Goal: Information Seeking & Learning: Learn about a topic

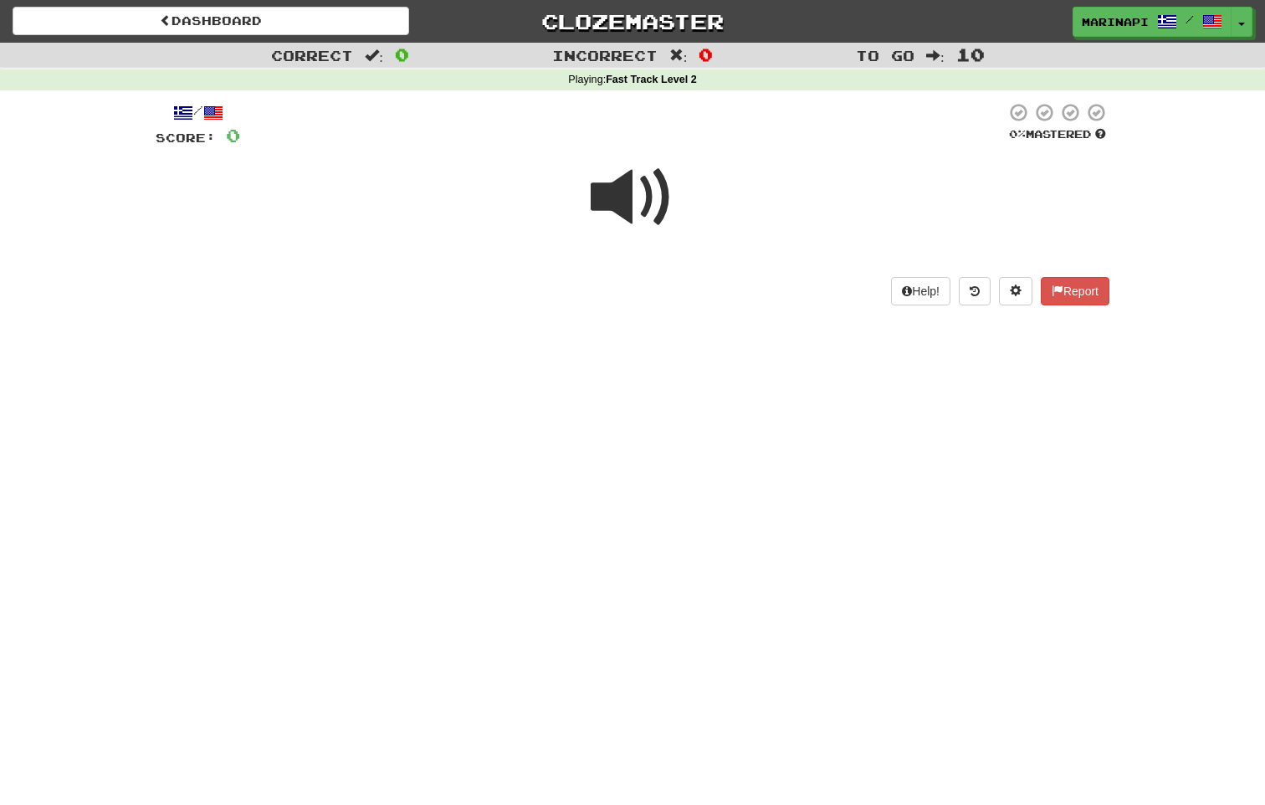
click at [649, 207] on span at bounding box center [633, 198] width 84 height 84
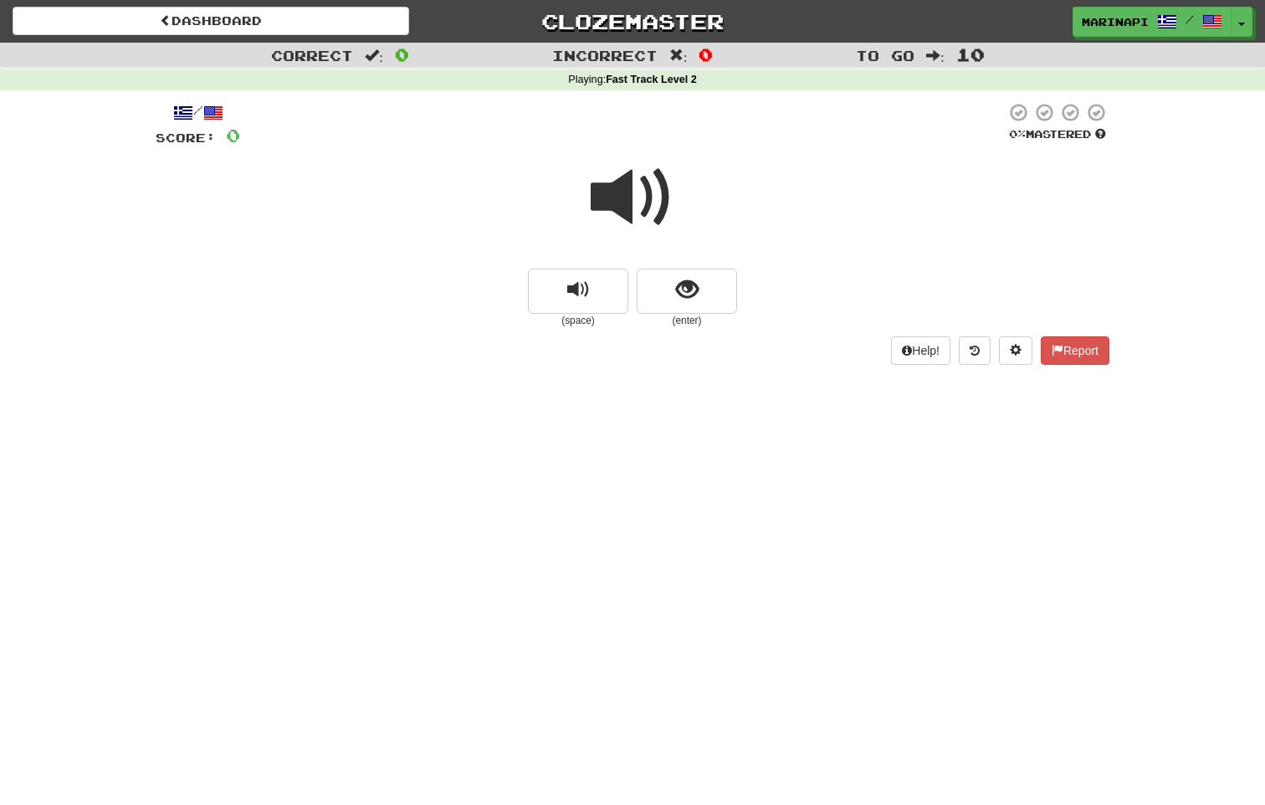
click at [654, 183] on span at bounding box center [633, 198] width 84 height 84
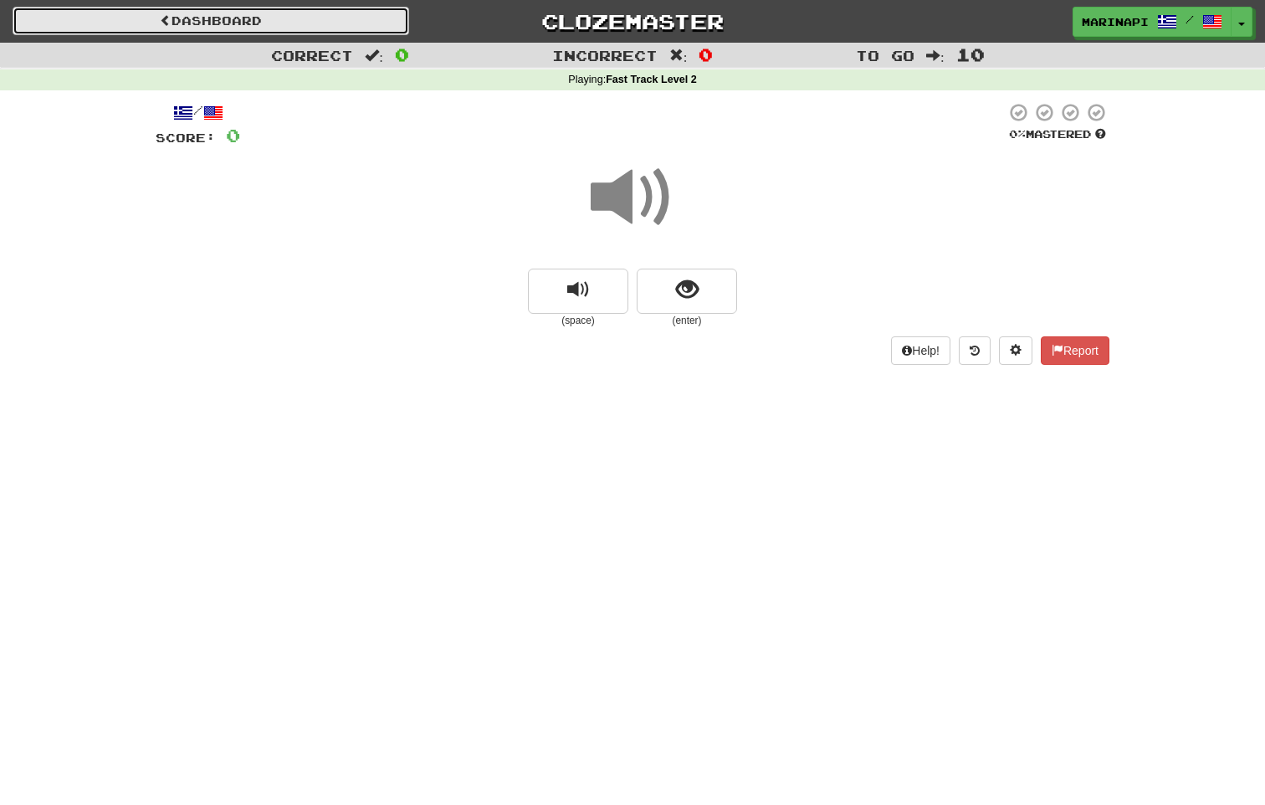
click at [305, 20] on link "Dashboard" at bounding box center [211, 21] width 397 height 28
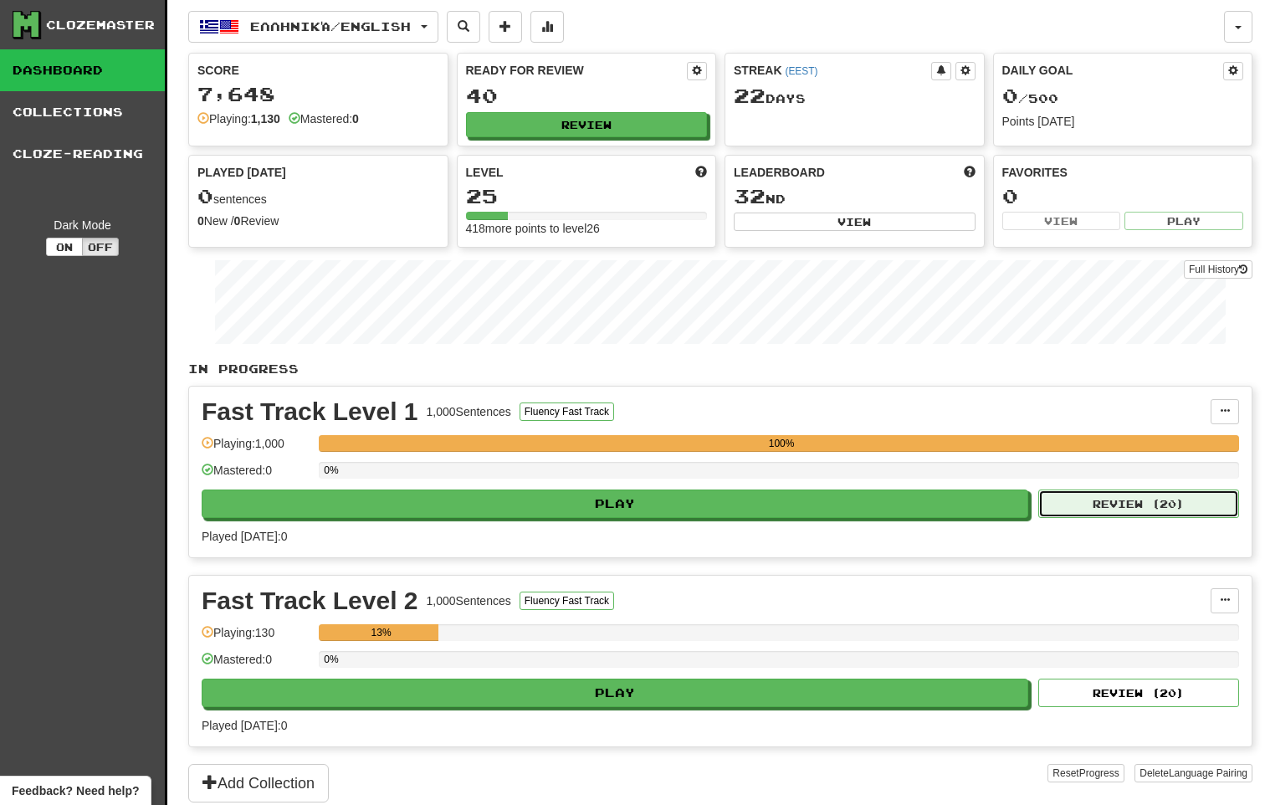
click at [1101, 503] on button "Review ( 20 )" at bounding box center [1138, 504] width 201 height 28
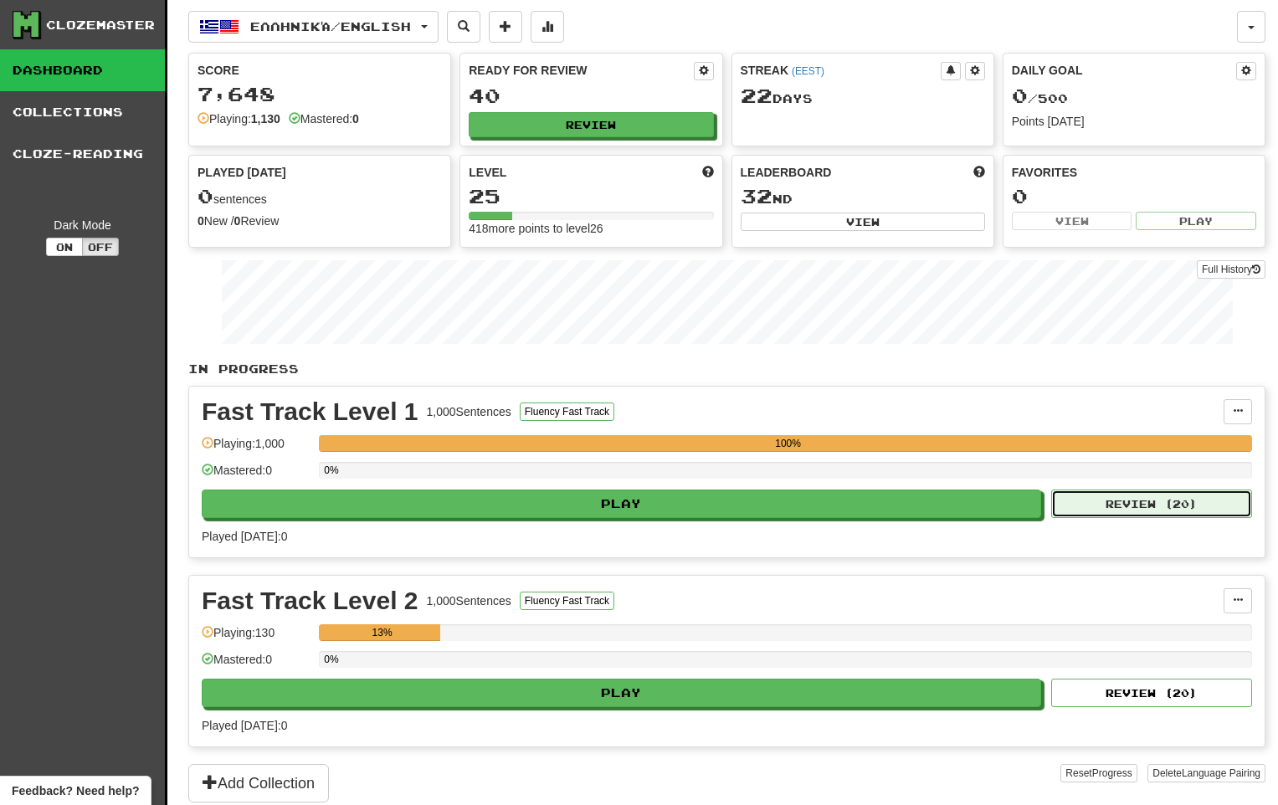
select select "**"
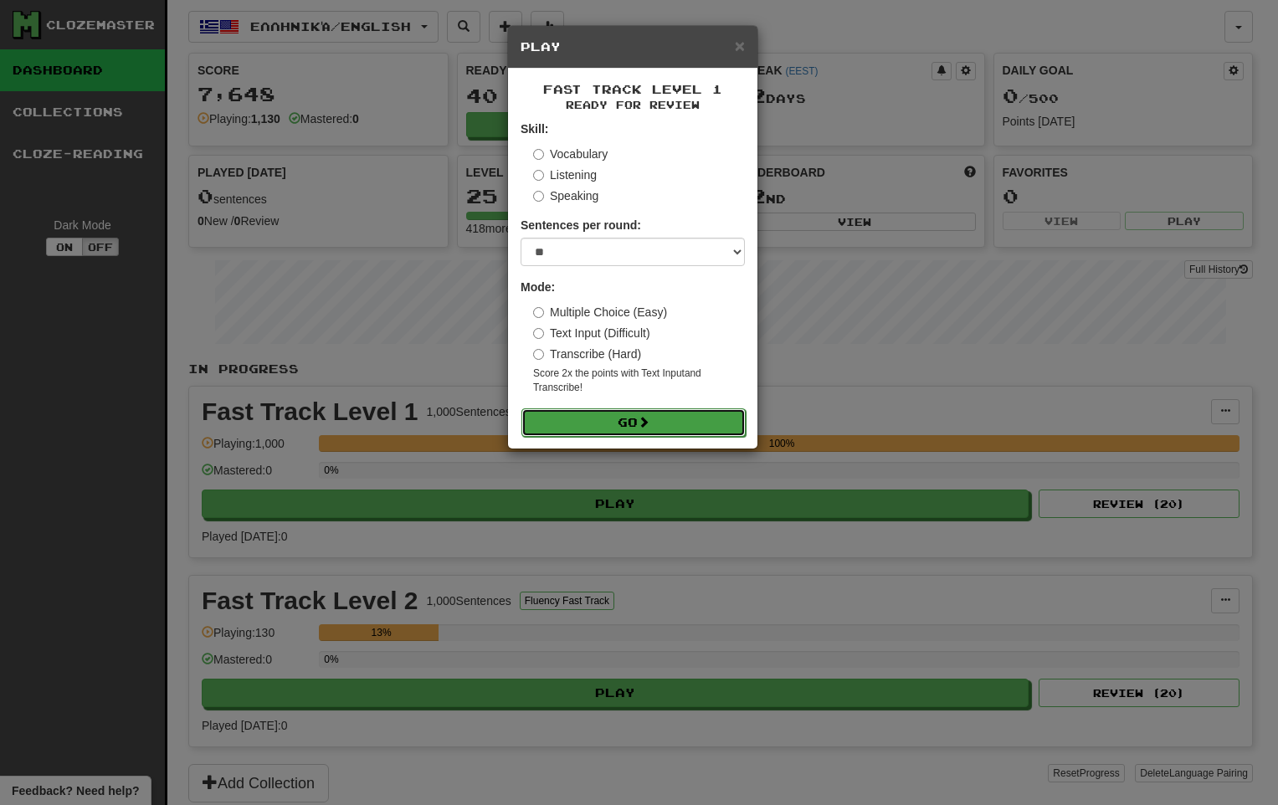
click at [611, 418] on button "Go" at bounding box center [633, 422] width 224 height 28
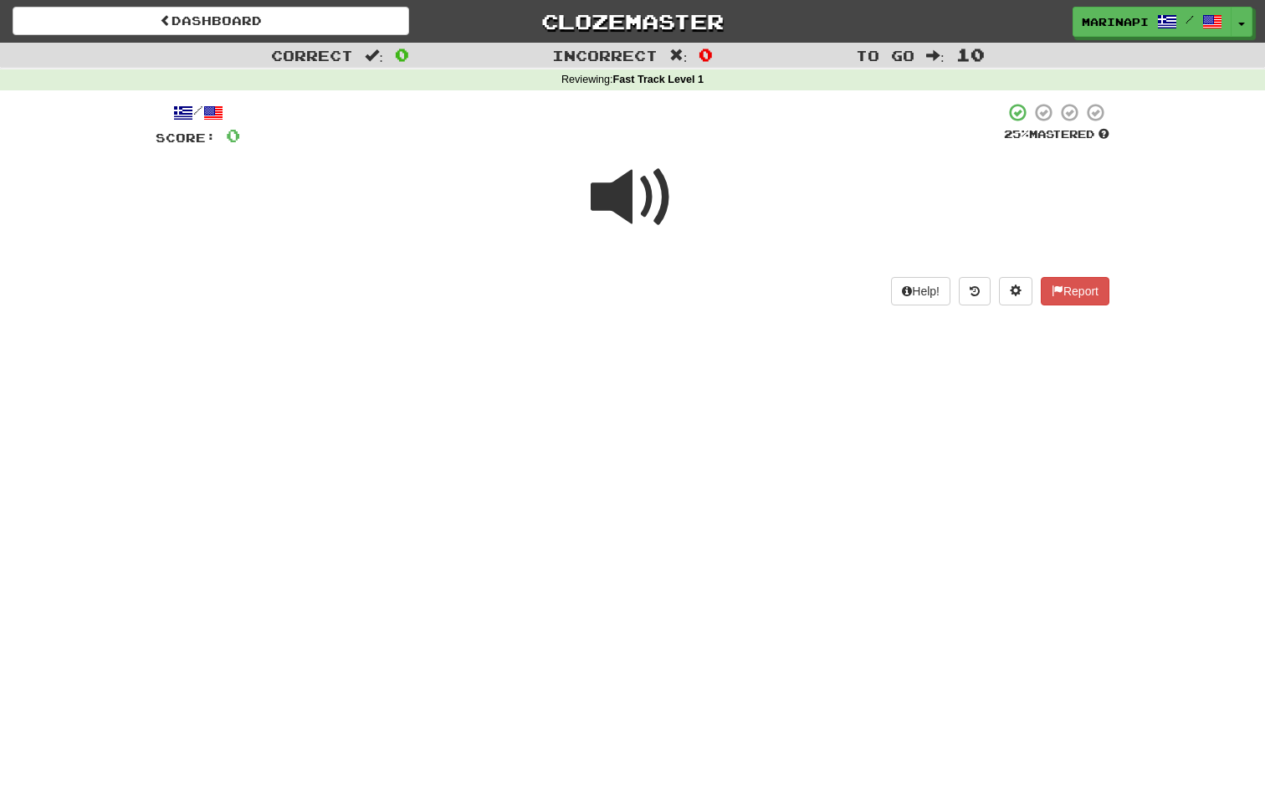
click at [650, 208] on span at bounding box center [633, 198] width 84 height 84
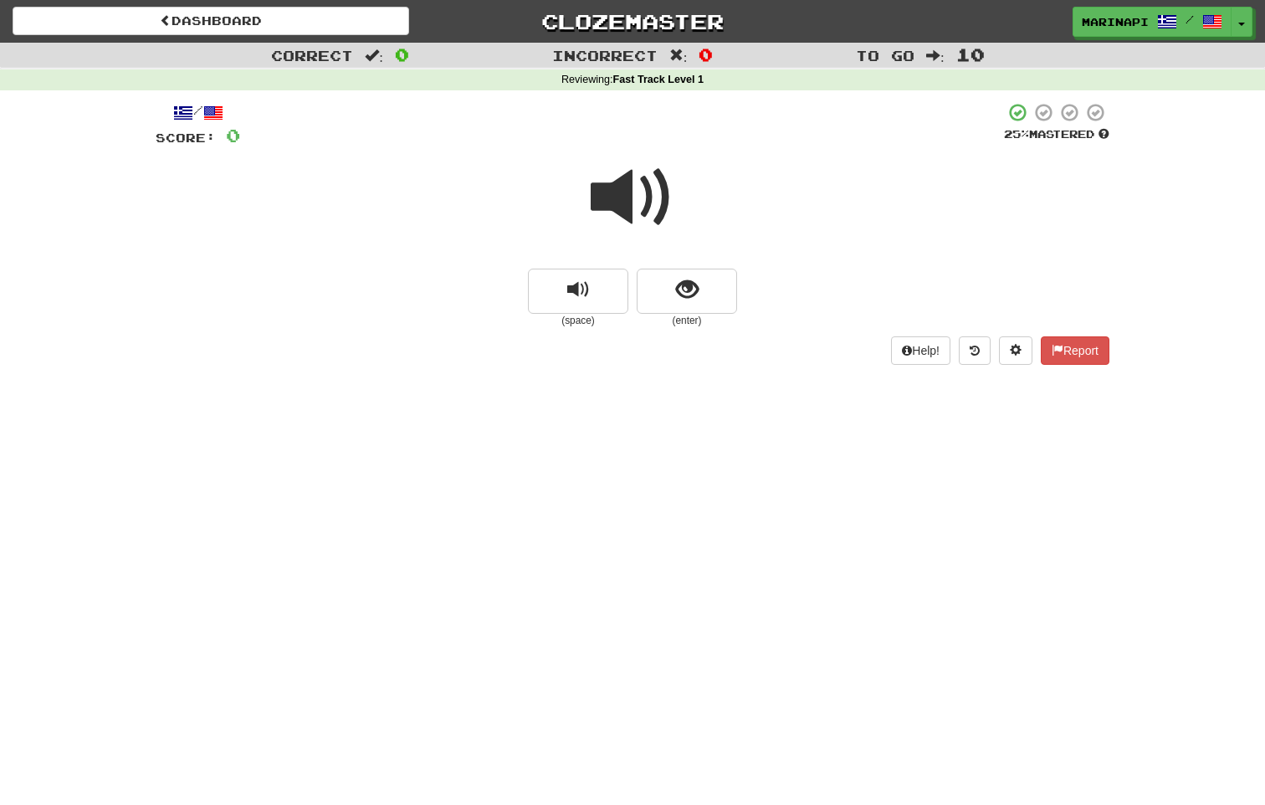
click at [657, 189] on span at bounding box center [633, 198] width 84 height 84
click at [694, 283] on span "show sentence" at bounding box center [687, 290] width 23 height 23
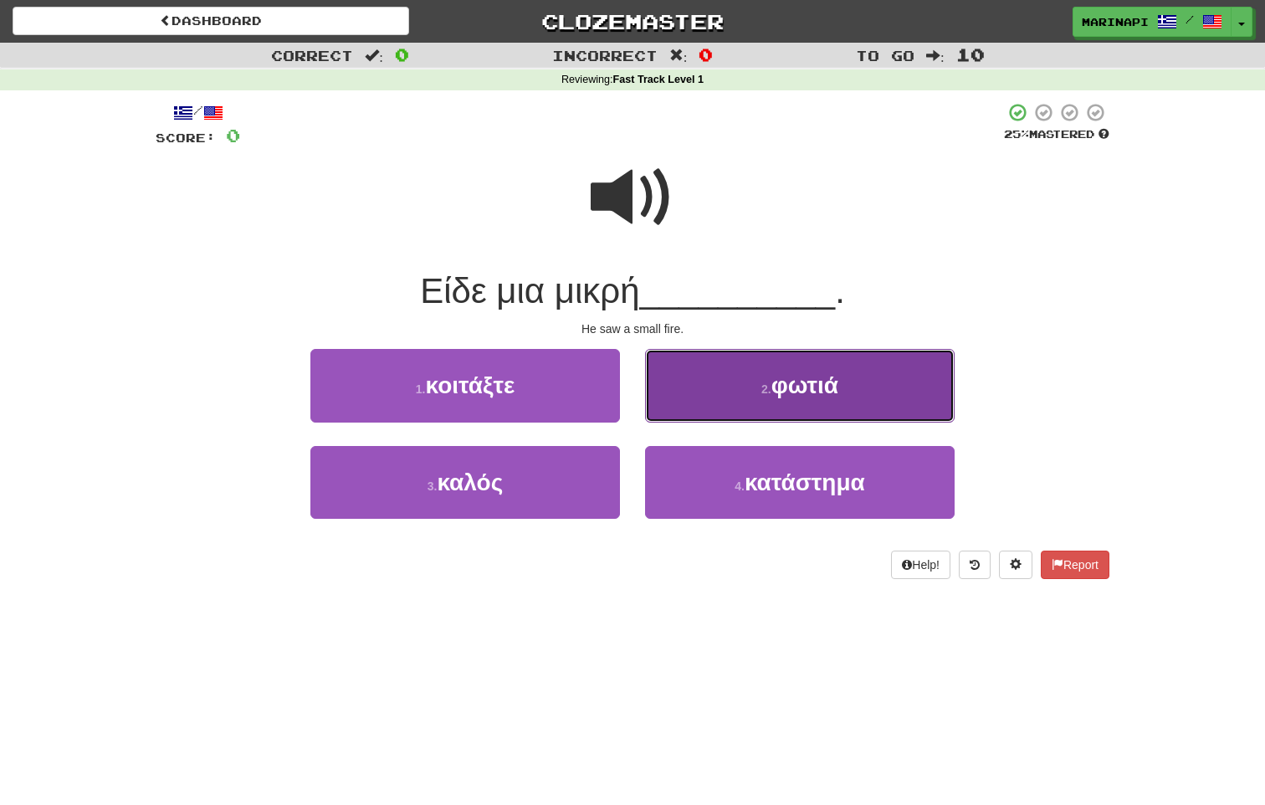
click at [725, 385] on button "2 . φωτιά" at bounding box center [800, 385] width 310 height 73
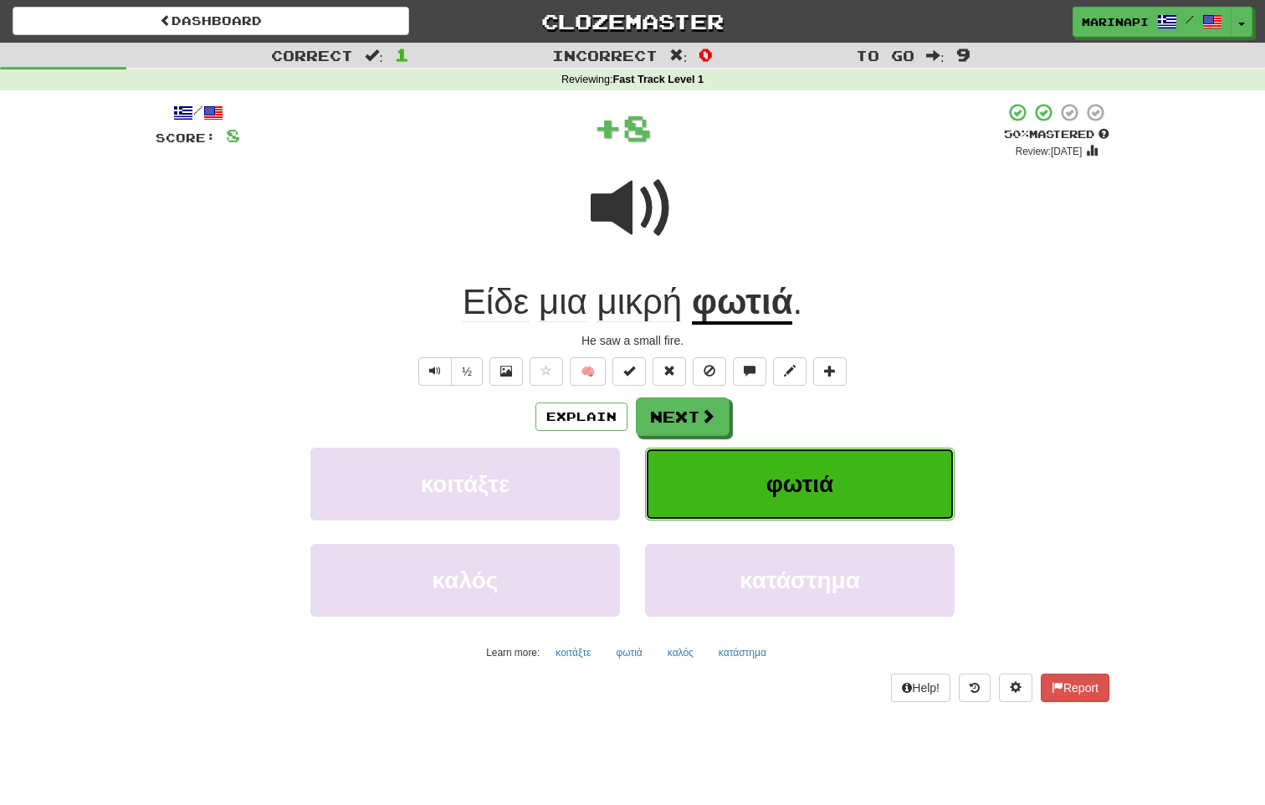
click at [756, 487] on button "φωτιά" at bounding box center [800, 484] width 310 height 73
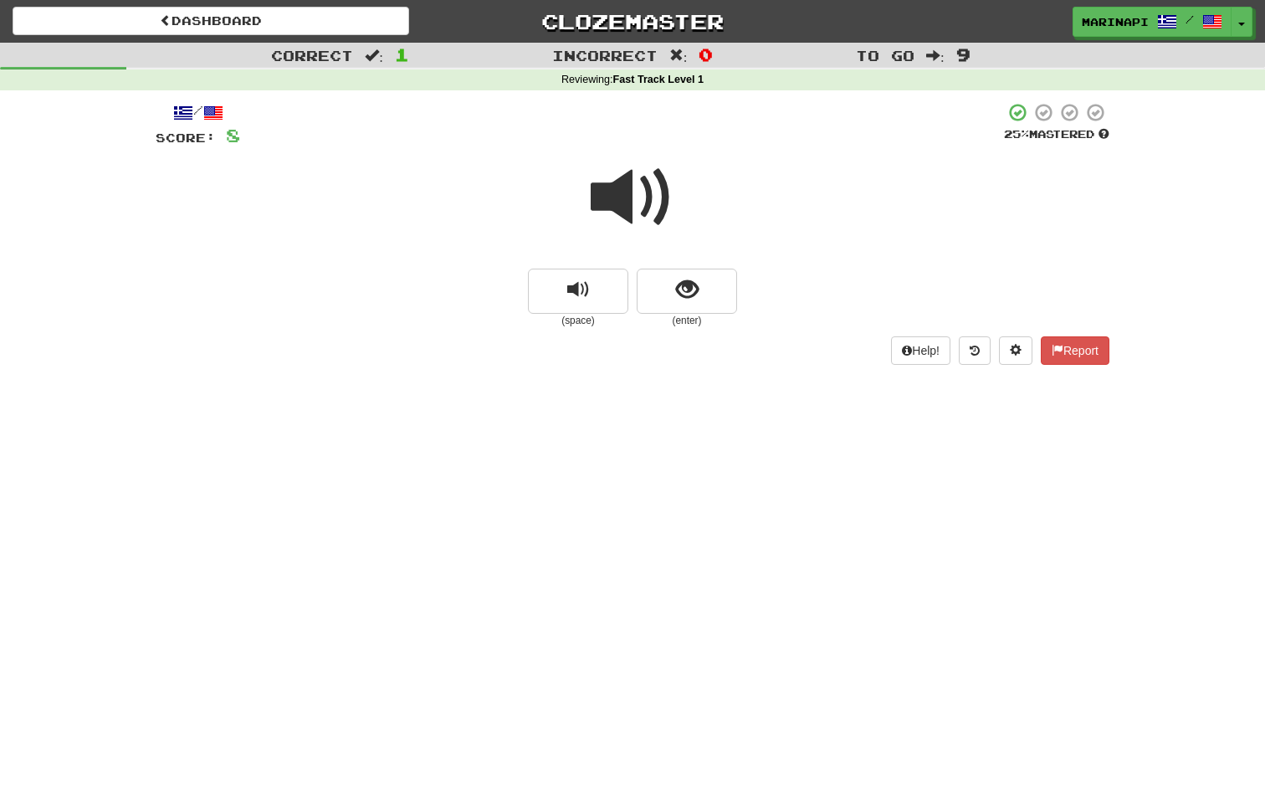
click at [651, 213] on span at bounding box center [633, 198] width 84 height 84
click at [674, 290] on button "show sentence" at bounding box center [687, 291] width 100 height 45
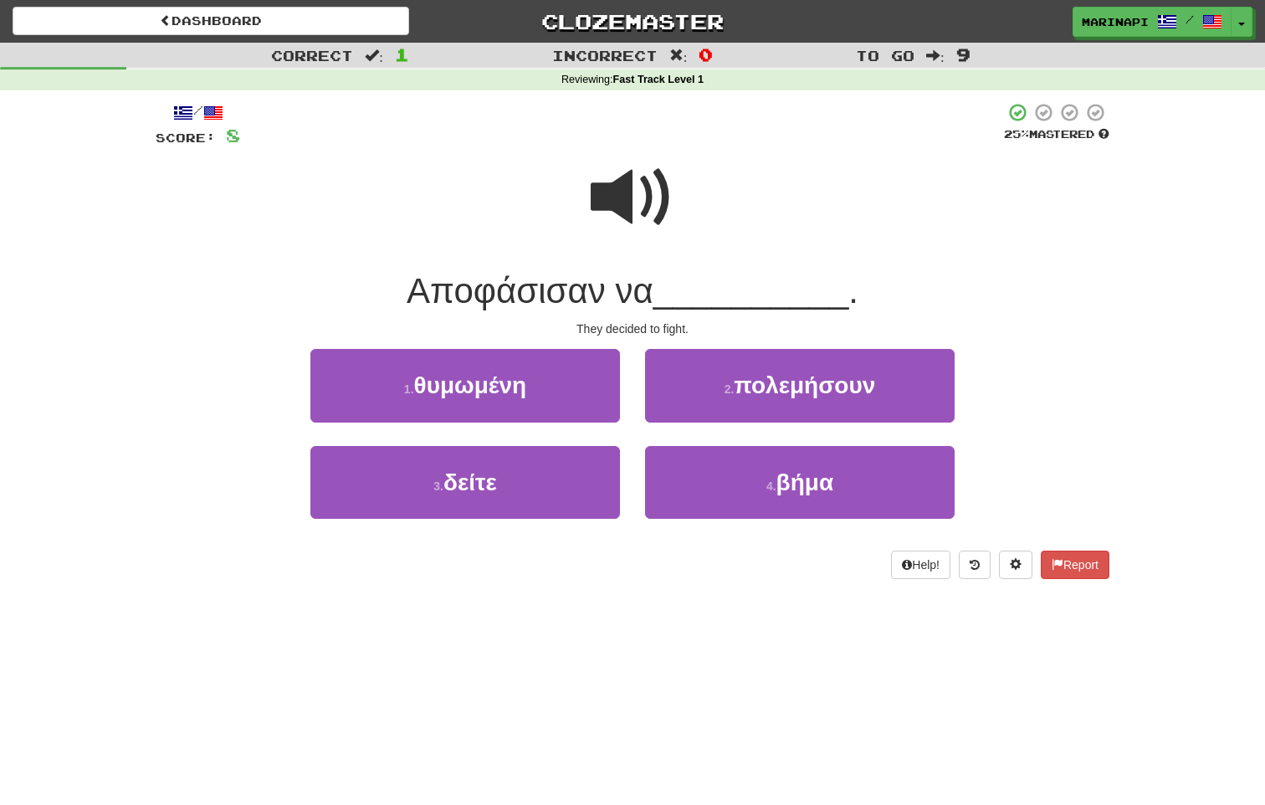
click at [652, 204] on span at bounding box center [633, 198] width 84 height 84
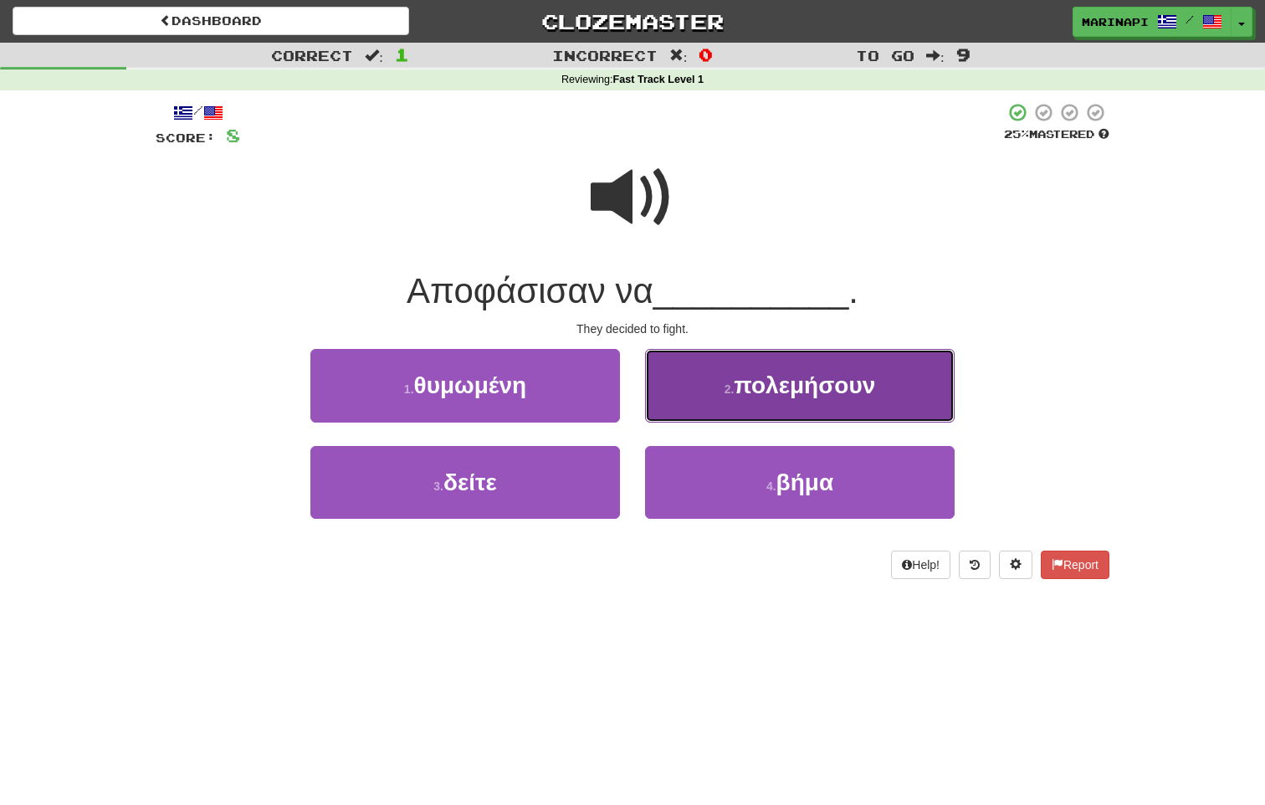
click at [674, 384] on button "2 . πολεμήσουν" at bounding box center [800, 385] width 310 height 73
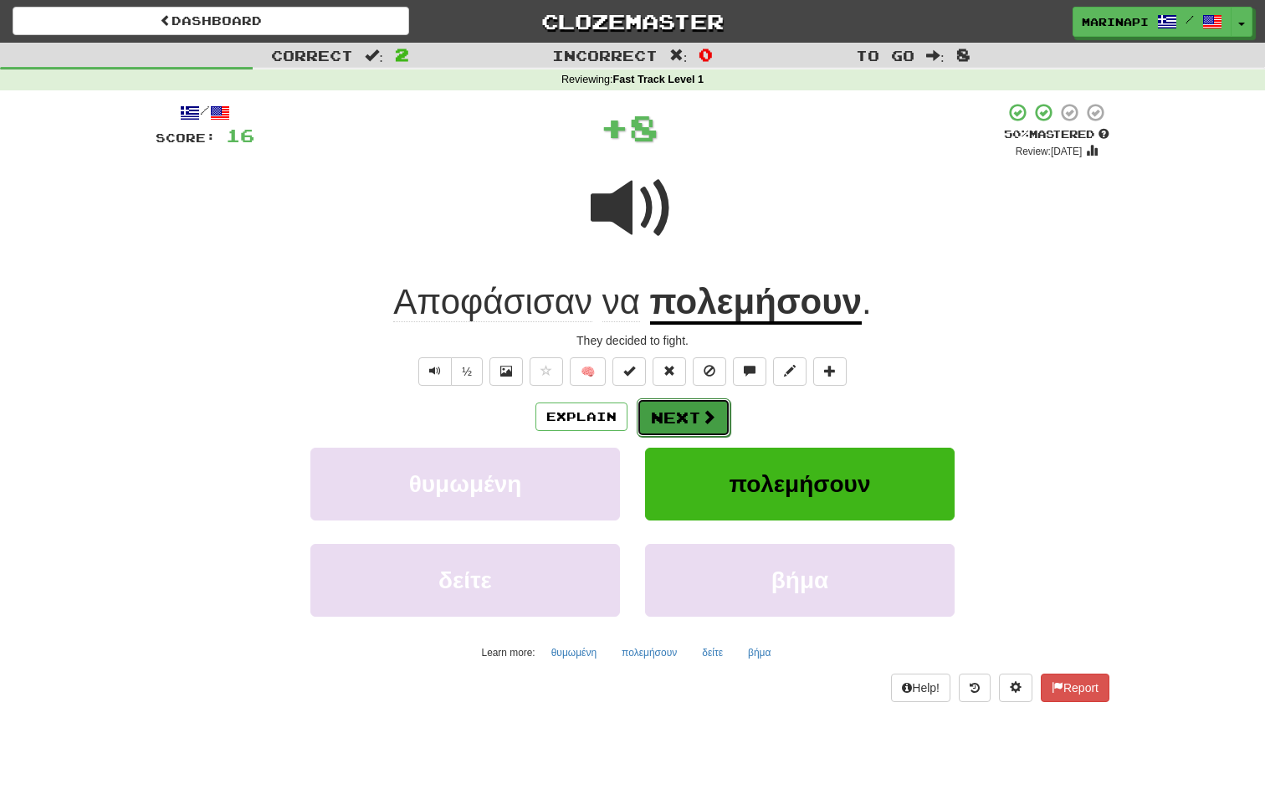
click at [674, 417] on button "Next" at bounding box center [684, 417] width 94 height 38
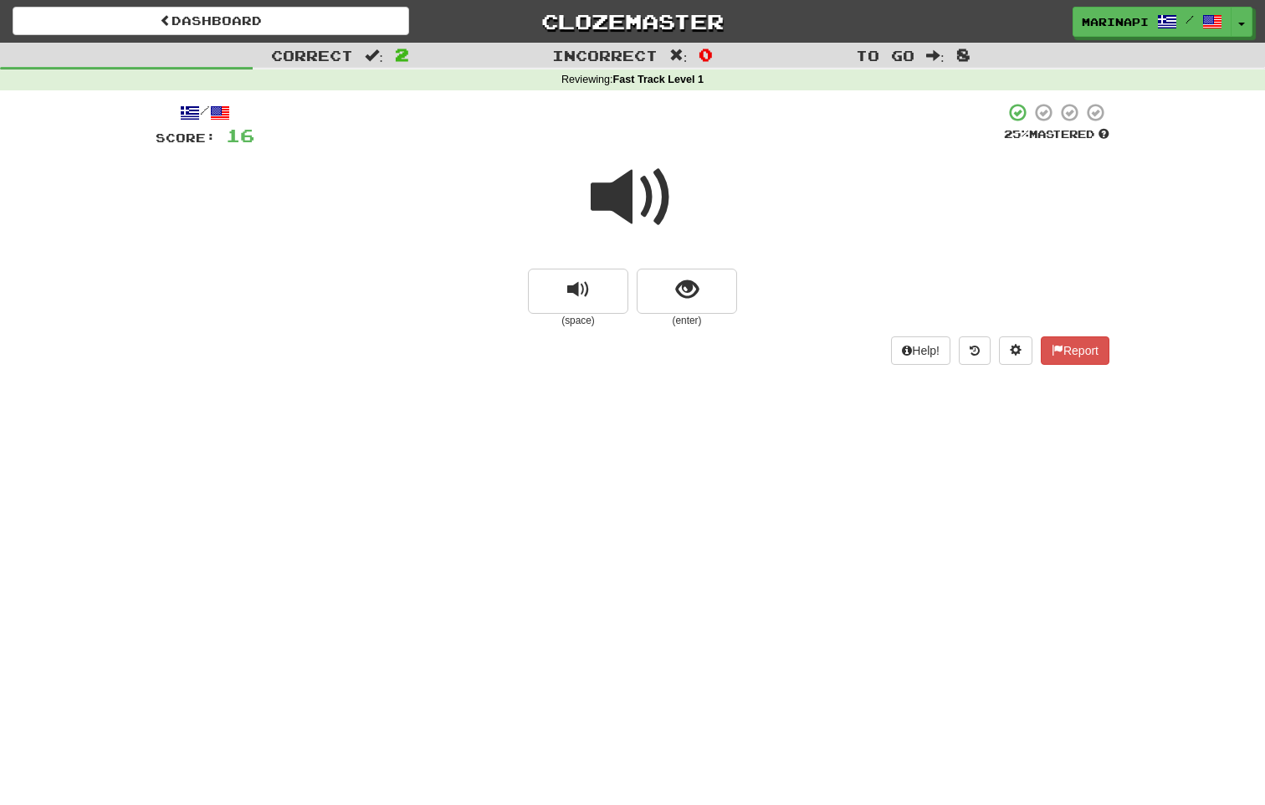
click at [643, 223] on span at bounding box center [633, 198] width 84 height 84
click at [668, 289] on button "show sentence" at bounding box center [687, 291] width 100 height 45
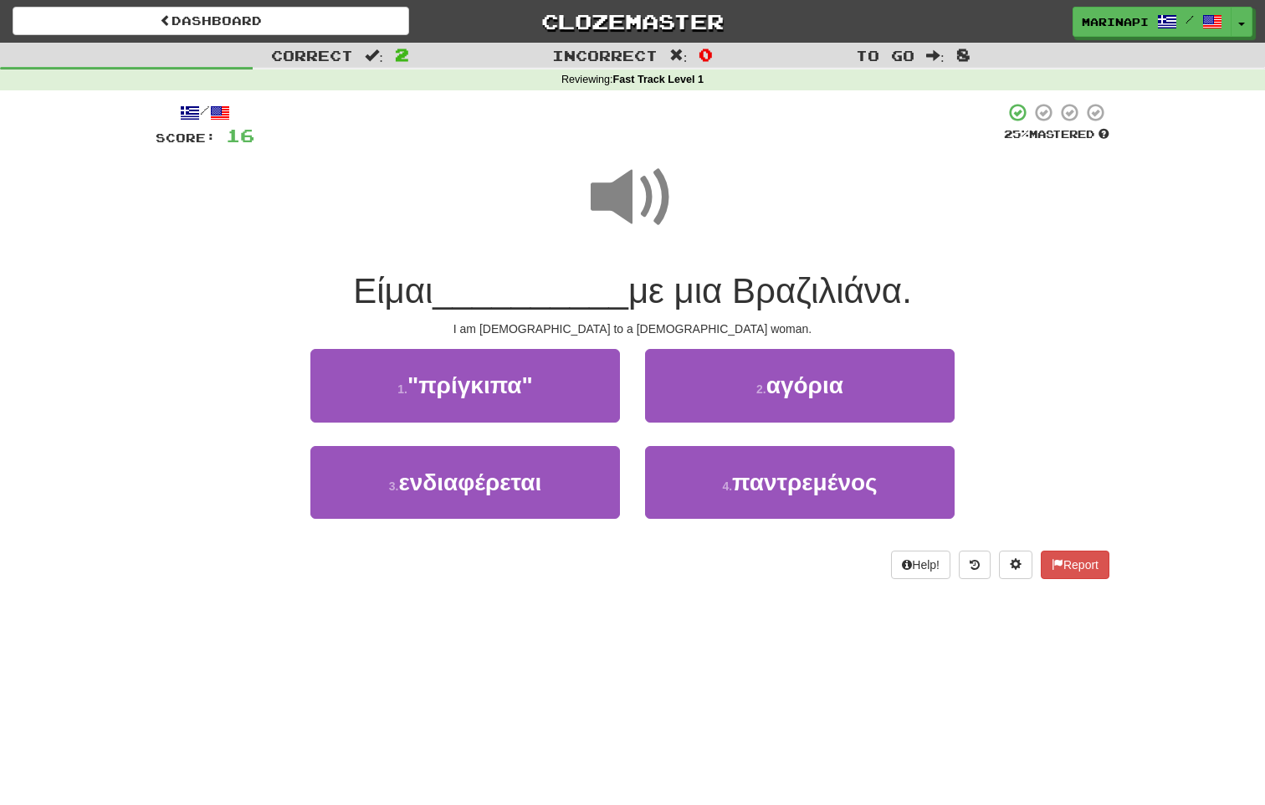
click at [640, 209] on span at bounding box center [633, 198] width 84 height 84
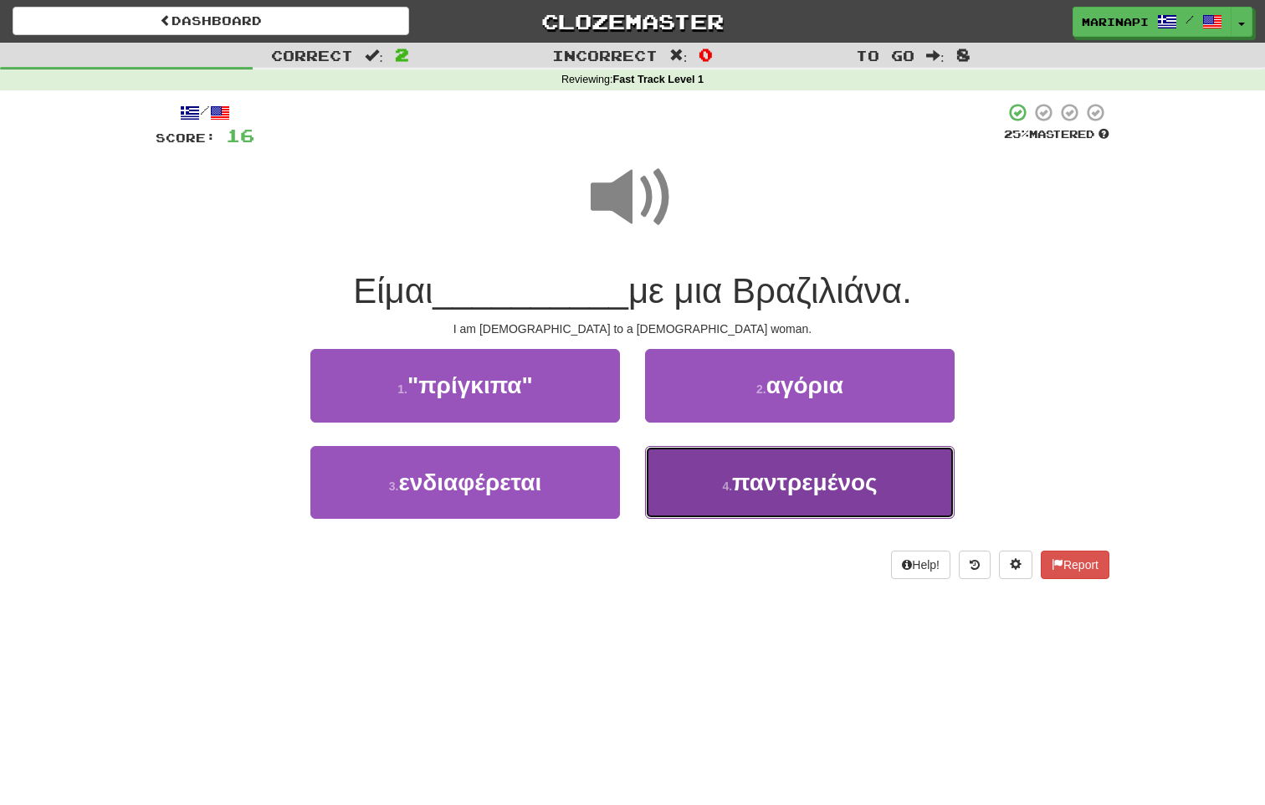
click at [715, 452] on button "4 . παντρεμένος" at bounding box center [800, 482] width 310 height 73
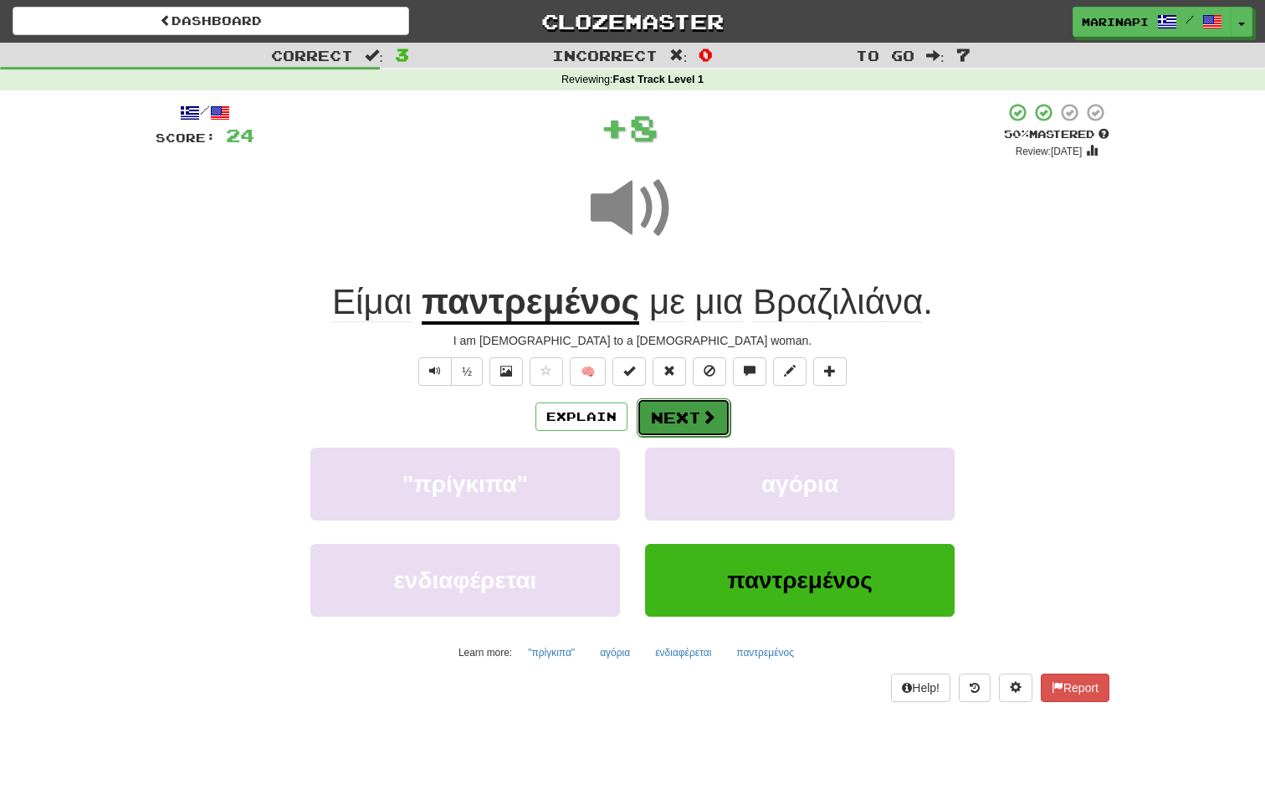
click at [690, 407] on button "Next" at bounding box center [684, 417] width 94 height 38
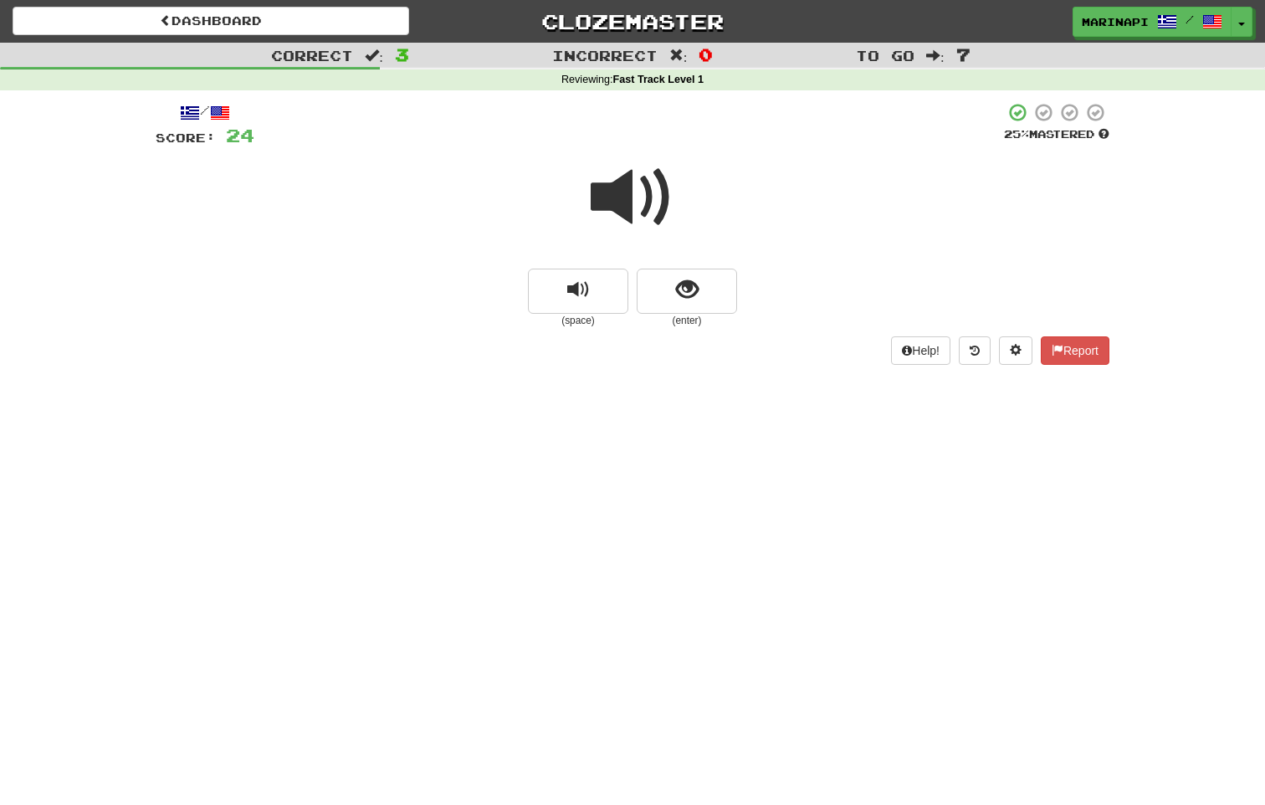
click at [631, 207] on span at bounding box center [633, 198] width 84 height 84
click at [671, 299] on button "show sentence" at bounding box center [687, 291] width 100 height 45
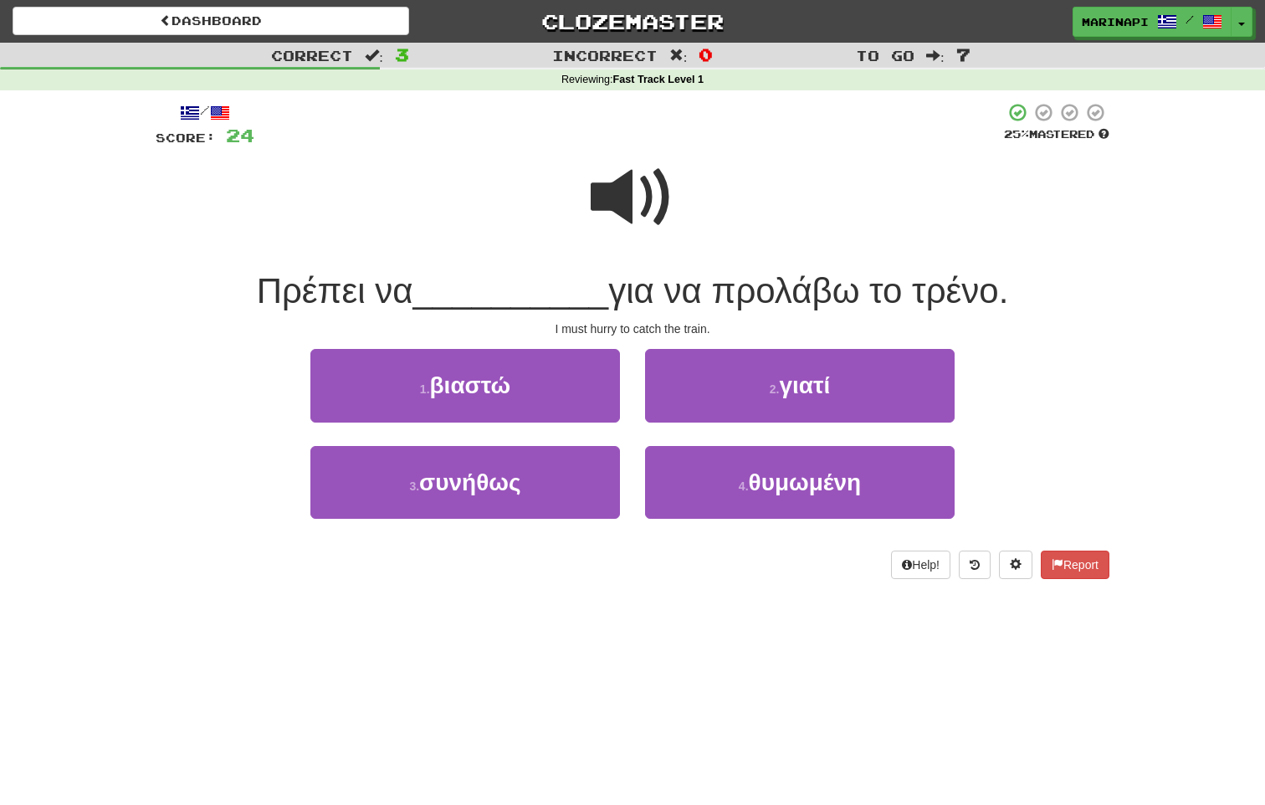
click at [650, 215] on span at bounding box center [633, 198] width 84 height 84
click at [643, 211] on span at bounding box center [633, 198] width 84 height 84
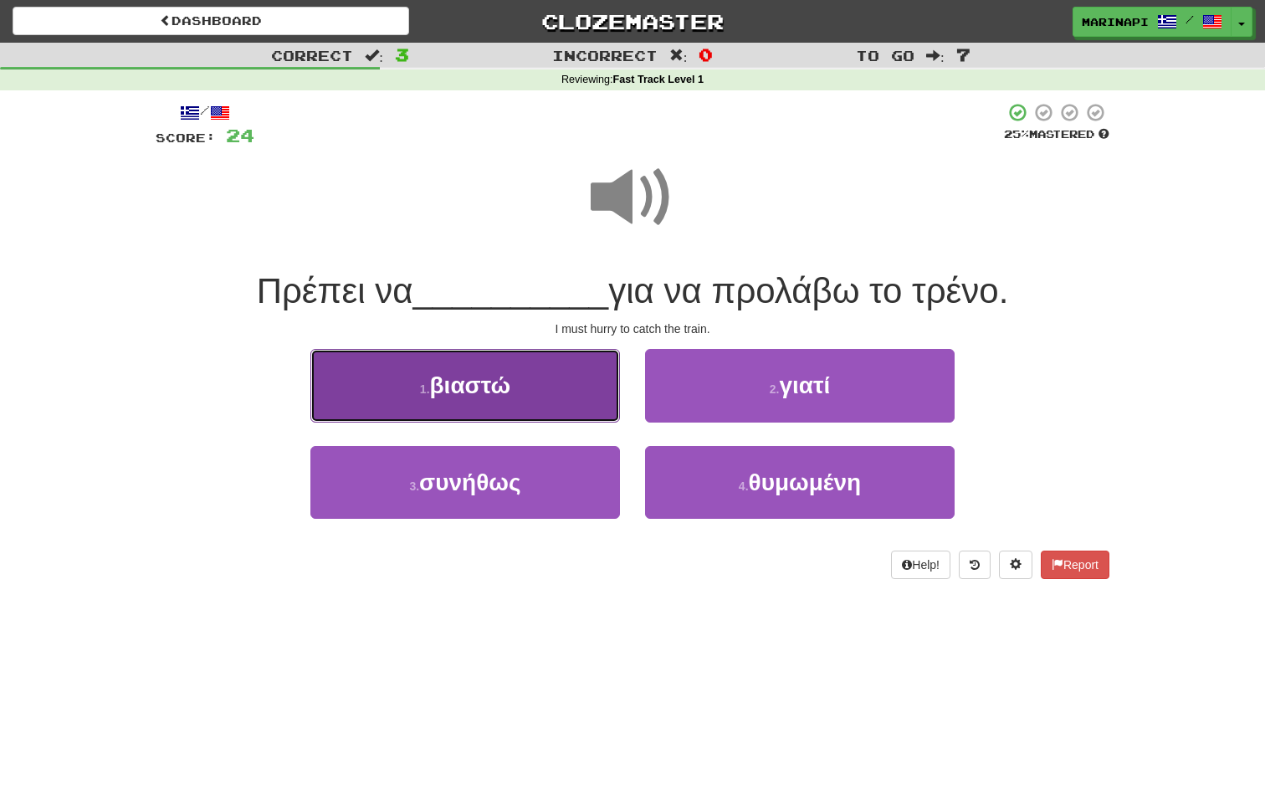
click at [512, 408] on button "1 . βιαστώ" at bounding box center [465, 385] width 310 height 73
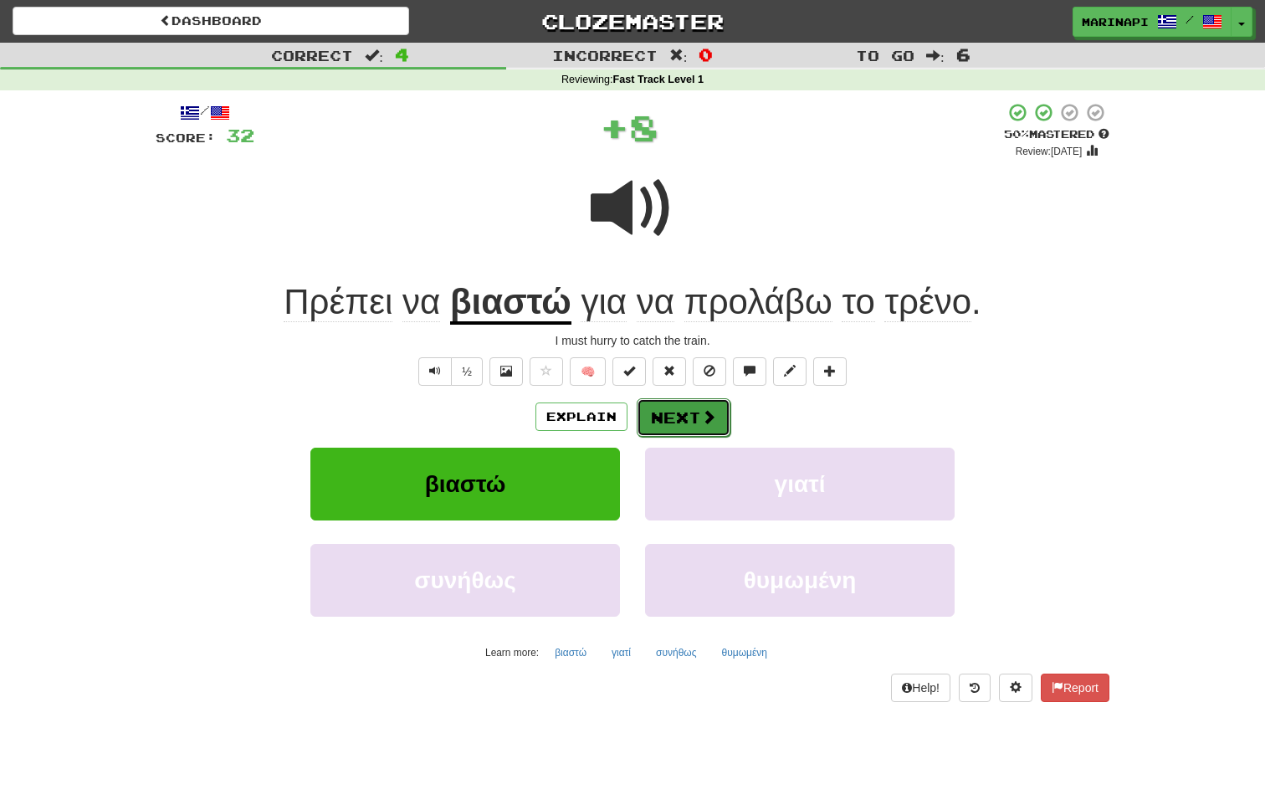
click at [674, 426] on button "Next" at bounding box center [684, 417] width 94 height 38
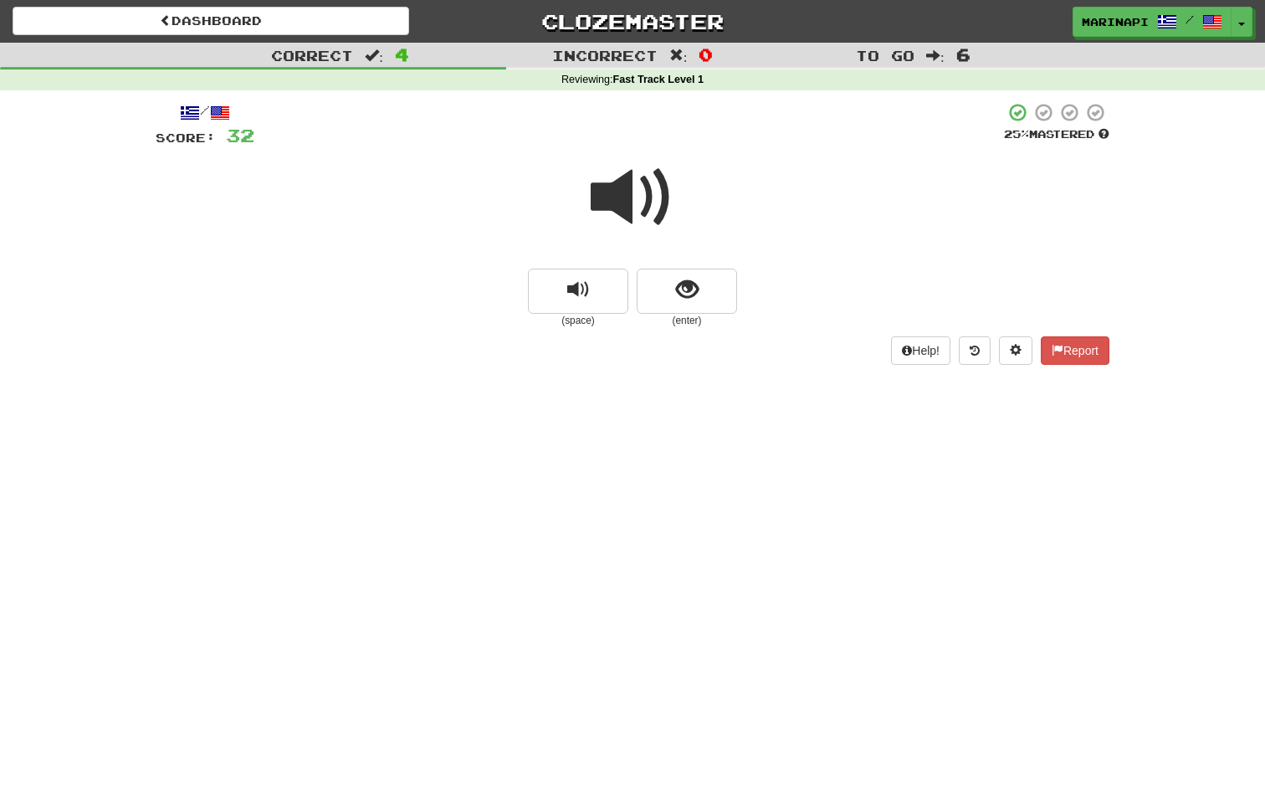
click at [650, 220] on span at bounding box center [633, 198] width 84 height 84
click at [673, 288] on button "show sentence" at bounding box center [687, 291] width 100 height 45
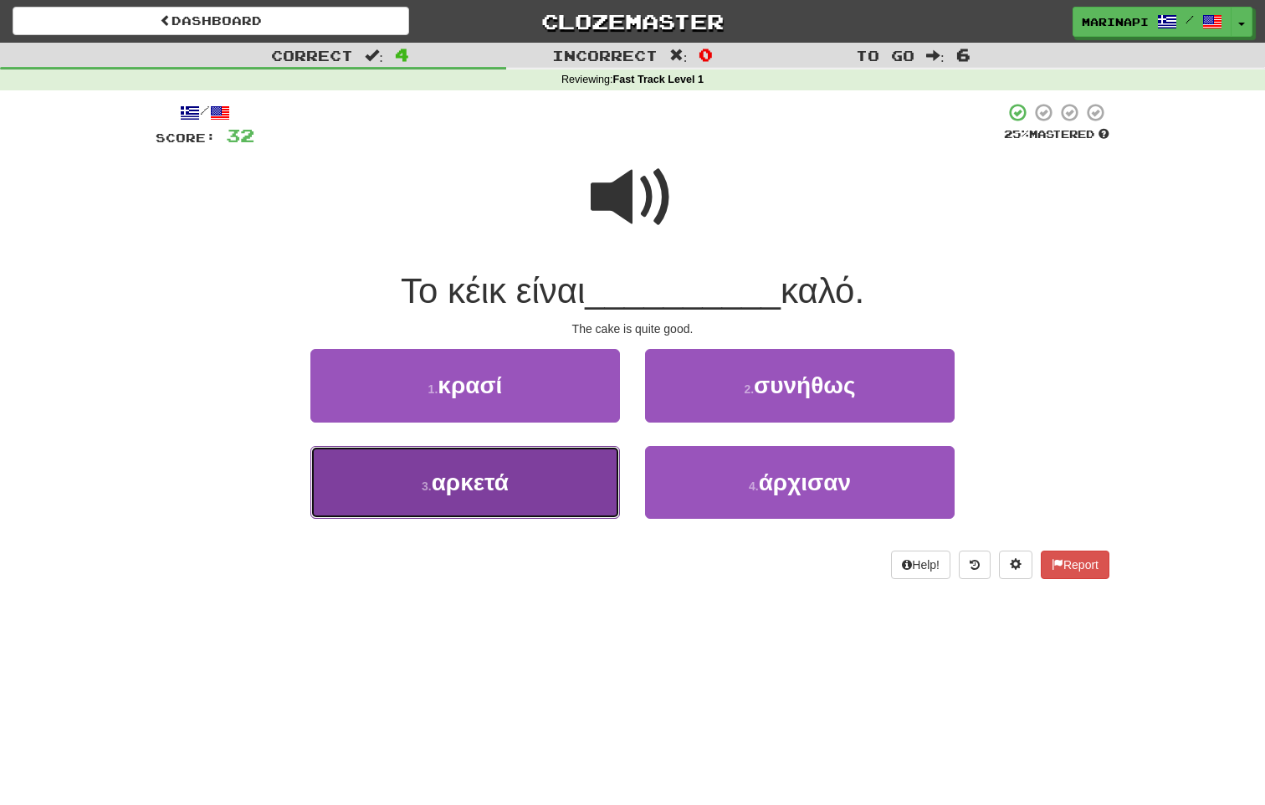
click at [559, 490] on button "3 . αρκετά" at bounding box center [465, 482] width 310 height 73
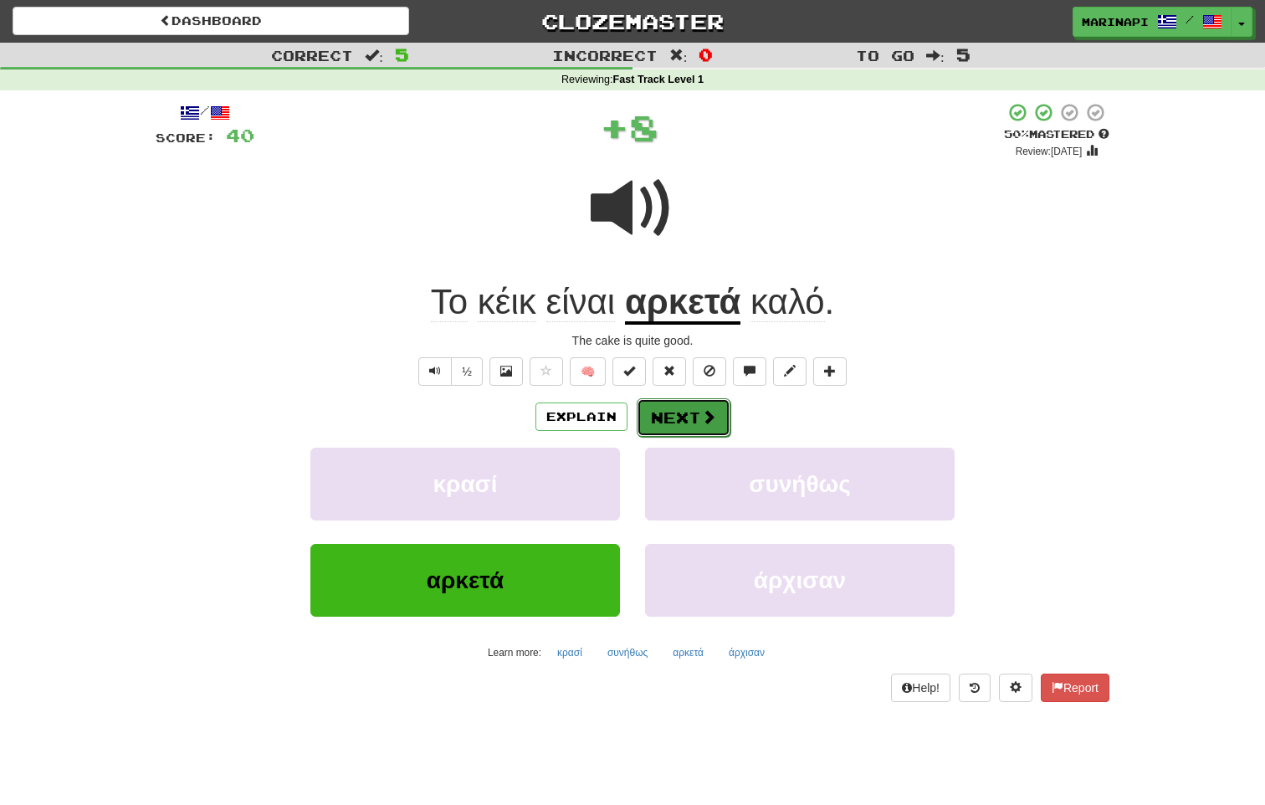
click at [683, 416] on button "Next" at bounding box center [684, 417] width 94 height 38
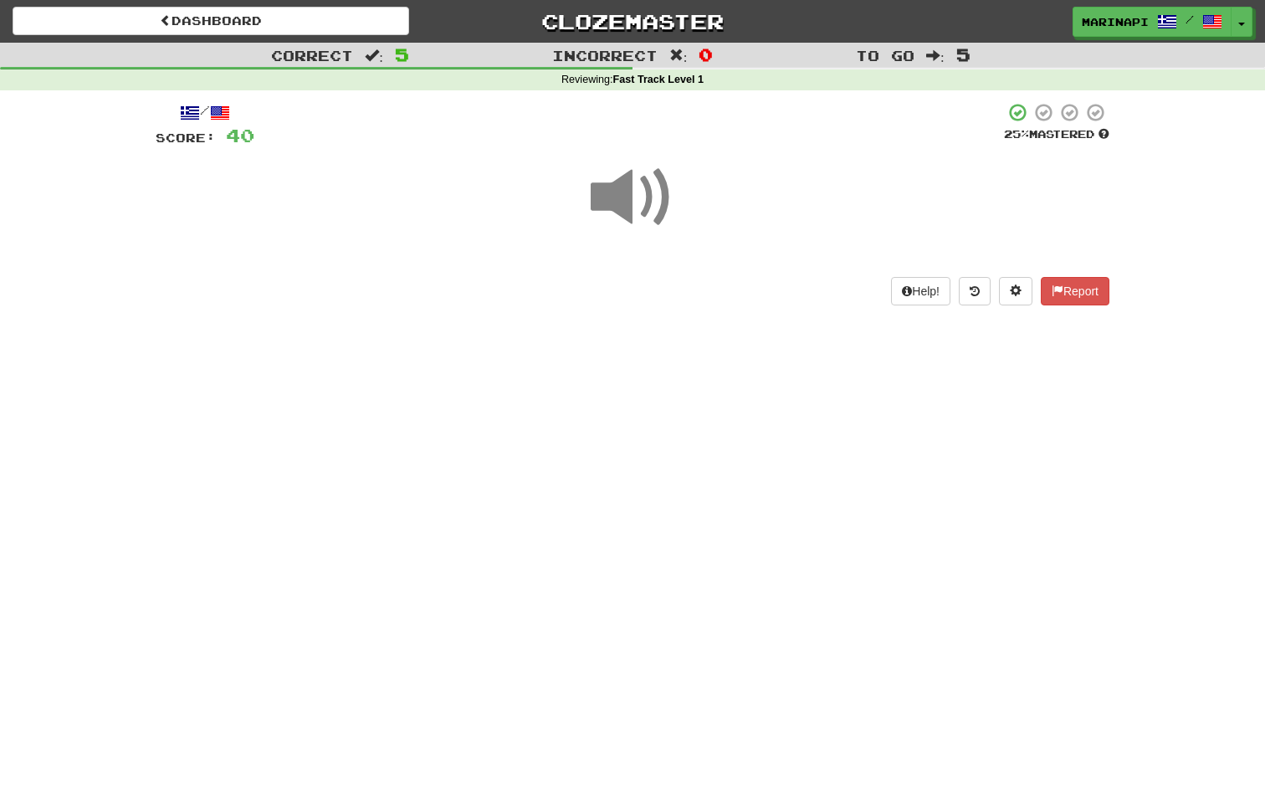
click at [645, 196] on span at bounding box center [633, 198] width 84 height 84
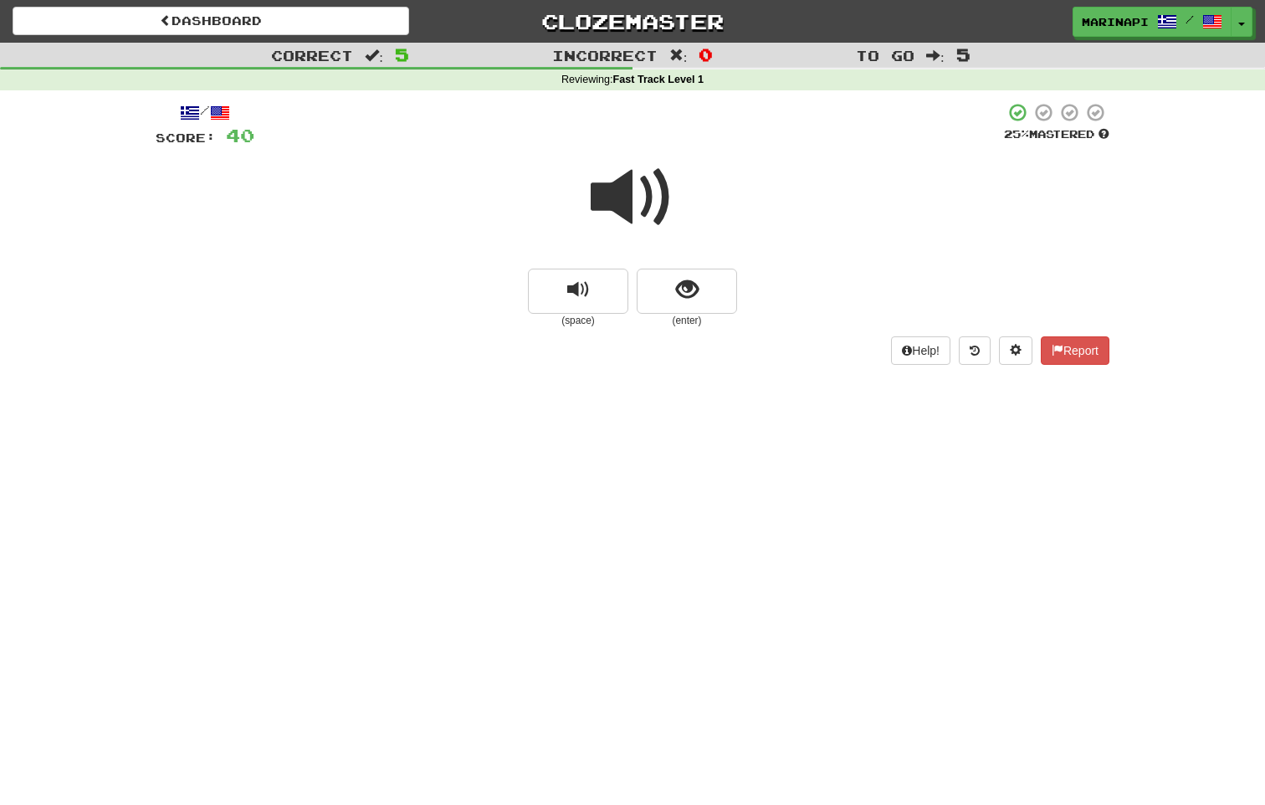
click at [674, 321] on small "(enter)" at bounding box center [687, 321] width 100 height 14
click at [674, 293] on button "show sentence" at bounding box center [687, 291] width 100 height 45
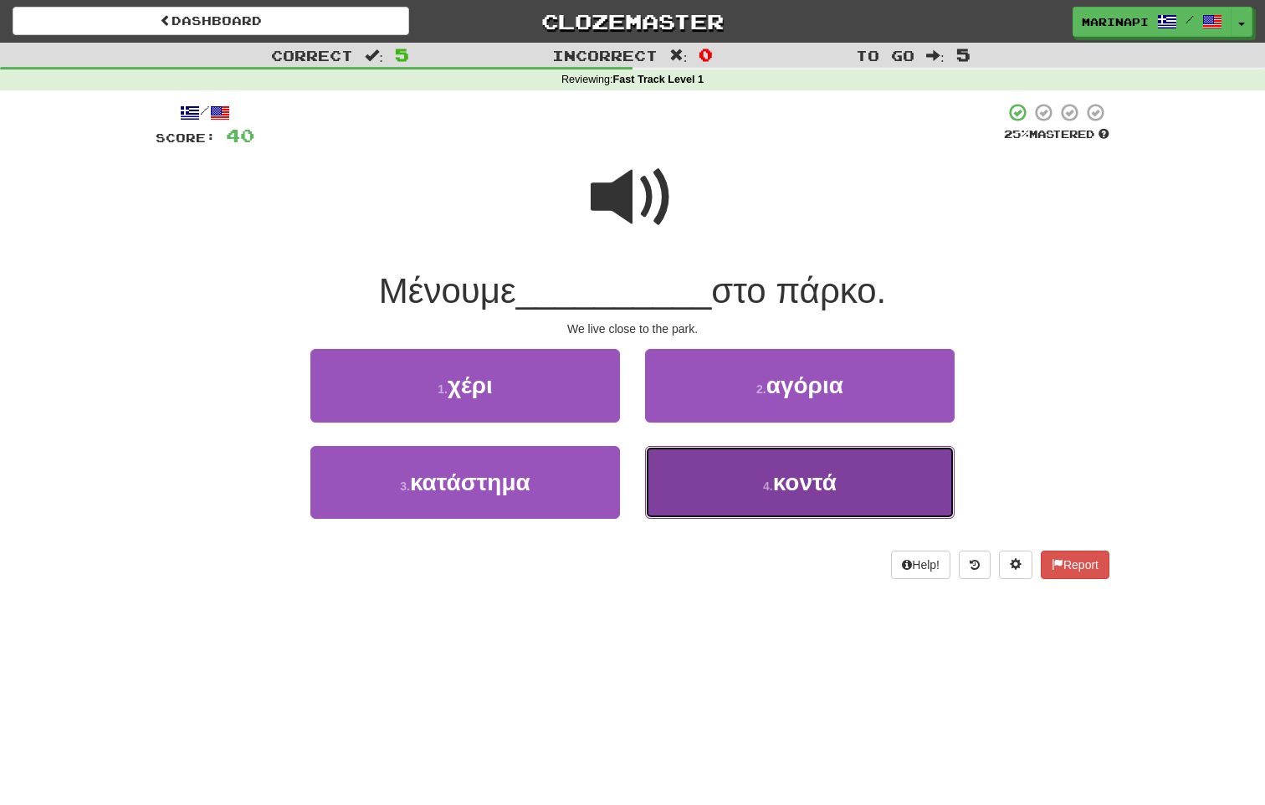
click at [697, 485] on button "4 . κοντά" at bounding box center [800, 482] width 310 height 73
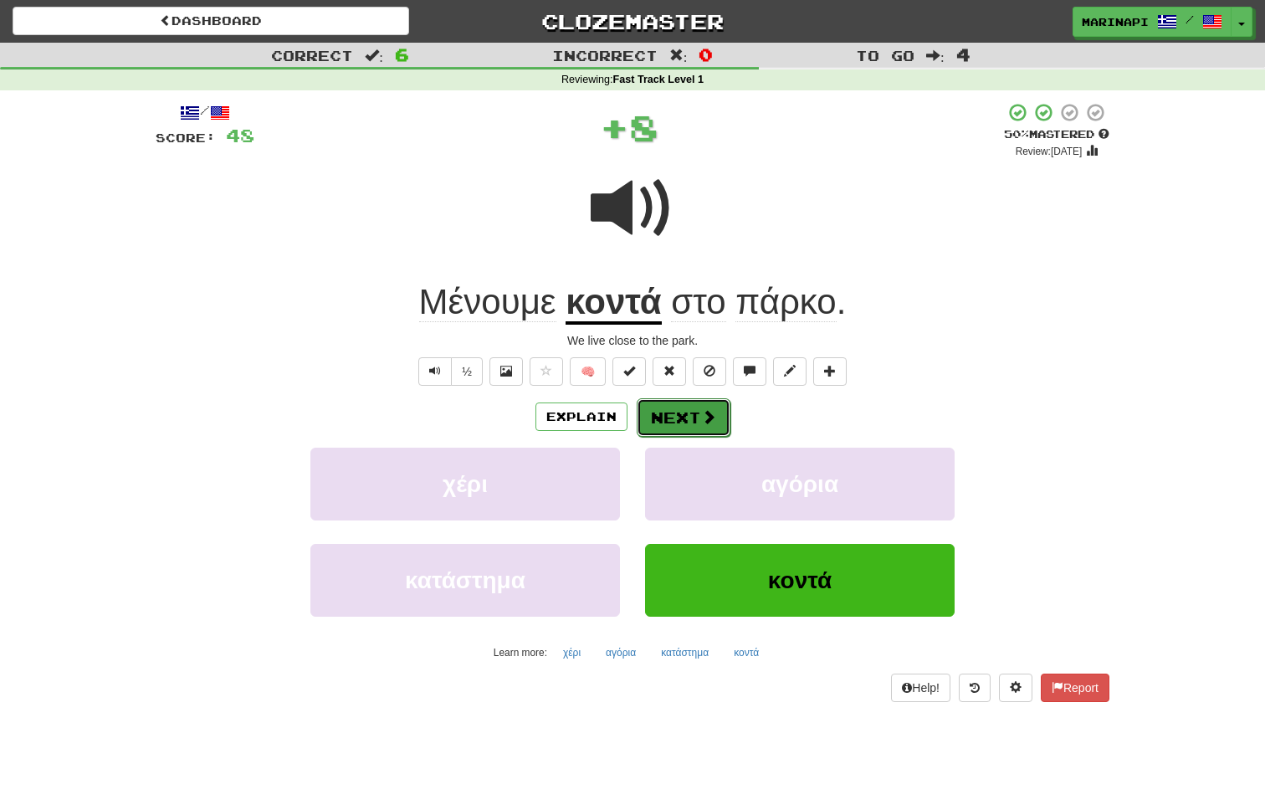
click at [680, 417] on button "Next" at bounding box center [684, 417] width 94 height 38
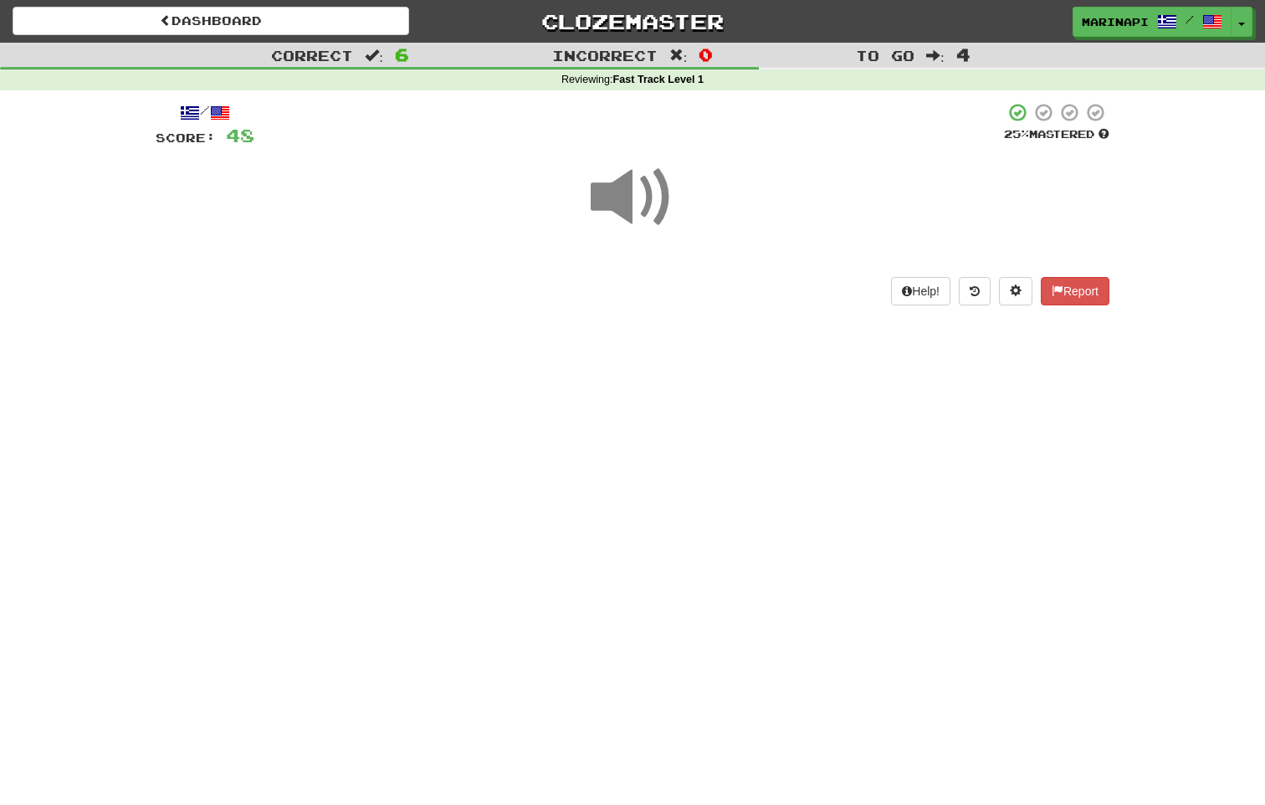
click at [645, 201] on span at bounding box center [633, 198] width 84 height 84
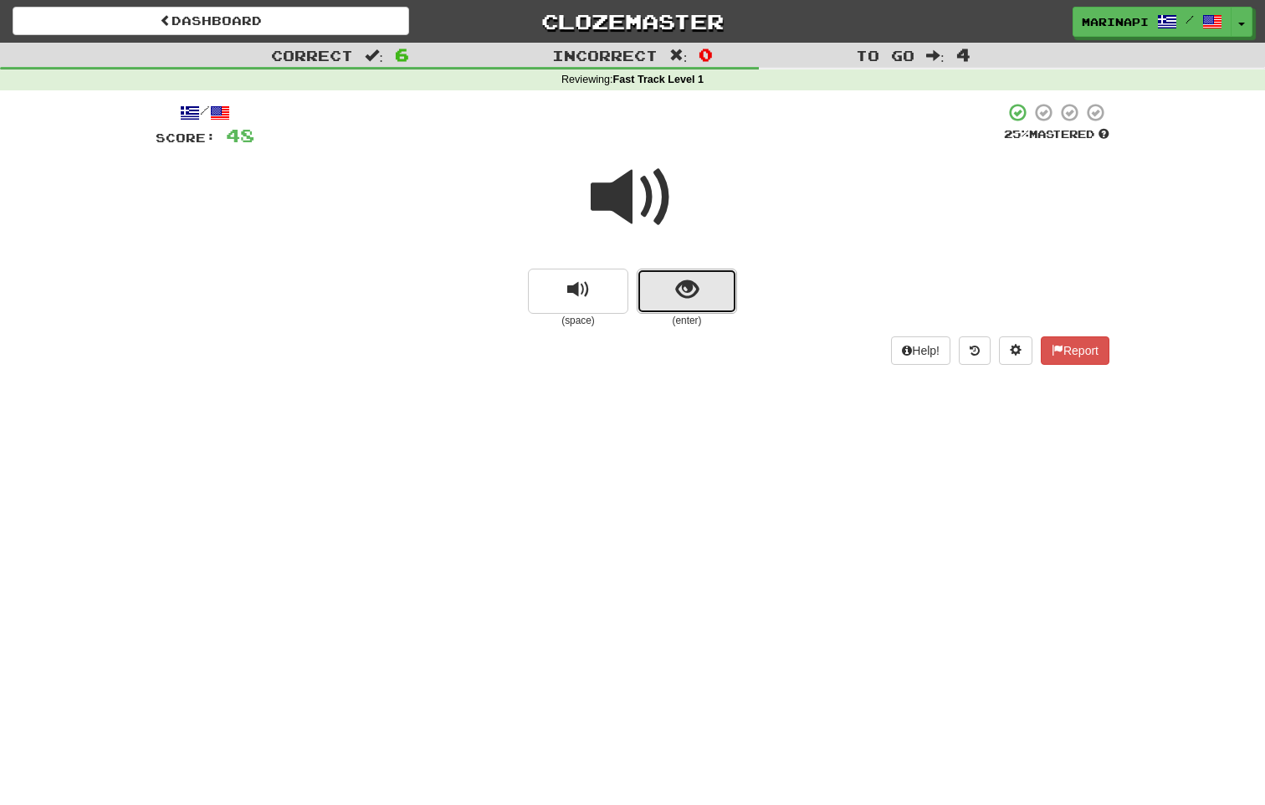
click at [715, 306] on button "show sentence" at bounding box center [687, 291] width 100 height 45
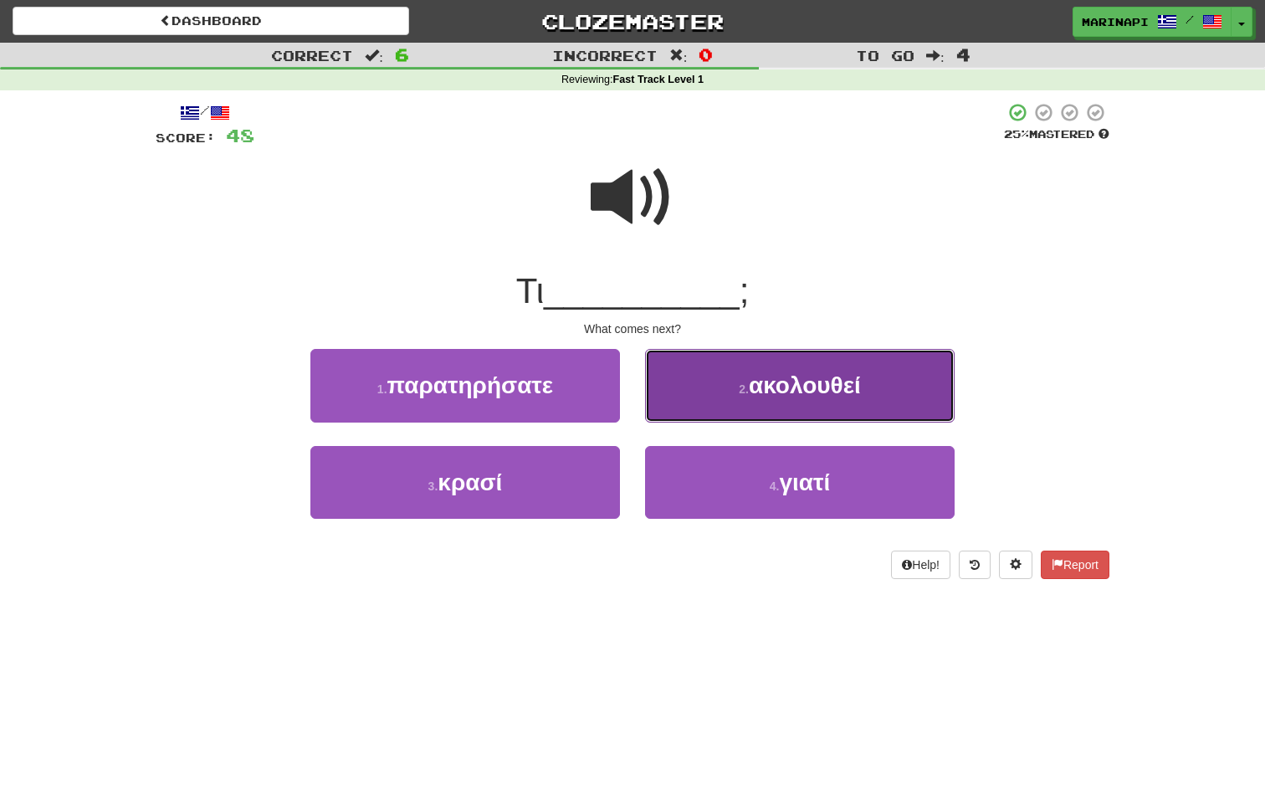
click at [716, 403] on button "2 . ακολουθεί" at bounding box center [800, 385] width 310 height 73
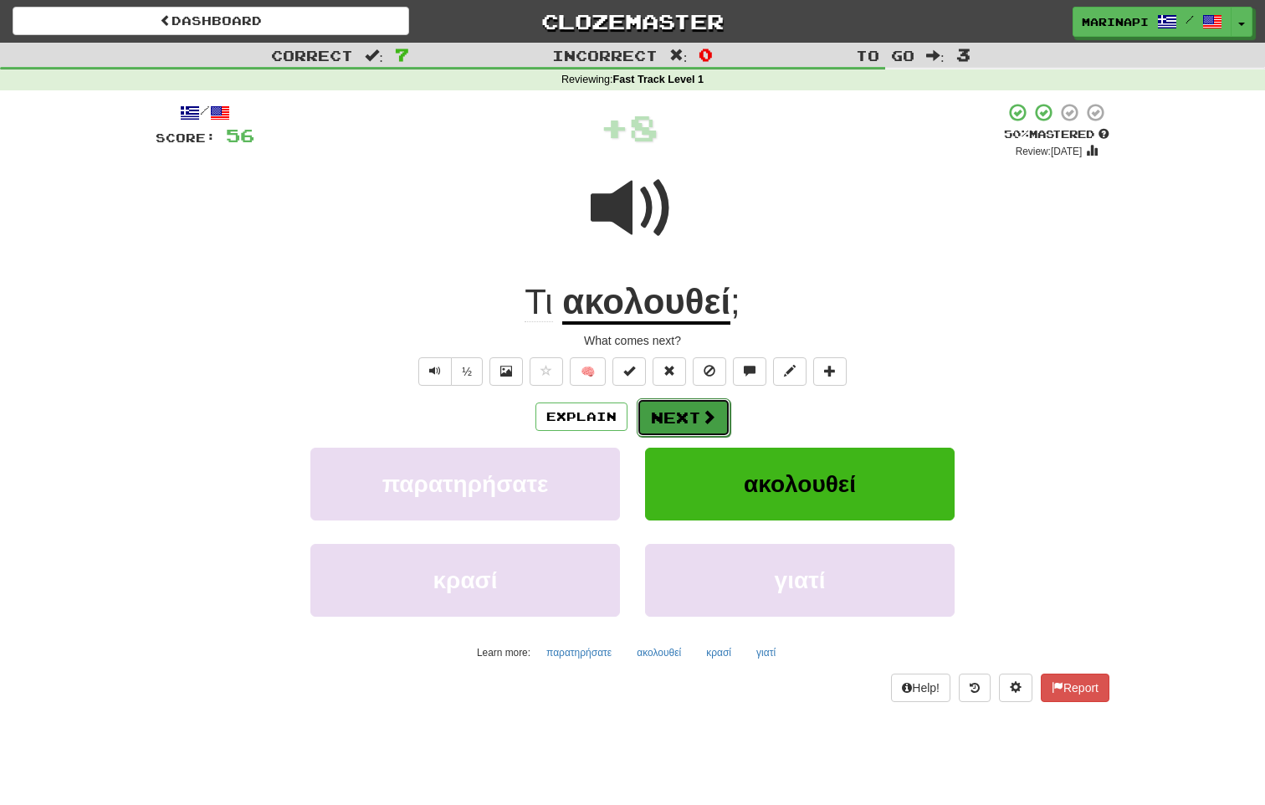
click at [703, 428] on button "Next" at bounding box center [684, 417] width 94 height 38
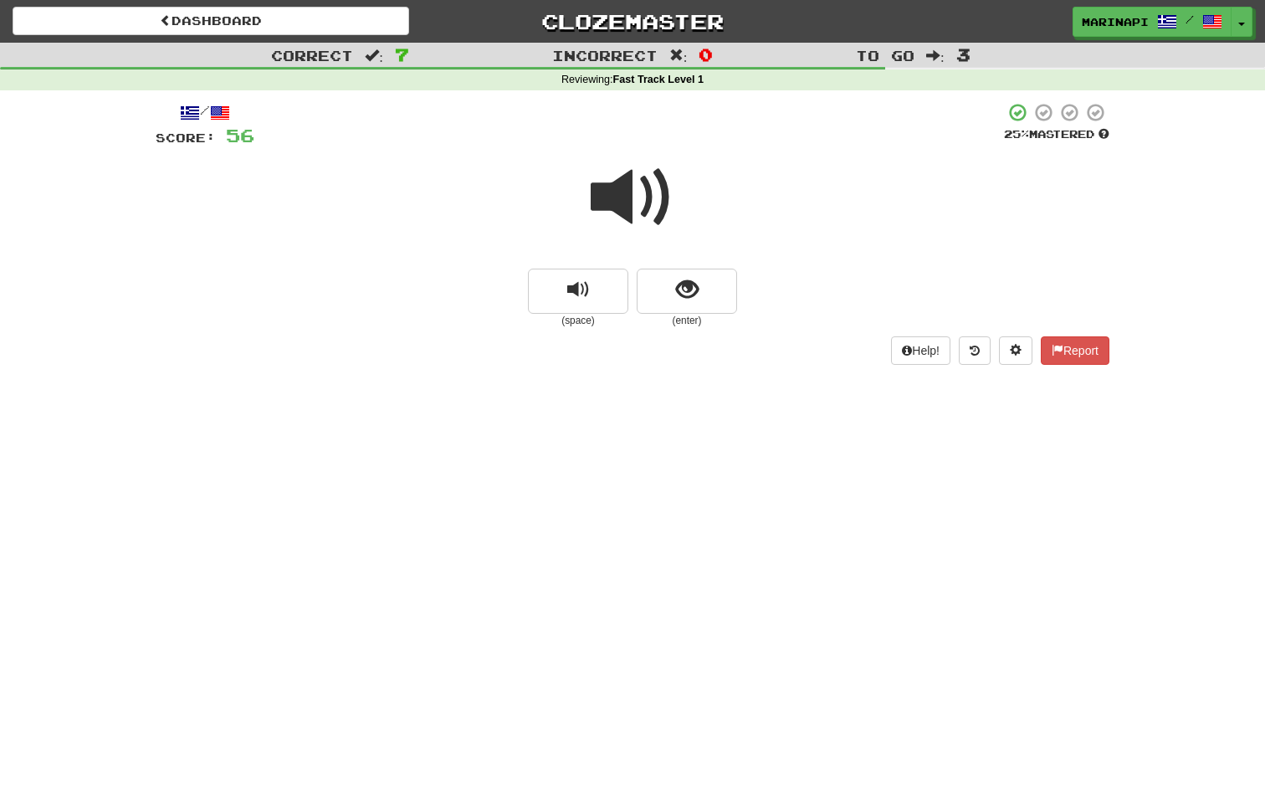
click at [649, 218] on span at bounding box center [633, 198] width 84 height 84
click at [664, 286] on button "show sentence" at bounding box center [687, 291] width 100 height 45
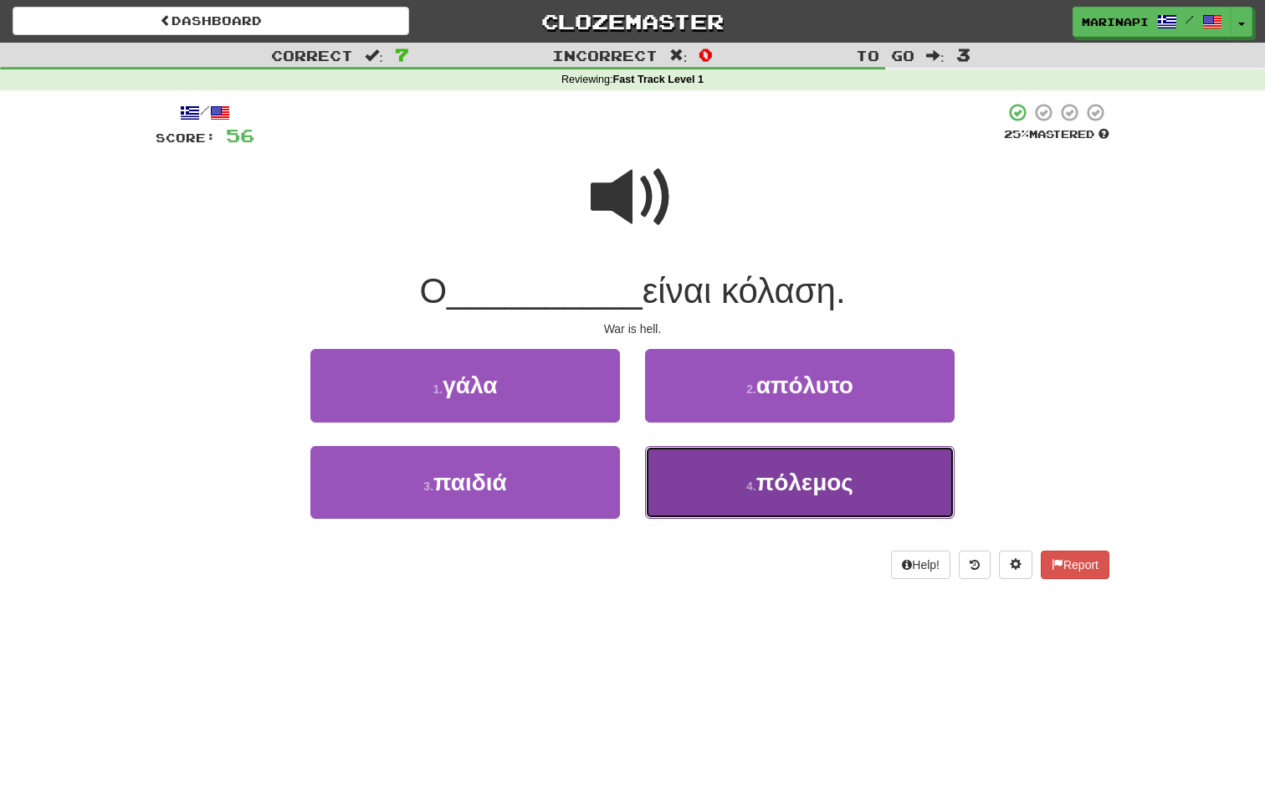
click at [682, 482] on button "4 . πόλεμος" at bounding box center [800, 482] width 310 height 73
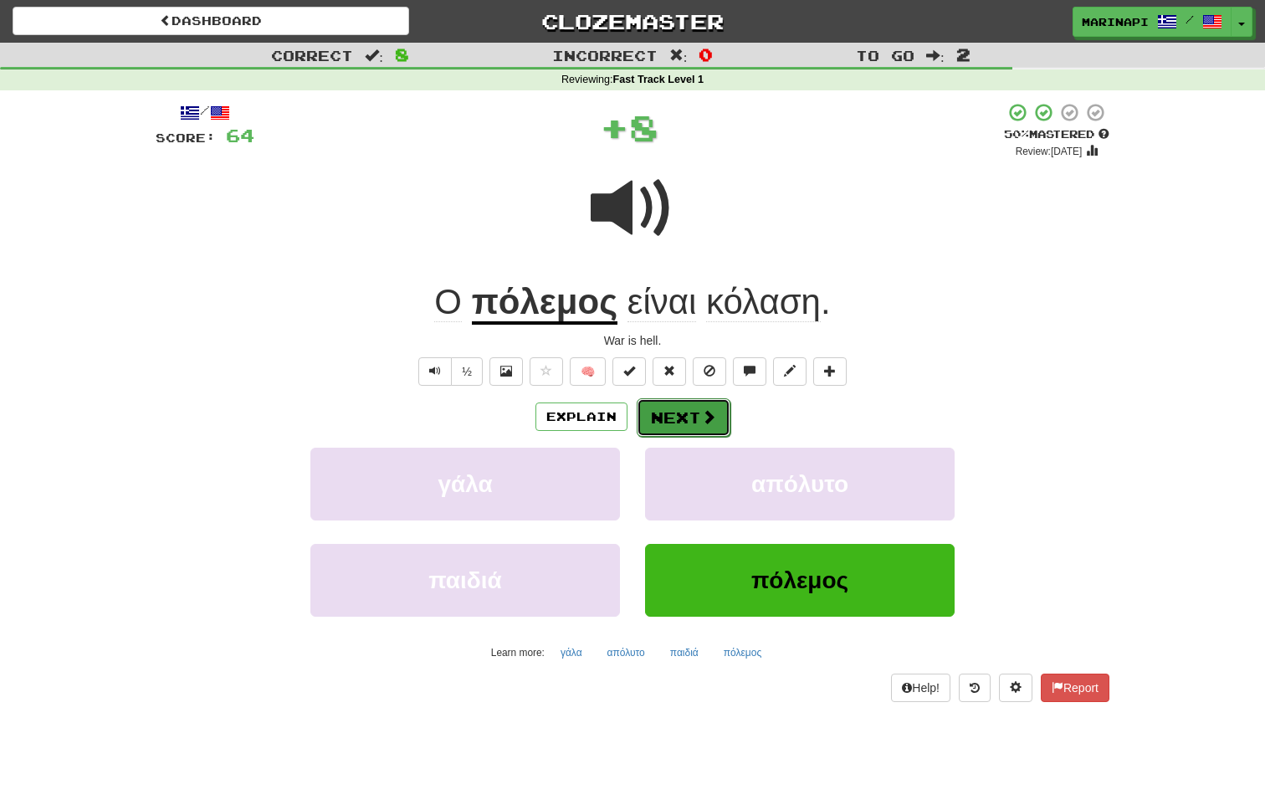
click at [685, 409] on button "Next" at bounding box center [684, 417] width 94 height 38
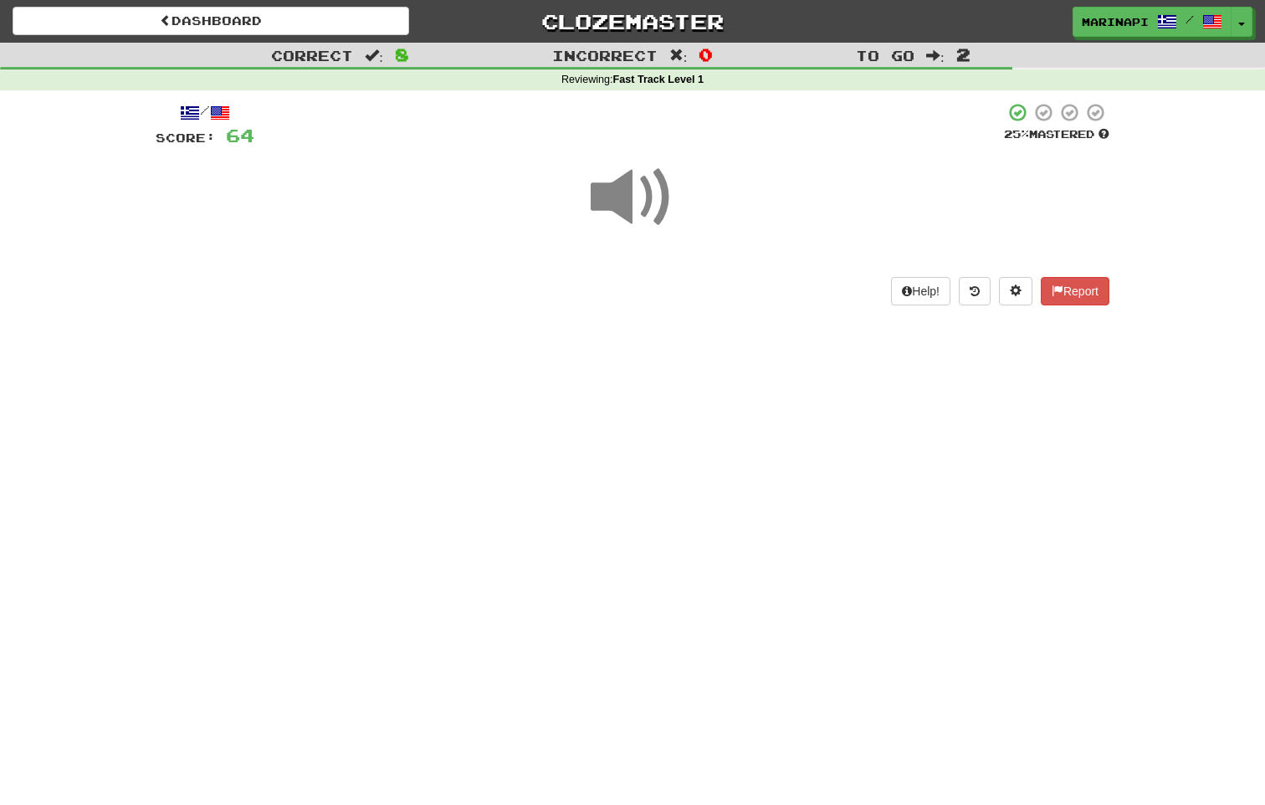
scroll to position [4, 0]
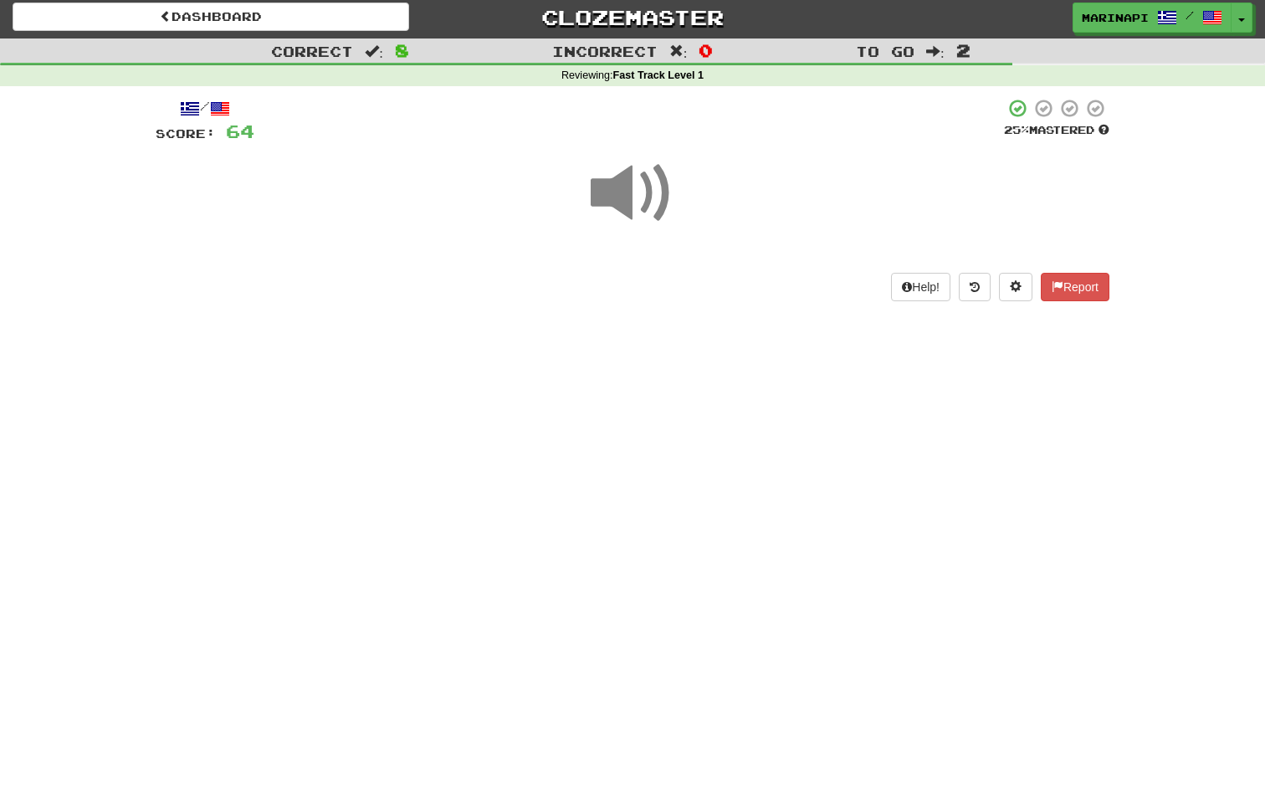
click at [636, 198] on span at bounding box center [633, 193] width 84 height 84
click at [635, 198] on span at bounding box center [633, 193] width 84 height 84
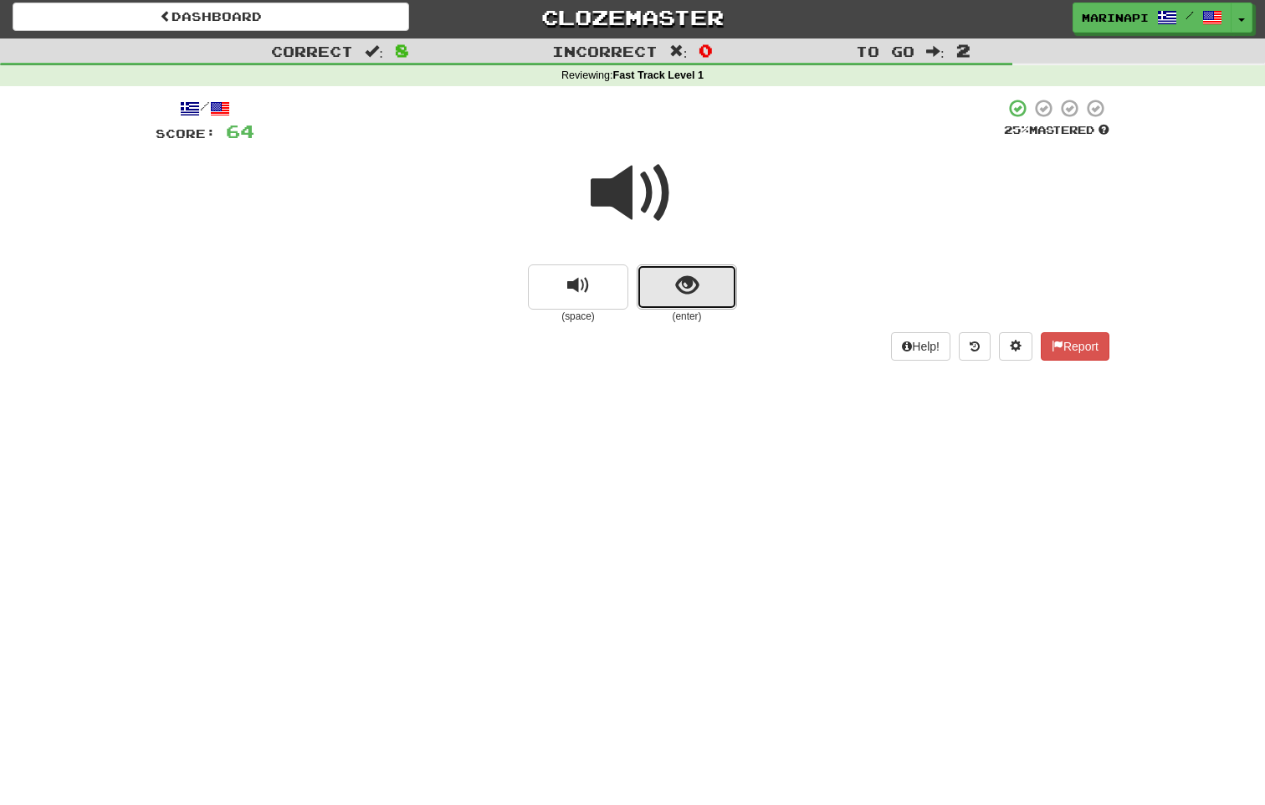
click at [715, 290] on button "show sentence" at bounding box center [687, 286] width 100 height 45
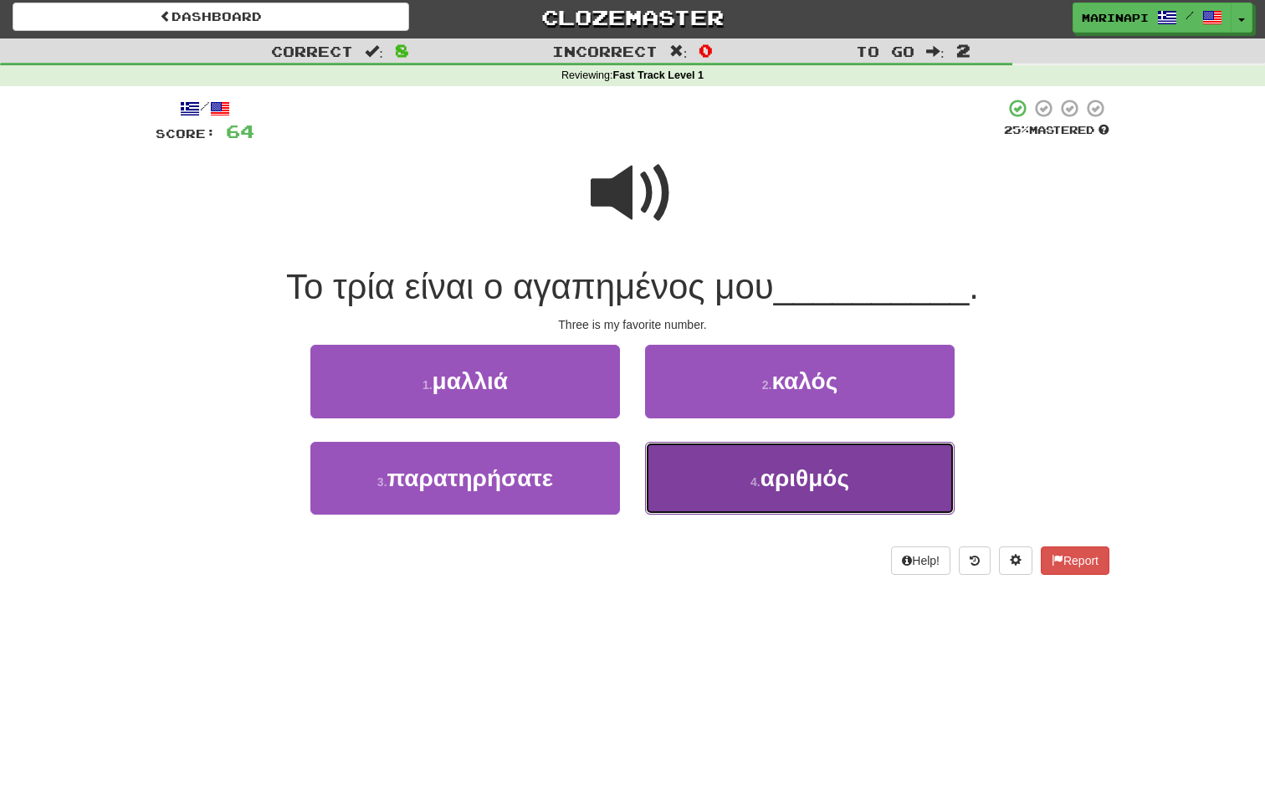
click at [693, 472] on button "4 . αριθμός" at bounding box center [800, 478] width 310 height 73
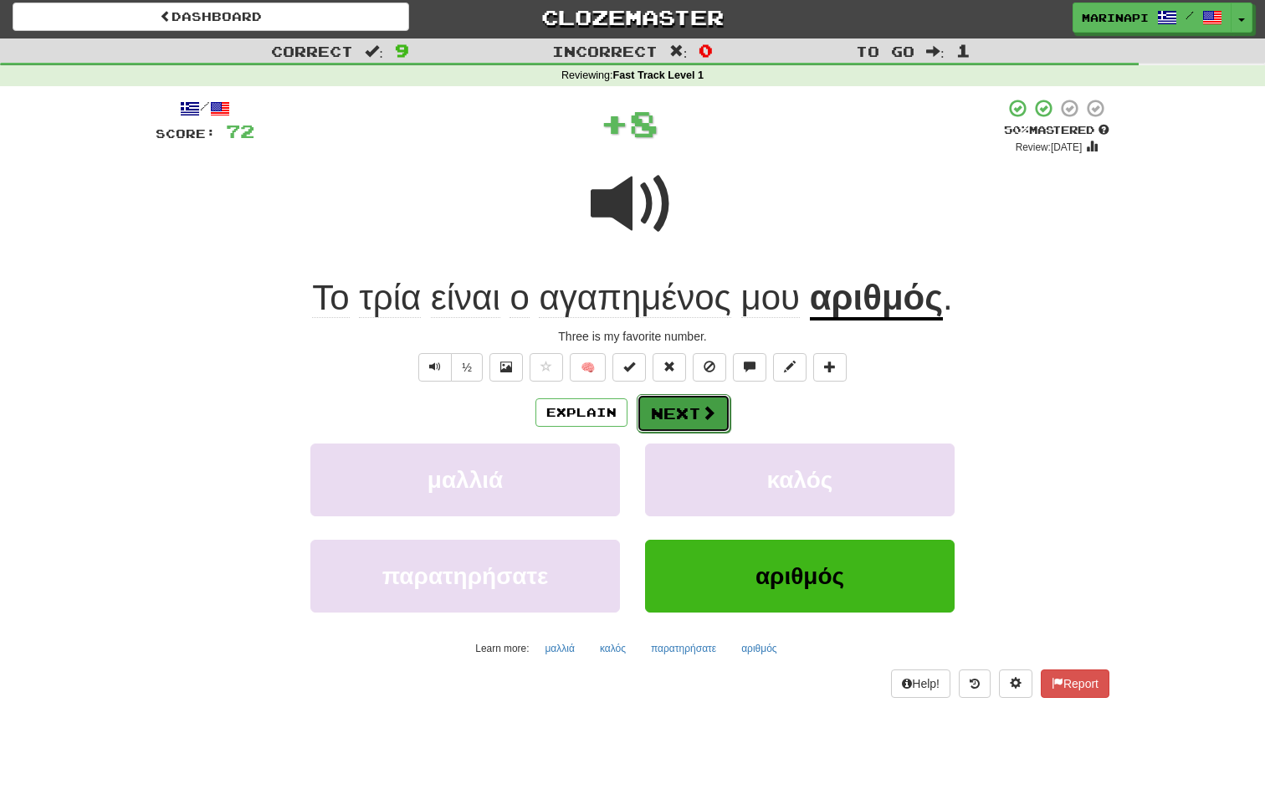
click at [693, 414] on button "Next" at bounding box center [684, 413] width 94 height 38
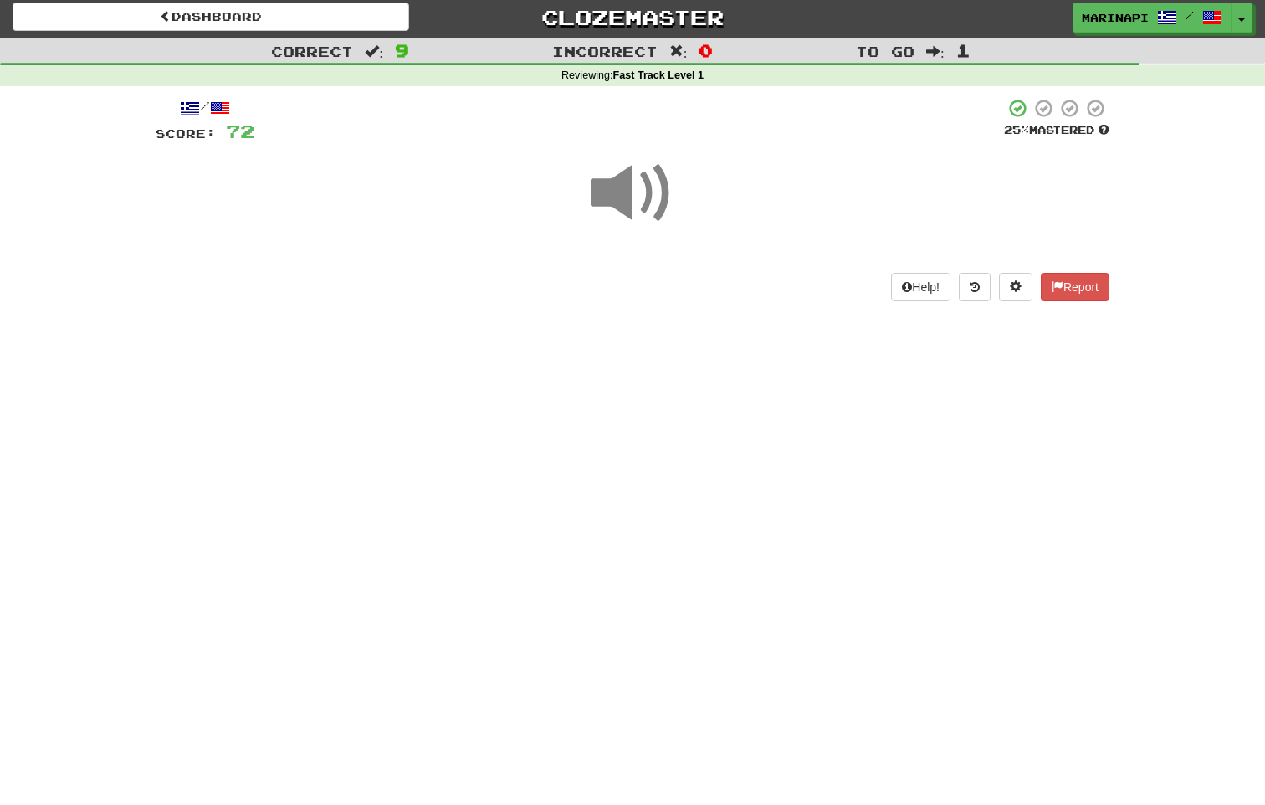
click at [656, 196] on span at bounding box center [633, 193] width 84 height 84
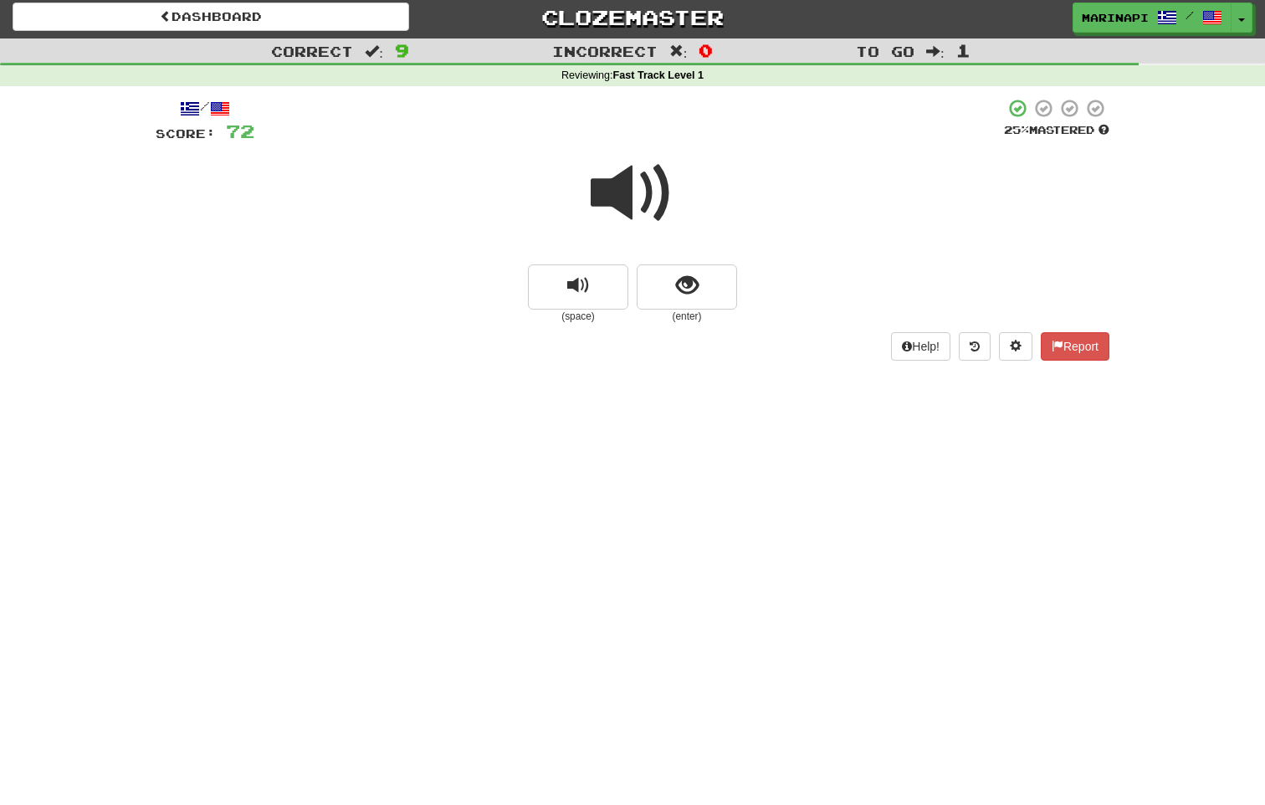
click at [656, 196] on span at bounding box center [633, 193] width 84 height 84
click at [656, 195] on span at bounding box center [633, 193] width 84 height 84
click at [666, 277] on button "show sentence" at bounding box center [687, 286] width 100 height 45
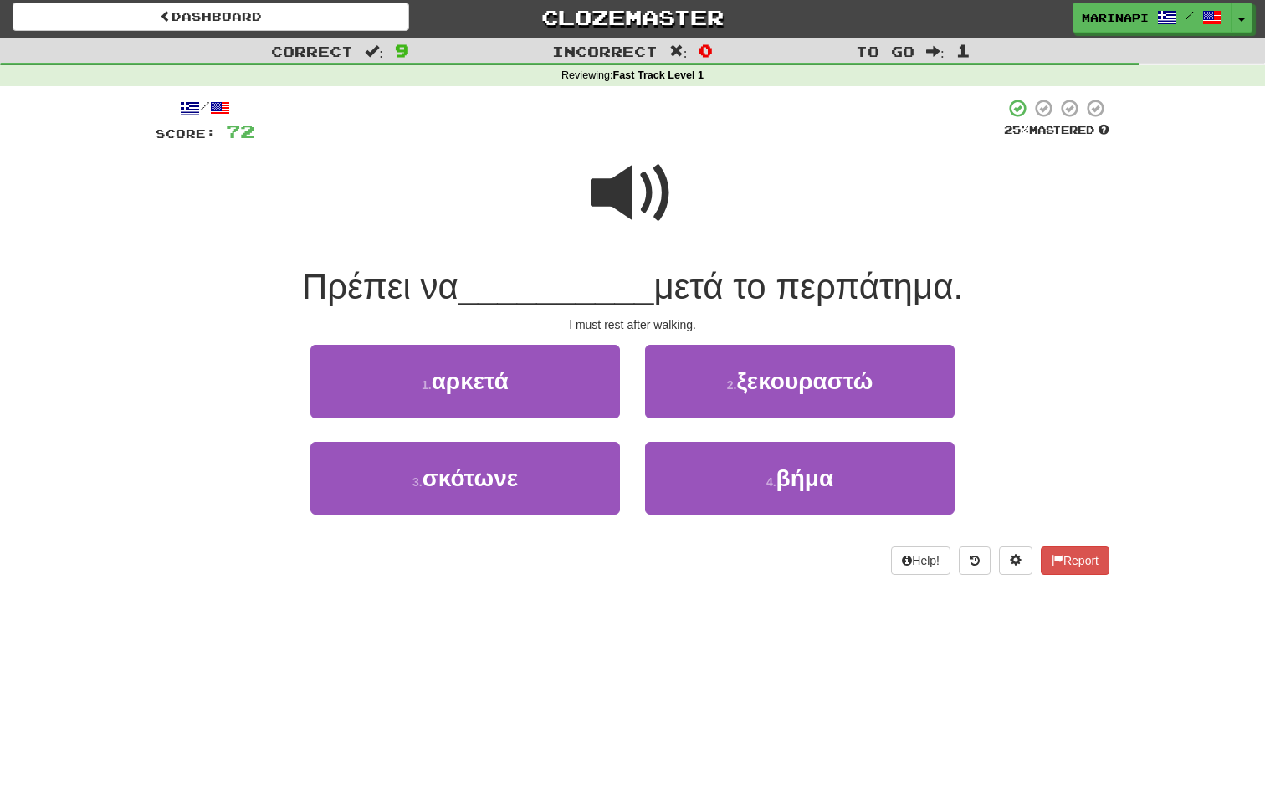
click at [643, 173] on span at bounding box center [633, 193] width 84 height 84
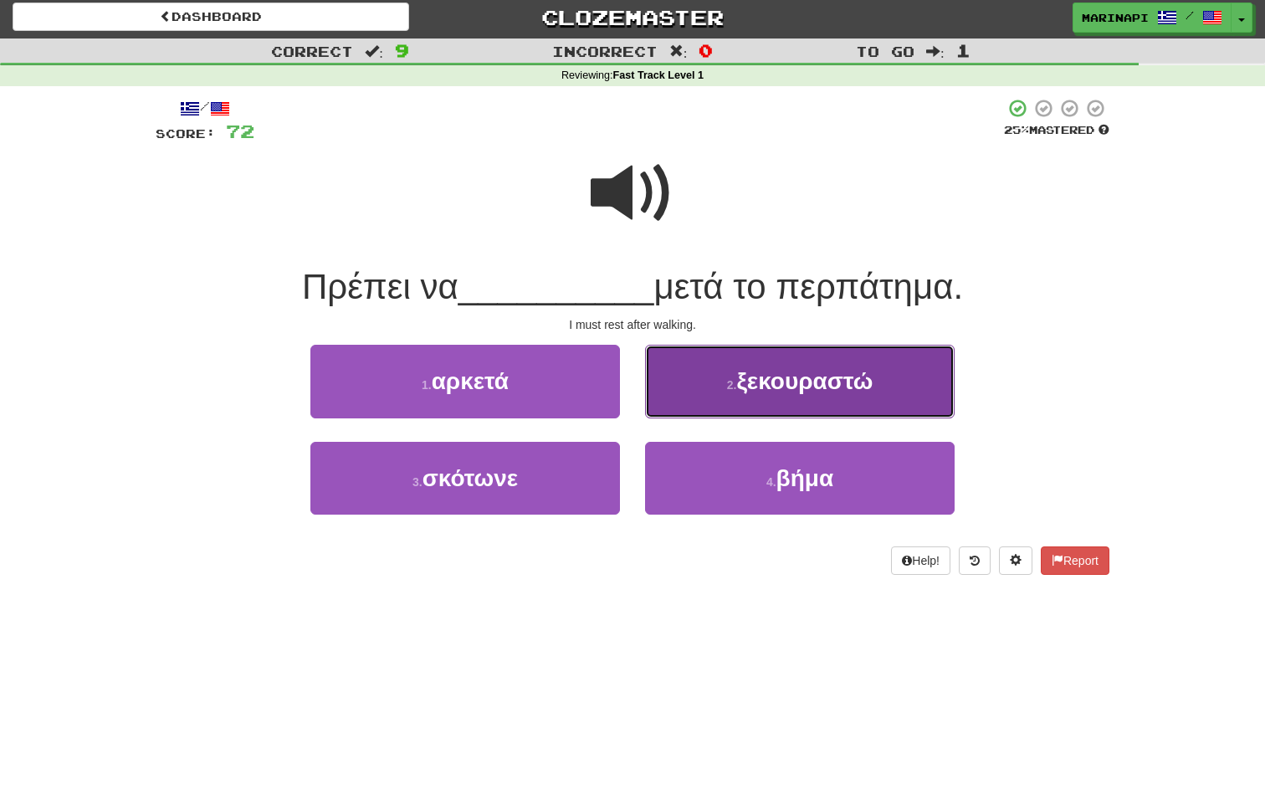
click at [697, 379] on button "2 . ξεκουραστώ" at bounding box center [800, 381] width 310 height 73
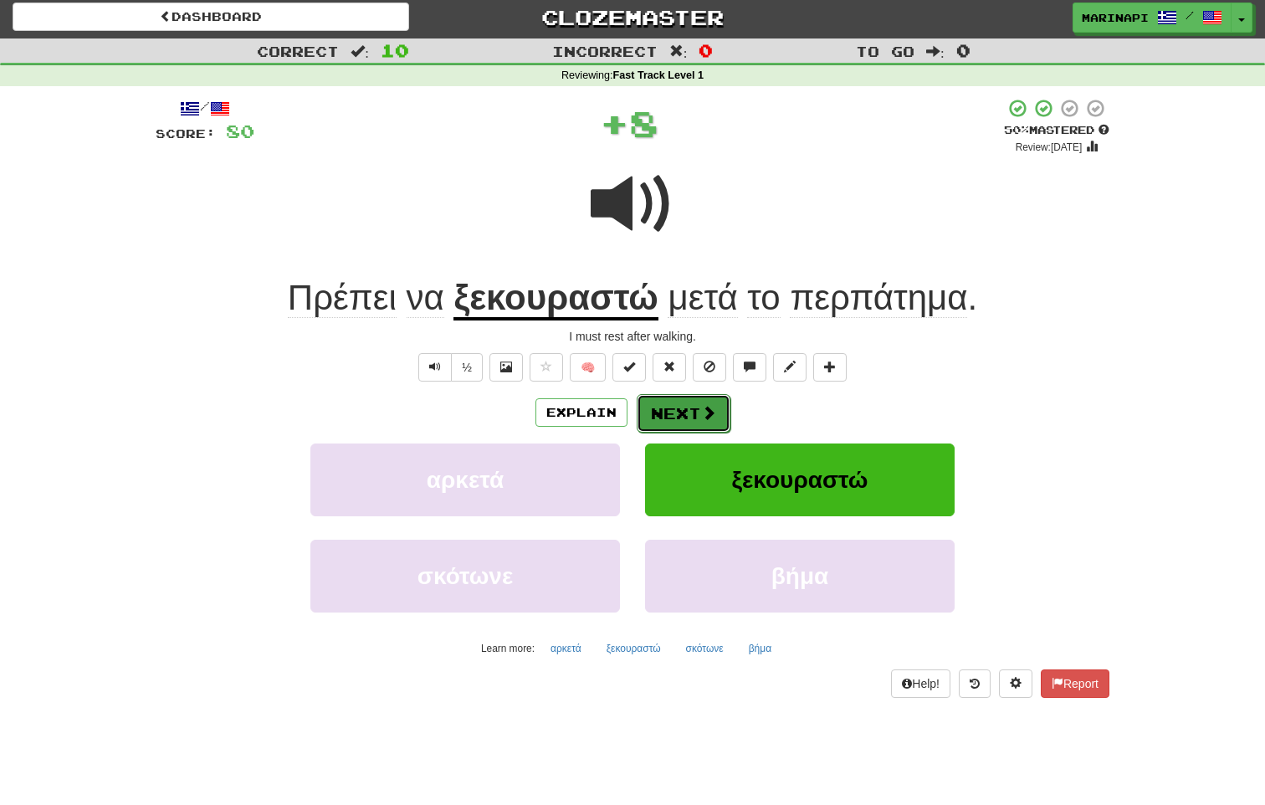
click at [691, 401] on button "Next" at bounding box center [684, 413] width 94 height 38
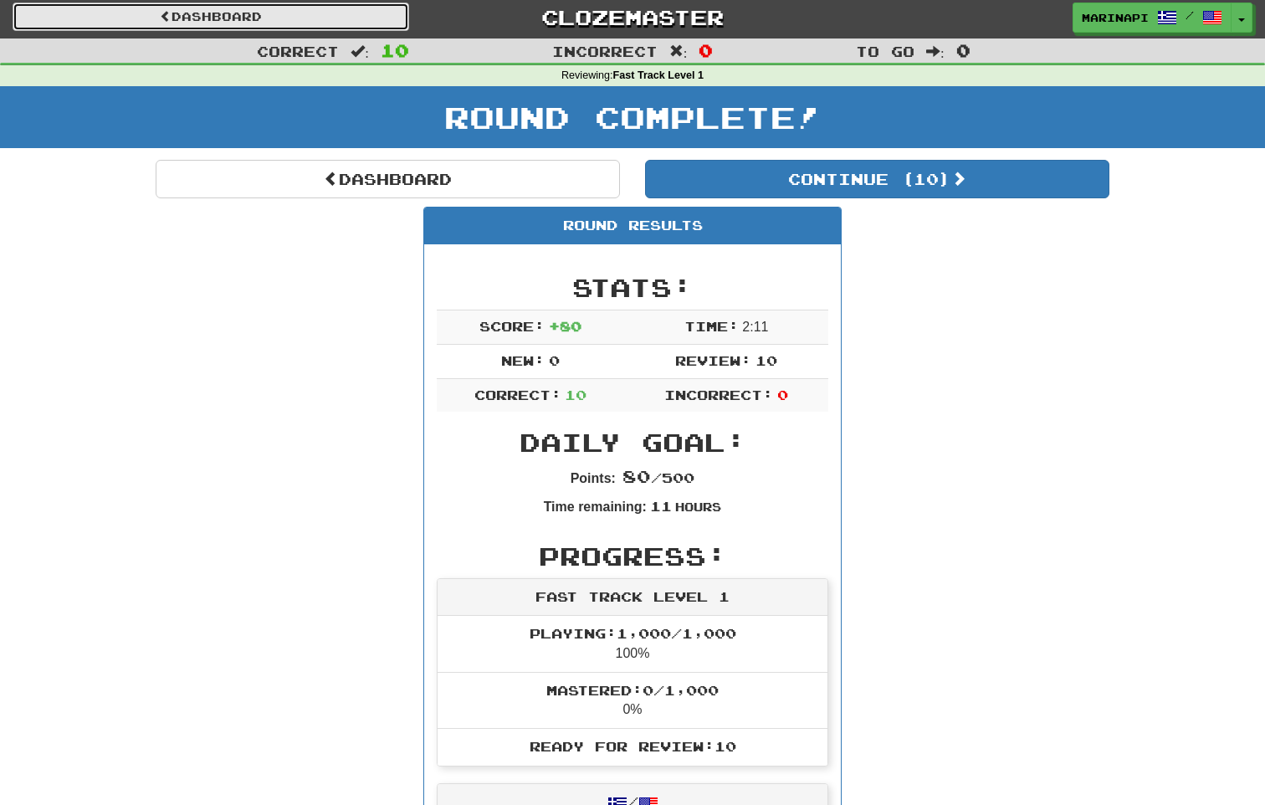
click at [300, 25] on link "Dashboard" at bounding box center [211, 17] width 397 height 28
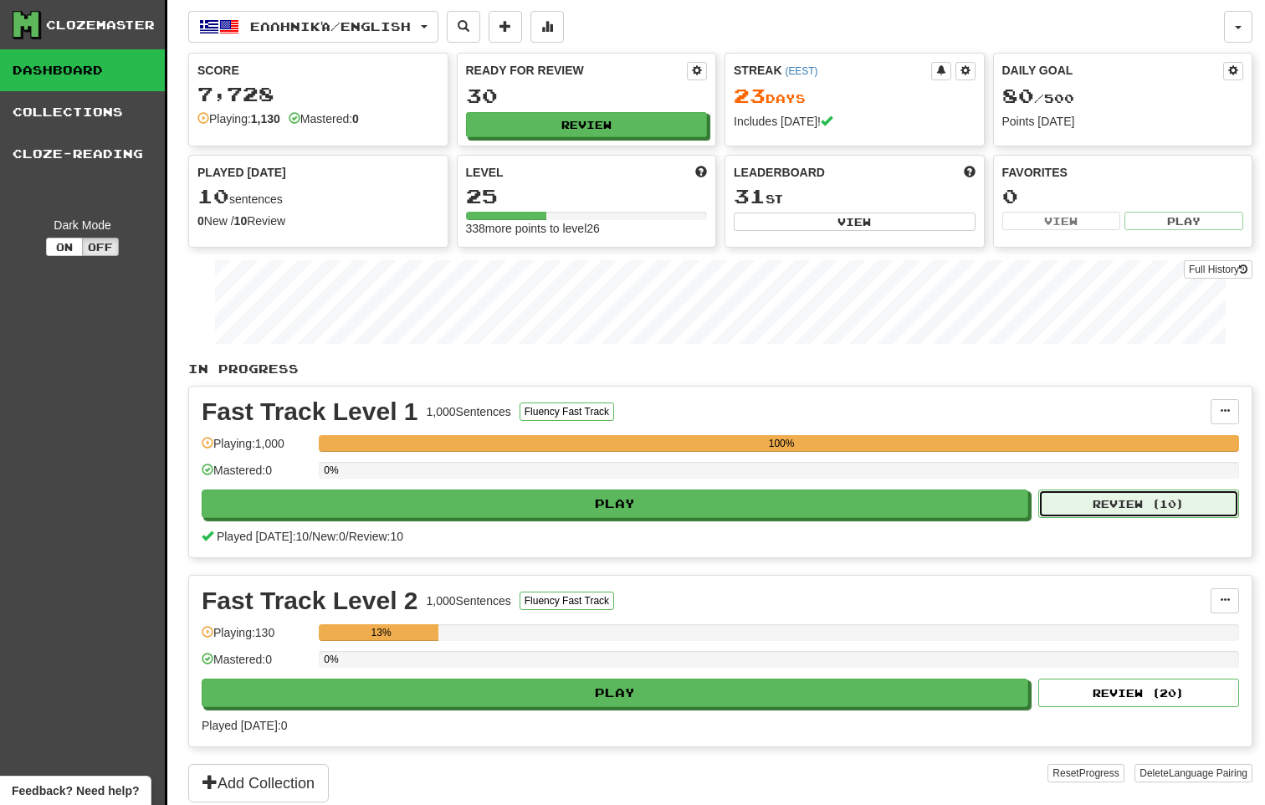
click at [1062, 495] on button "Review ( 10 )" at bounding box center [1138, 504] width 201 height 28
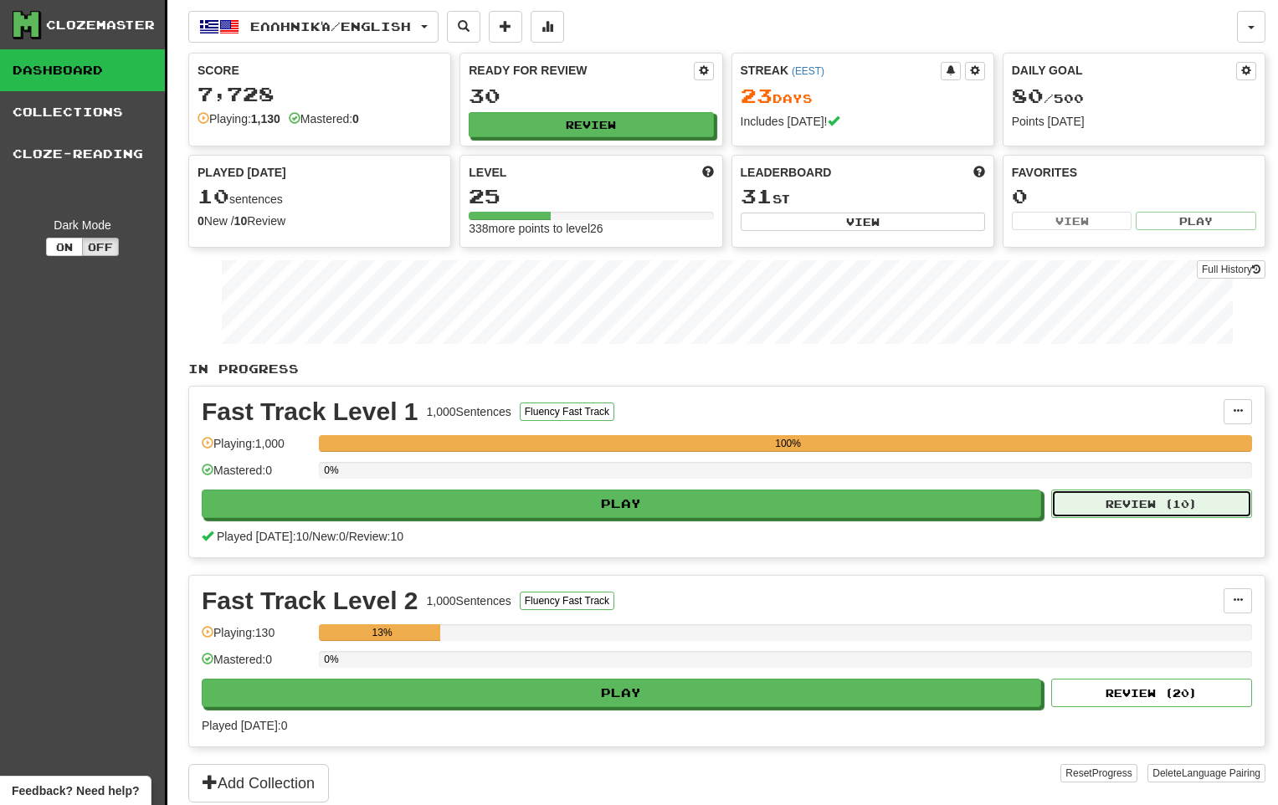
select select "**"
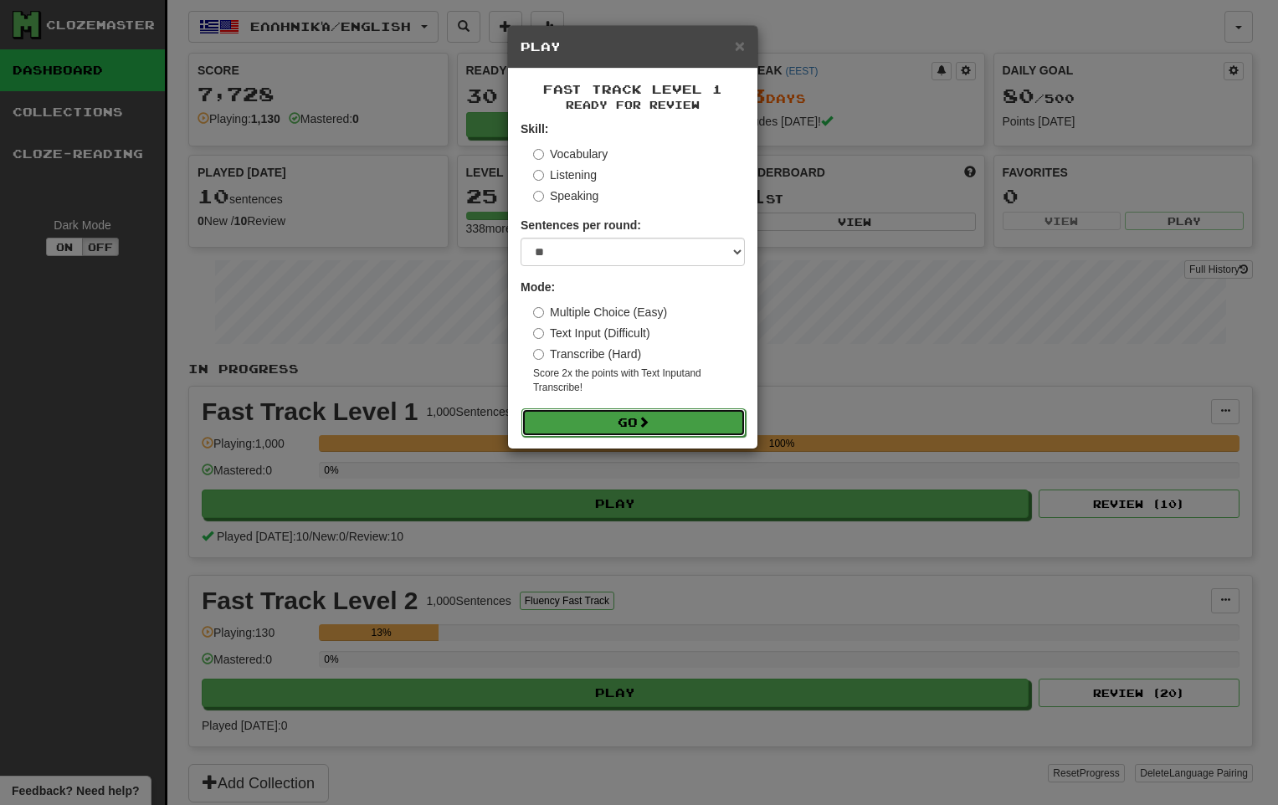
click at [685, 425] on button "Go" at bounding box center [633, 422] width 224 height 28
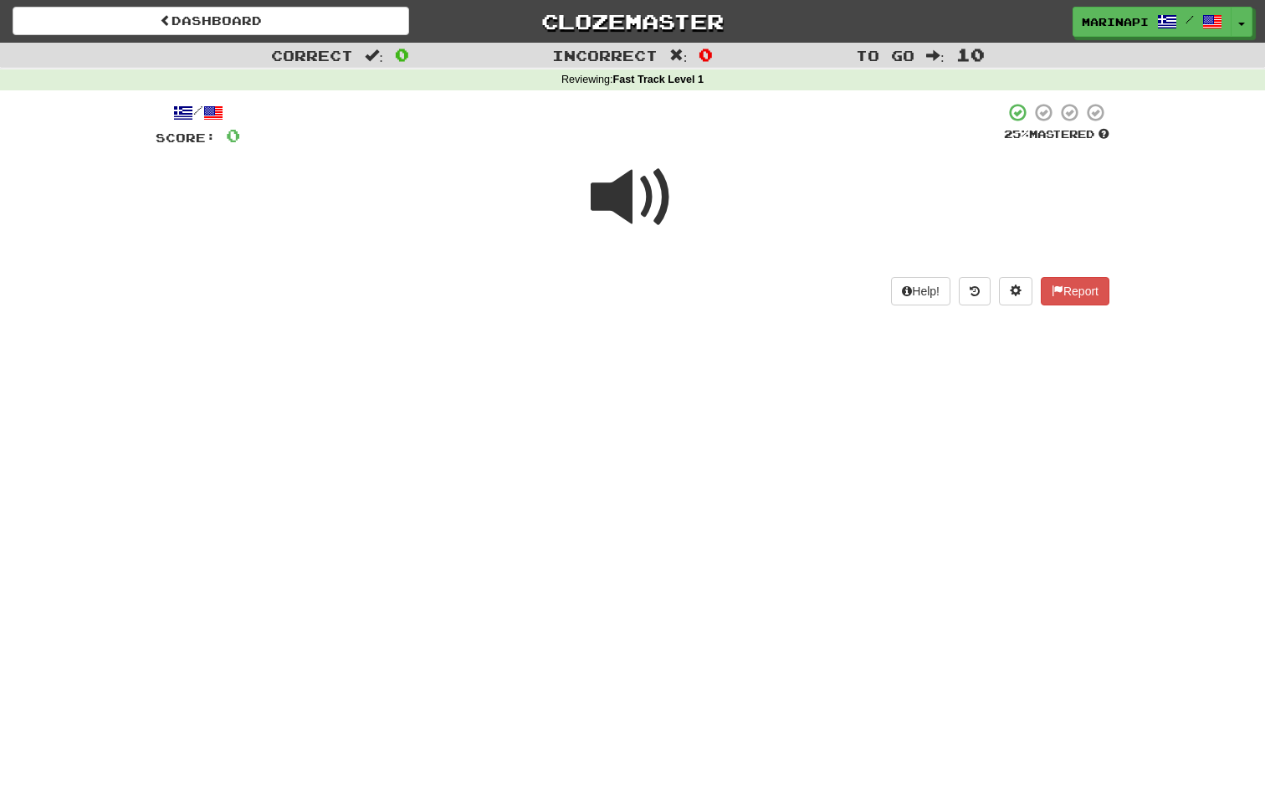
click at [647, 208] on span at bounding box center [633, 198] width 84 height 84
click at [646, 208] on span at bounding box center [633, 198] width 84 height 84
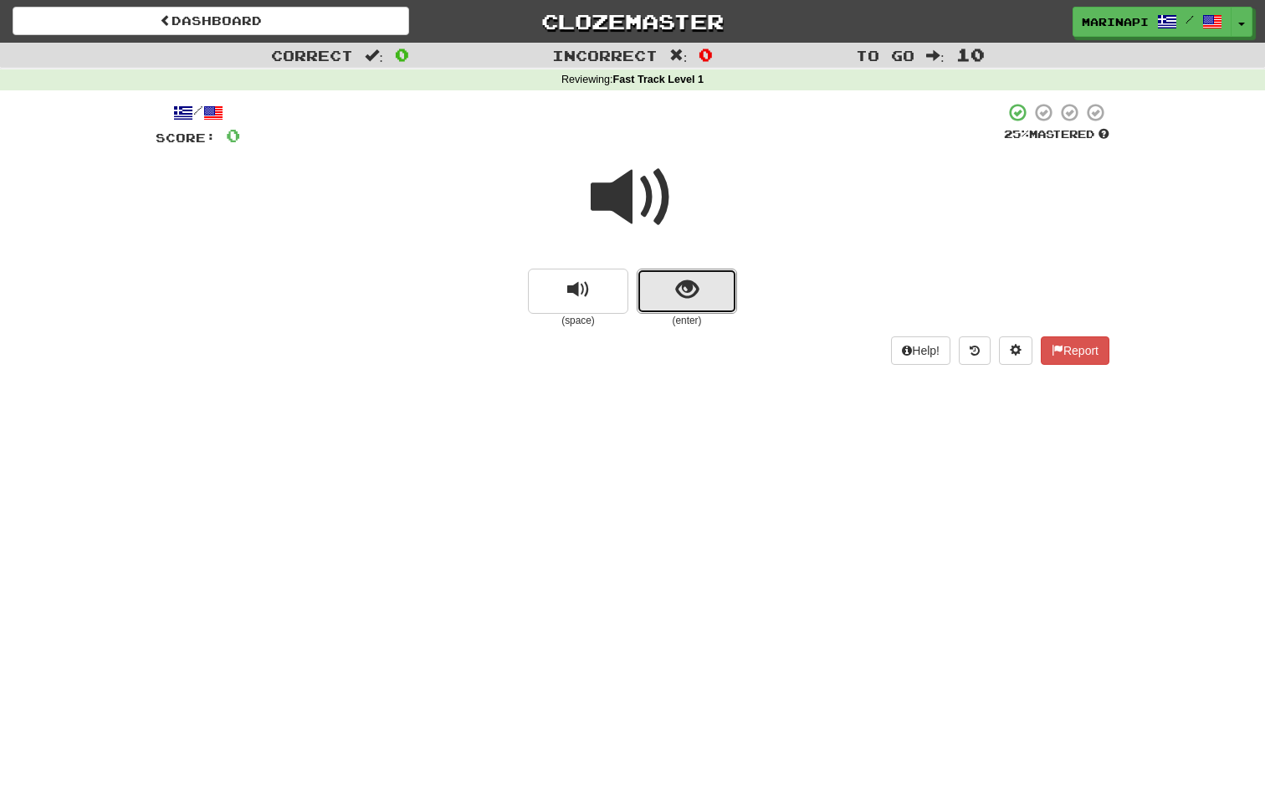
click at [684, 279] on span "show sentence" at bounding box center [687, 290] width 23 height 23
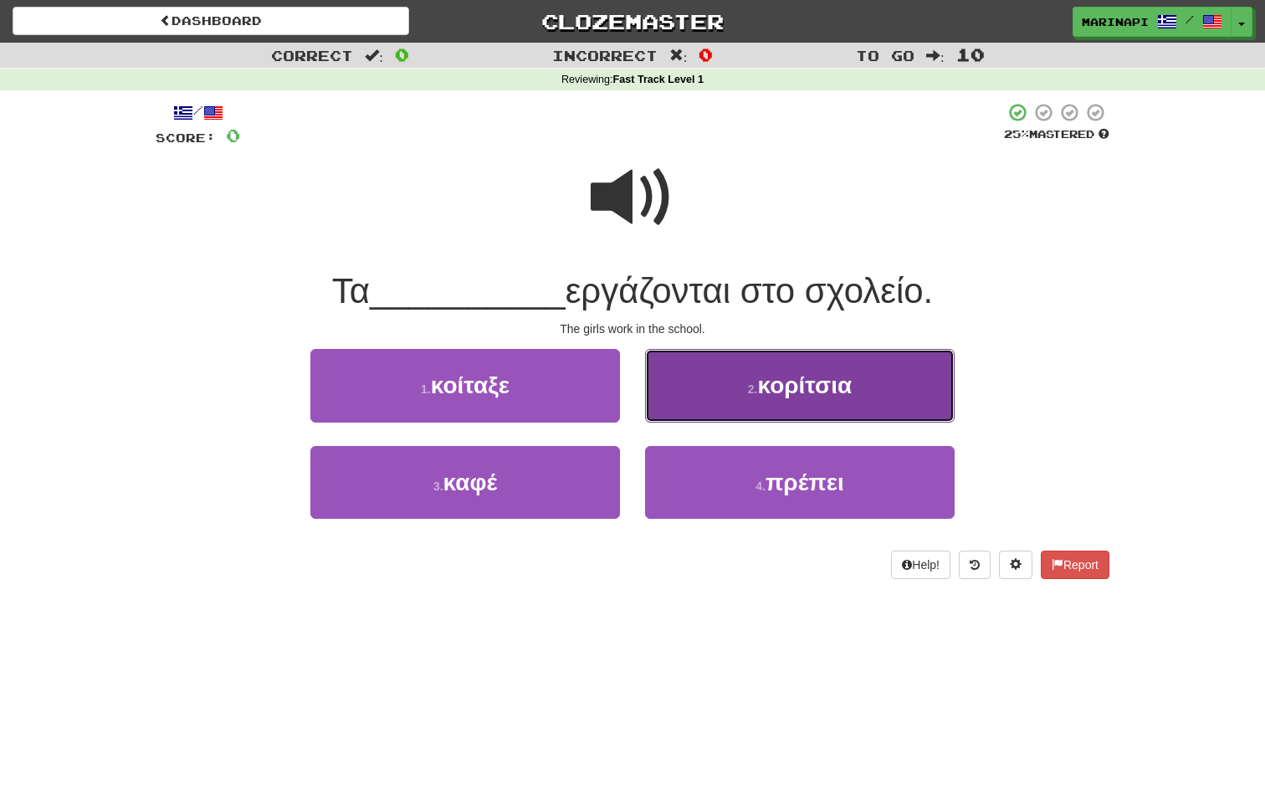
click at [720, 413] on button "2 . κορίτσια" at bounding box center [800, 385] width 310 height 73
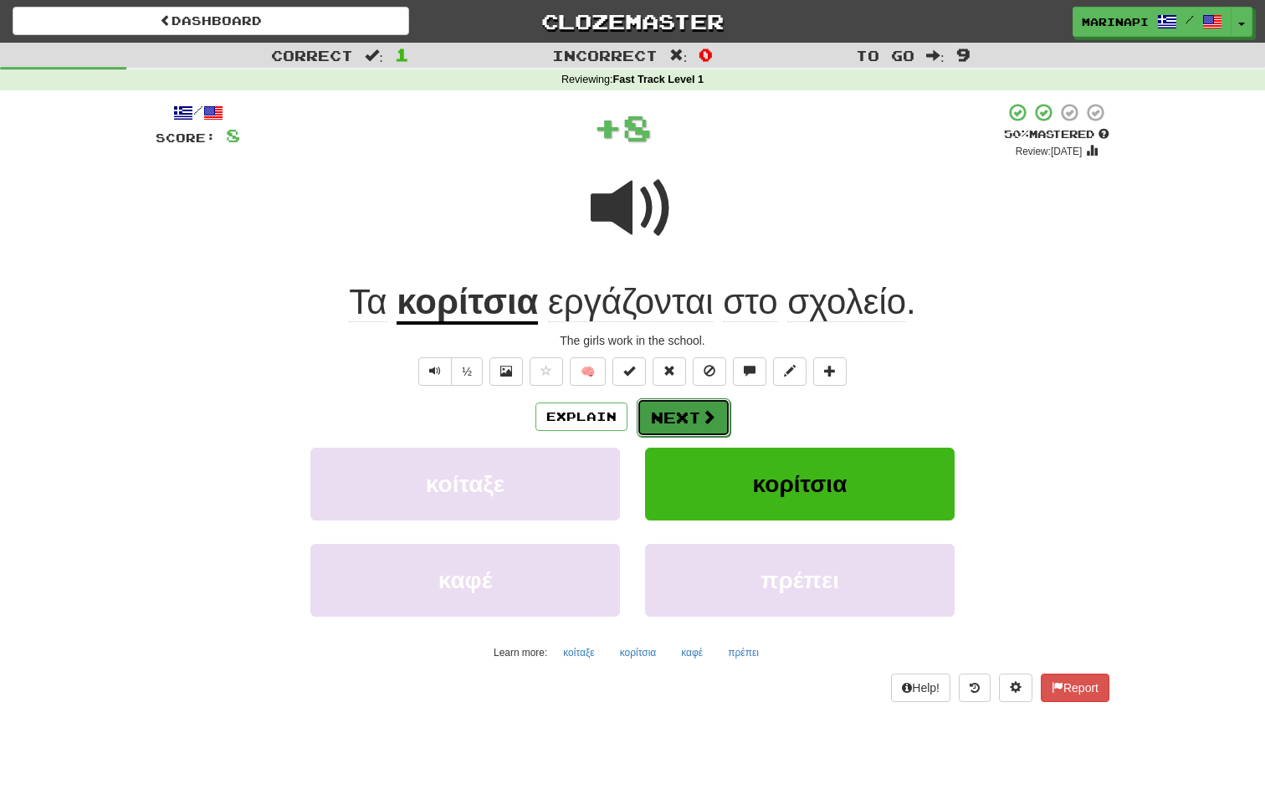
click at [712, 417] on span at bounding box center [708, 416] width 15 height 15
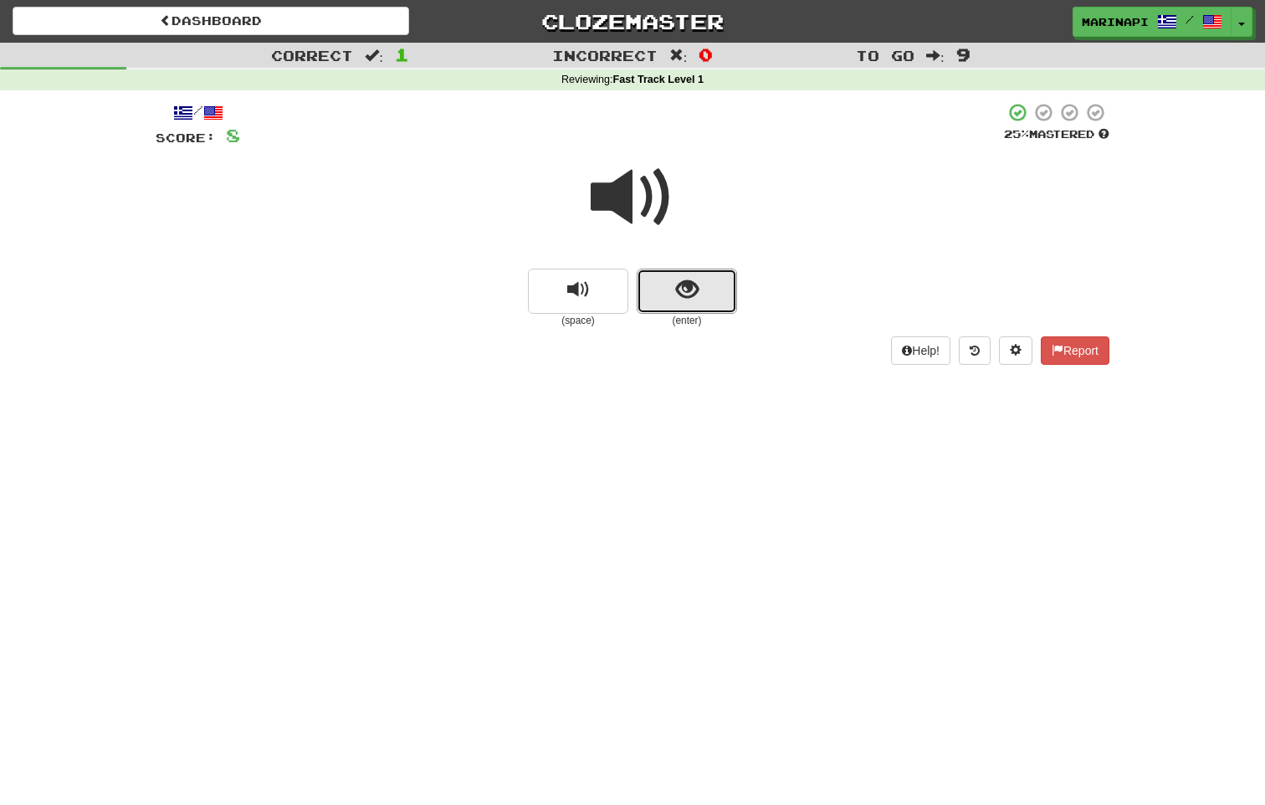
click at [700, 306] on button "show sentence" at bounding box center [687, 291] width 100 height 45
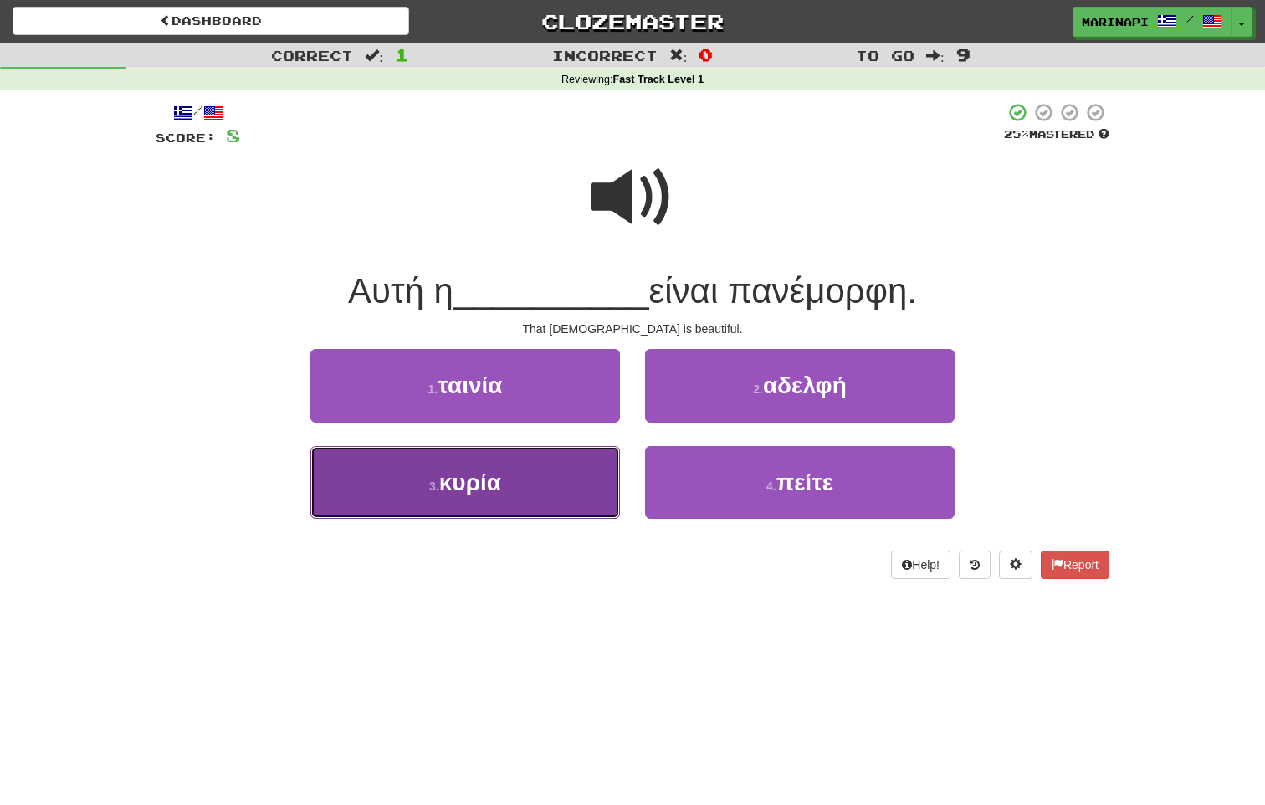
click at [559, 490] on button "3 . κυρία" at bounding box center [465, 482] width 310 height 73
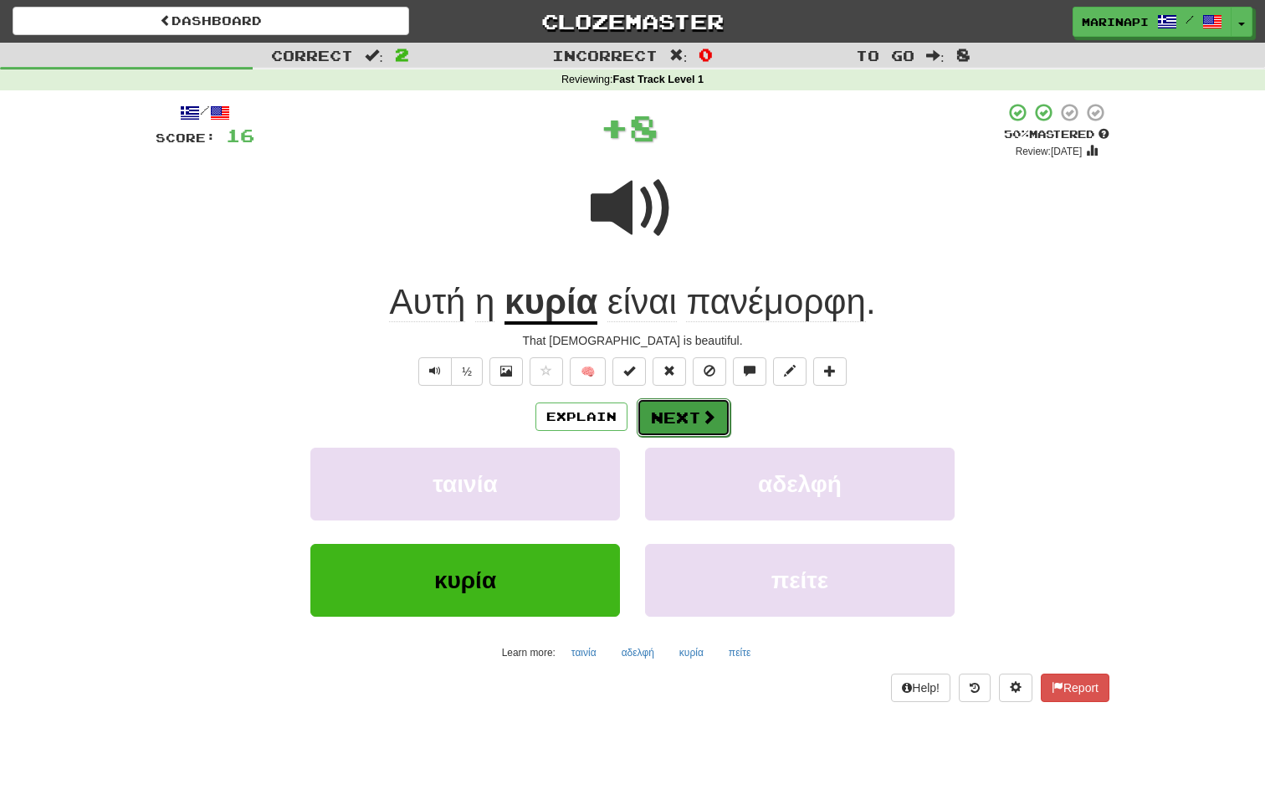
click at [677, 416] on button "Next" at bounding box center [684, 417] width 94 height 38
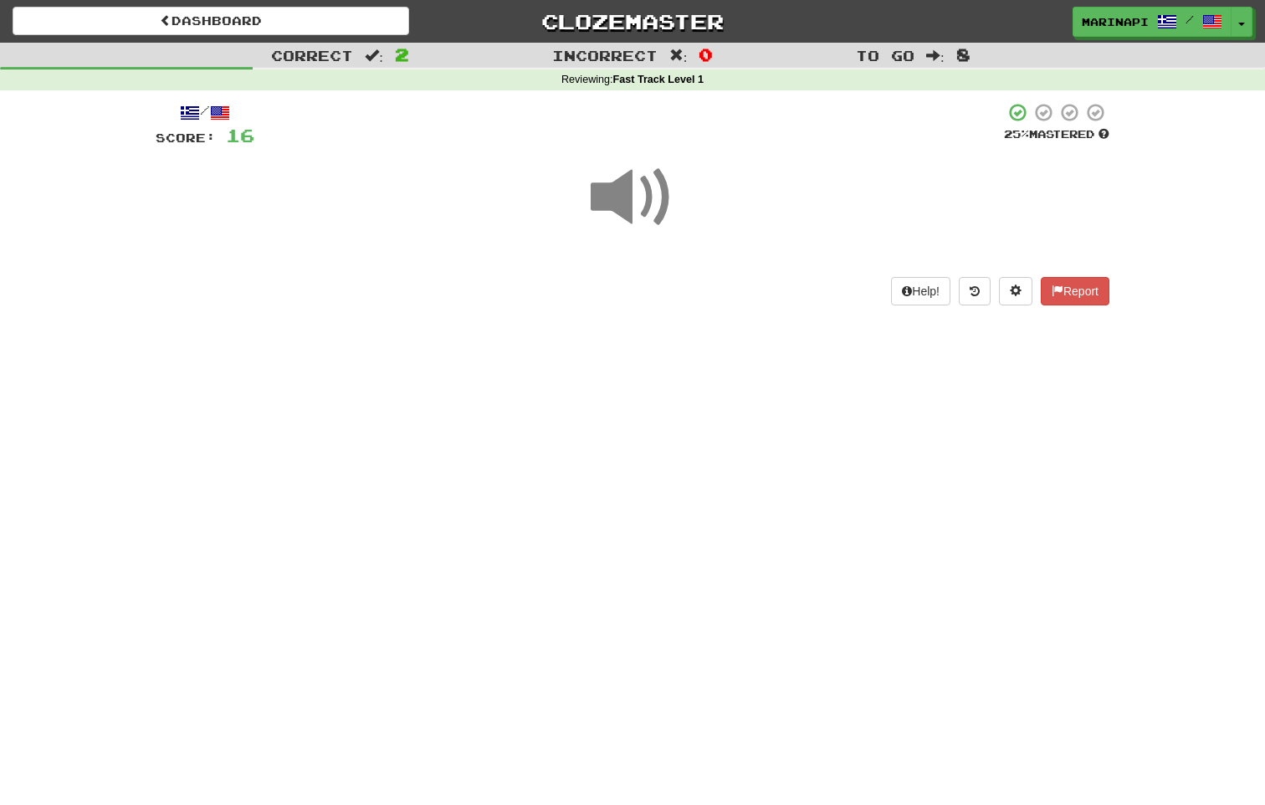
click at [650, 218] on span at bounding box center [633, 198] width 84 height 84
click at [654, 213] on span at bounding box center [633, 198] width 84 height 84
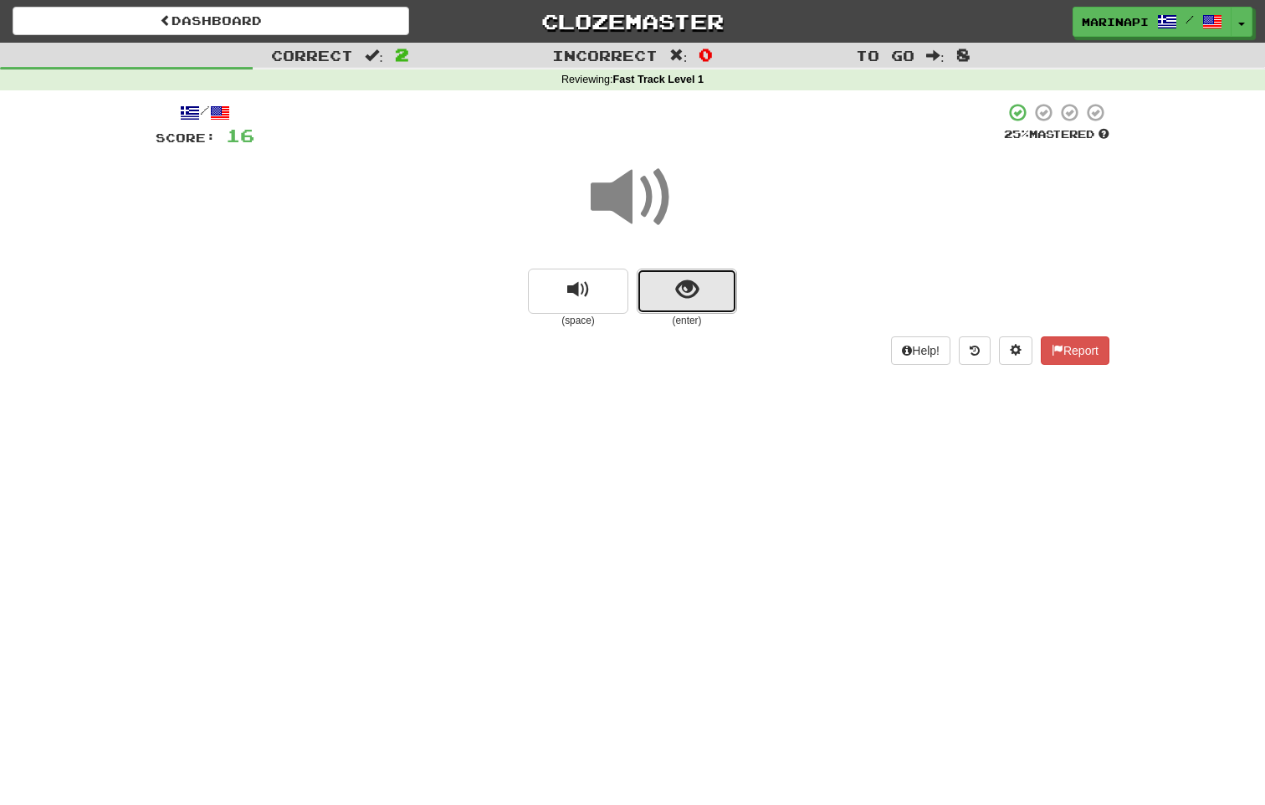
click at [685, 279] on span "show sentence" at bounding box center [687, 290] width 23 height 23
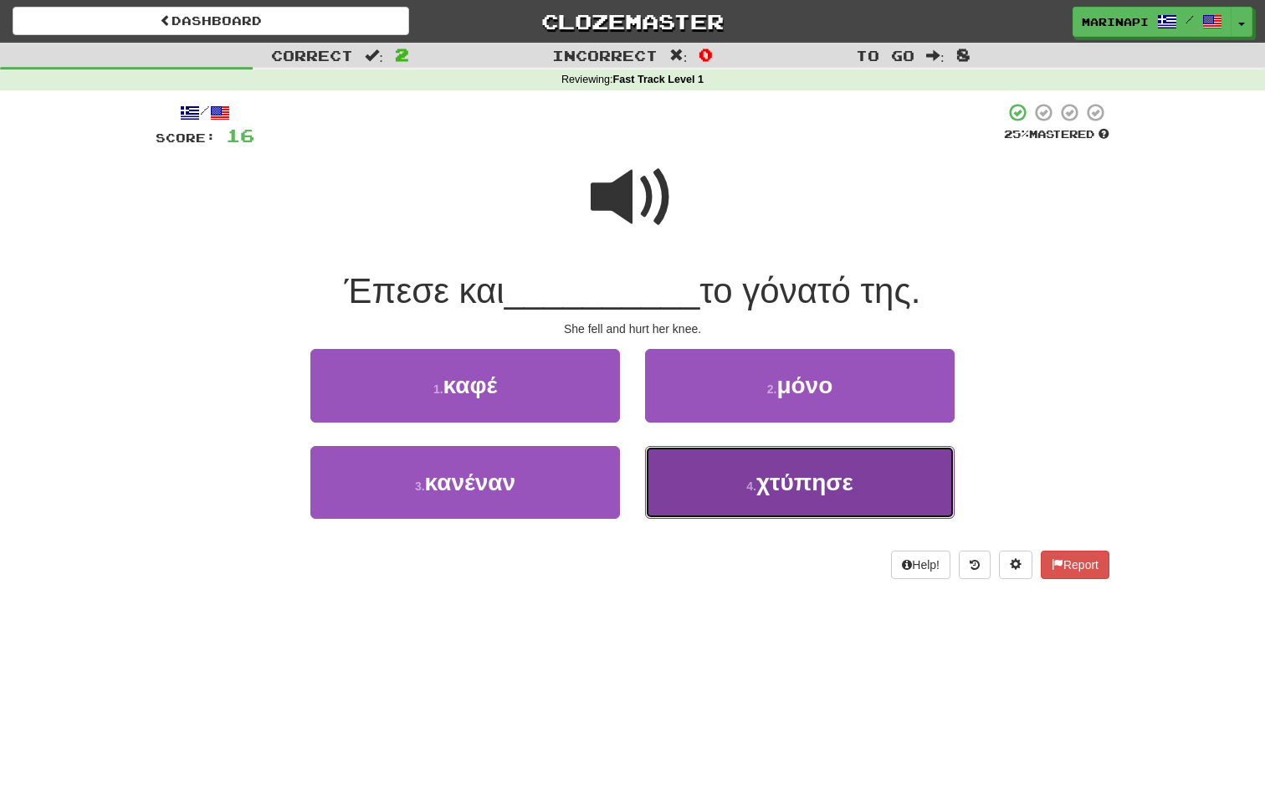
click at [683, 484] on button "4 . χτύπησε" at bounding box center [800, 482] width 310 height 73
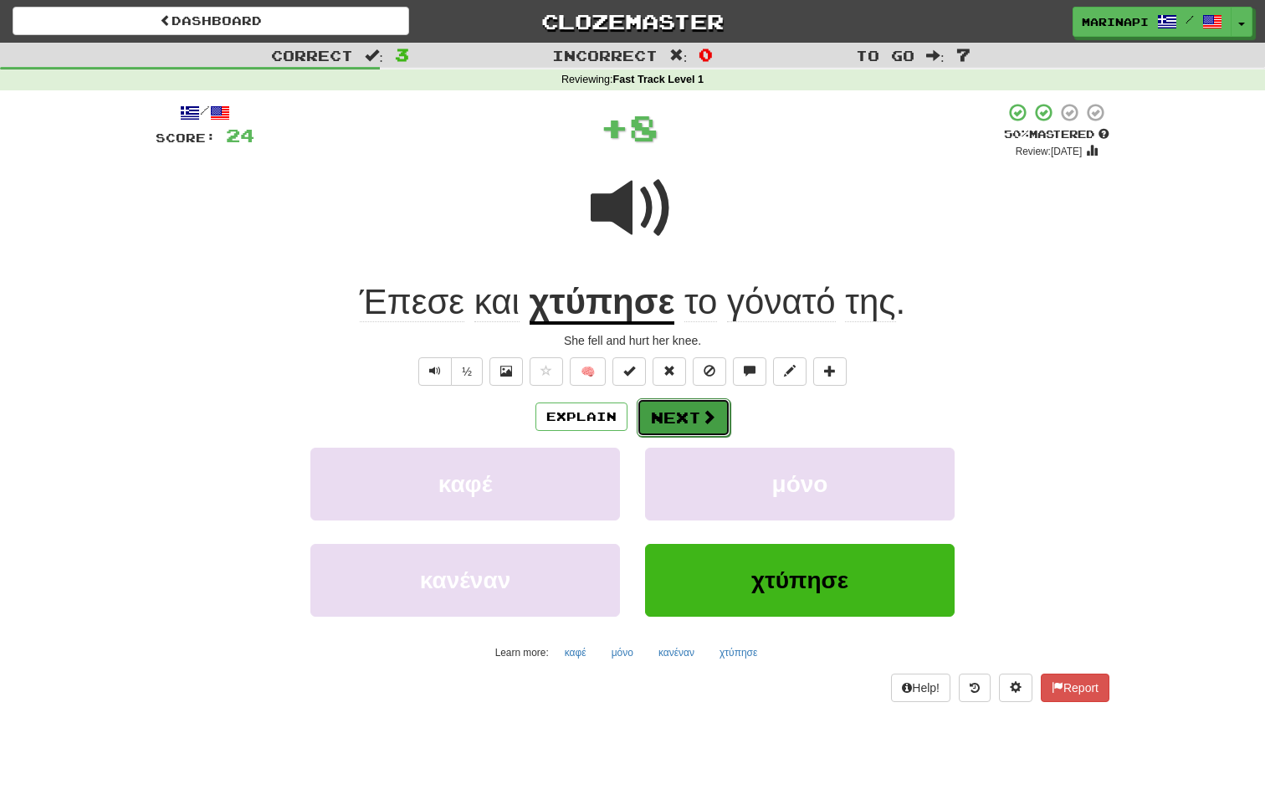
click at [690, 422] on button "Next" at bounding box center [684, 417] width 94 height 38
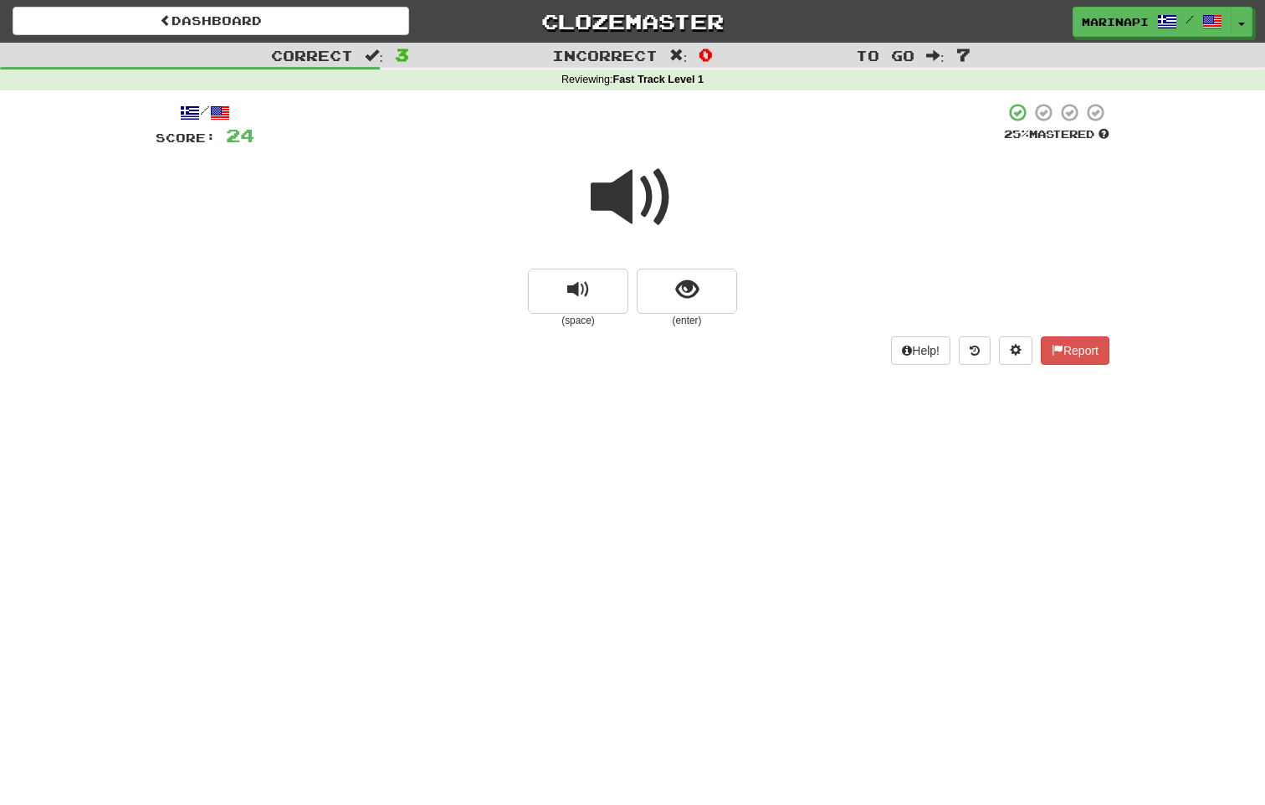
click at [640, 213] on span at bounding box center [633, 198] width 84 height 84
click at [660, 280] on button "show sentence" at bounding box center [687, 291] width 100 height 45
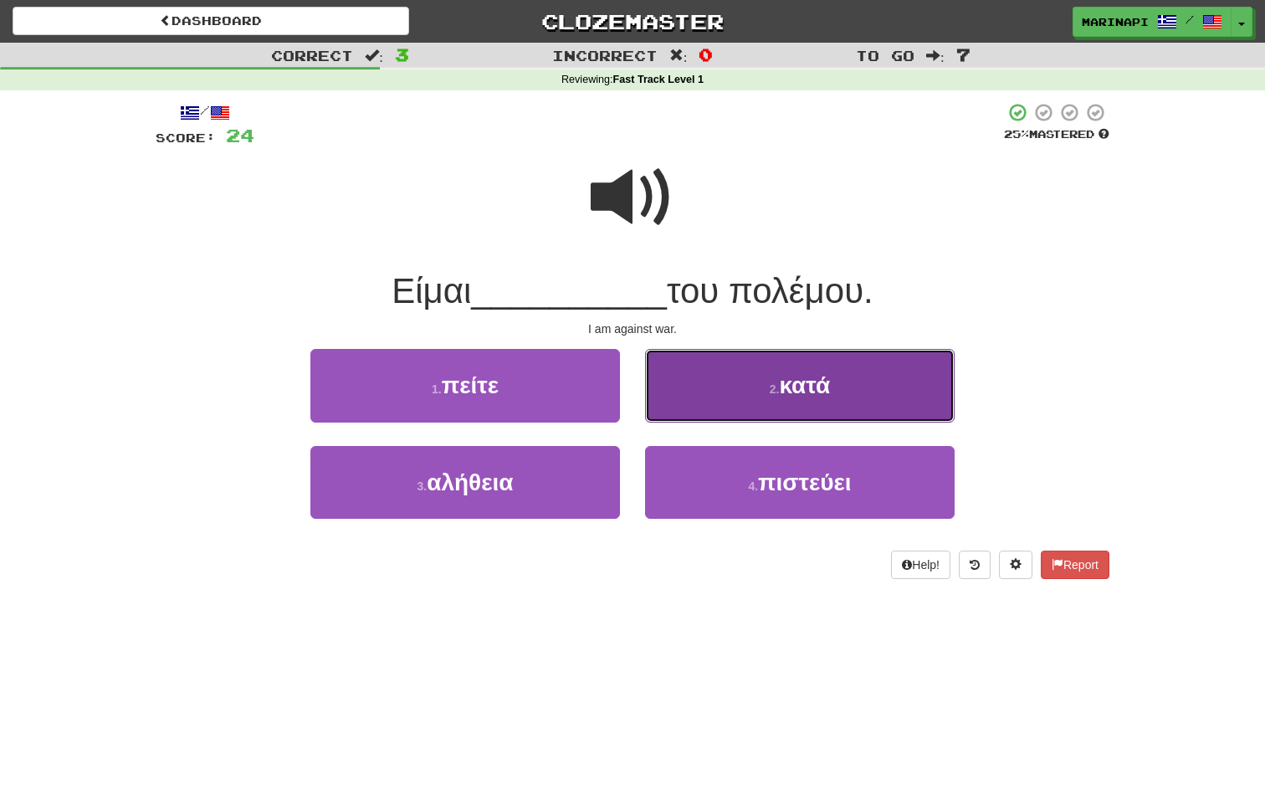
click at [703, 397] on button "2 . κατά" at bounding box center [800, 385] width 310 height 73
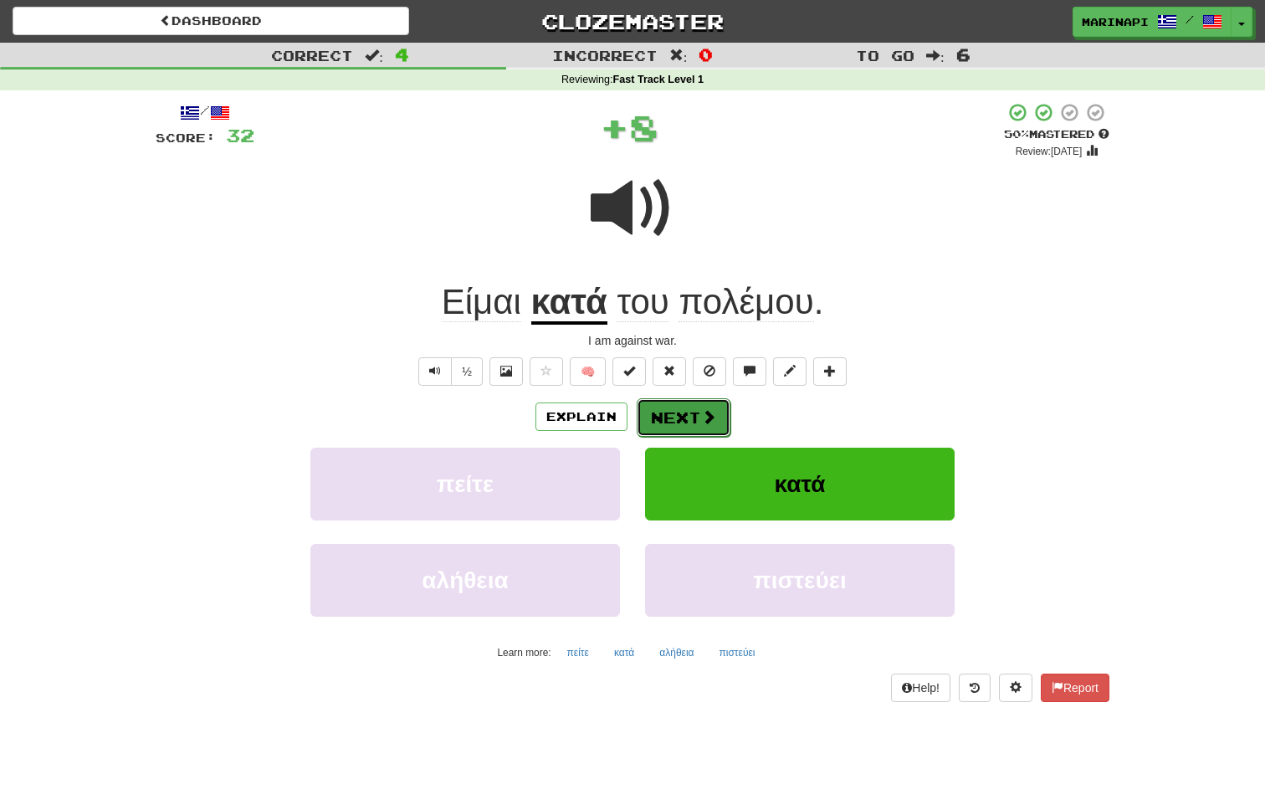
click at [686, 408] on button "Next" at bounding box center [684, 417] width 94 height 38
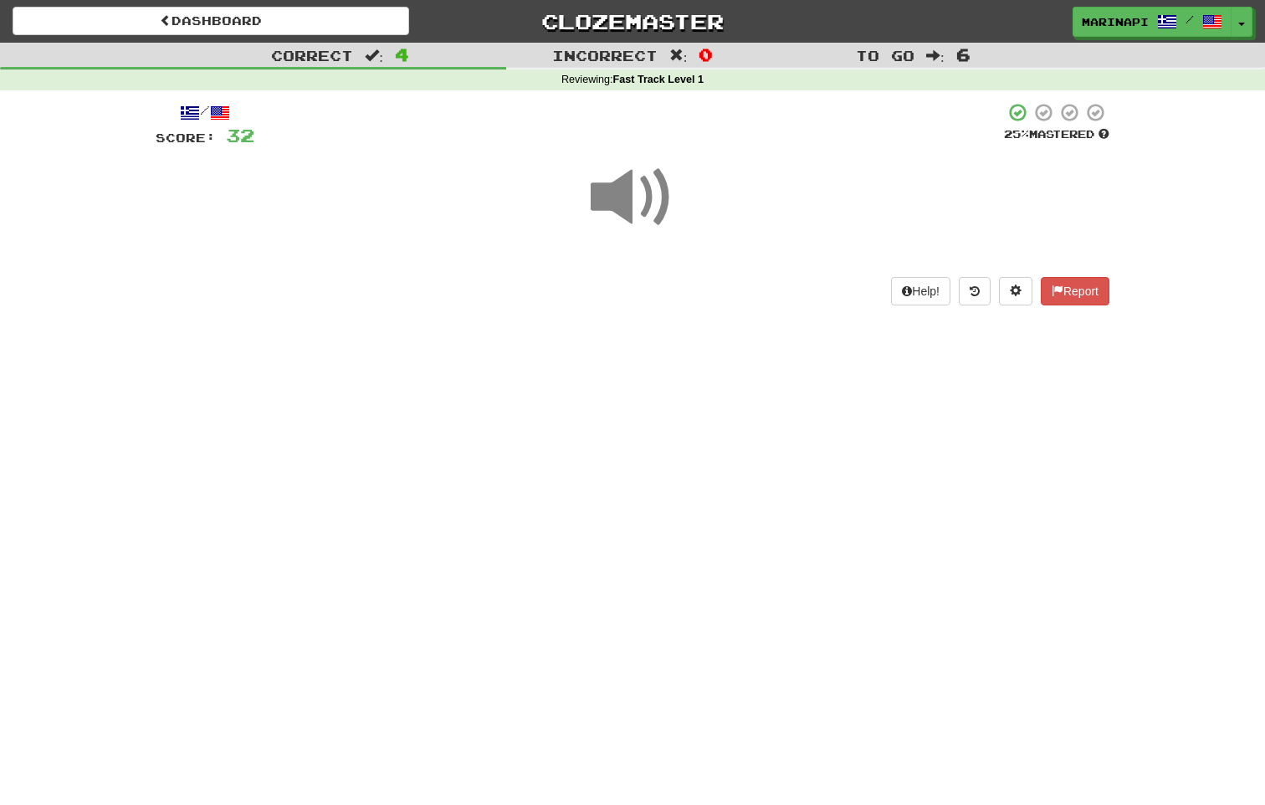
click at [634, 197] on span at bounding box center [633, 198] width 84 height 84
click at [651, 207] on span at bounding box center [633, 198] width 84 height 84
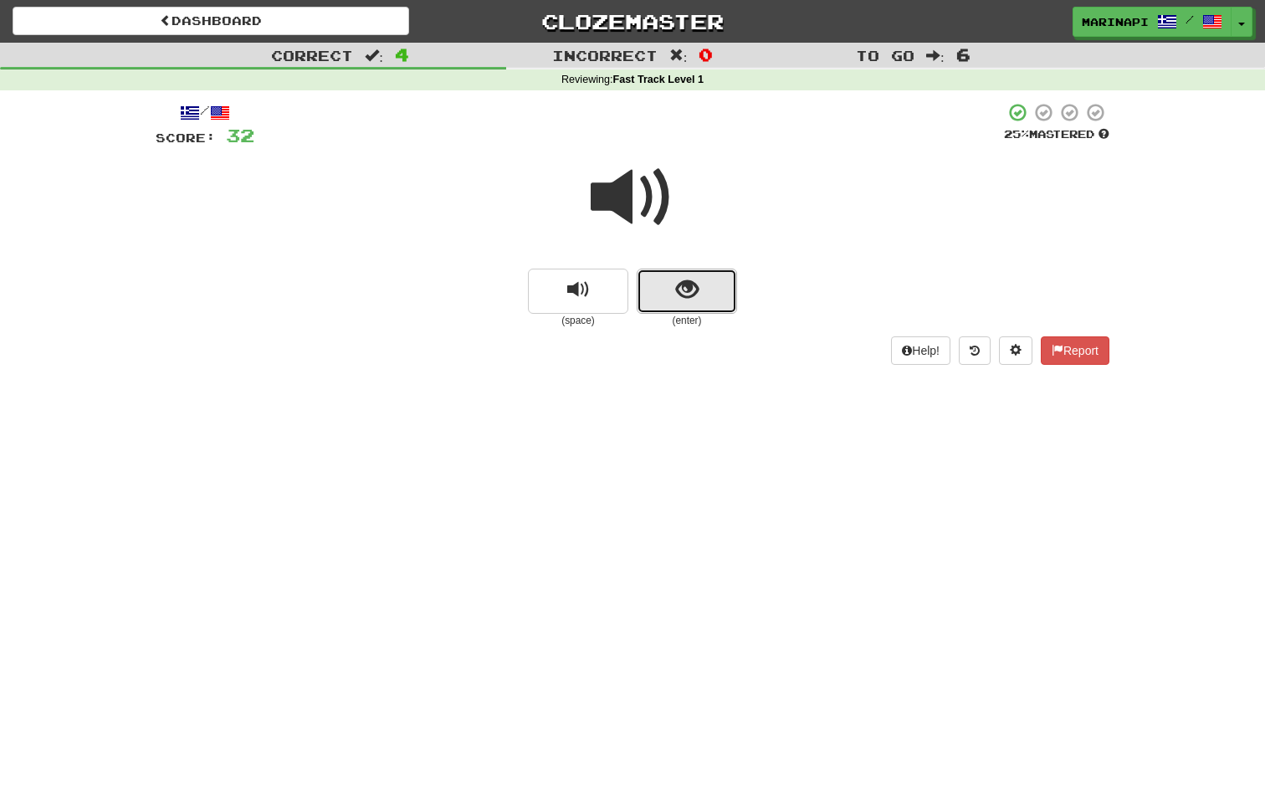
click at [677, 272] on button "show sentence" at bounding box center [687, 291] width 100 height 45
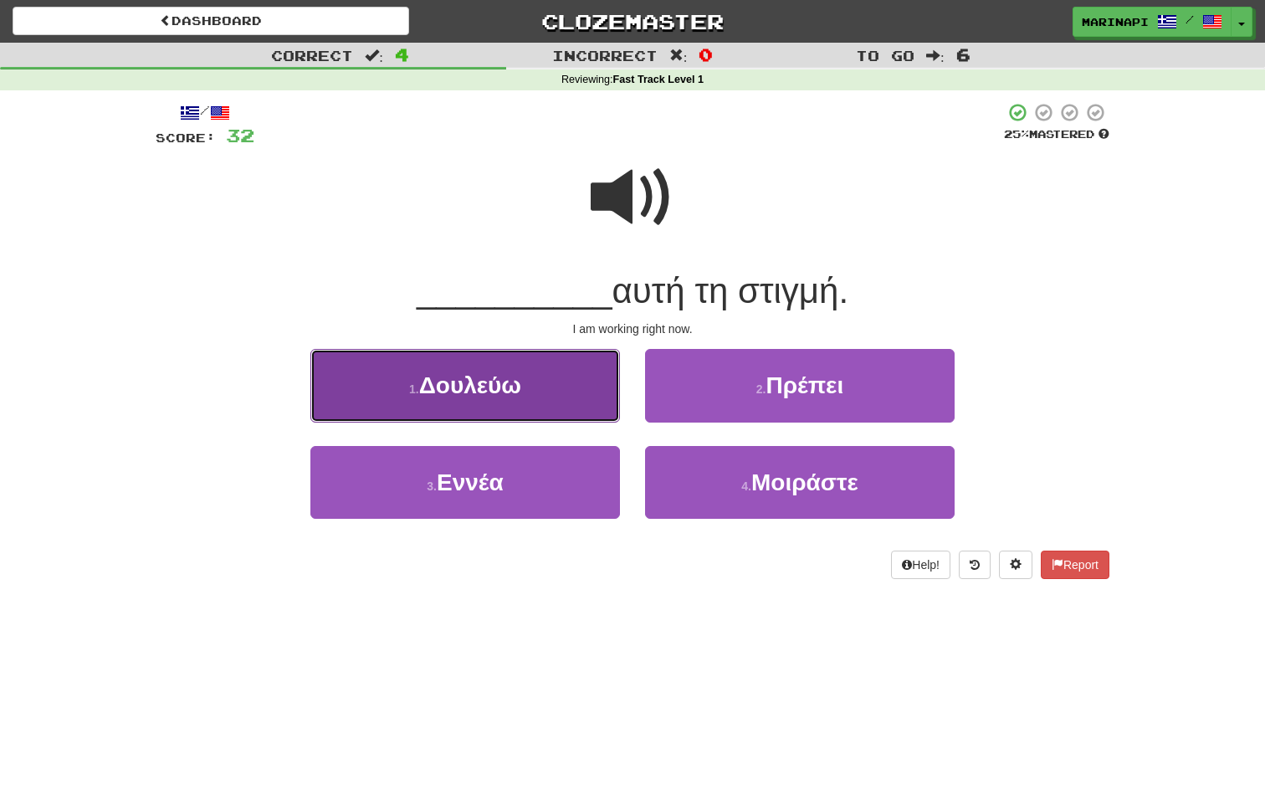
click at [587, 398] on button "1 . Δουλεύω" at bounding box center [465, 385] width 310 height 73
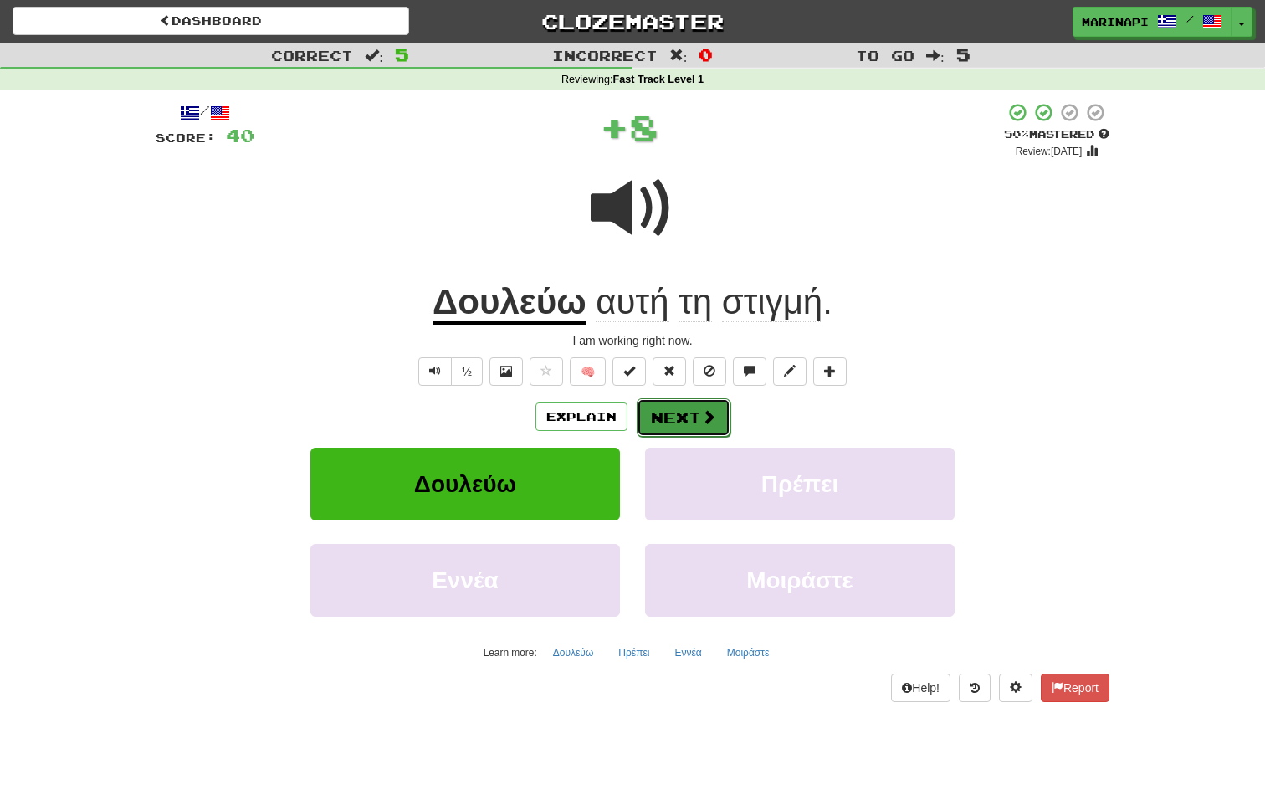
click at [669, 411] on button "Next" at bounding box center [684, 417] width 94 height 38
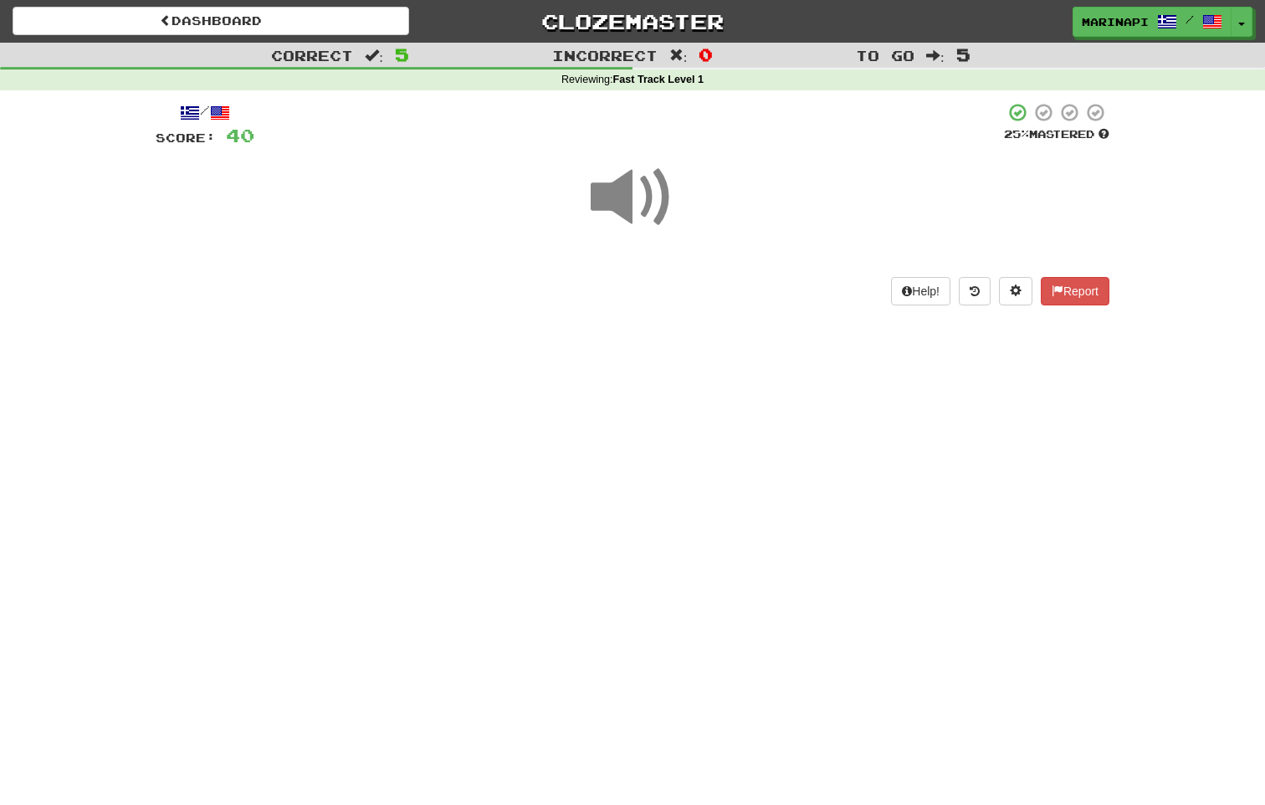
click at [628, 218] on span at bounding box center [633, 198] width 84 height 84
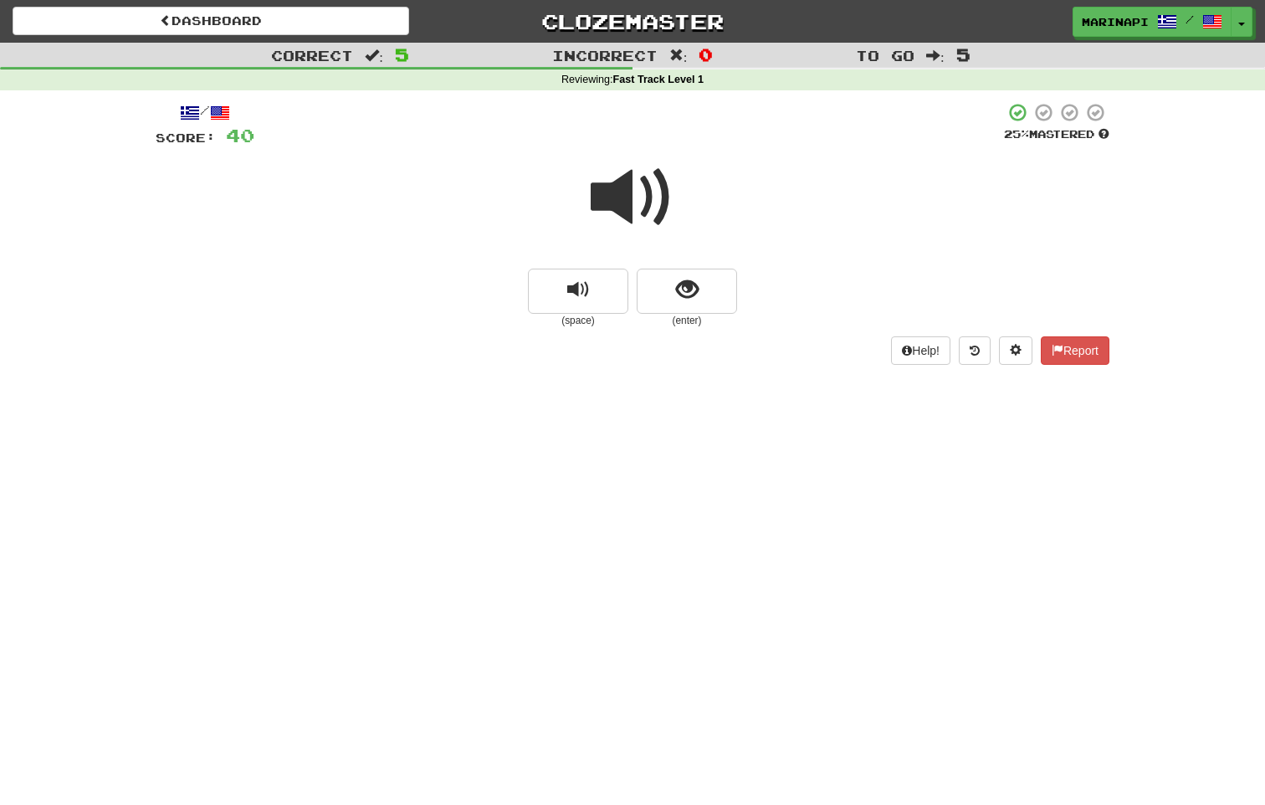
click at [670, 265] on div at bounding box center [633, 209] width 954 height 120
click at [654, 282] on button "show sentence" at bounding box center [687, 291] width 100 height 45
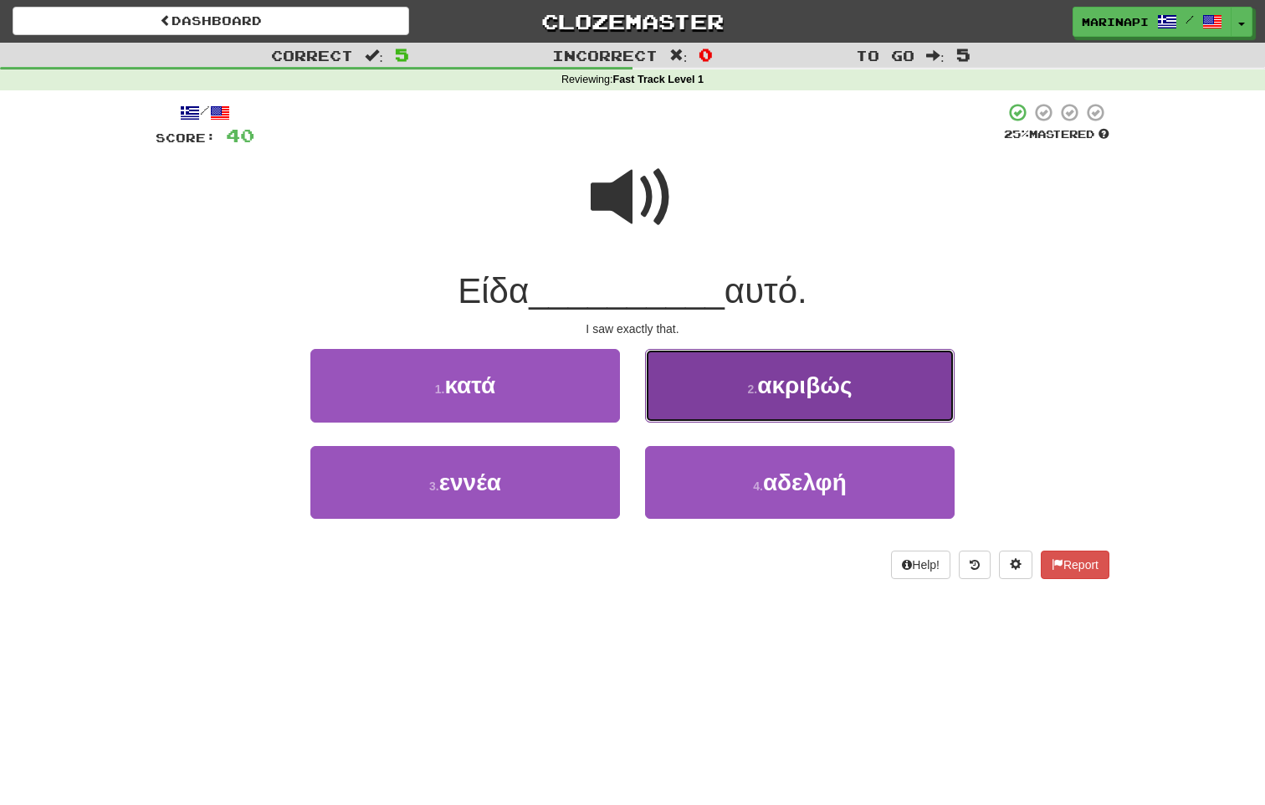
click at [705, 399] on button "2 . ακριβώς" at bounding box center [800, 385] width 310 height 73
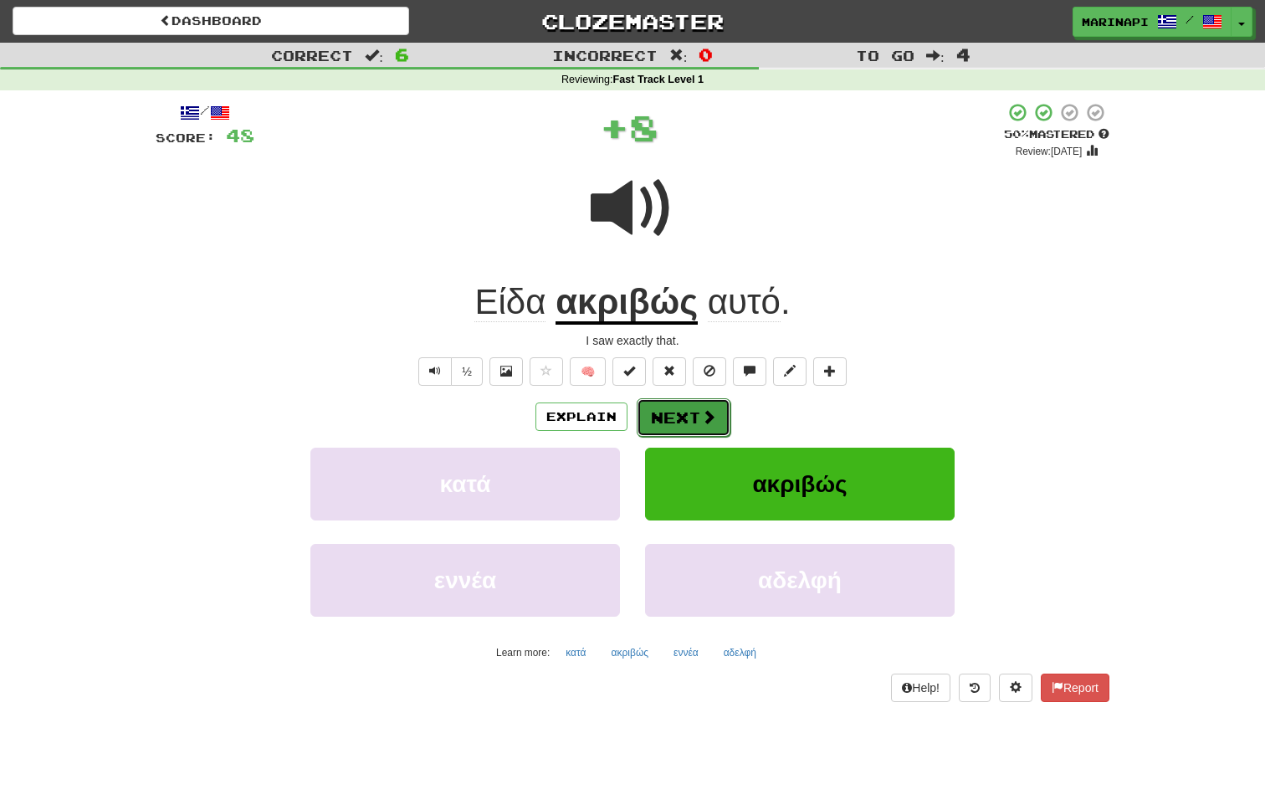
click at [679, 412] on button "Next" at bounding box center [684, 417] width 94 height 38
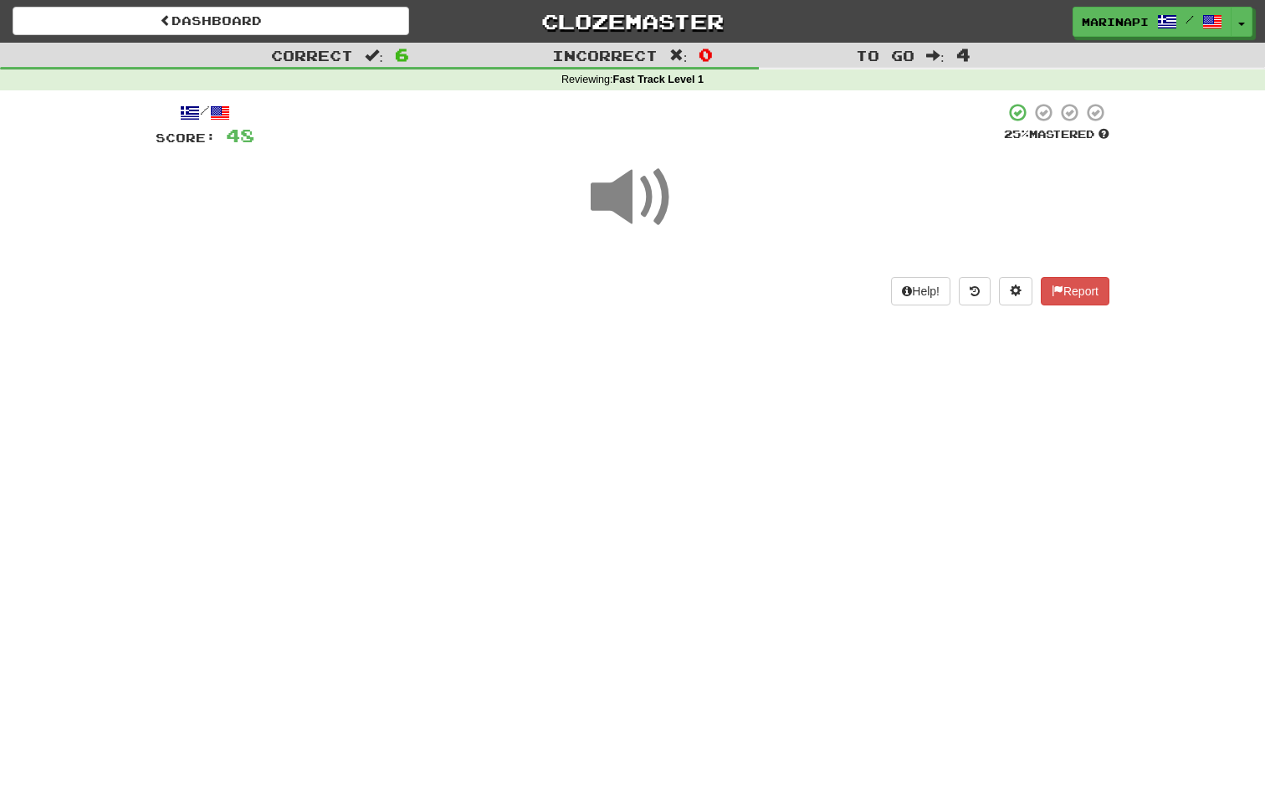
click at [623, 213] on span at bounding box center [633, 198] width 84 height 84
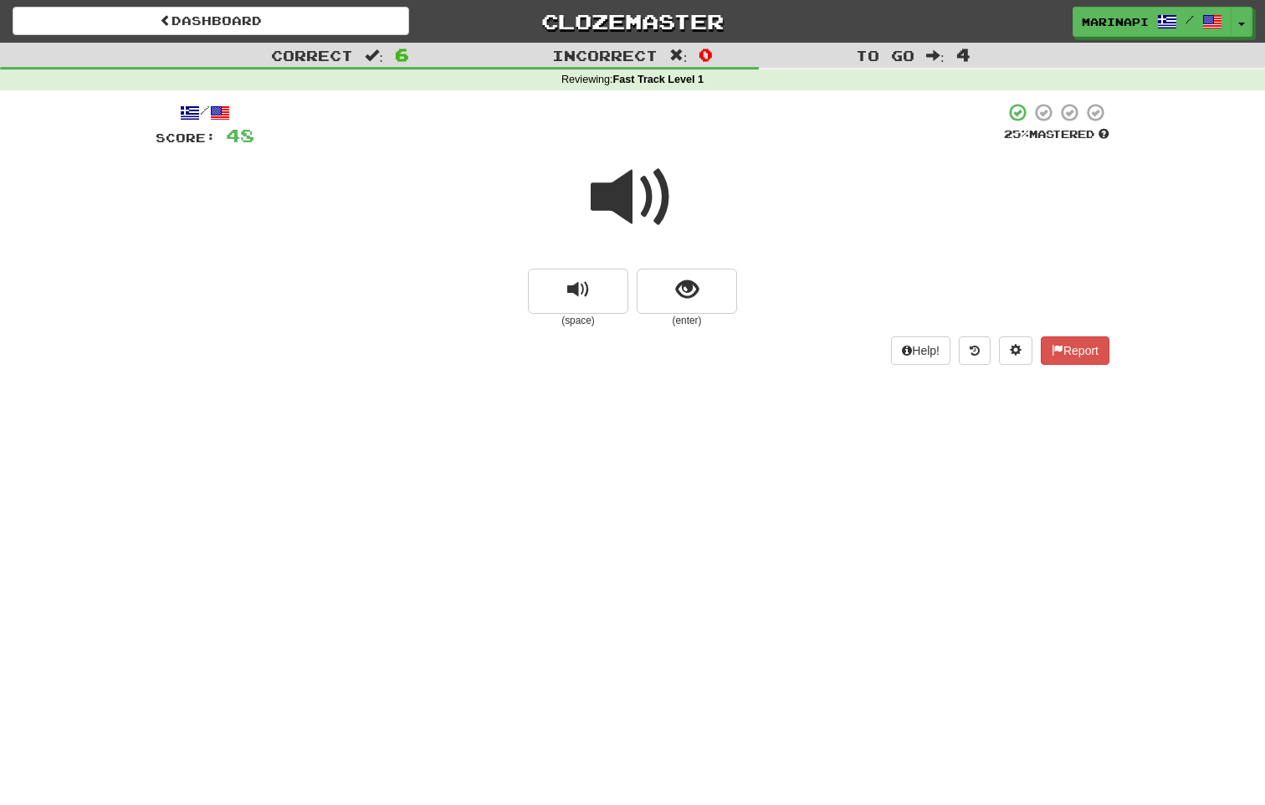
click at [647, 239] on span at bounding box center [633, 198] width 84 height 84
click at [671, 302] on button "show sentence" at bounding box center [687, 291] width 100 height 45
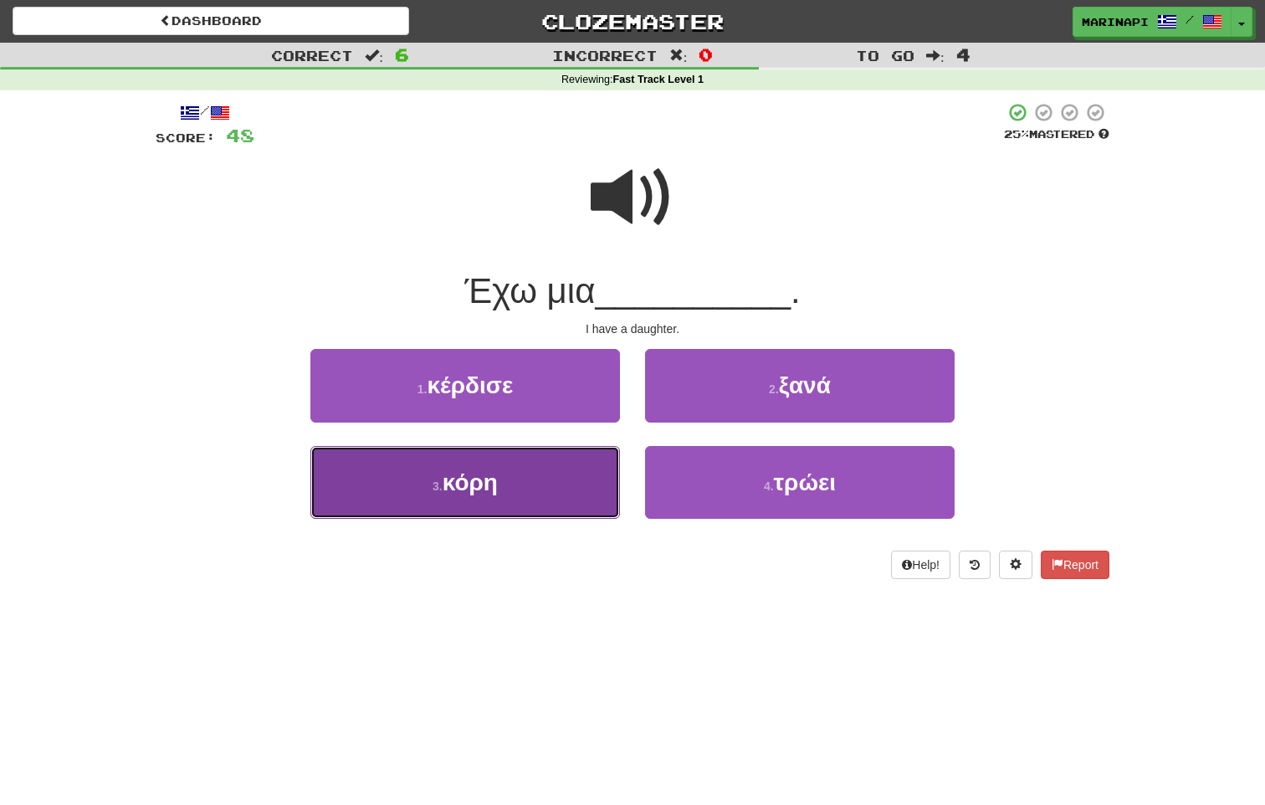
click at [579, 483] on button "3 . κόρη" at bounding box center [465, 482] width 310 height 73
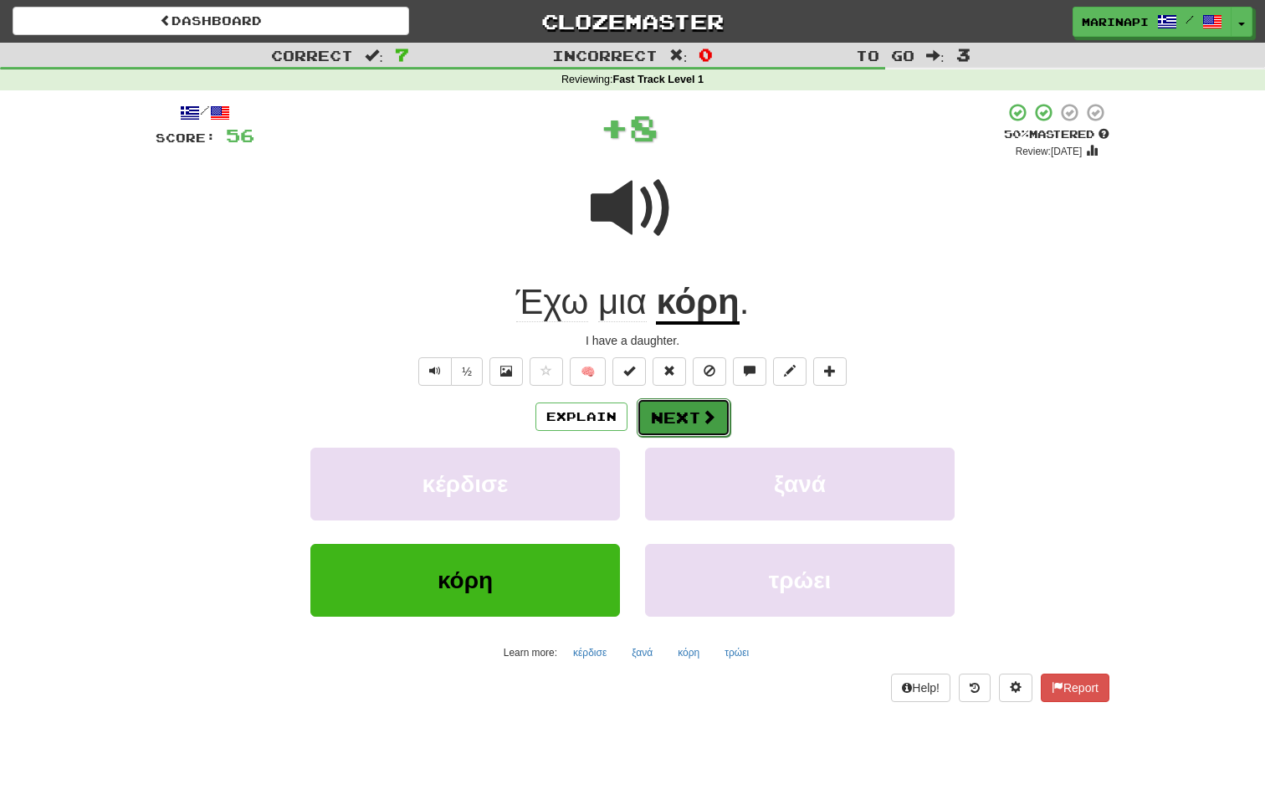
click at [663, 425] on button "Next" at bounding box center [684, 417] width 94 height 38
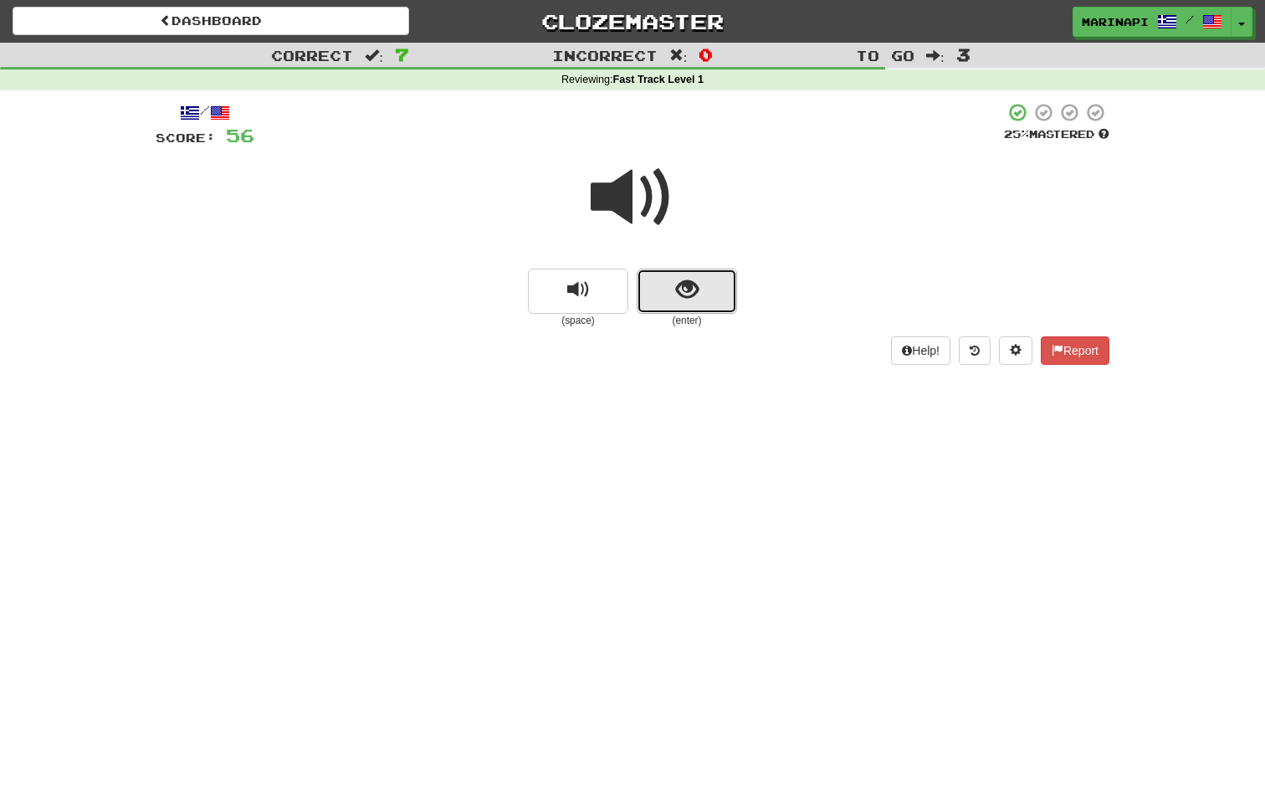
click at [685, 290] on span "show sentence" at bounding box center [687, 290] width 23 height 23
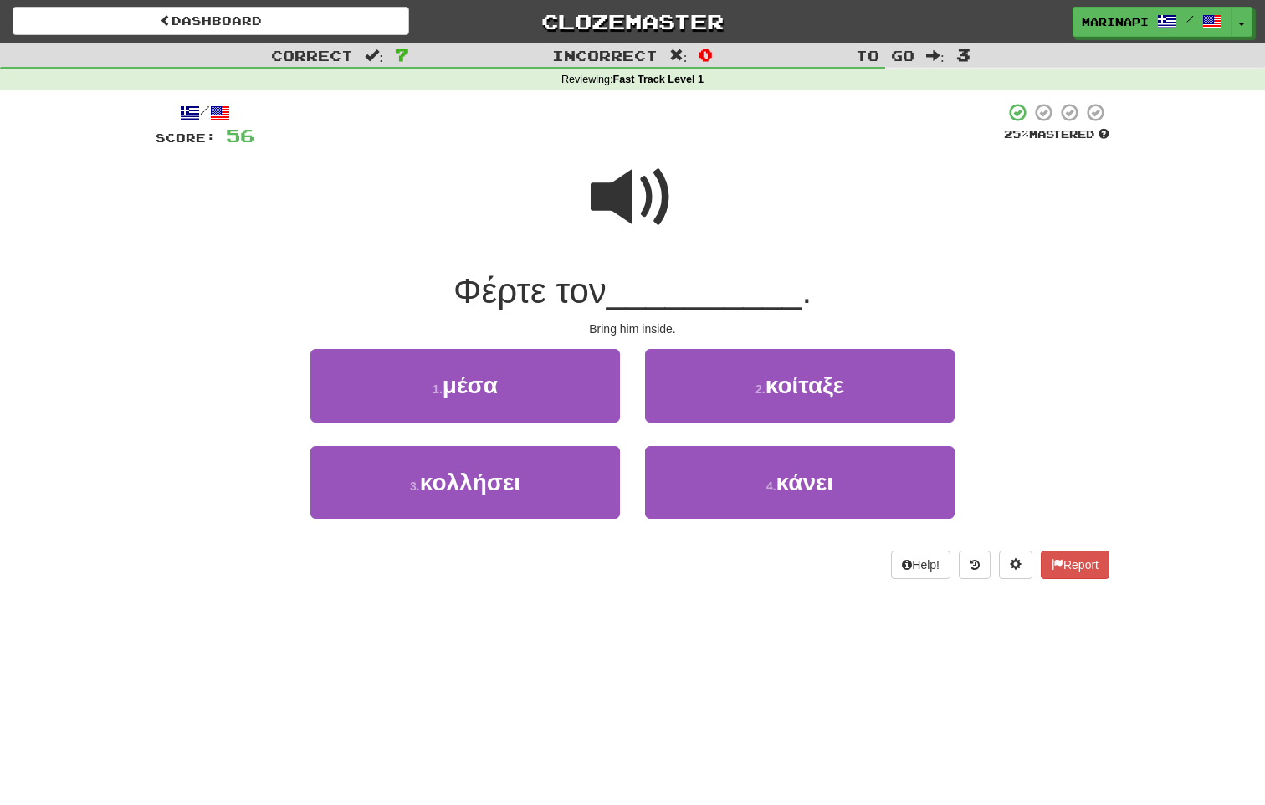
click at [654, 199] on span at bounding box center [633, 198] width 84 height 84
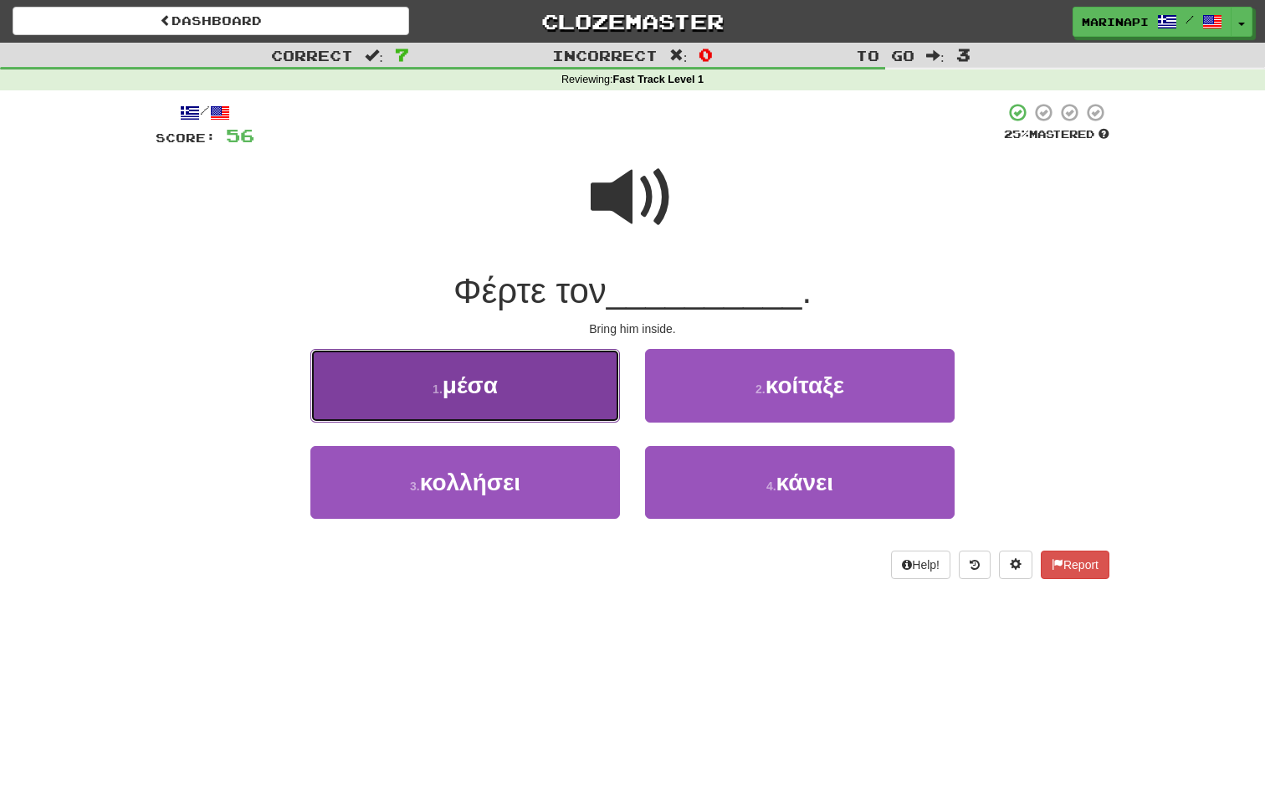
click at [577, 416] on button "1 . μέσα" at bounding box center [465, 385] width 310 height 73
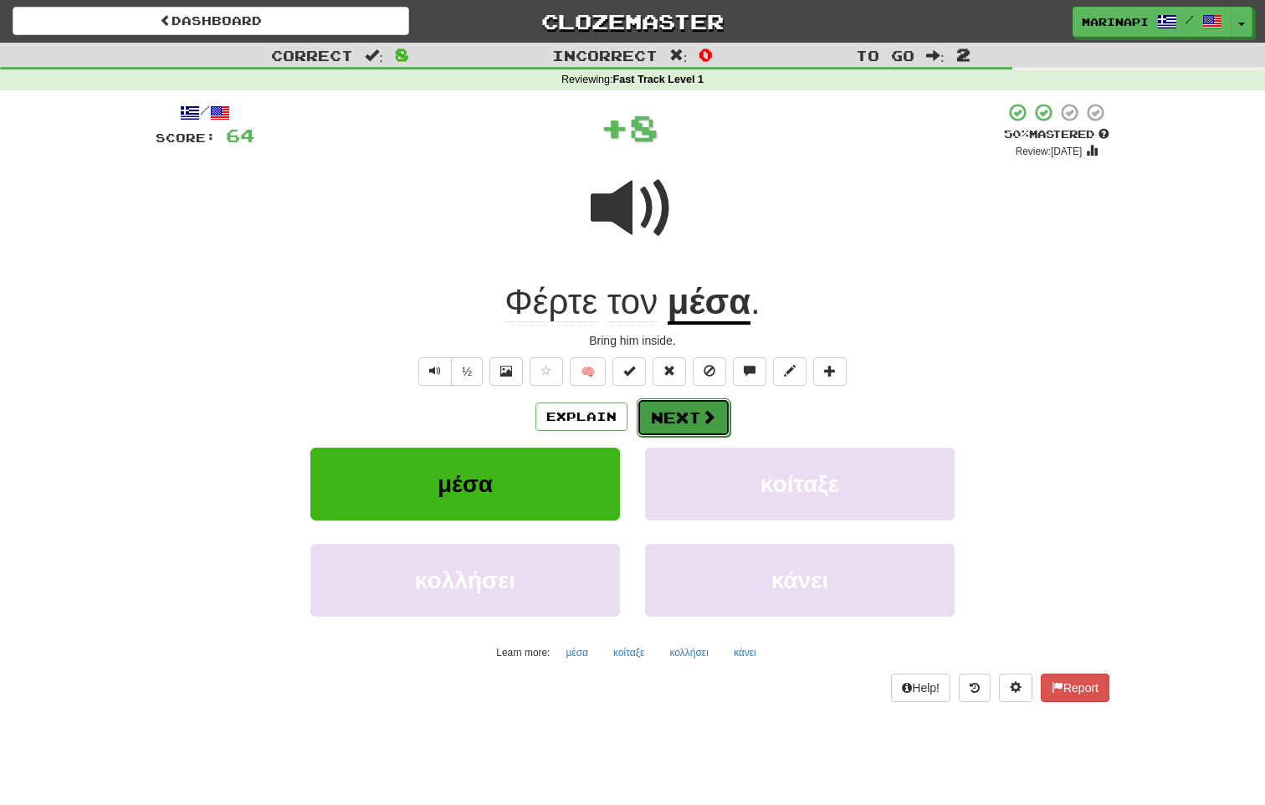
click at [673, 414] on button "Next" at bounding box center [684, 417] width 94 height 38
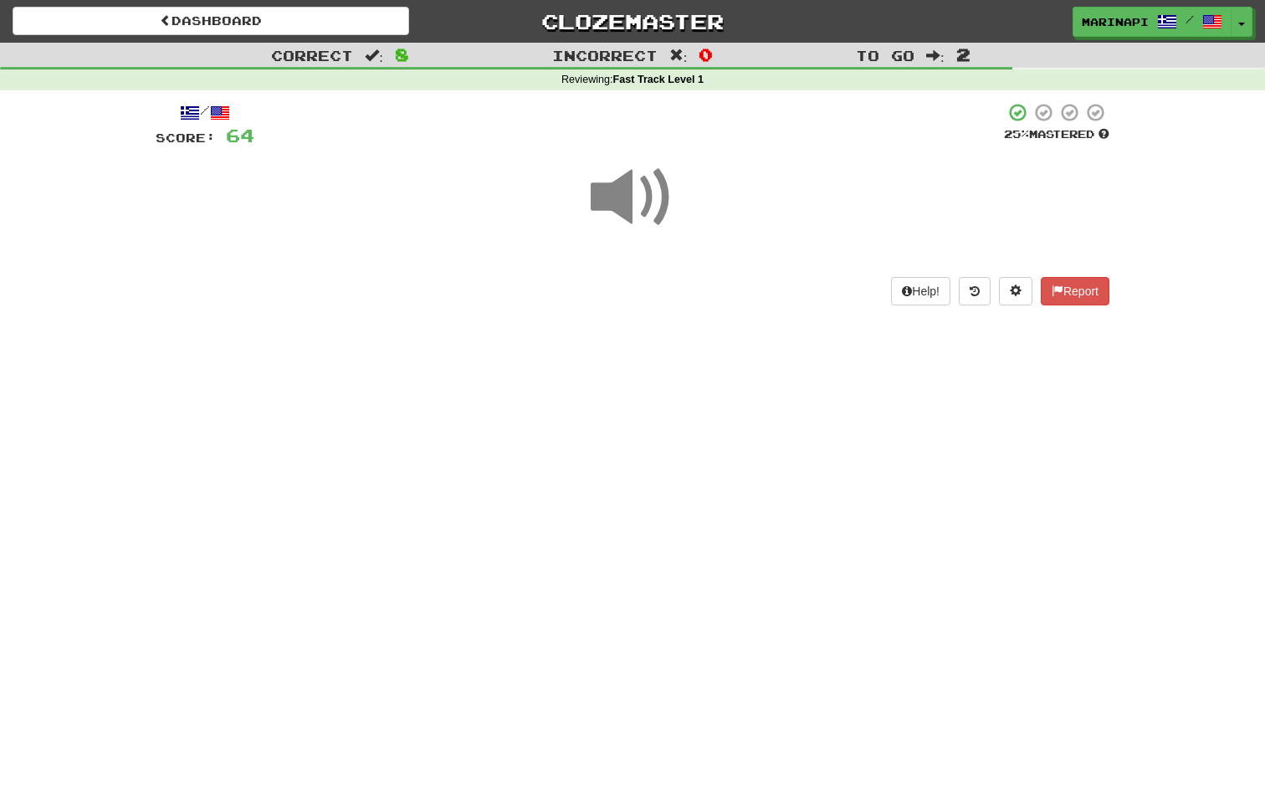
click at [640, 216] on span at bounding box center [633, 198] width 84 height 84
click at [639, 200] on span at bounding box center [633, 198] width 84 height 84
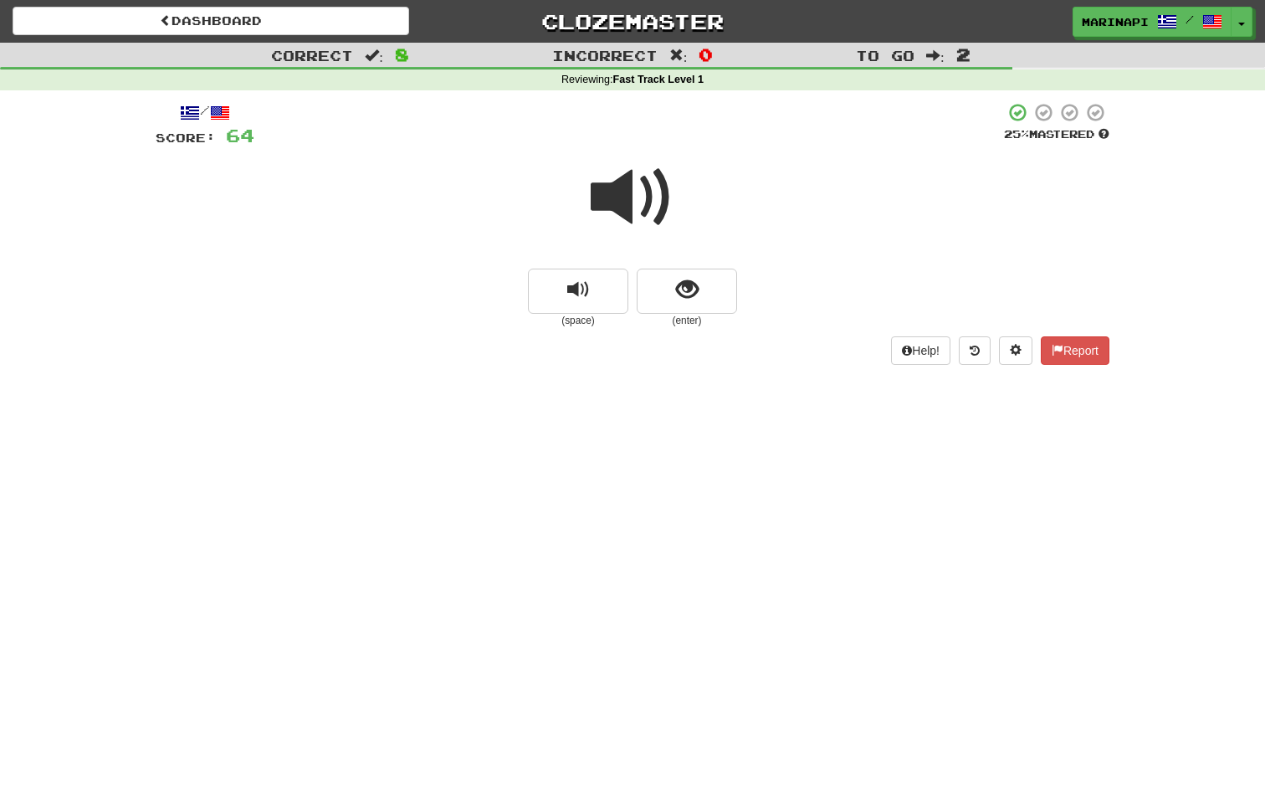
click at [697, 318] on small "(enter)" at bounding box center [687, 321] width 100 height 14
click at [696, 300] on span "show sentence" at bounding box center [687, 290] width 23 height 23
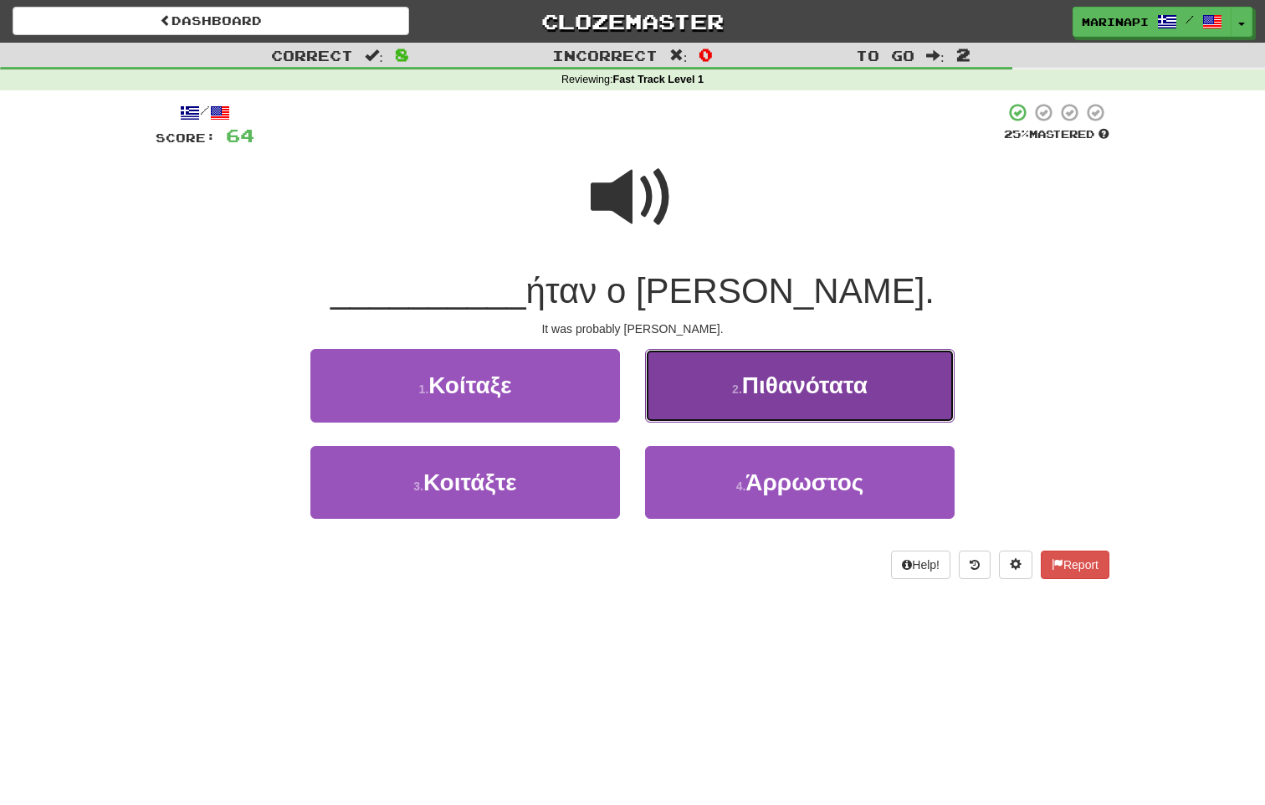
click at [723, 401] on button "2 . Πιθανότατα" at bounding box center [800, 385] width 310 height 73
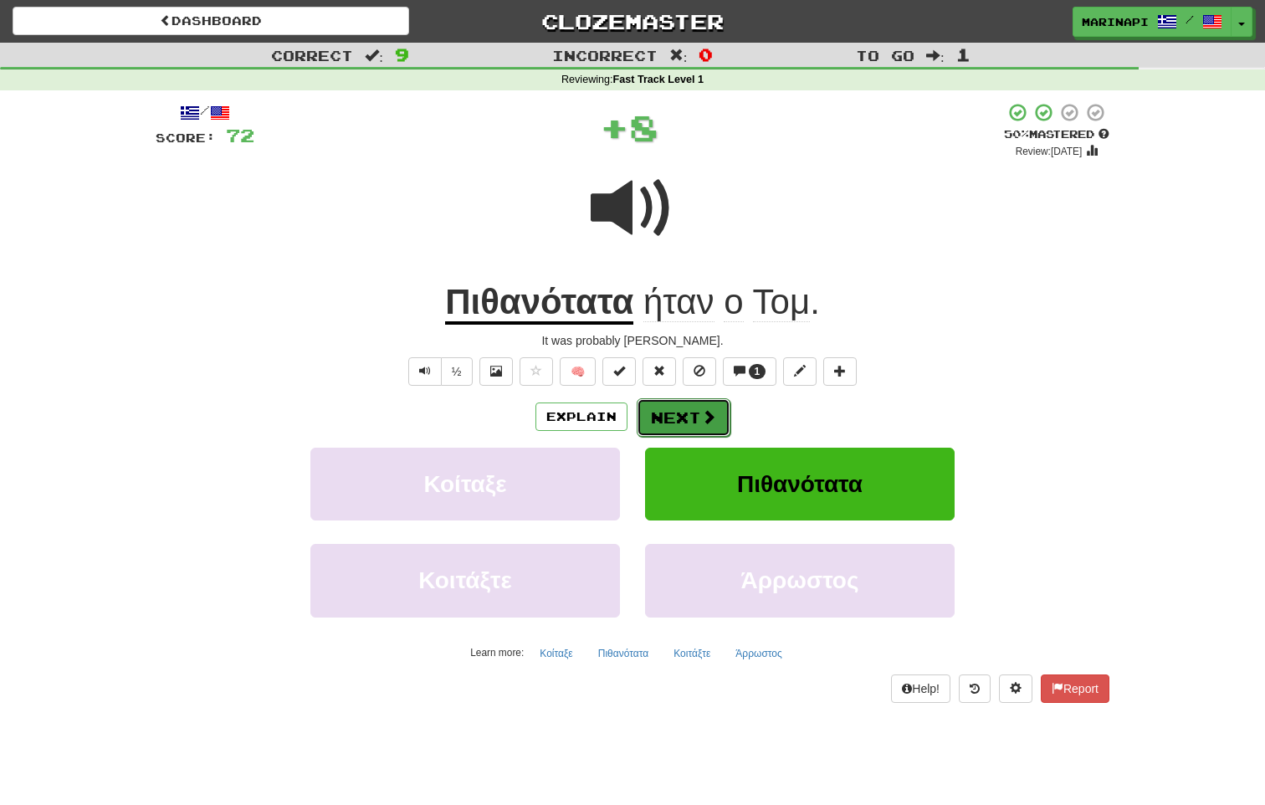
click at [710, 412] on span at bounding box center [708, 416] width 15 height 15
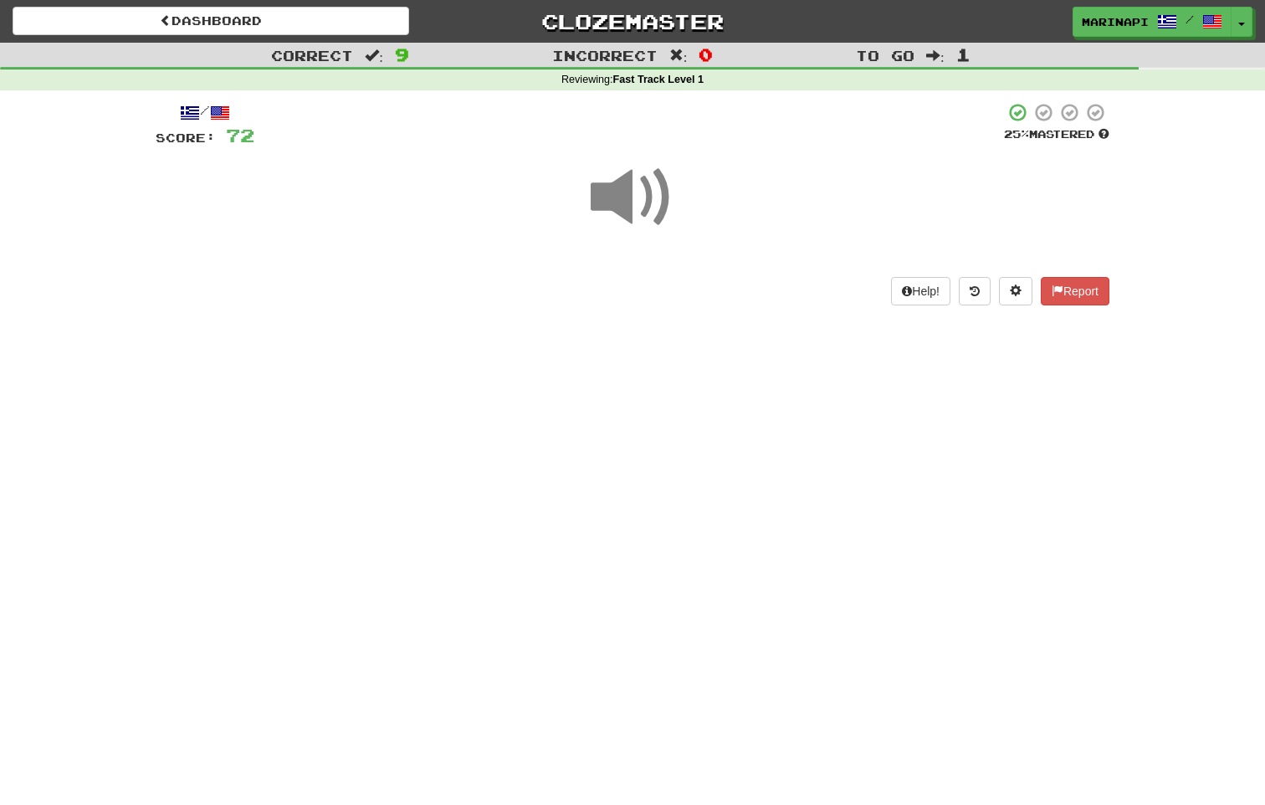
click at [648, 199] on span at bounding box center [633, 198] width 84 height 84
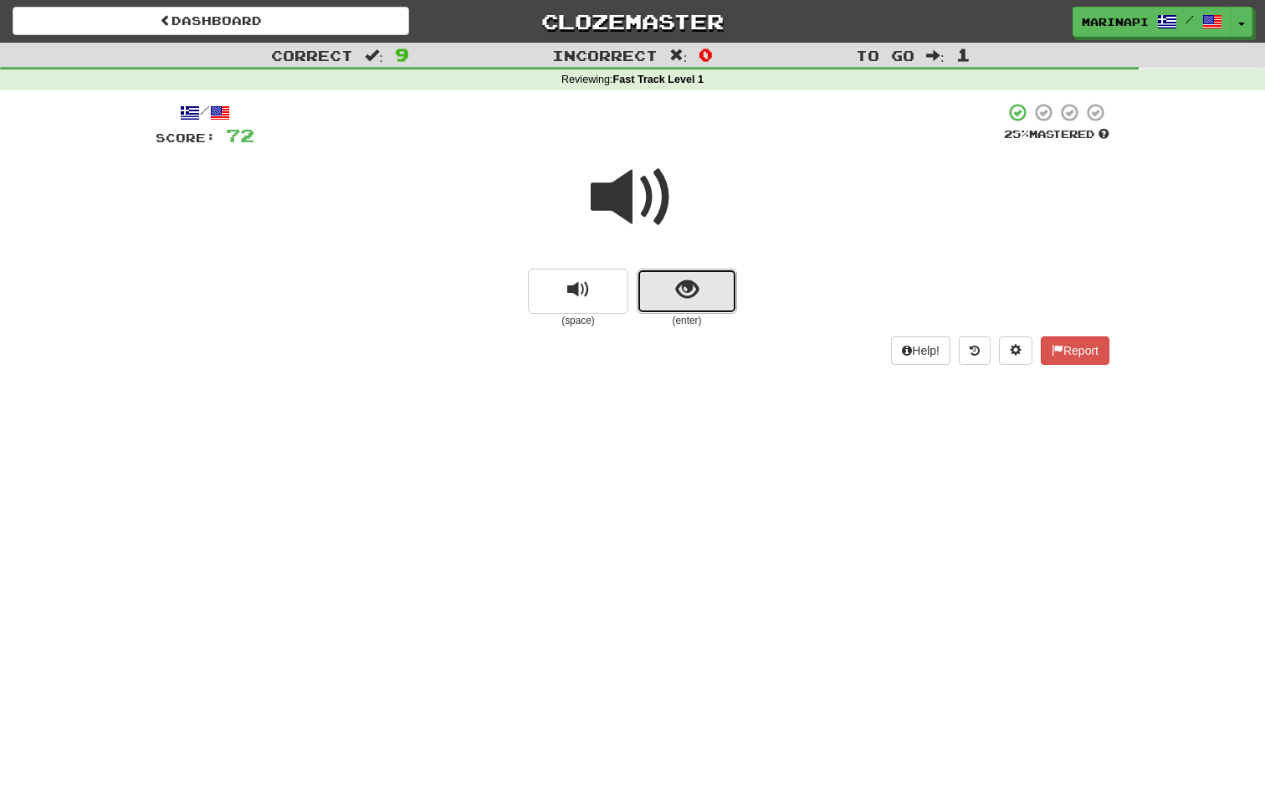
click at [690, 284] on span "show sentence" at bounding box center [687, 290] width 23 height 23
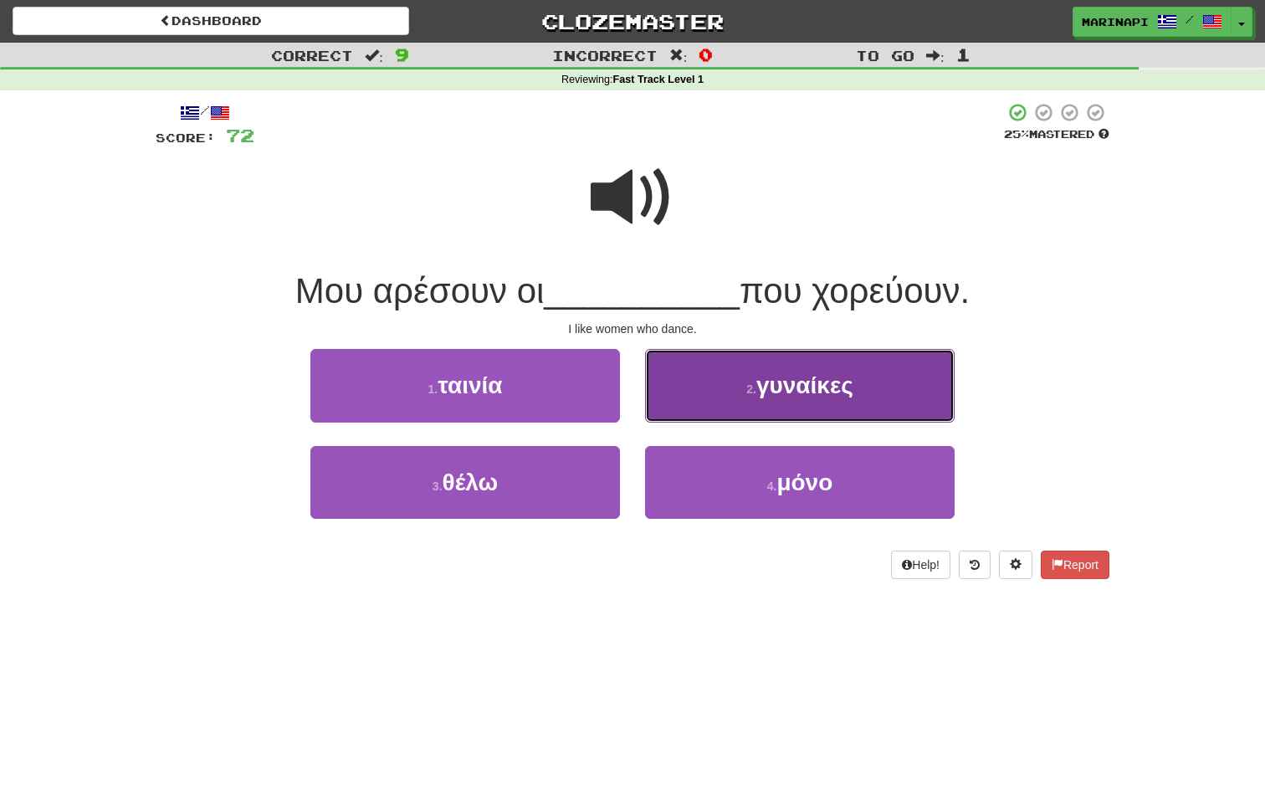
click at [699, 392] on button "2 . γυναίκες" at bounding box center [800, 385] width 310 height 73
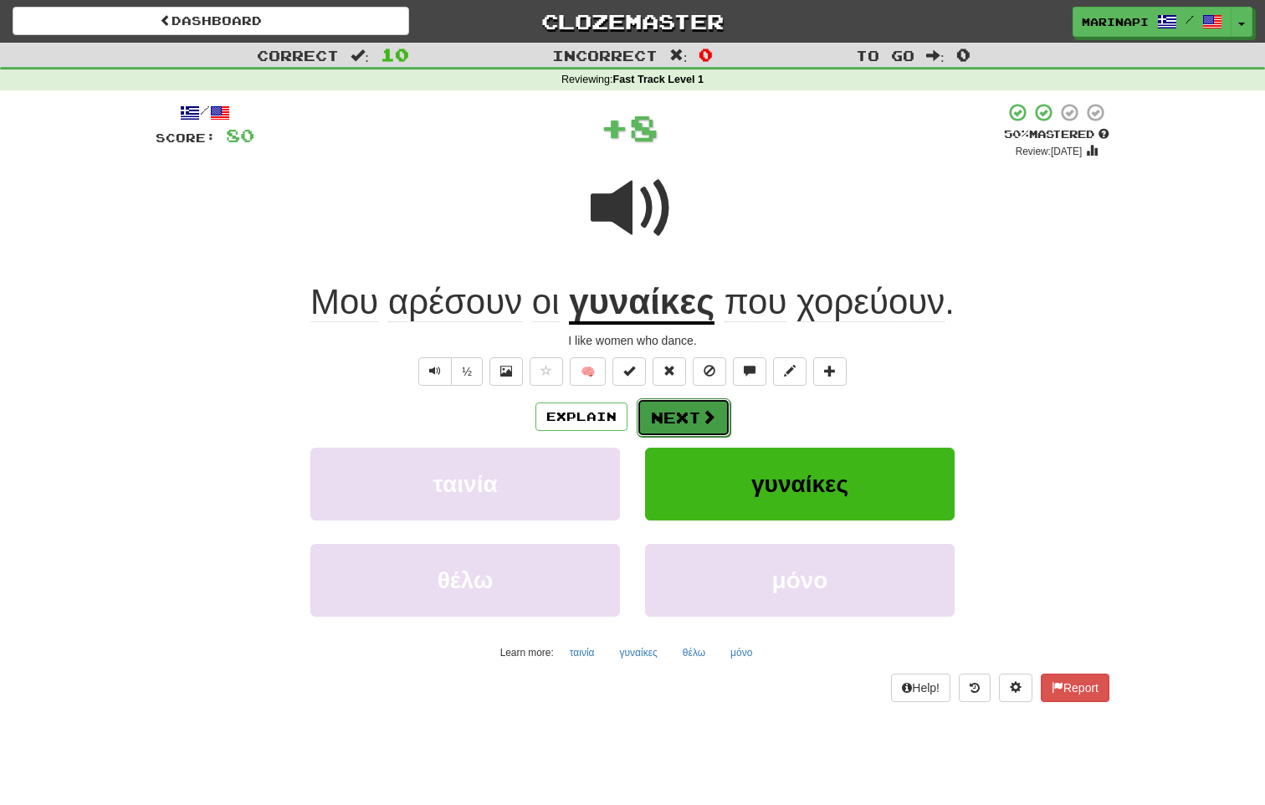
click at [701, 418] on span at bounding box center [708, 416] width 15 height 15
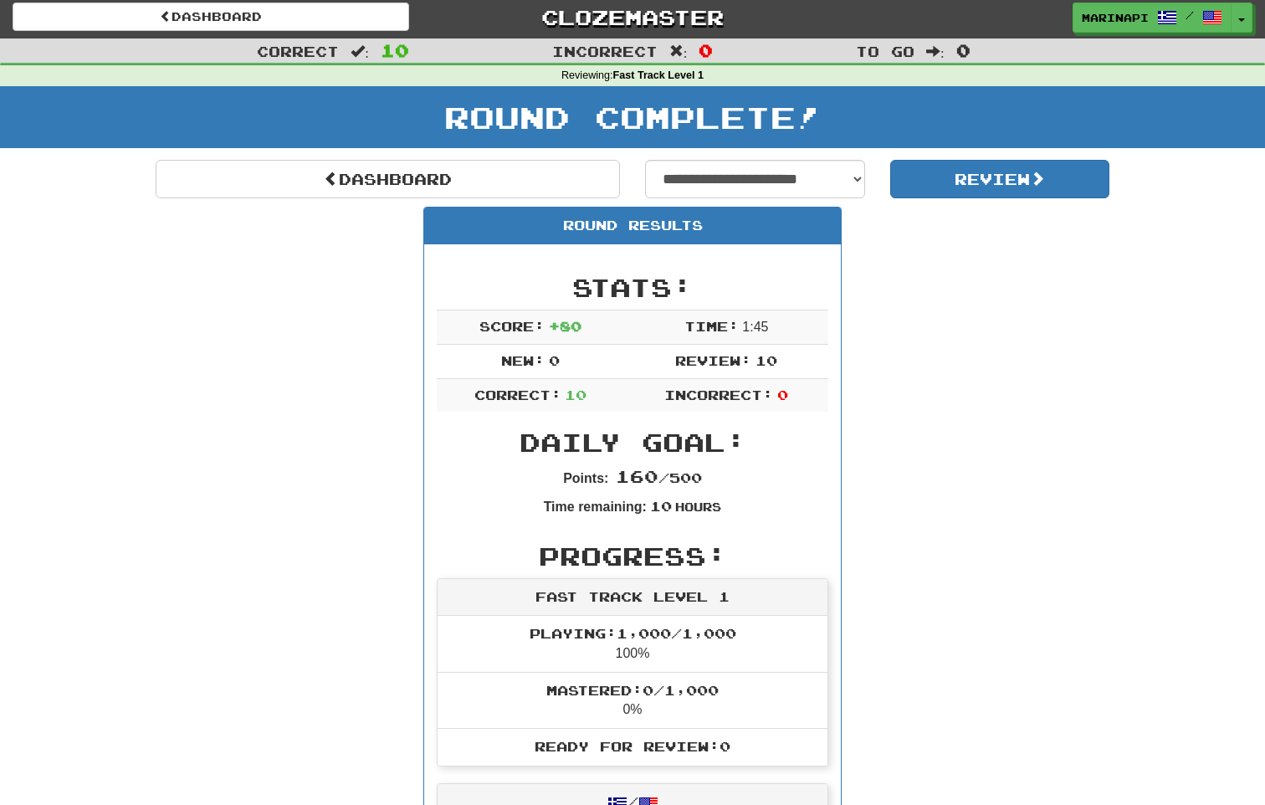
scroll to position [2, 0]
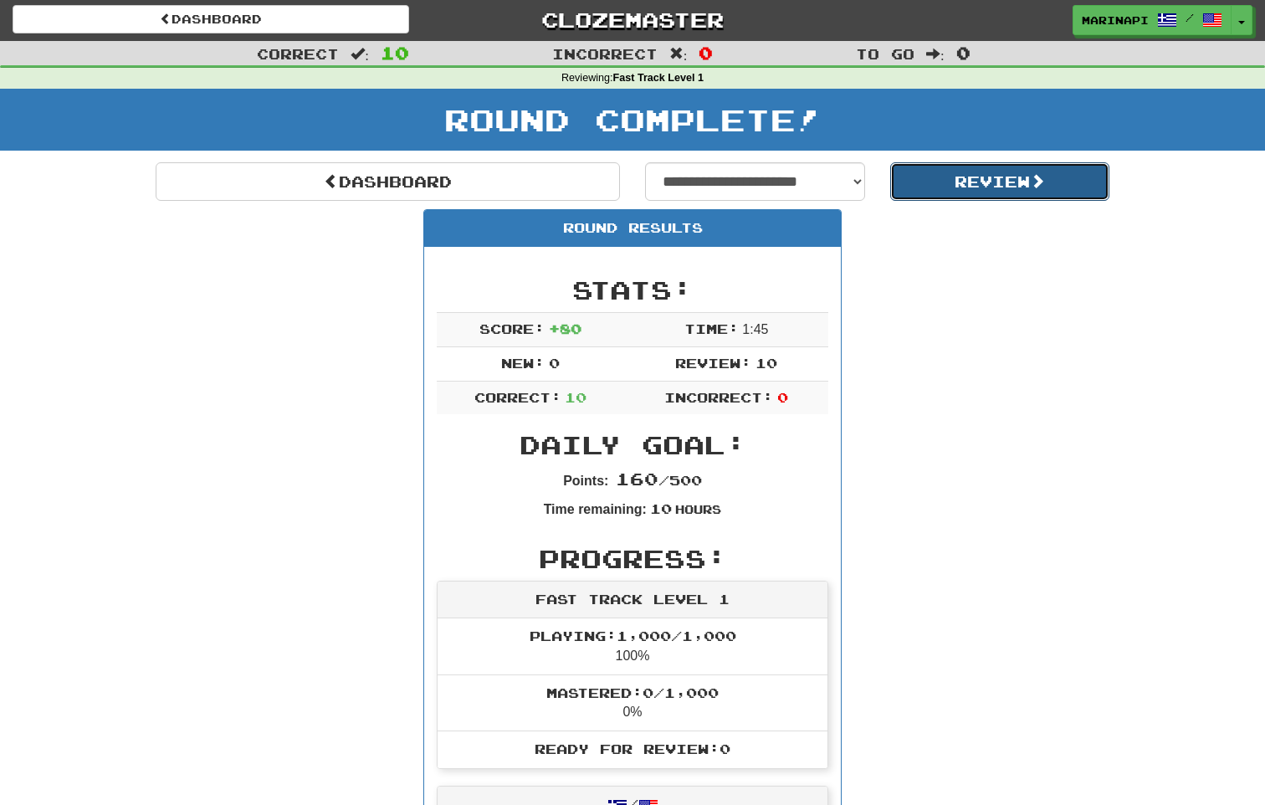
click at [931, 185] on button "Review" at bounding box center [1000, 181] width 220 height 38
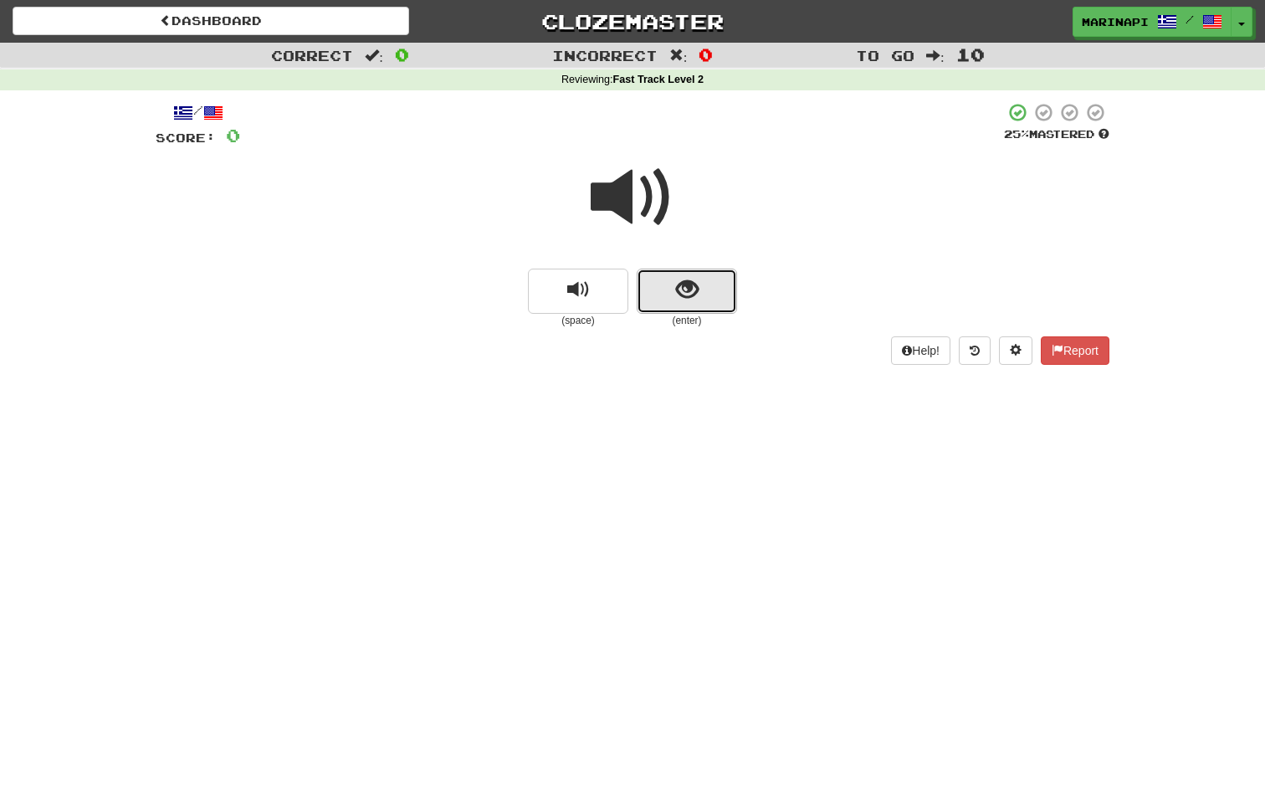
click at [720, 280] on button "show sentence" at bounding box center [687, 291] width 100 height 45
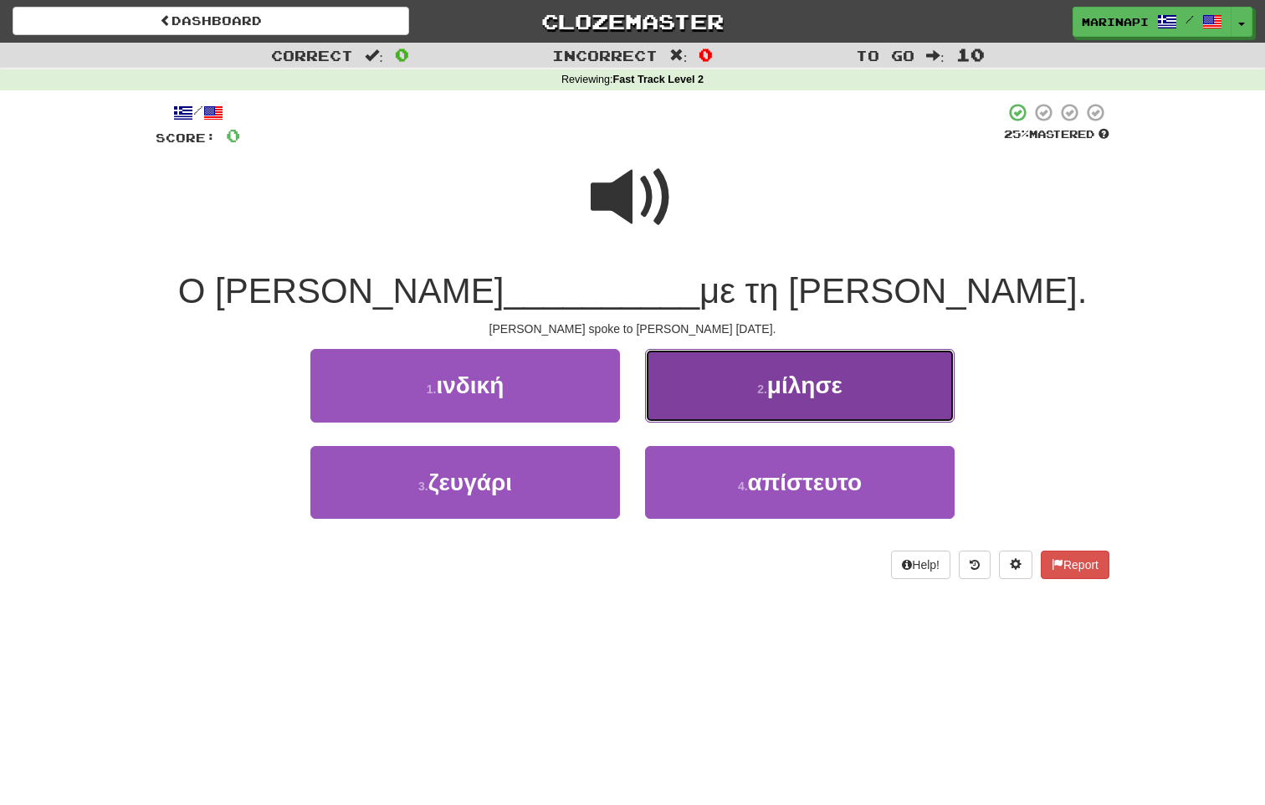
click at [733, 397] on button "2 . μίλησε" at bounding box center [800, 385] width 310 height 73
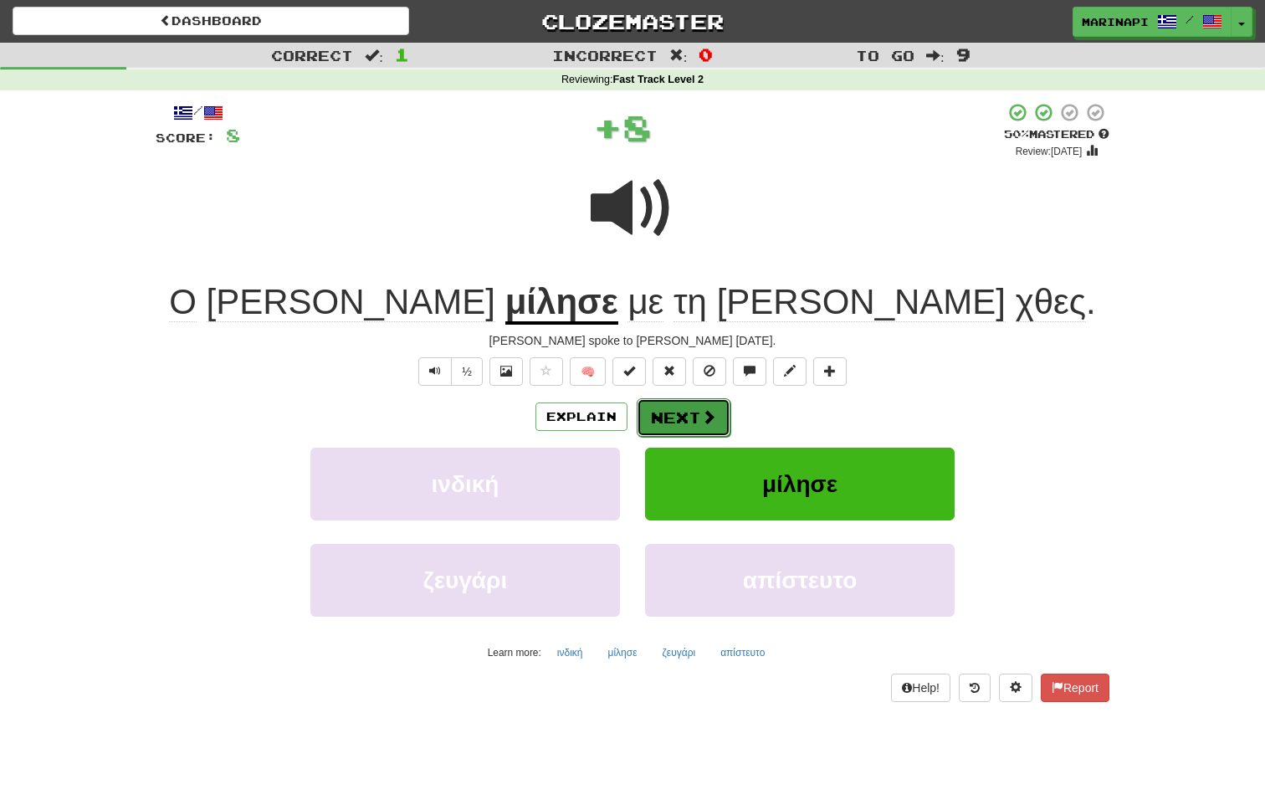
click at [712, 427] on button "Next" at bounding box center [684, 417] width 94 height 38
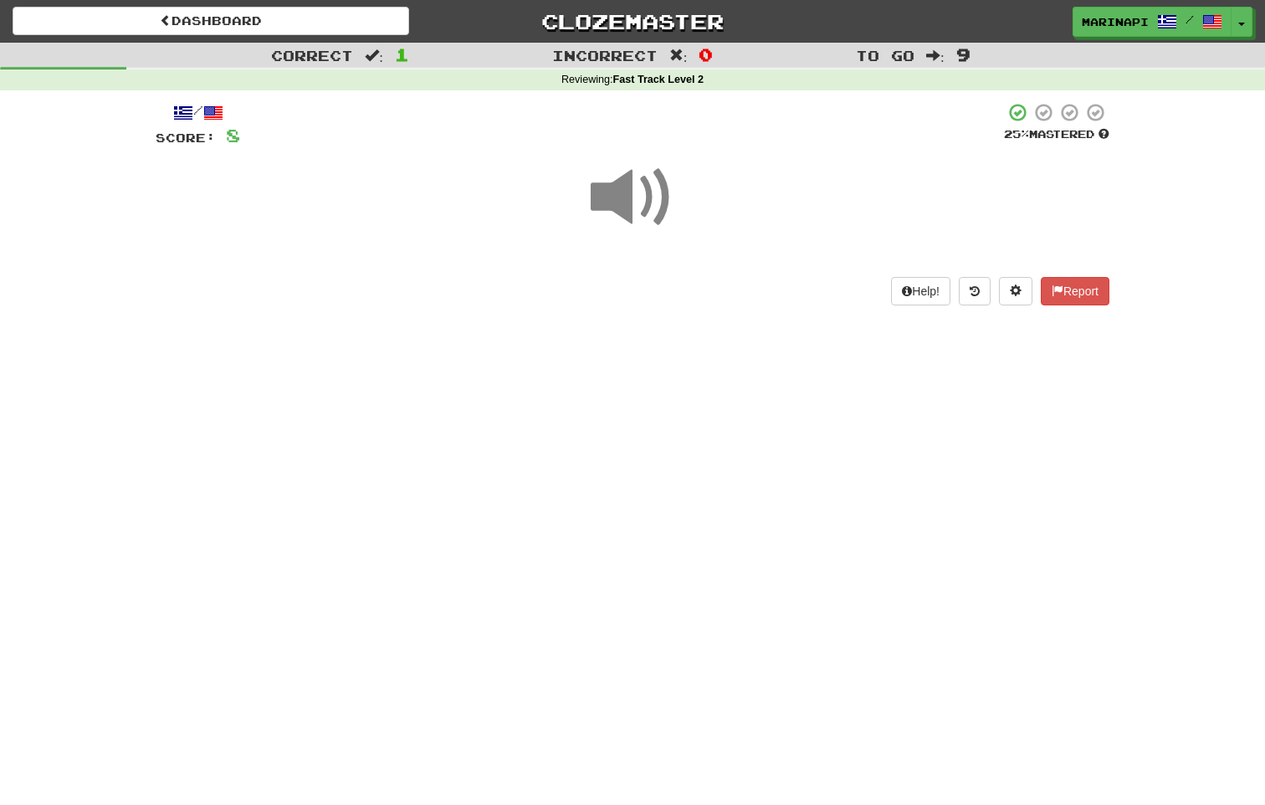
click at [649, 208] on span at bounding box center [633, 198] width 84 height 84
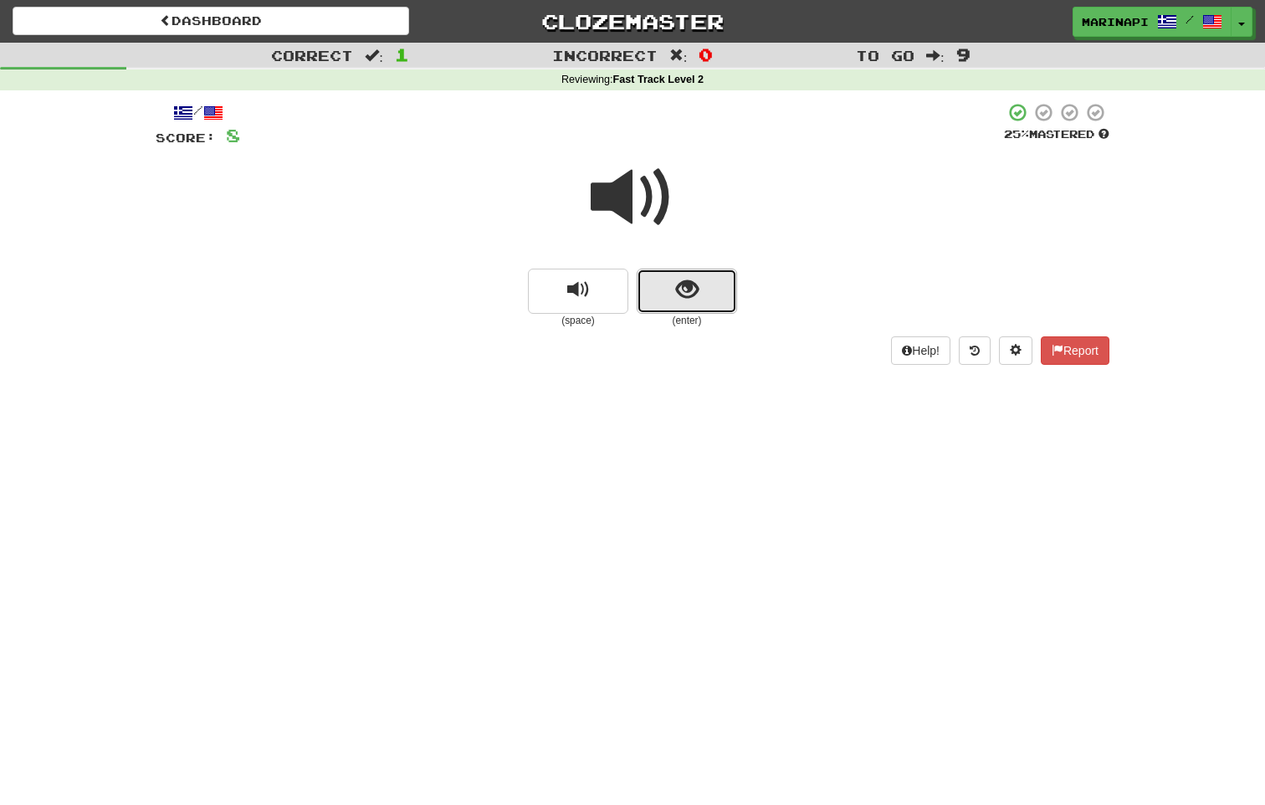
click at [685, 304] on button "show sentence" at bounding box center [687, 291] width 100 height 45
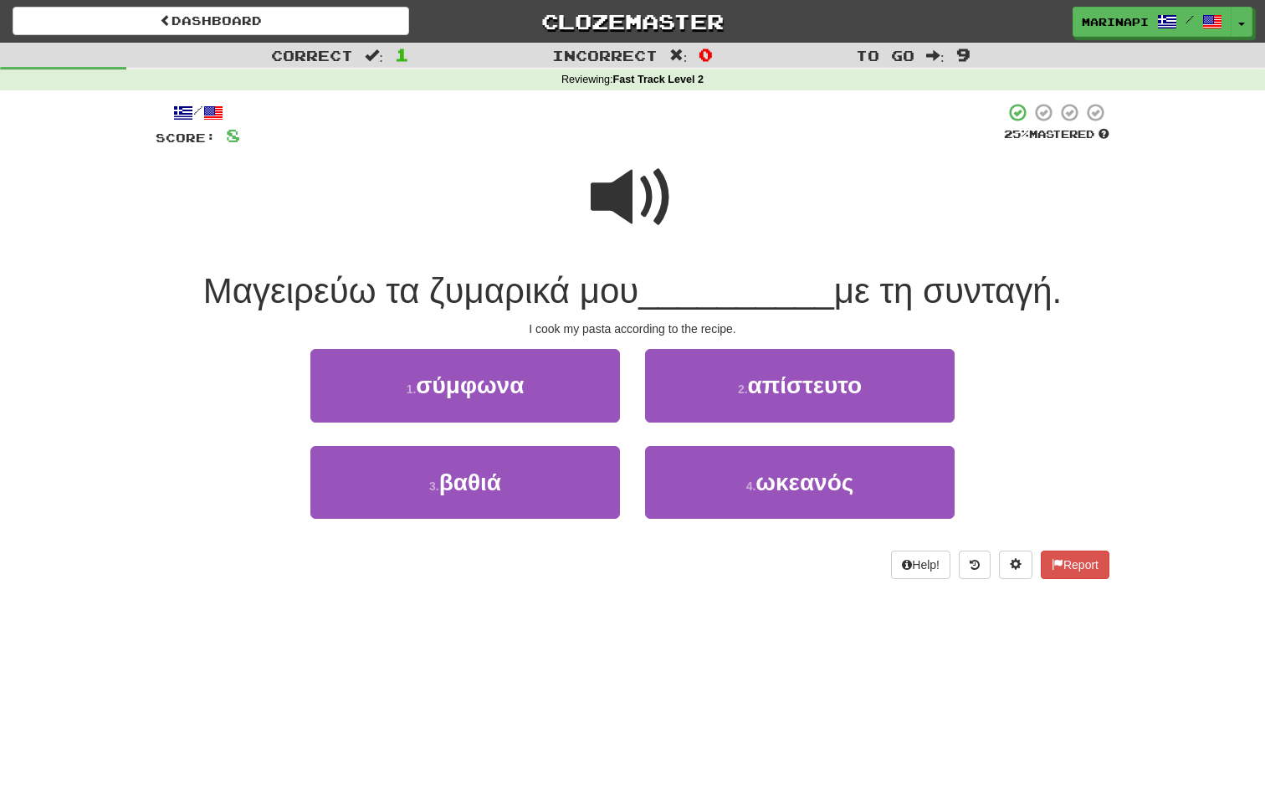
click at [605, 208] on span at bounding box center [633, 198] width 84 height 84
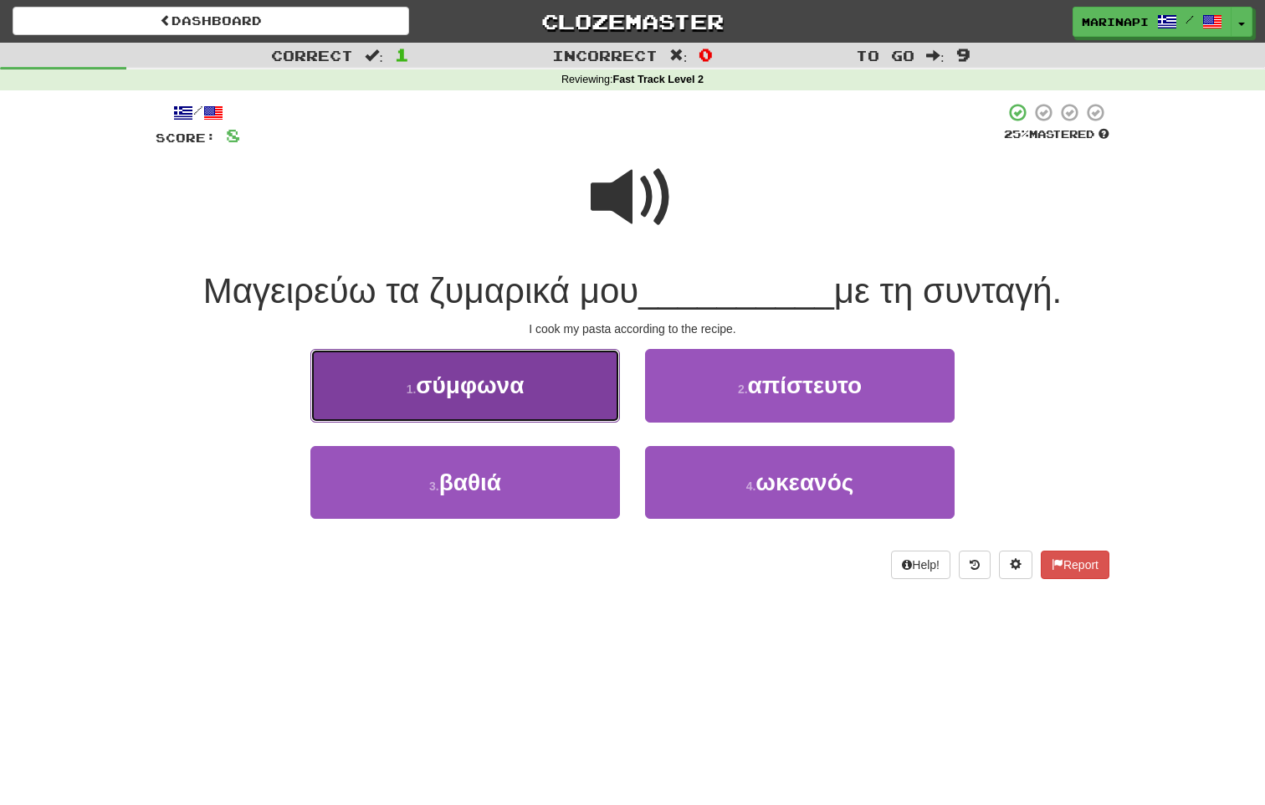
click at [531, 395] on button "1 . σύμφωνα" at bounding box center [465, 385] width 310 height 73
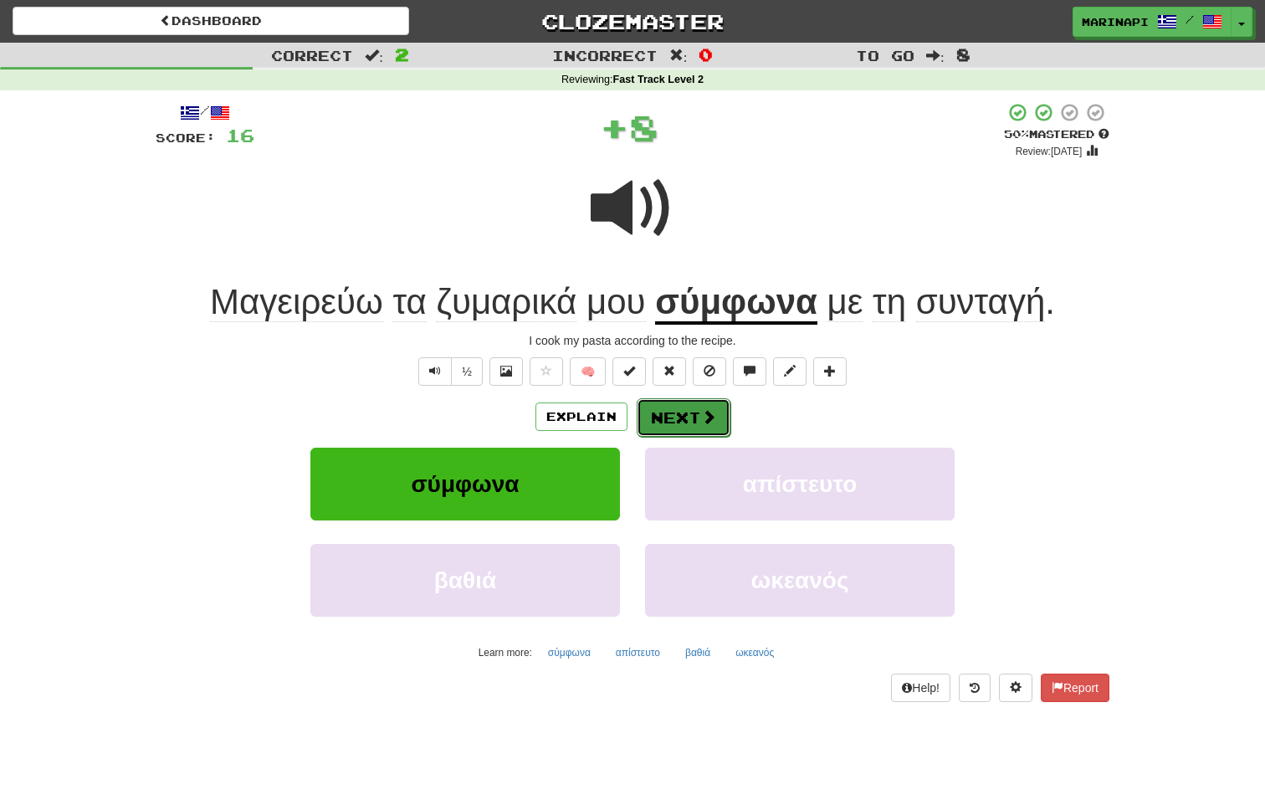
click at [662, 418] on button "Next" at bounding box center [684, 417] width 94 height 38
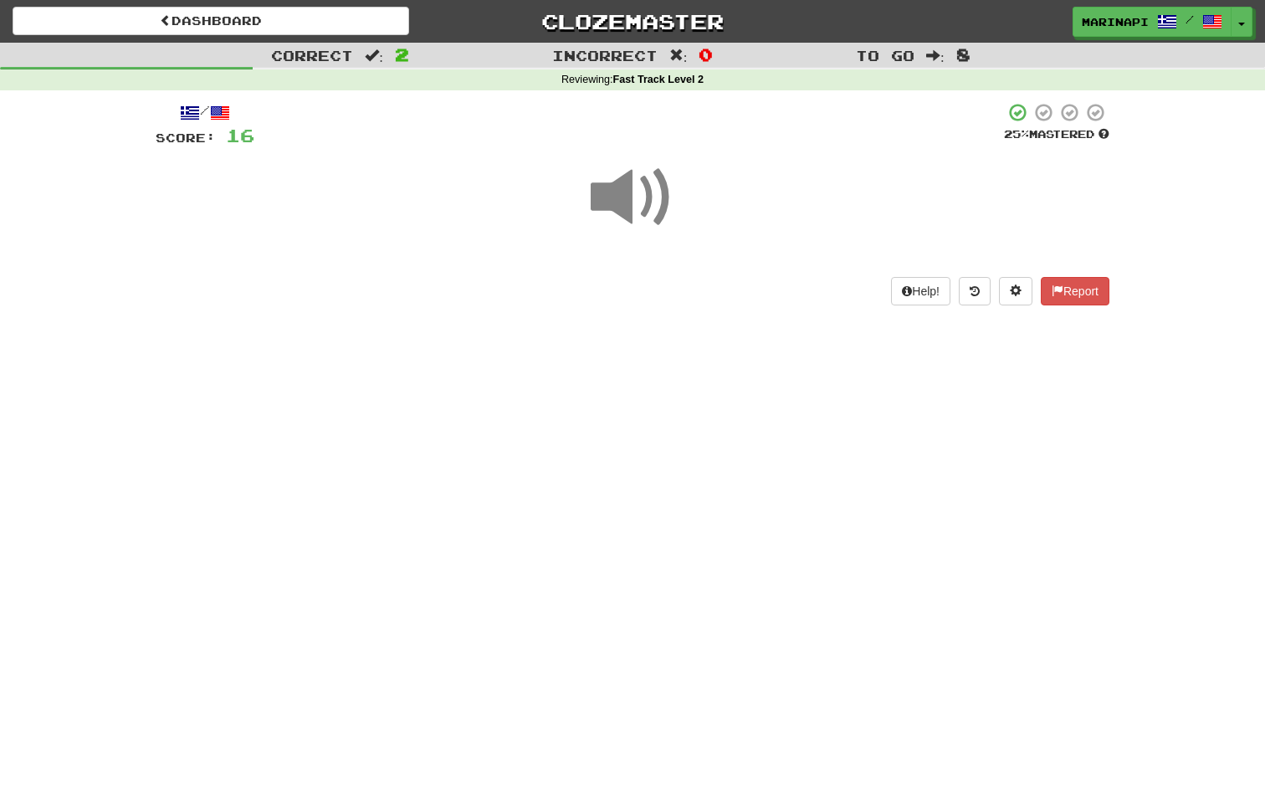
click at [611, 208] on span at bounding box center [633, 198] width 84 height 84
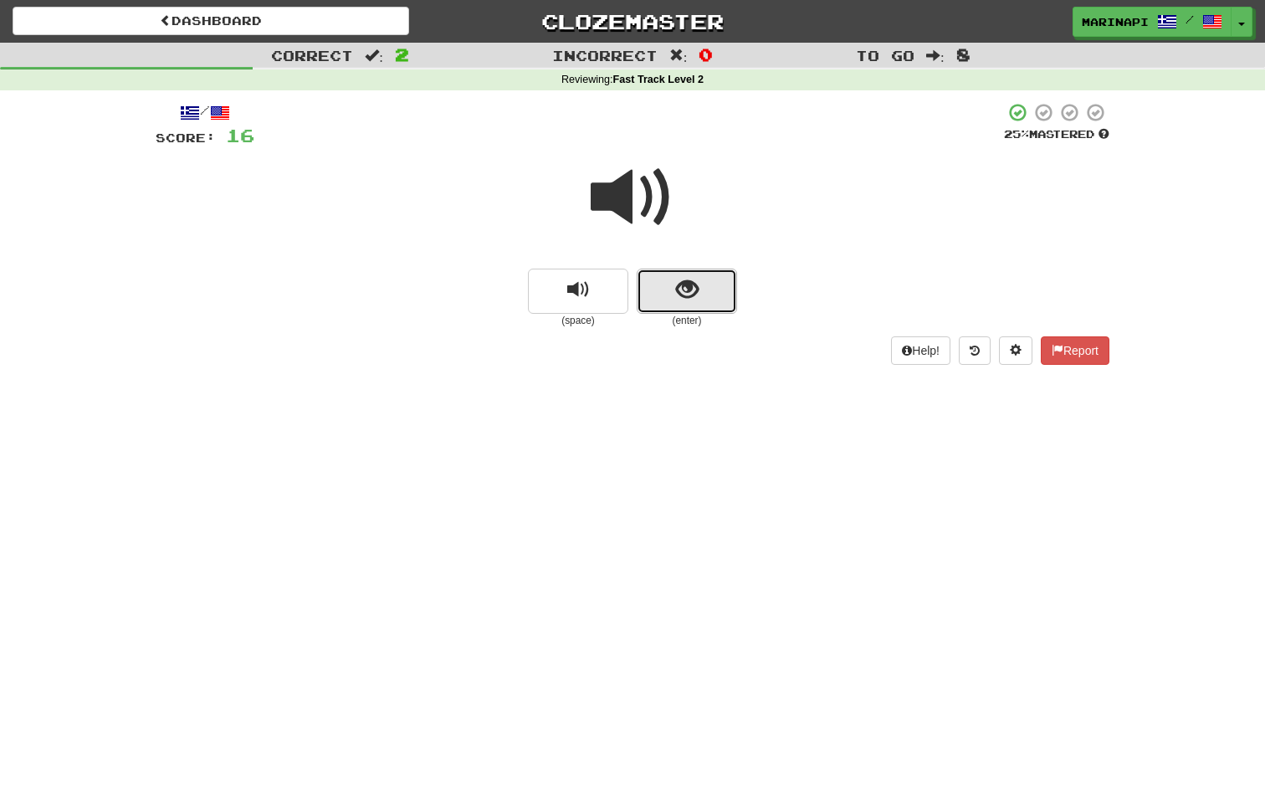
click at [669, 283] on button "show sentence" at bounding box center [687, 291] width 100 height 45
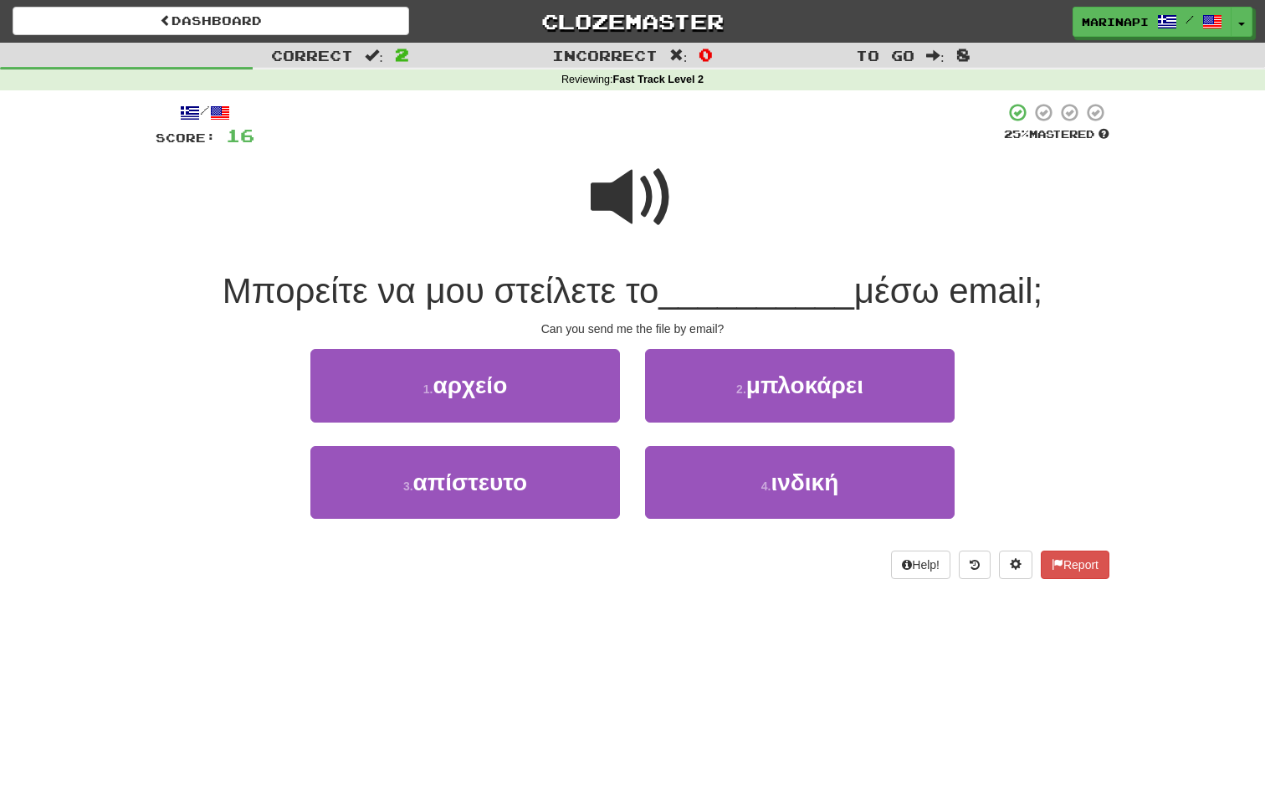
click at [652, 206] on span at bounding box center [633, 198] width 84 height 84
click at [651, 210] on span at bounding box center [633, 198] width 84 height 84
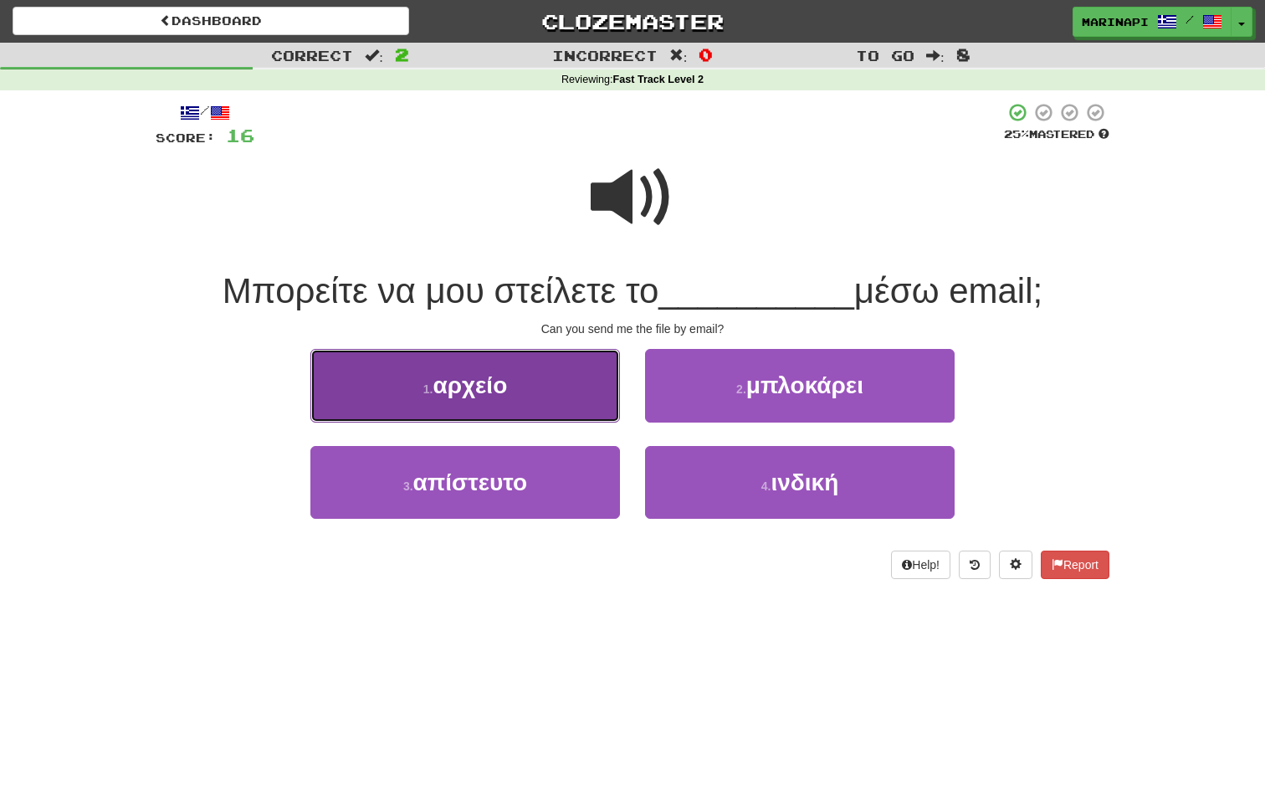
click at [551, 382] on button "1 . αρχείο" at bounding box center [465, 385] width 310 height 73
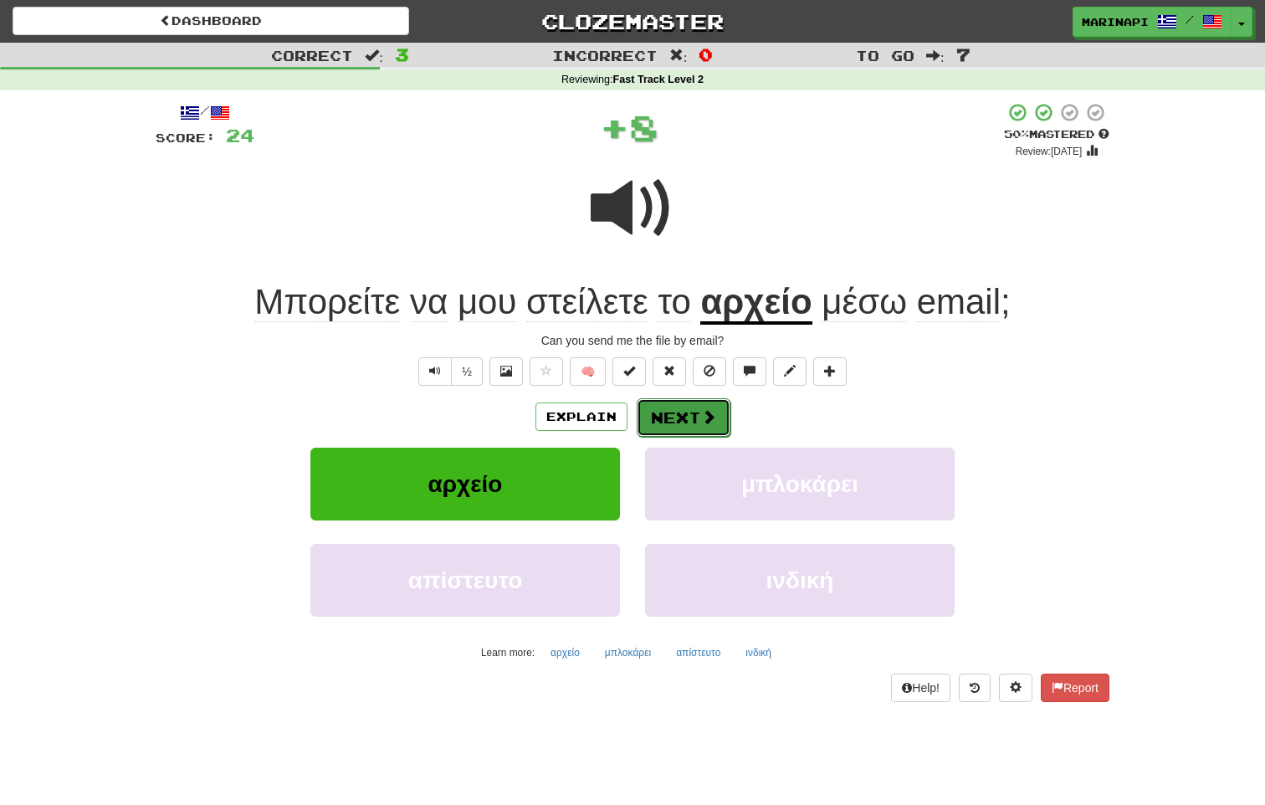
click at [666, 414] on button "Next" at bounding box center [684, 417] width 94 height 38
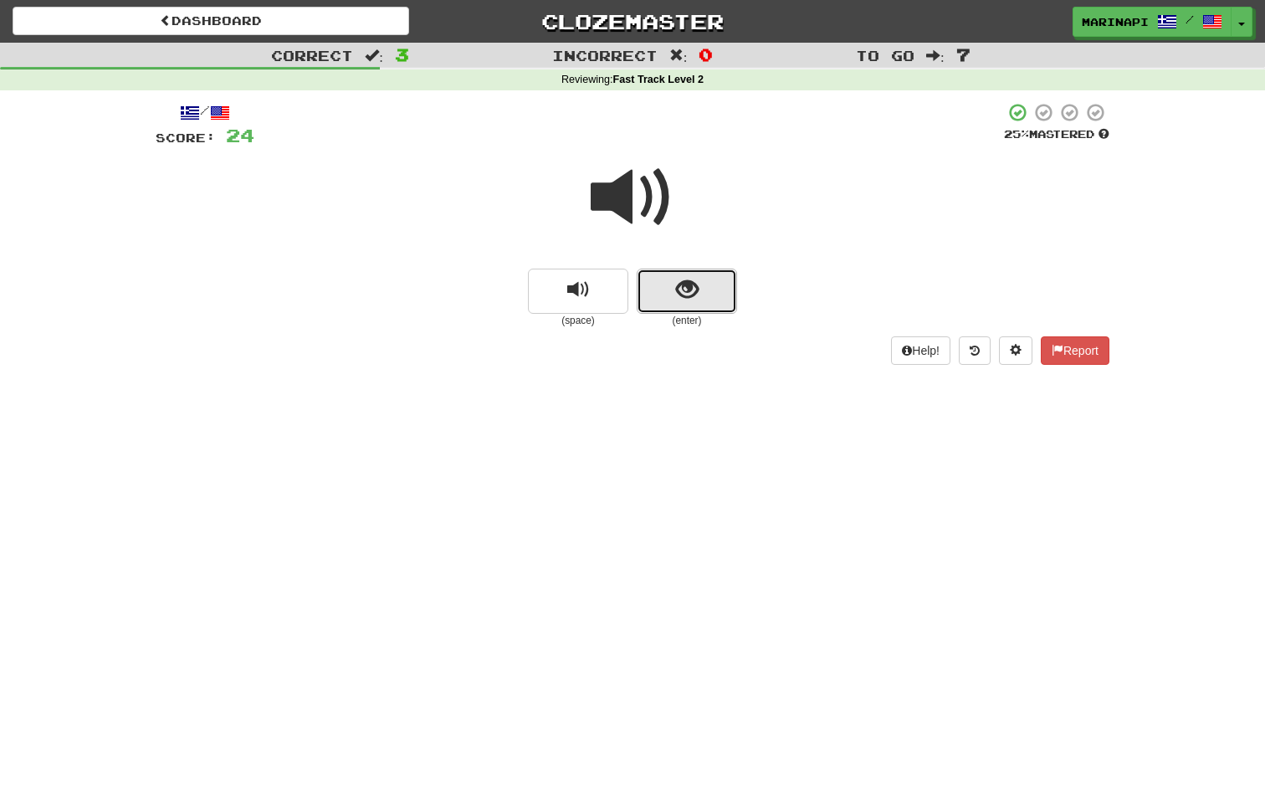
click at [674, 303] on button "show sentence" at bounding box center [687, 291] width 100 height 45
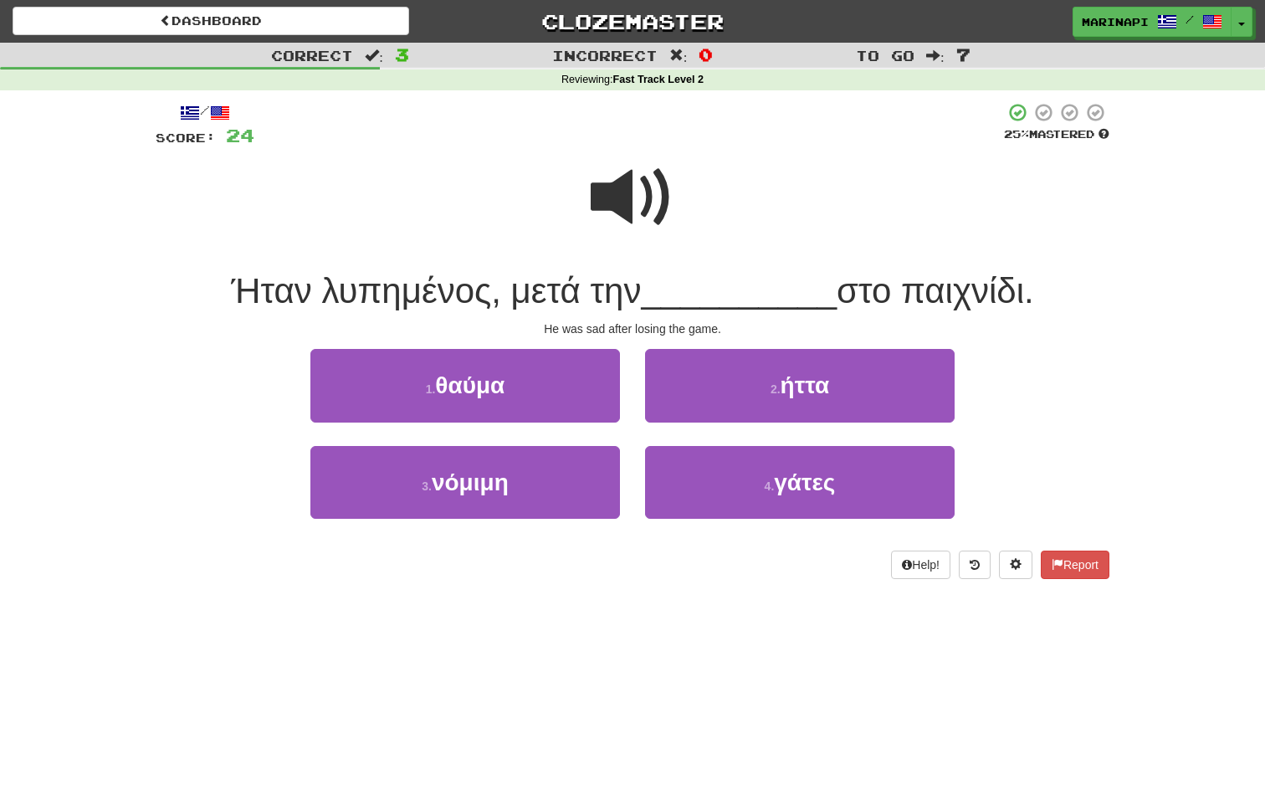
click at [652, 218] on span at bounding box center [633, 198] width 84 height 84
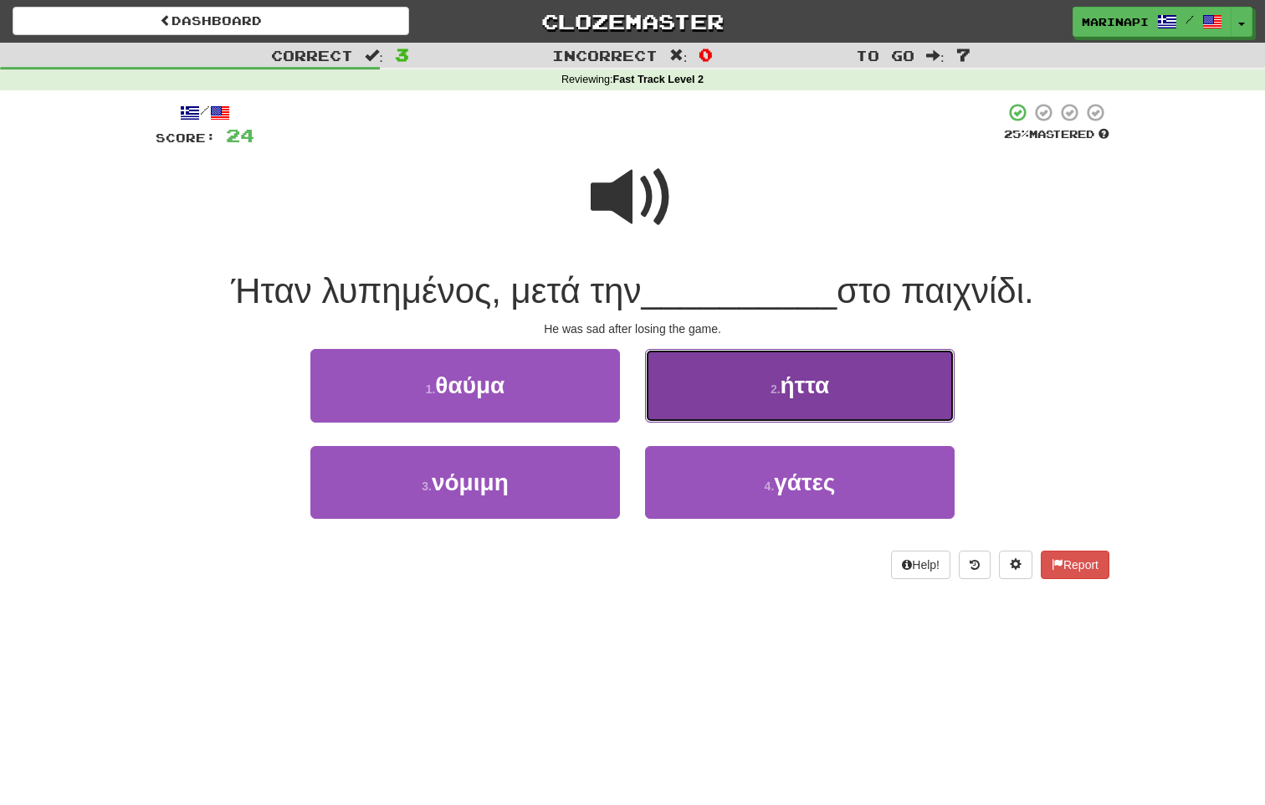
click at [707, 399] on button "2 . ήττα" at bounding box center [800, 385] width 310 height 73
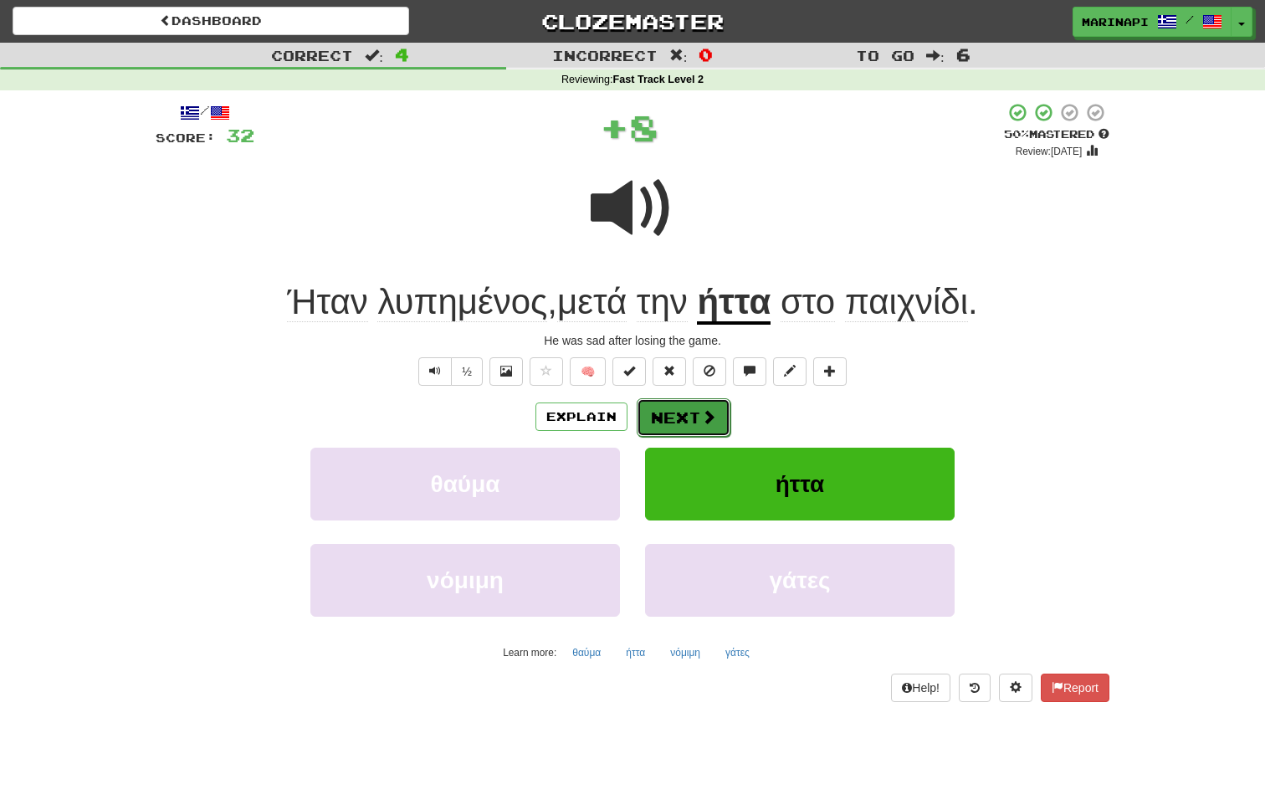
click at [698, 417] on button "Next" at bounding box center [684, 417] width 94 height 38
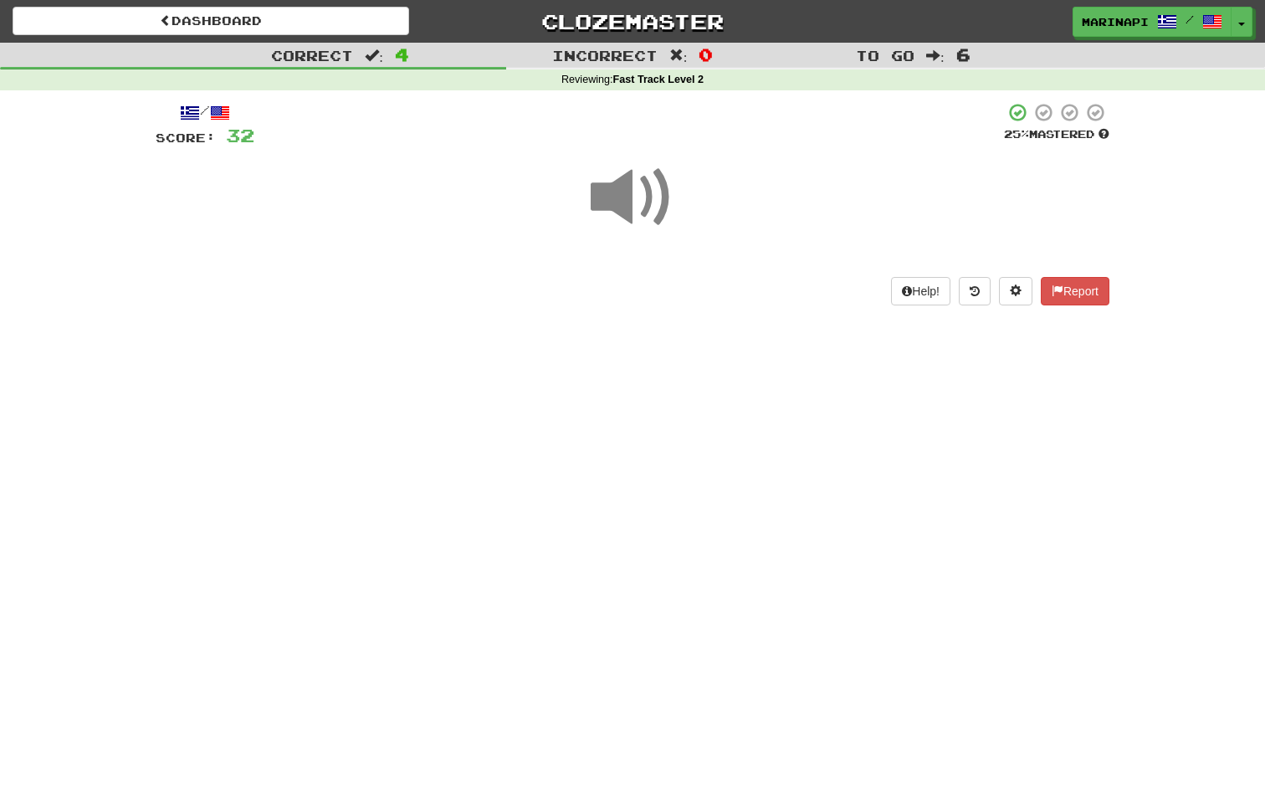
click at [643, 203] on span at bounding box center [633, 198] width 84 height 84
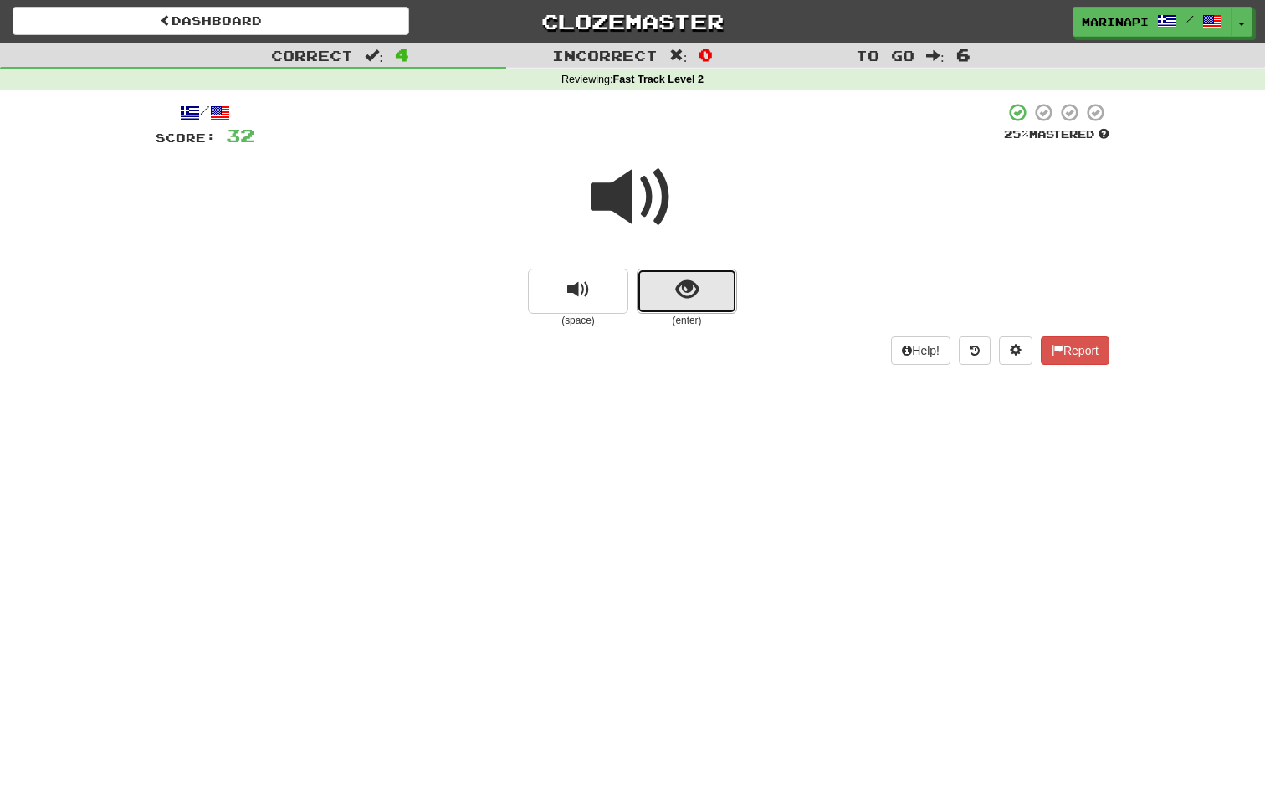
click at [695, 303] on button "show sentence" at bounding box center [687, 291] width 100 height 45
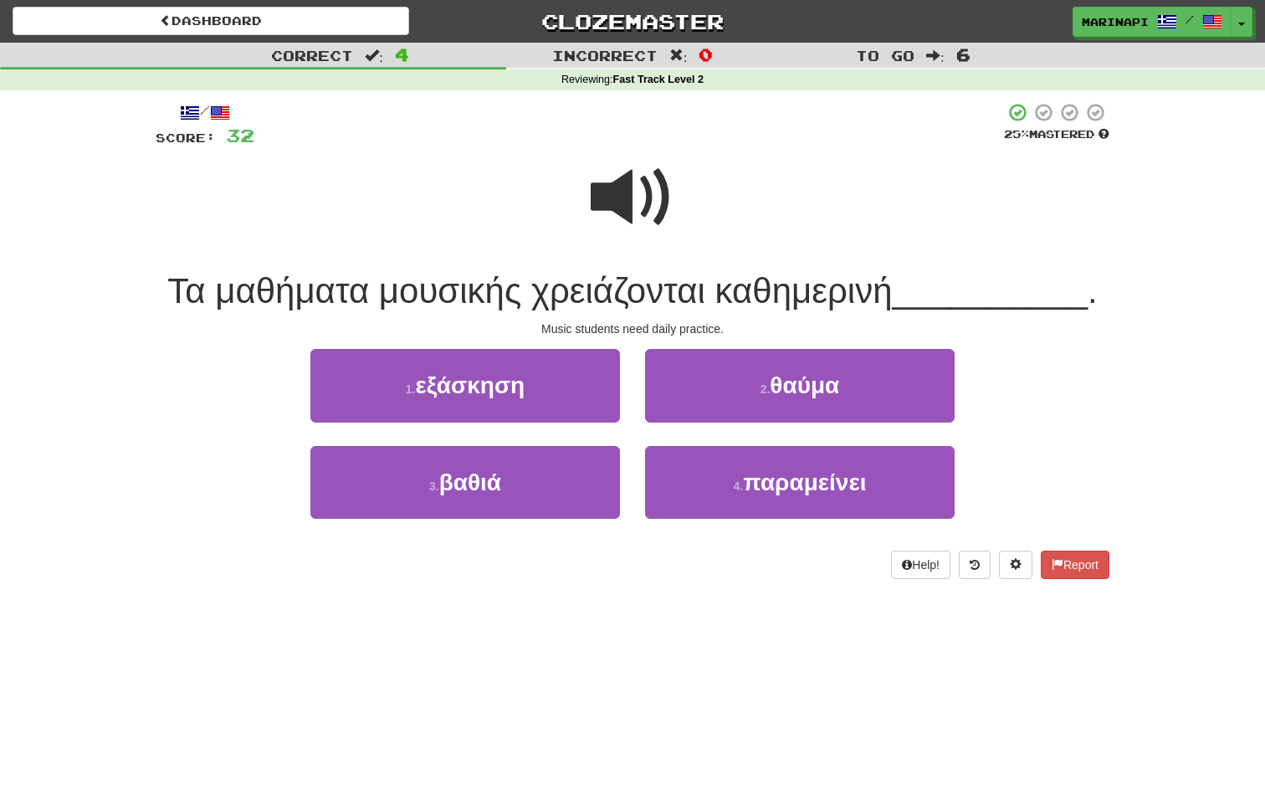
click at [629, 212] on span at bounding box center [633, 198] width 84 height 84
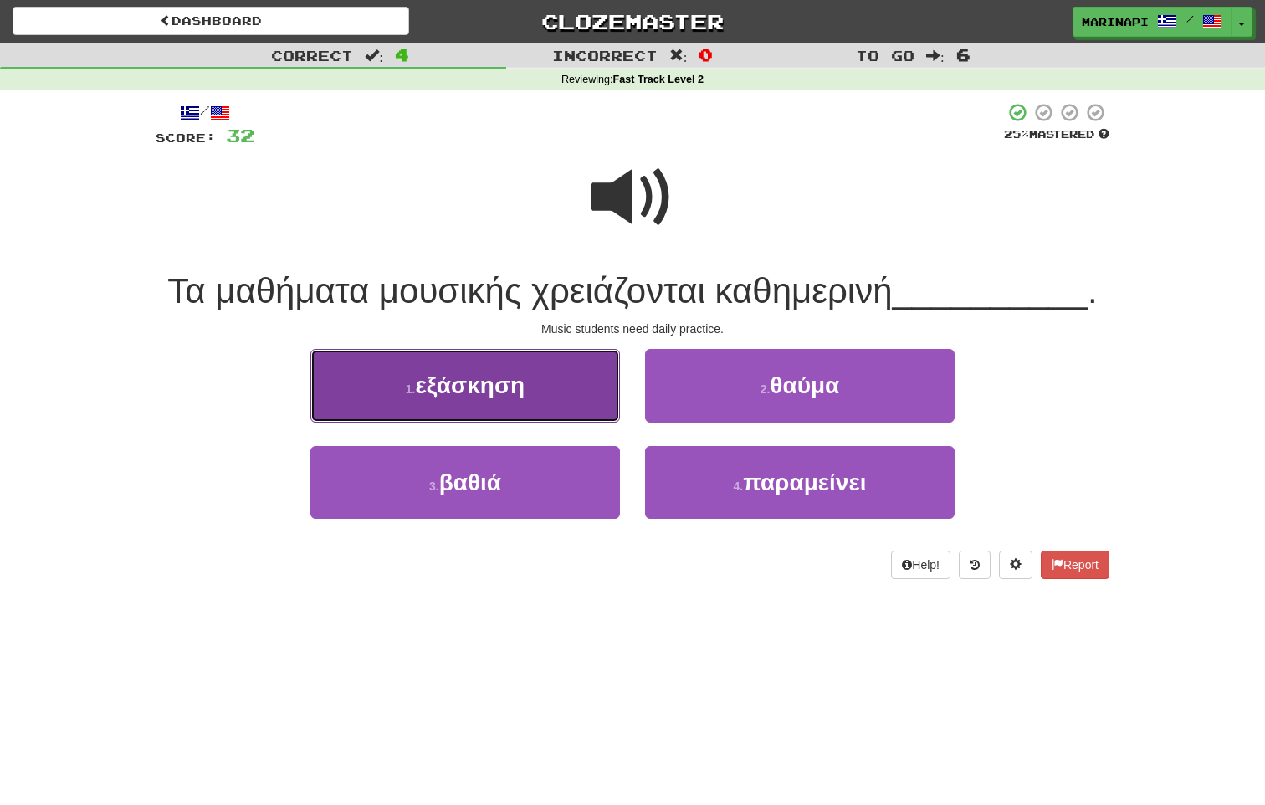
click at [563, 388] on button "1 . εξάσκηση" at bounding box center [465, 385] width 310 height 73
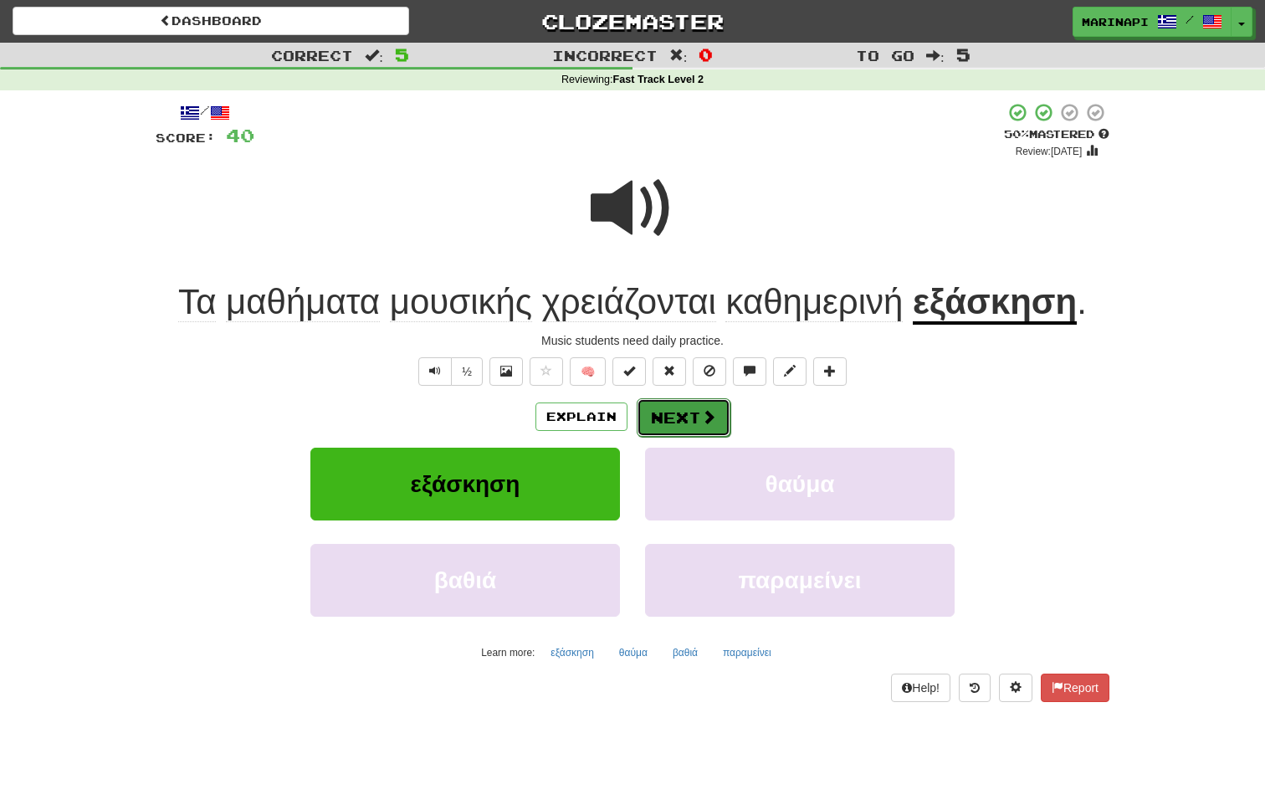
click at [701, 413] on span at bounding box center [708, 416] width 15 height 15
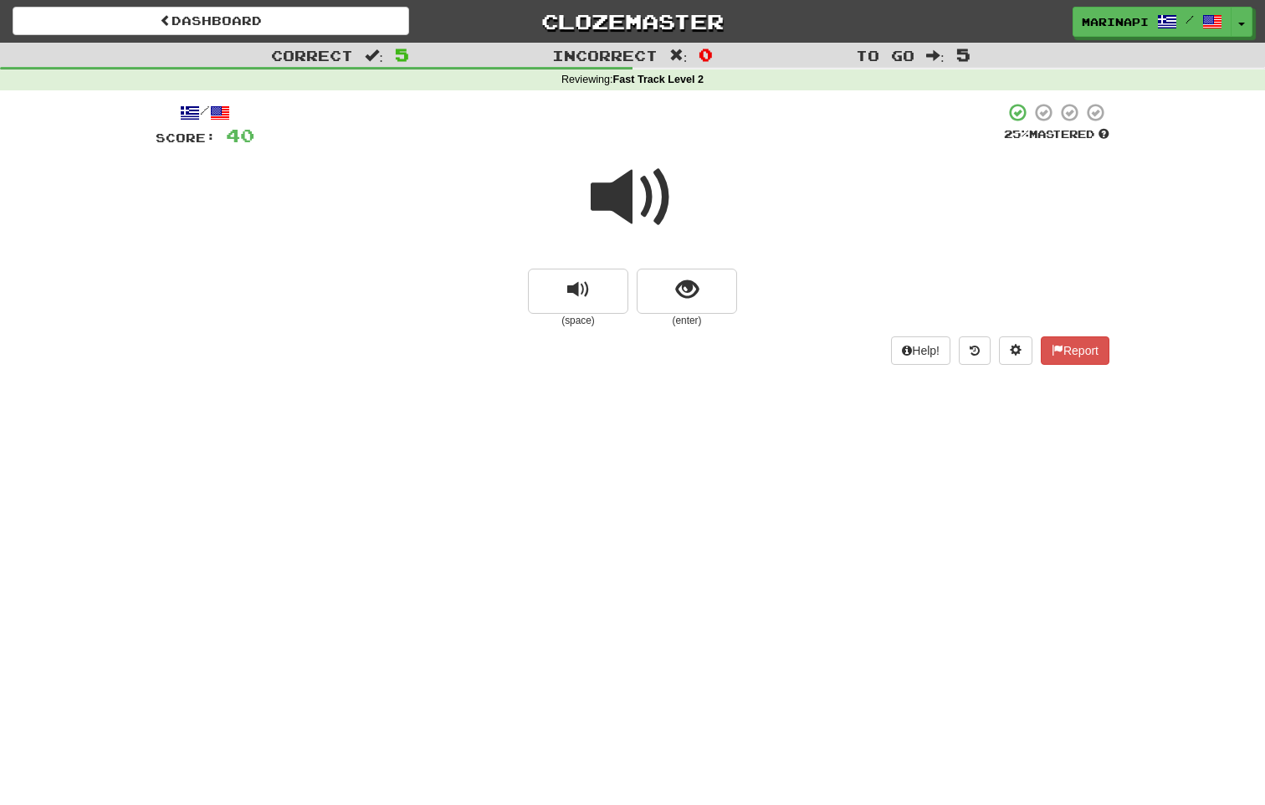
click at [643, 203] on span at bounding box center [633, 198] width 84 height 84
click at [659, 282] on button "show sentence" at bounding box center [687, 291] width 100 height 45
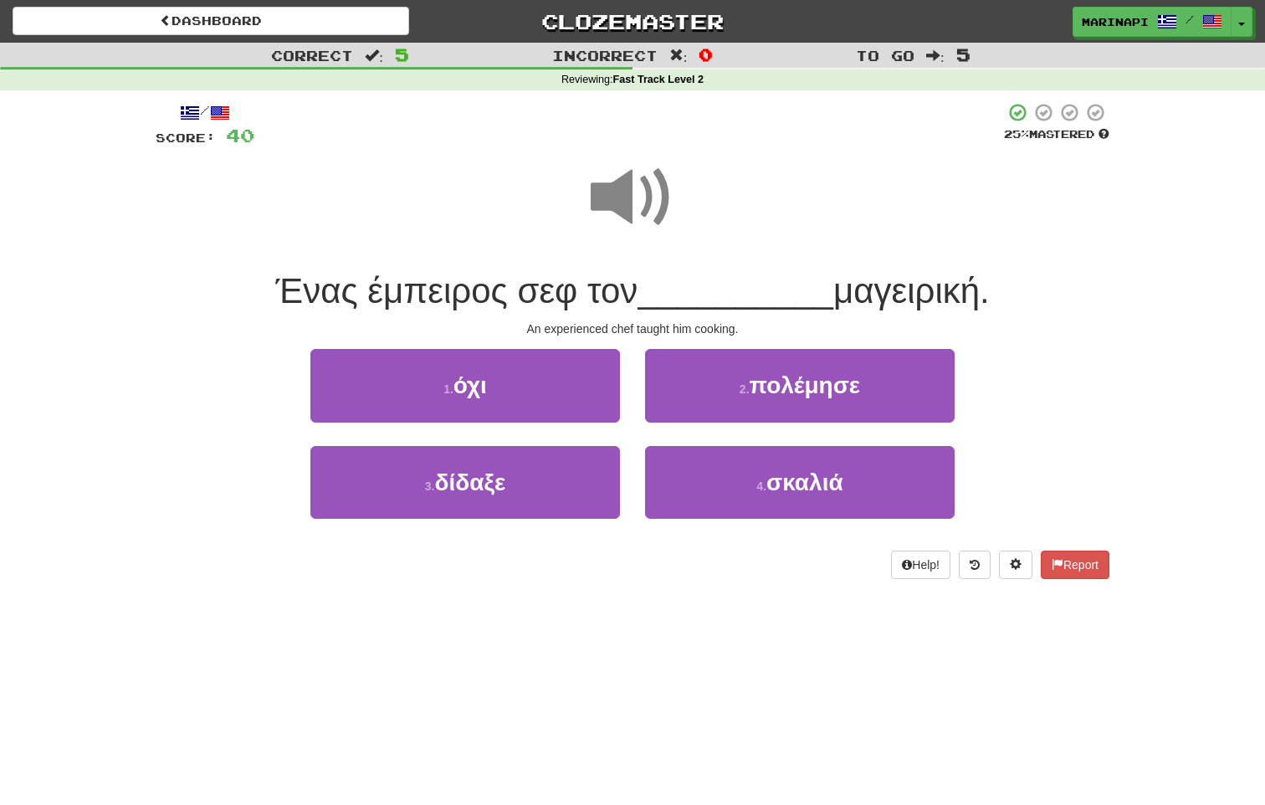
click at [652, 215] on span at bounding box center [633, 198] width 84 height 84
click at [650, 213] on span at bounding box center [633, 198] width 84 height 84
click at [636, 209] on span at bounding box center [633, 198] width 84 height 84
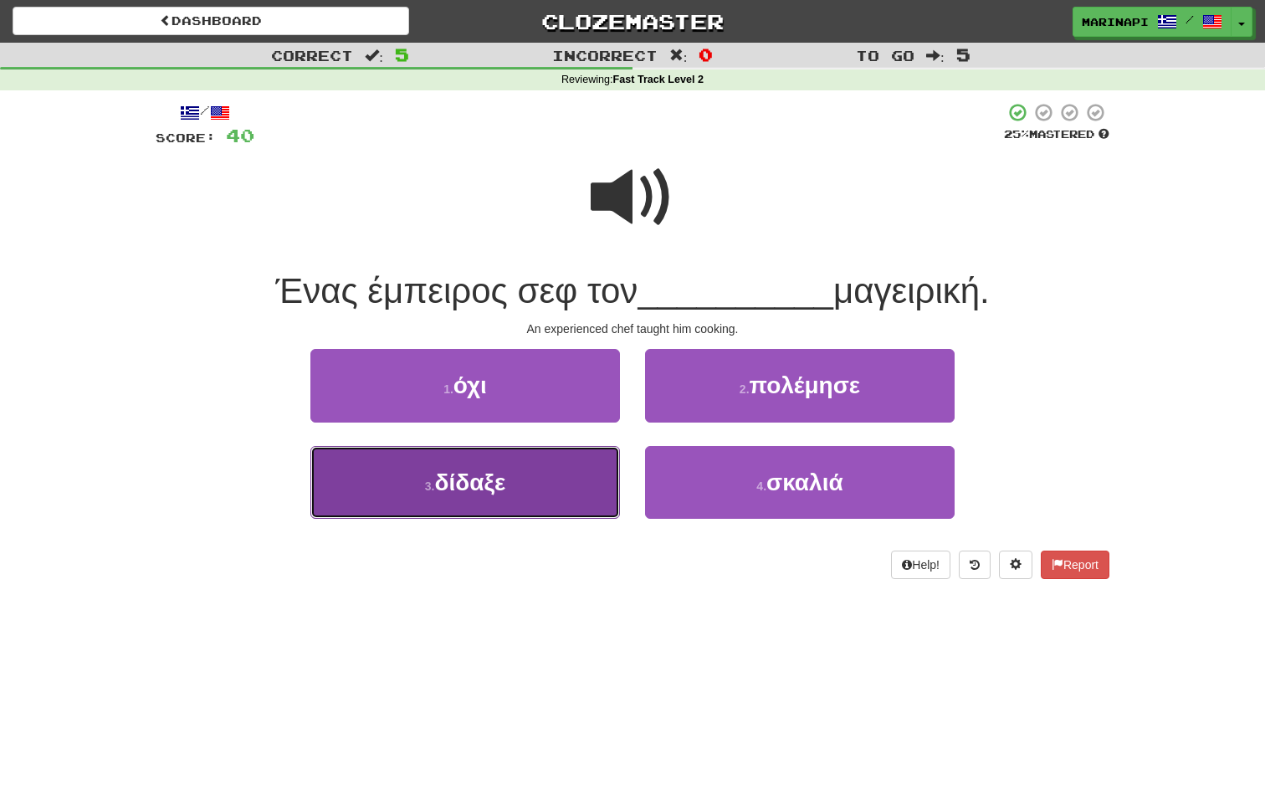
click at [555, 466] on button "3 . δίδαξε" at bounding box center [465, 482] width 310 height 73
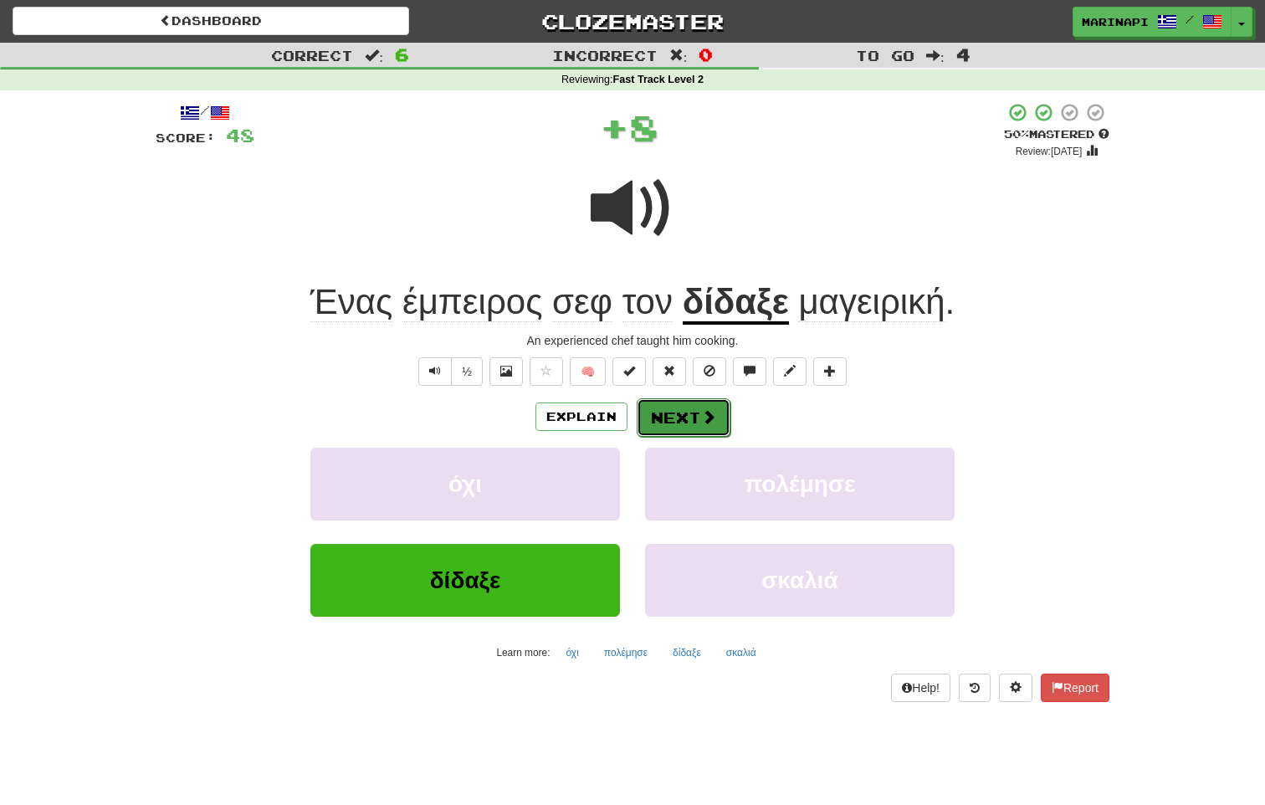
click at [685, 408] on button "Next" at bounding box center [684, 417] width 94 height 38
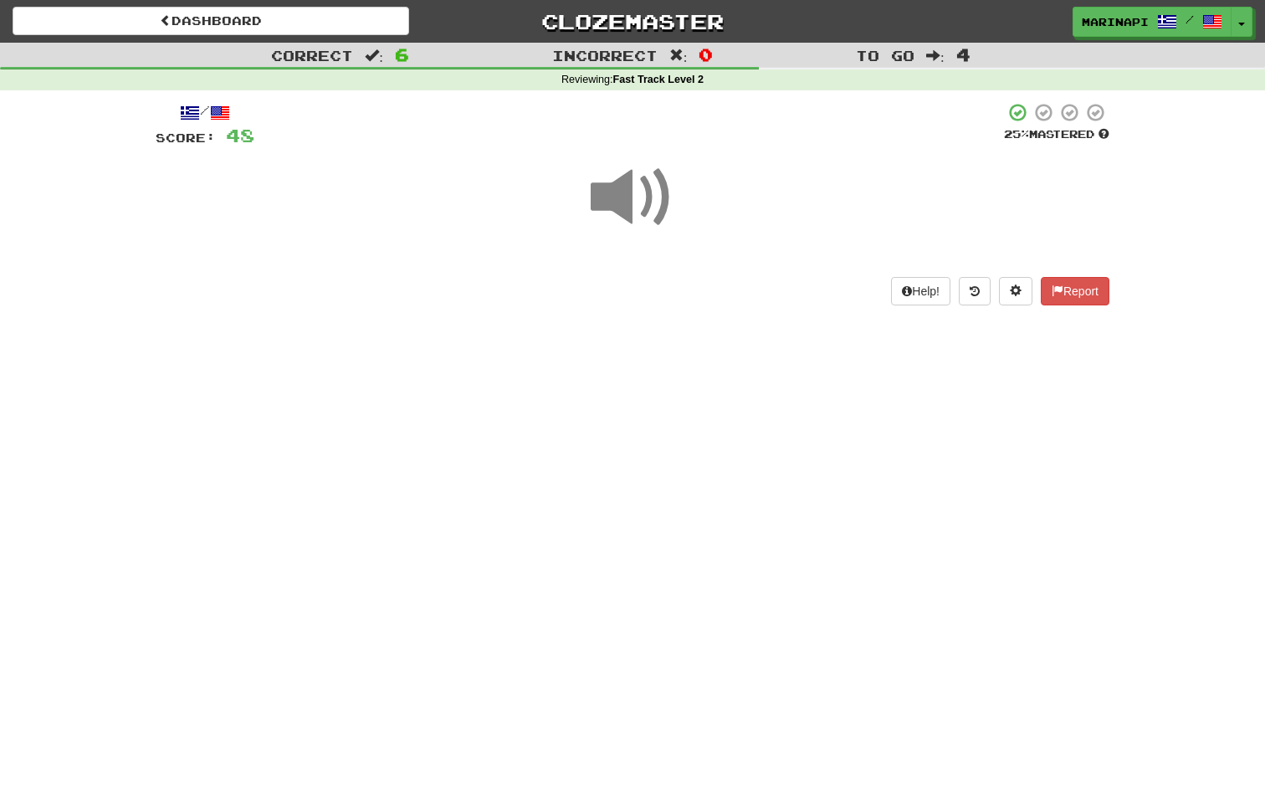
click at [654, 198] on span at bounding box center [633, 198] width 84 height 84
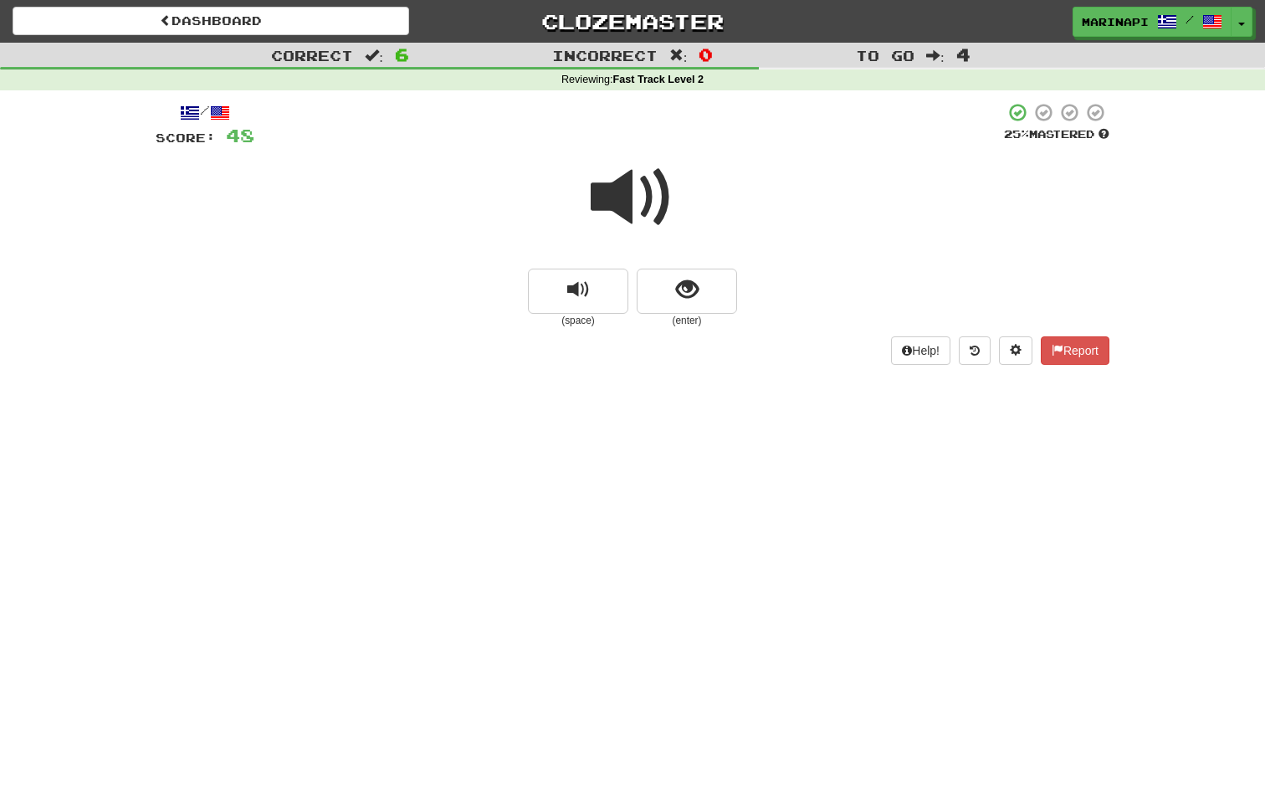
click at [654, 198] on span at bounding box center [633, 198] width 84 height 84
click at [668, 287] on button "show sentence" at bounding box center [687, 291] width 100 height 45
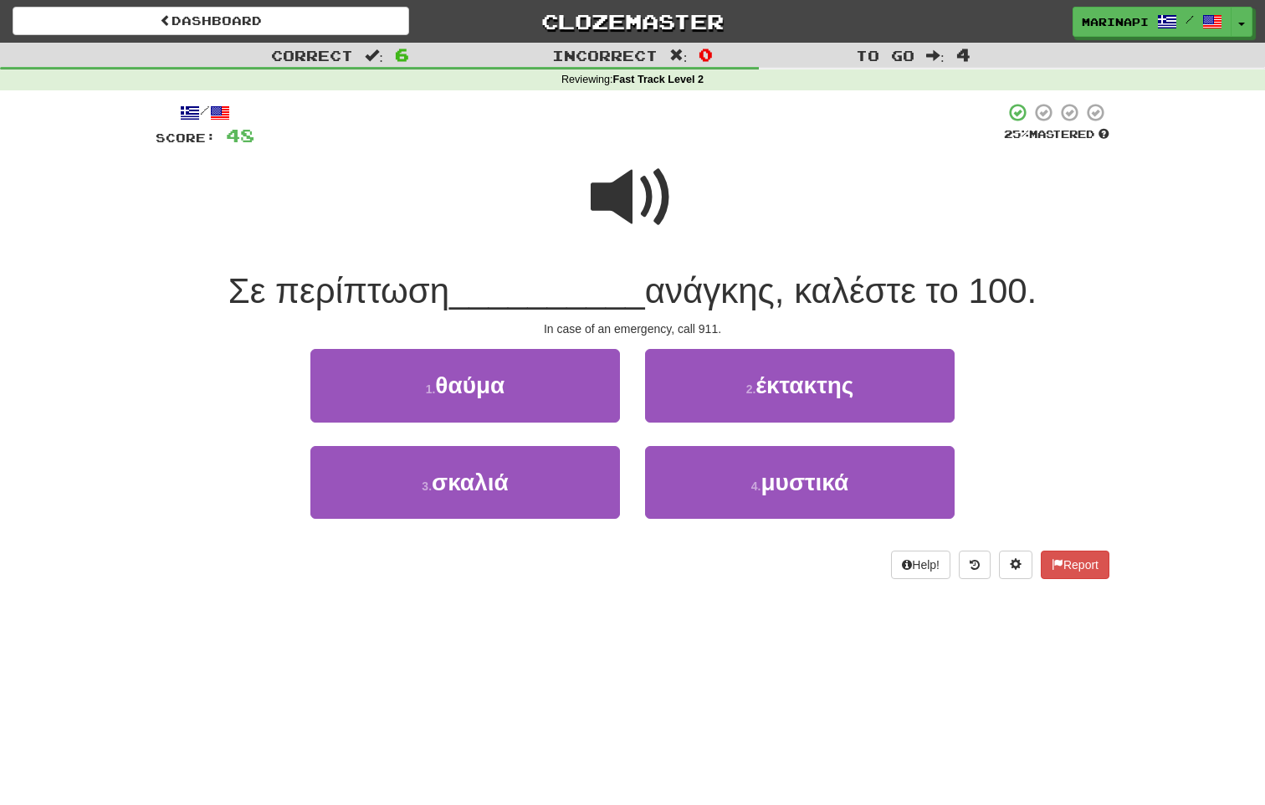
click at [640, 207] on span at bounding box center [633, 198] width 84 height 84
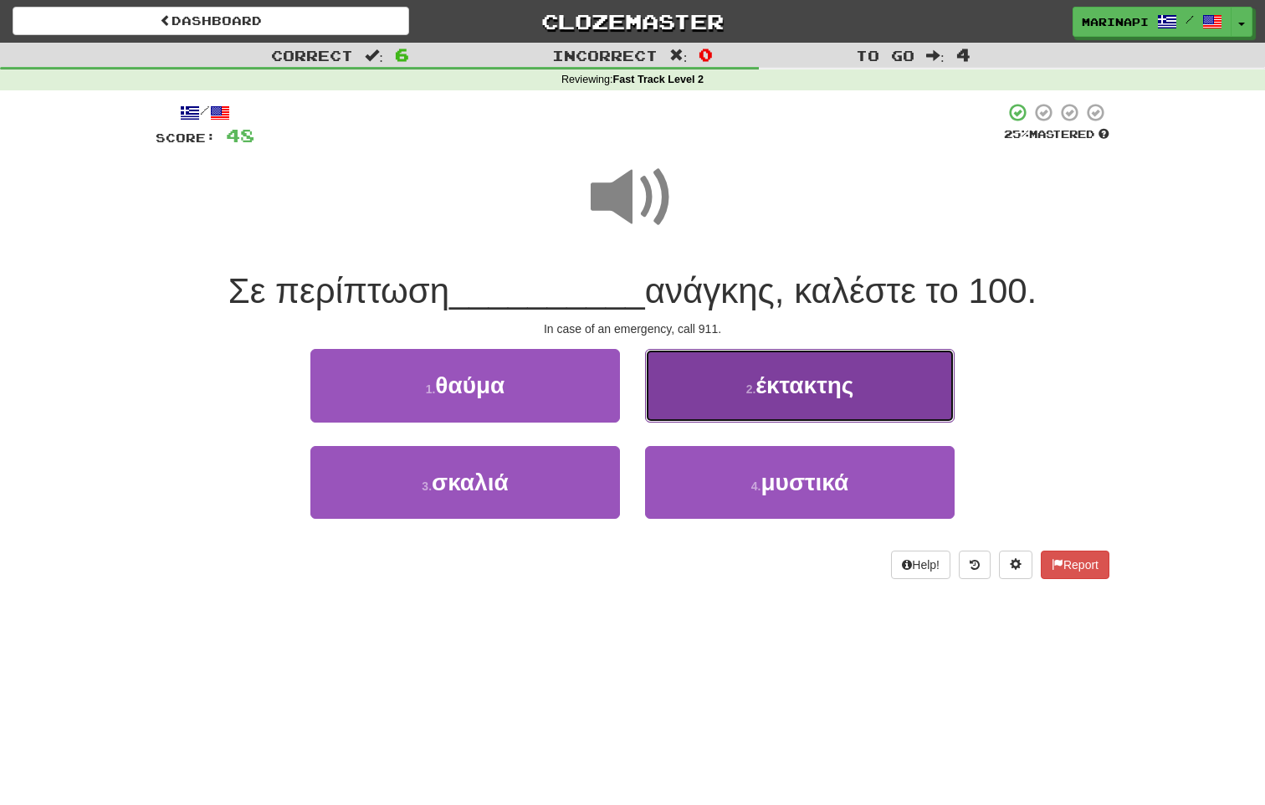
click at [696, 377] on button "2 . έκτακτης" at bounding box center [800, 385] width 310 height 73
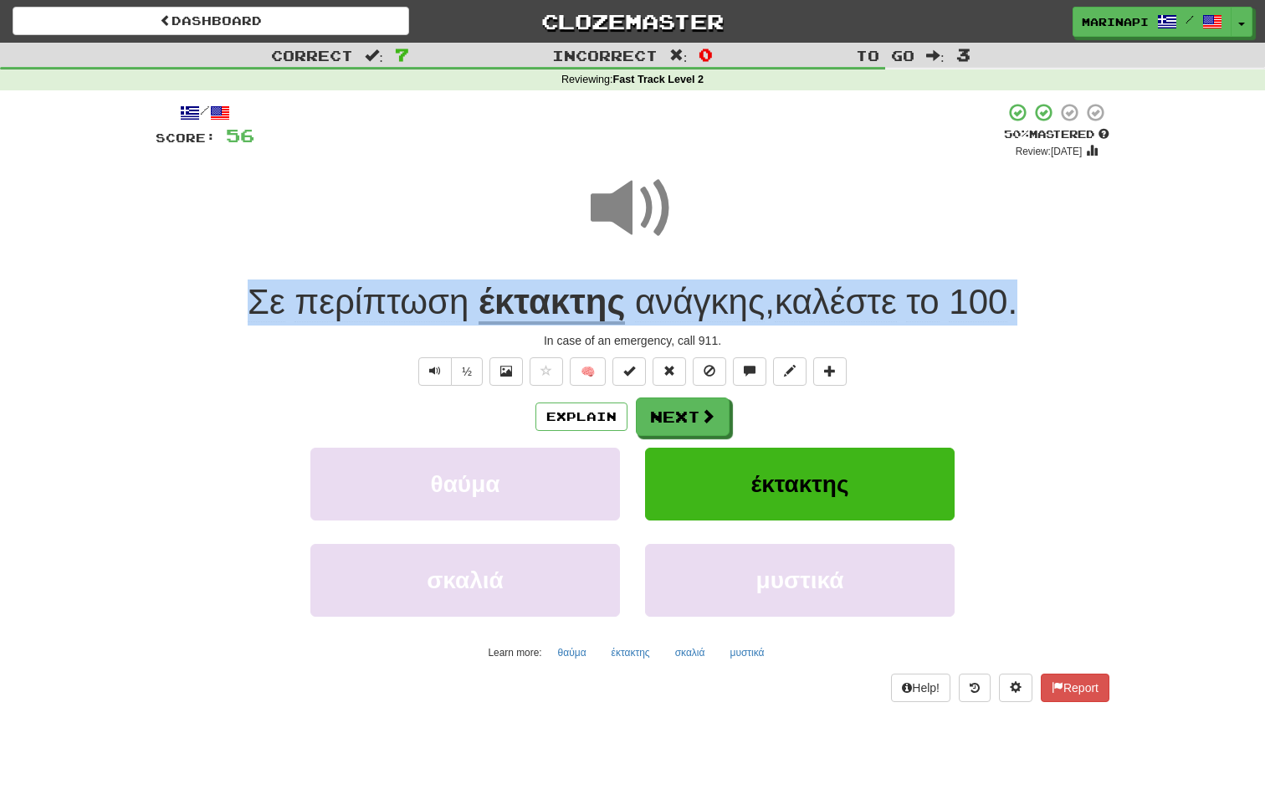
drag, startPoint x: 1058, startPoint y: 303, endPoint x: 239, endPoint y: 274, distance: 818.9
click at [239, 274] on div "/ Score: 56 + 8 50 % Mastered Review: [DATE] Σε περίπτωση έκτακτης ανάγκης , κα…" at bounding box center [633, 402] width 954 height 600
click at [1018, 295] on span "ανάγκης , καλέστε το 100 ." at bounding box center [821, 302] width 392 height 40
drag, startPoint x: 1046, startPoint y: 310, endPoint x: 226, endPoint y: 288, distance: 820.4
click at [226, 288] on div "Σε περίπτωση έκτακτης ανάγκης , καλέστε το 100 ." at bounding box center [633, 302] width 954 height 46
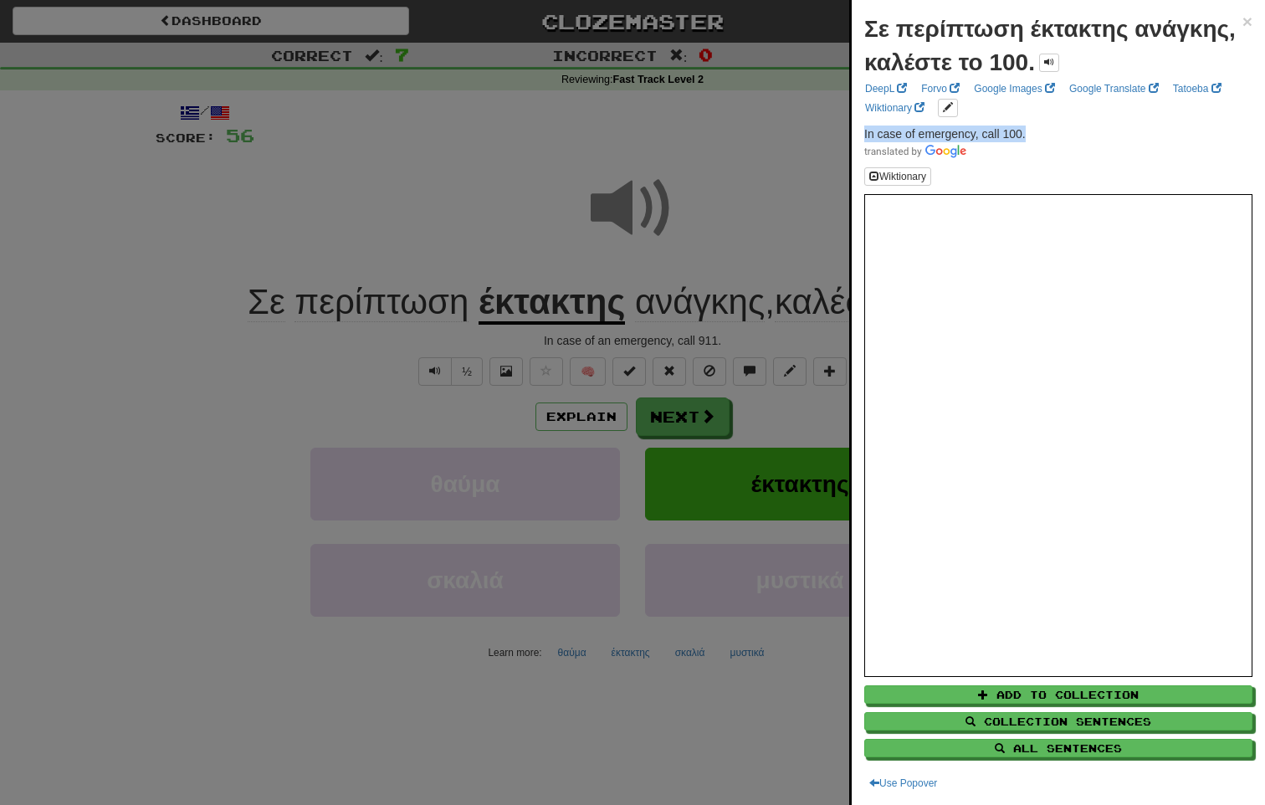
drag, startPoint x: 1040, startPoint y: 128, endPoint x: 864, endPoint y: 136, distance: 175.9
click at [864, 136] on p "In case of emergency, call 100." at bounding box center [1058, 142] width 388 height 33
copy span "In case of emergency, call 100."
click at [815, 146] on div at bounding box center [632, 402] width 1265 height 805
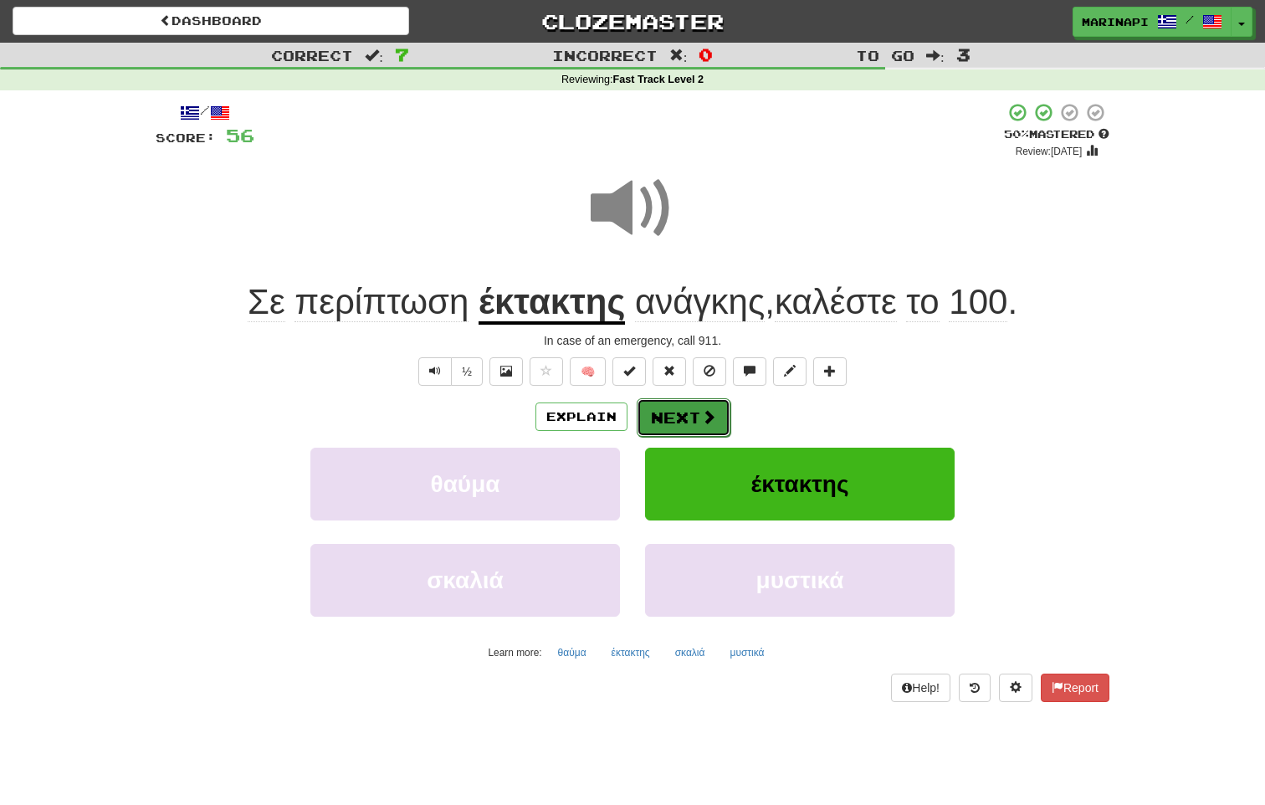
click at [708, 411] on span at bounding box center [708, 416] width 15 height 15
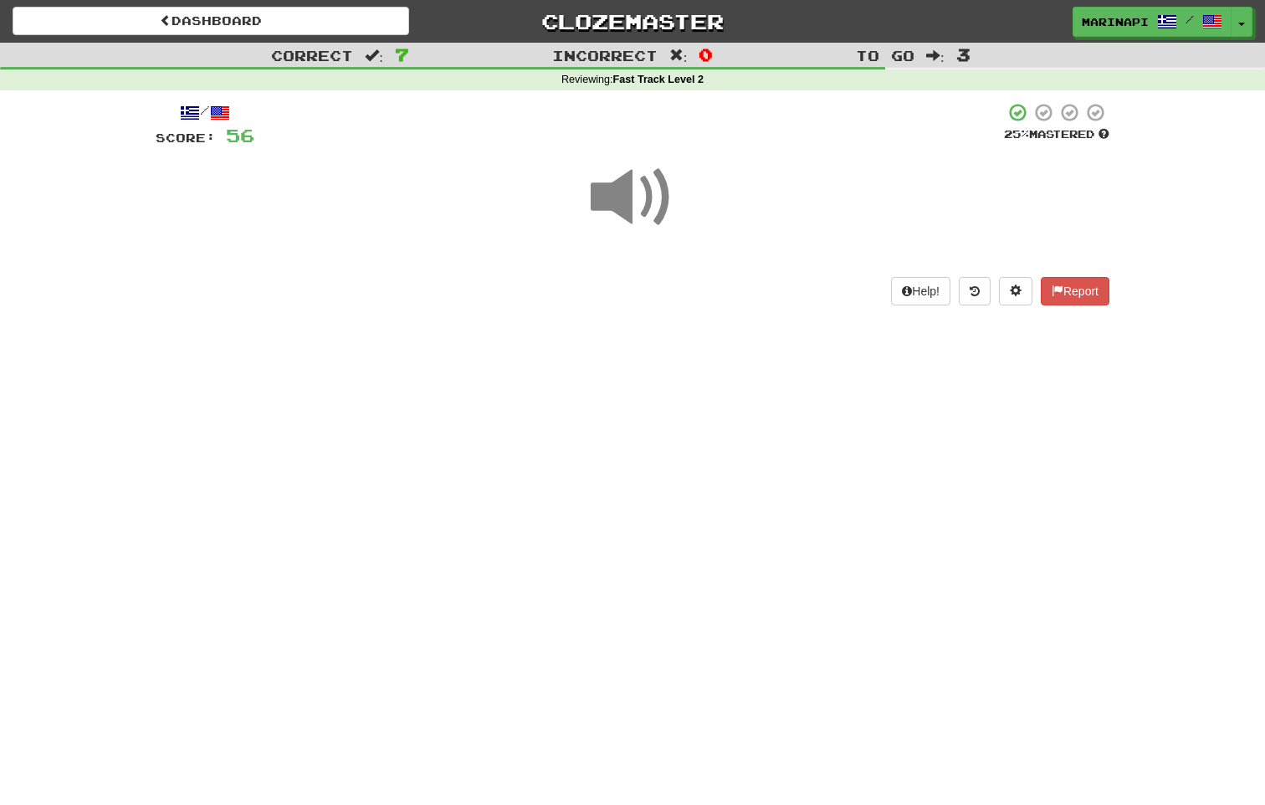
click at [646, 204] on span at bounding box center [633, 198] width 84 height 84
click at [655, 210] on span at bounding box center [633, 198] width 84 height 84
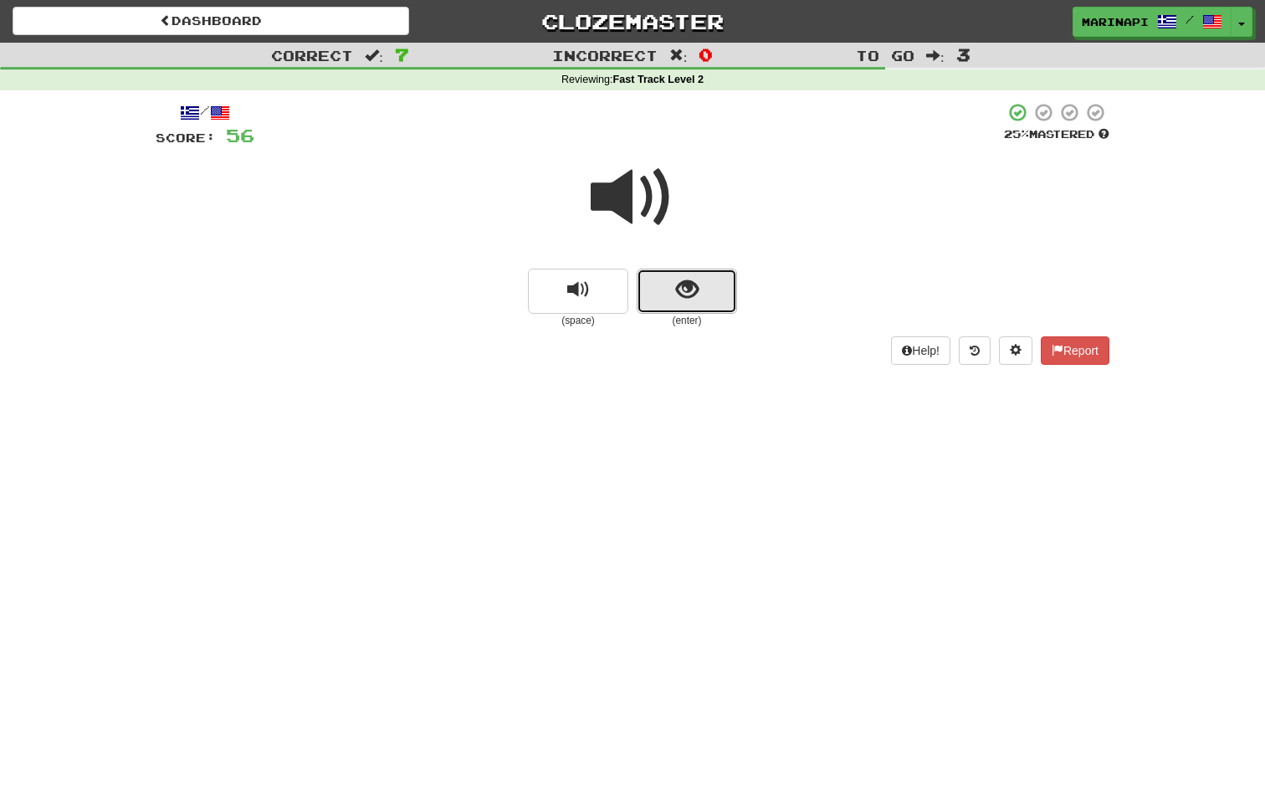
click at [681, 291] on span "show sentence" at bounding box center [687, 290] width 23 height 23
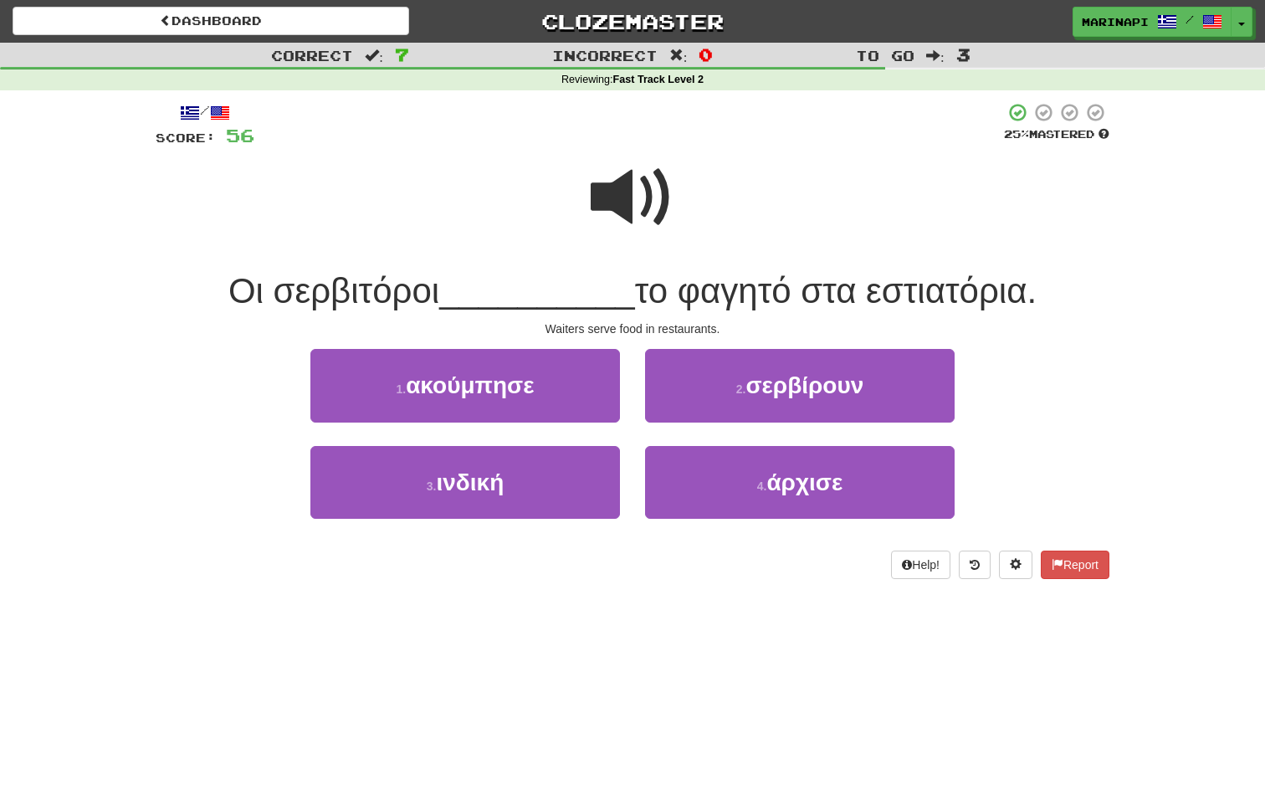
click at [627, 207] on span at bounding box center [633, 198] width 84 height 84
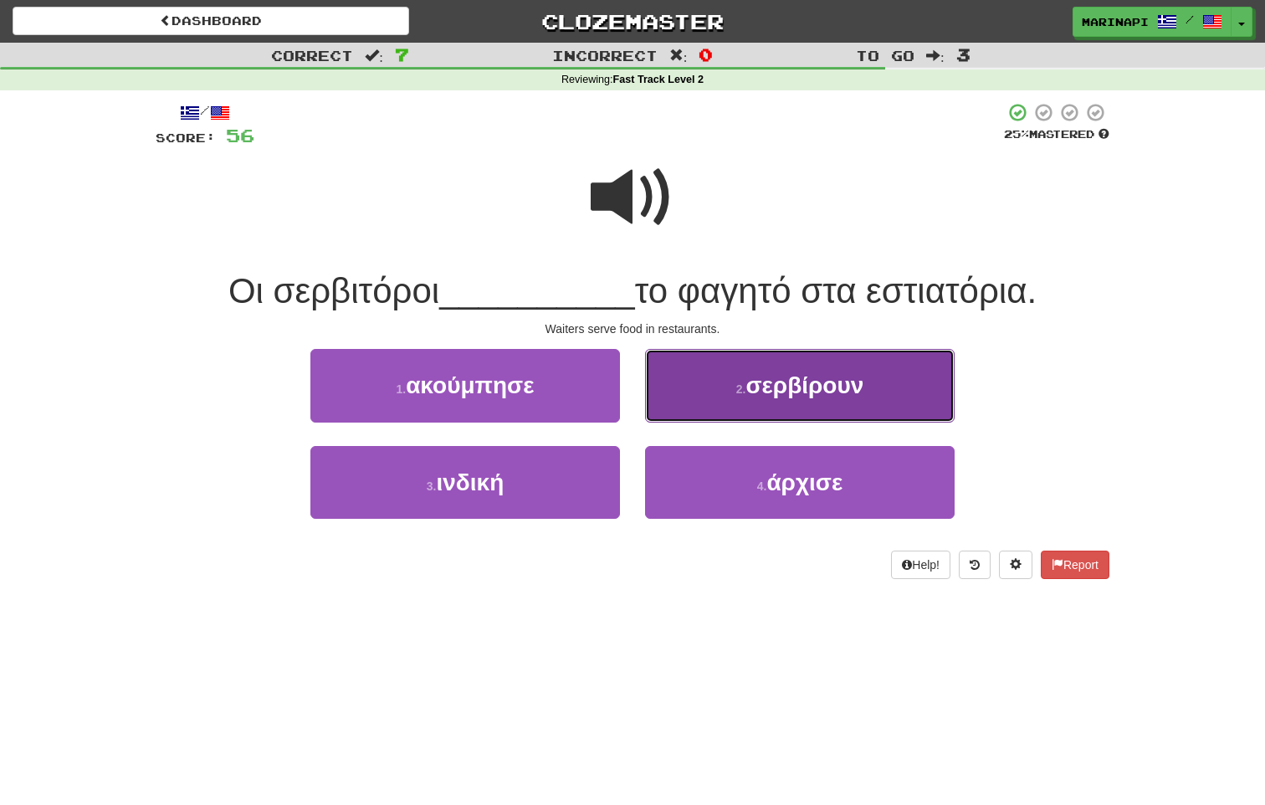
click at [697, 388] on button "2 . σερβίρουν" at bounding box center [800, 385] width 310 height 73
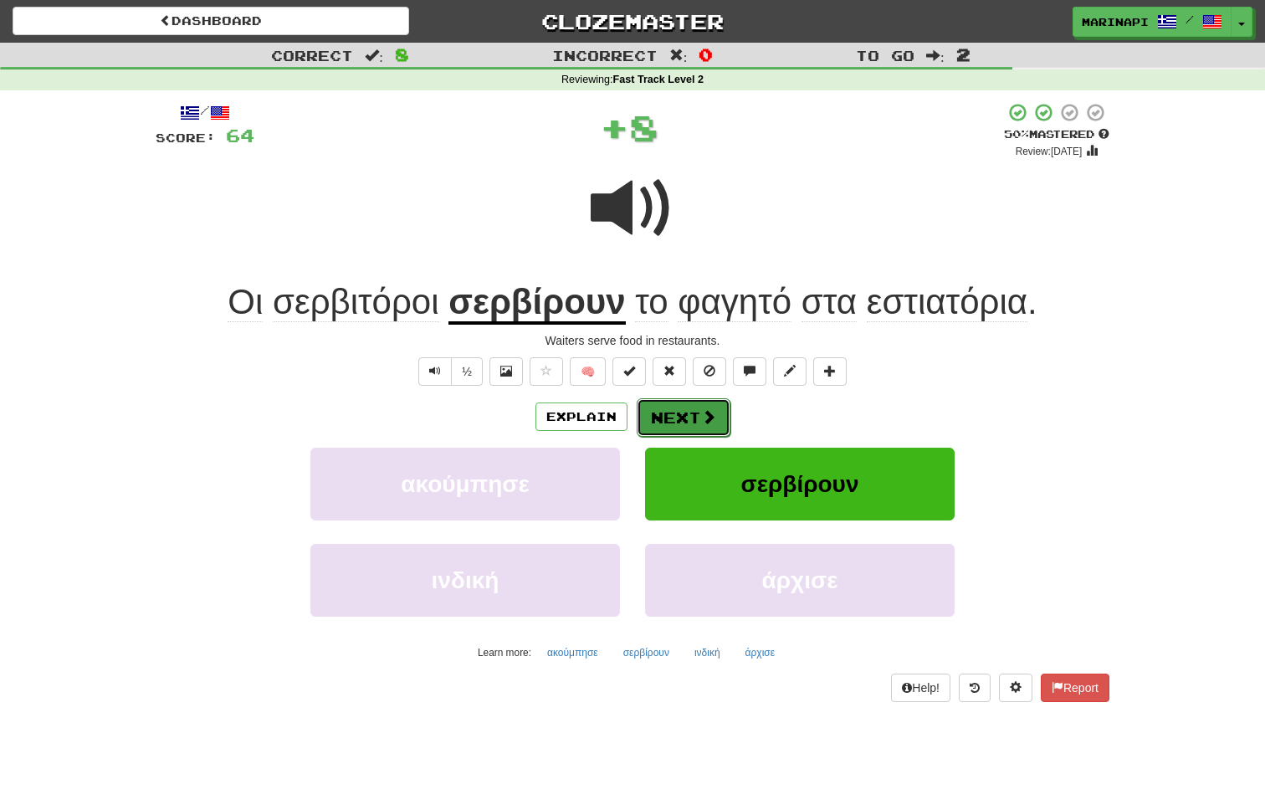
click at [701, 411] on span at bounding box center [708, 416] width 15 height 15
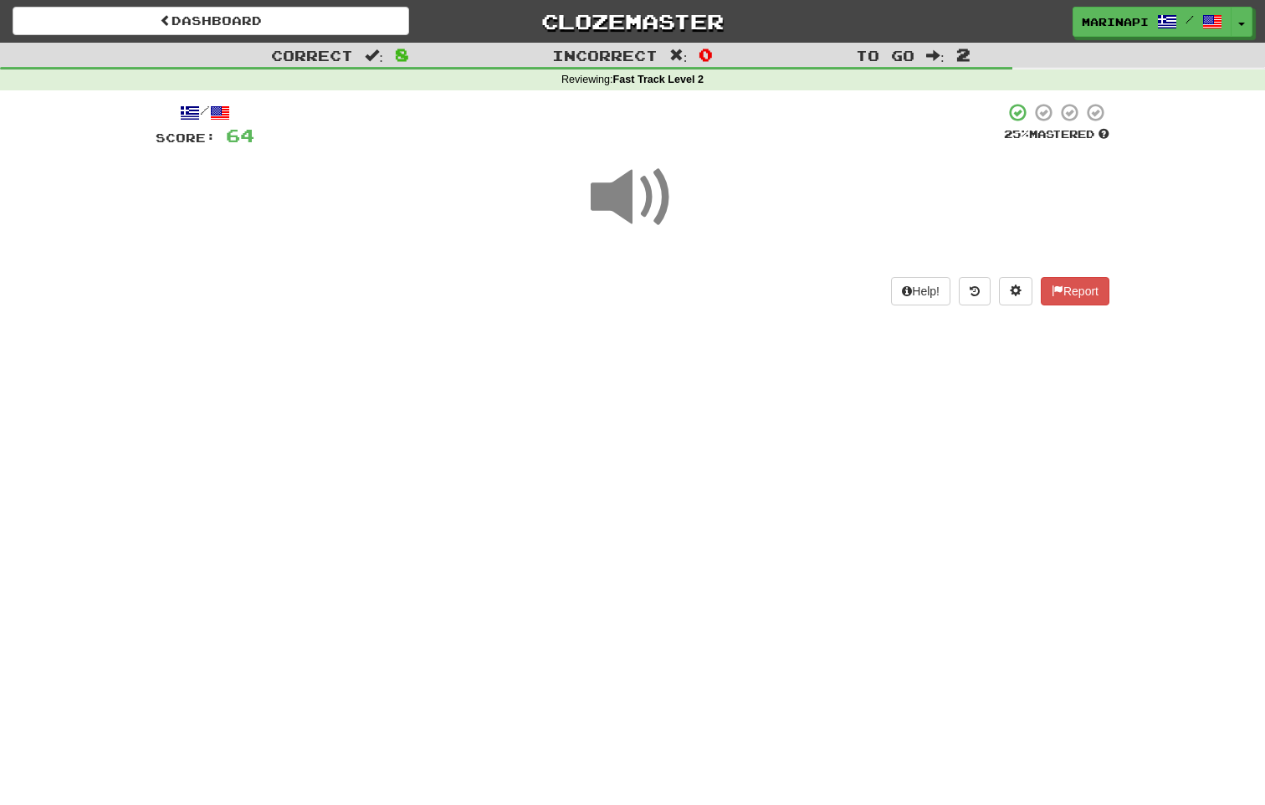
click at [647, 190] on span at bounding box center [633, 198] width 84 height 84
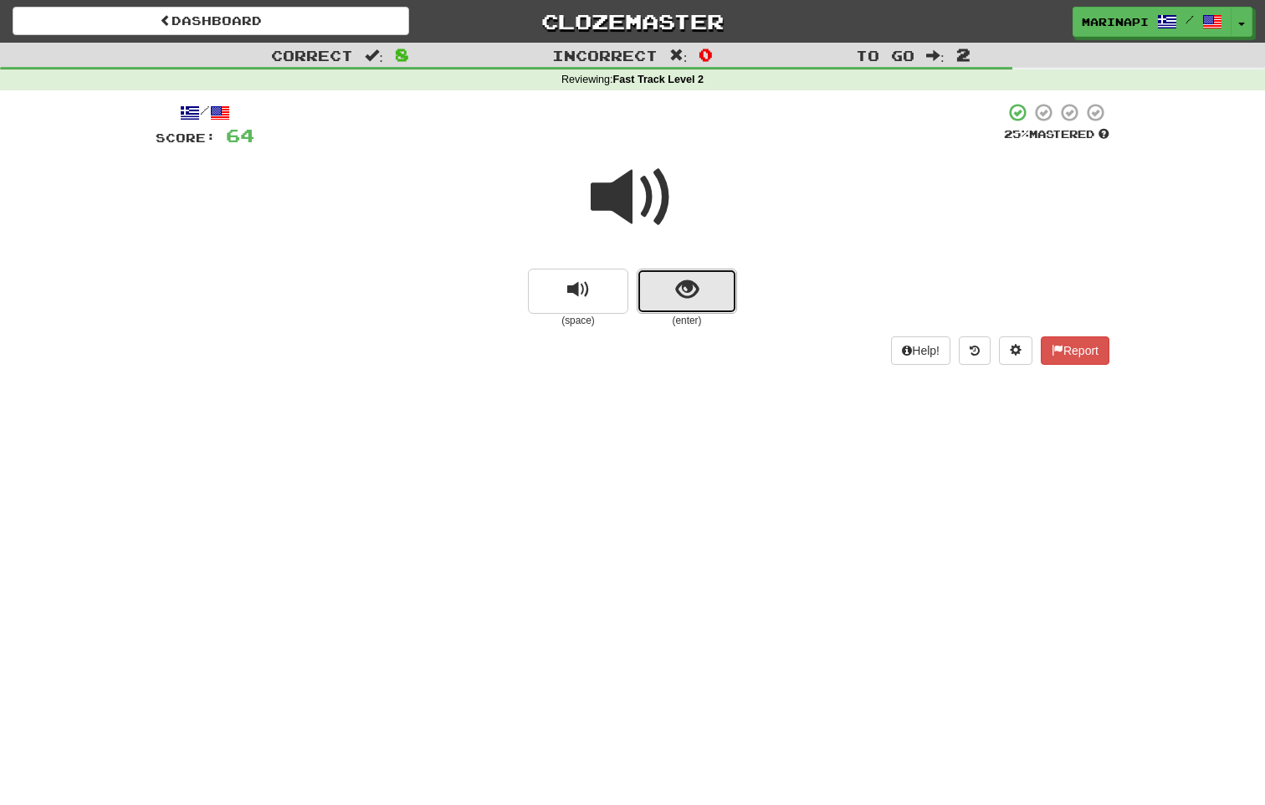
click at [693, 280] on span "show sentence" at bounding box center [687, 290] width 23 height 23
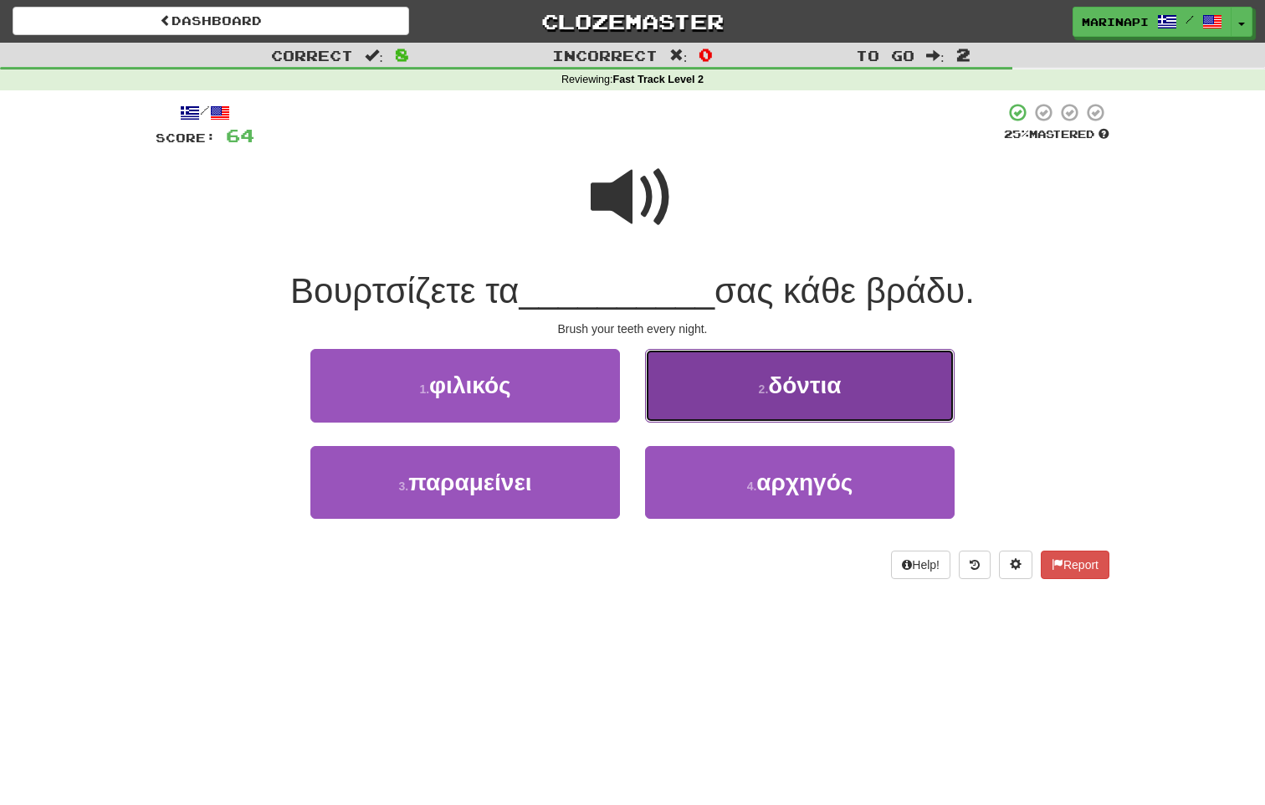
click at [709, 363] on button "2 . δόντια" at bounding box center [800, 385] width 310 height 73
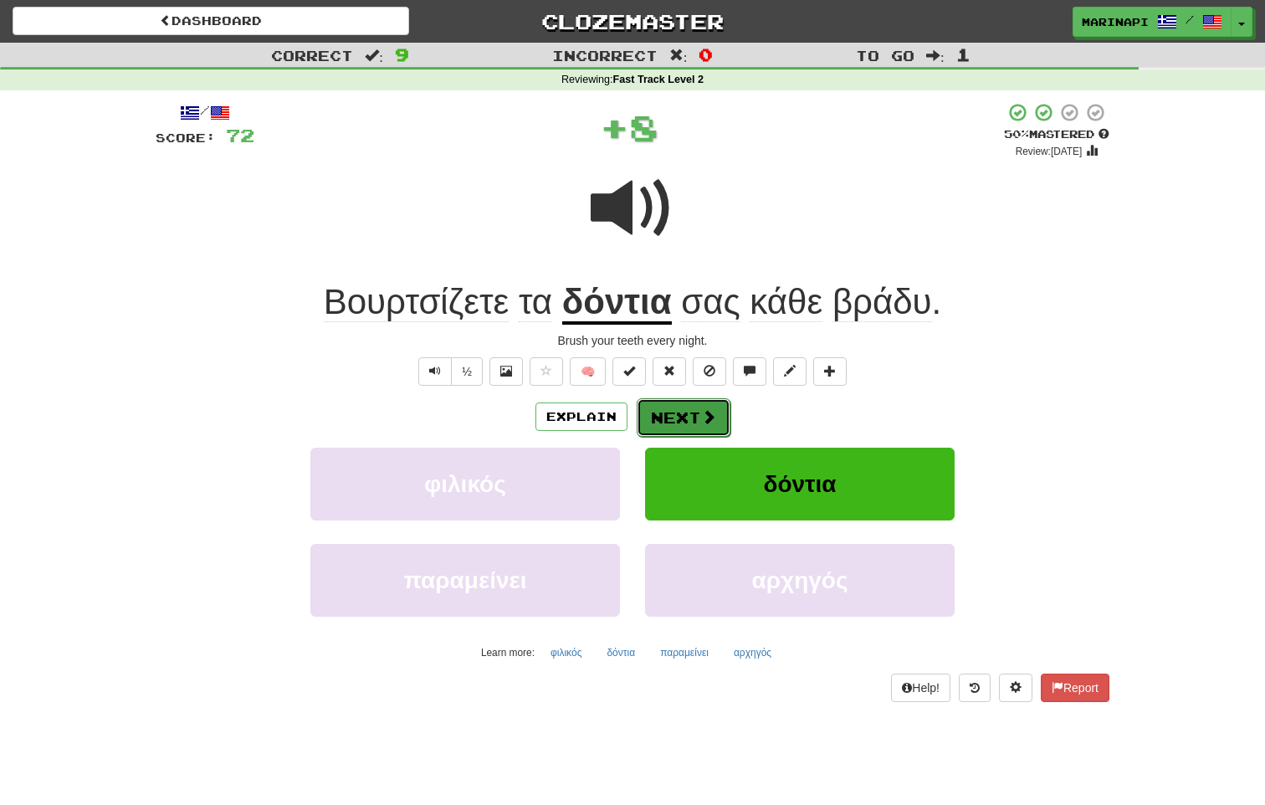
click at [705, 409] on span at bounding box center [708, 416] width 15 height 15
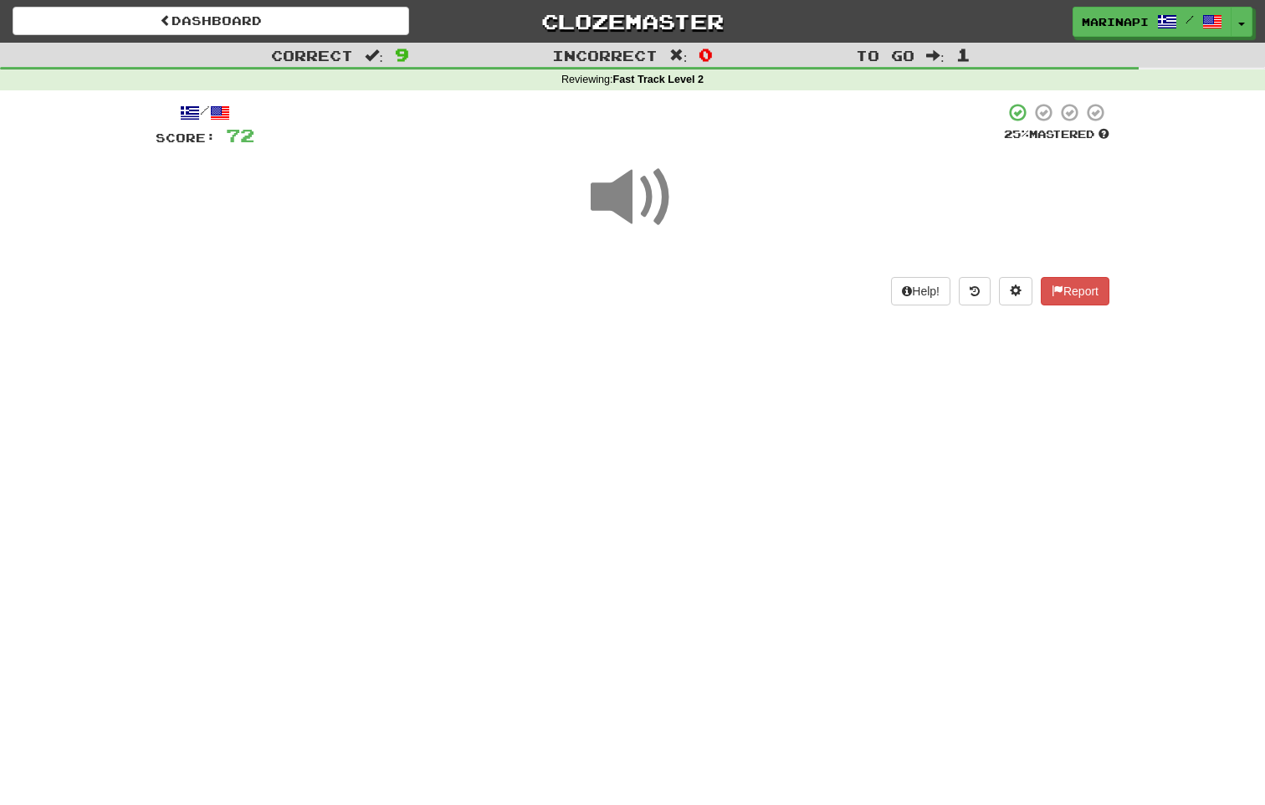
click at [648, 192] on span at bounding box center [633, 198] width 84 height 84
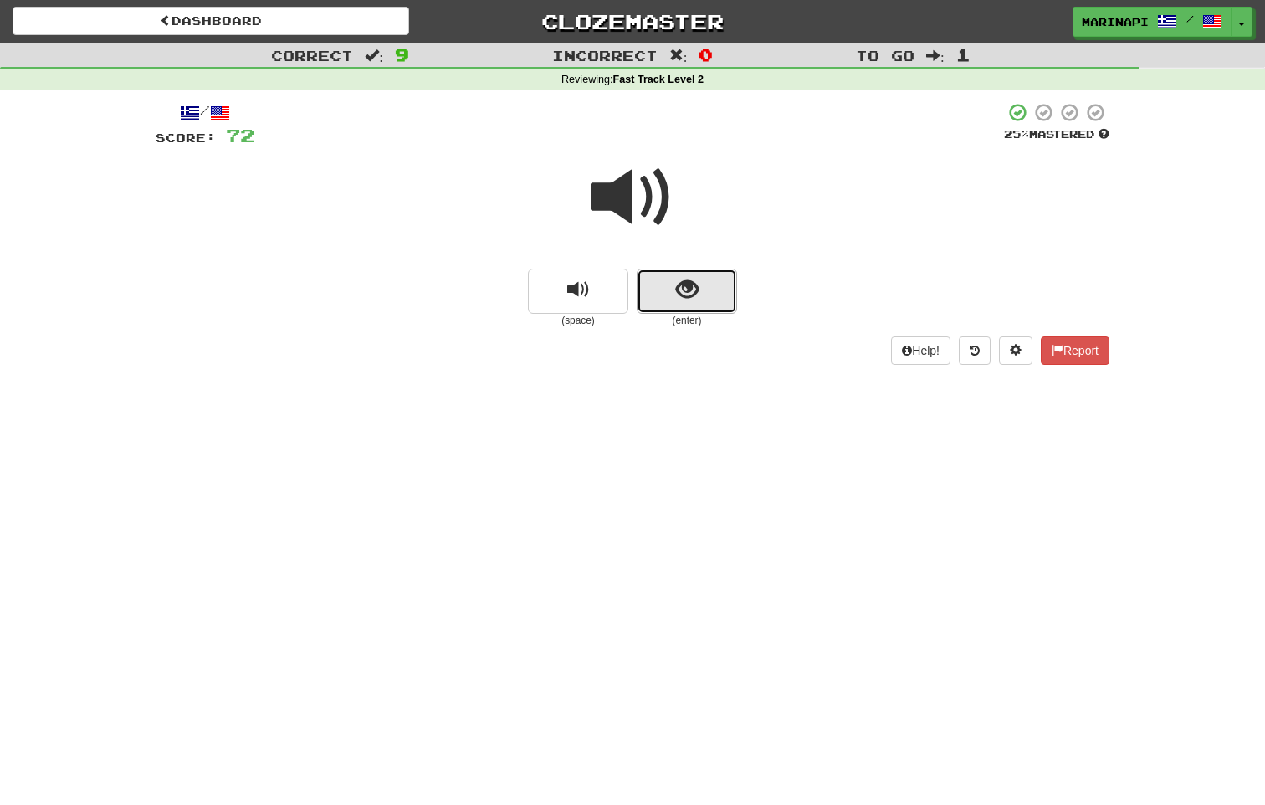
click at [696, 279] on span "show sentence" at bounding box center [687, 290] width 23 height 23
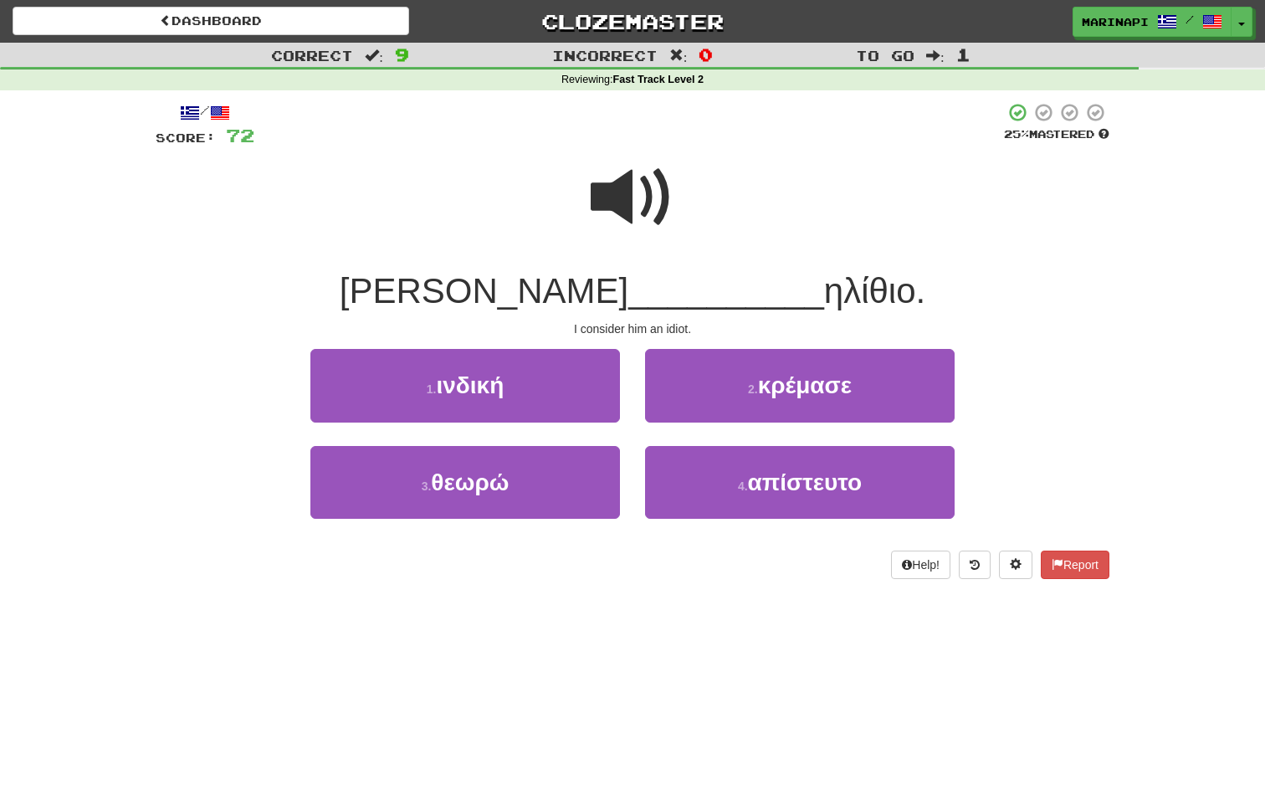
click at [649, 191] on span at bounding box center [633, 198] width 84 height 84
click at [654, 211] on span at bounding box center [633, 198] width 84 height 84
click at [628, 212] on span at bounding box center [633, 198] width 84 height 84
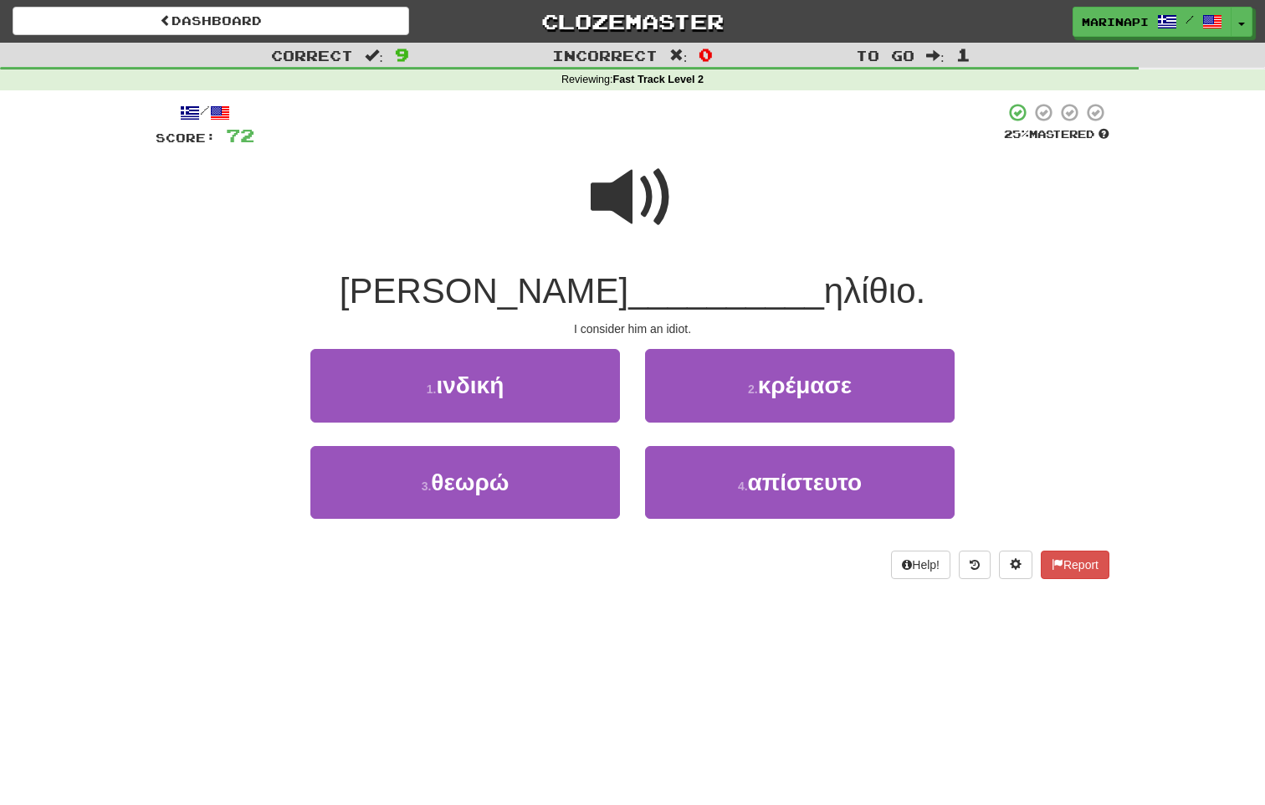
click at [628, 212] on span at bounding box center [633, 198] width 84 height 84
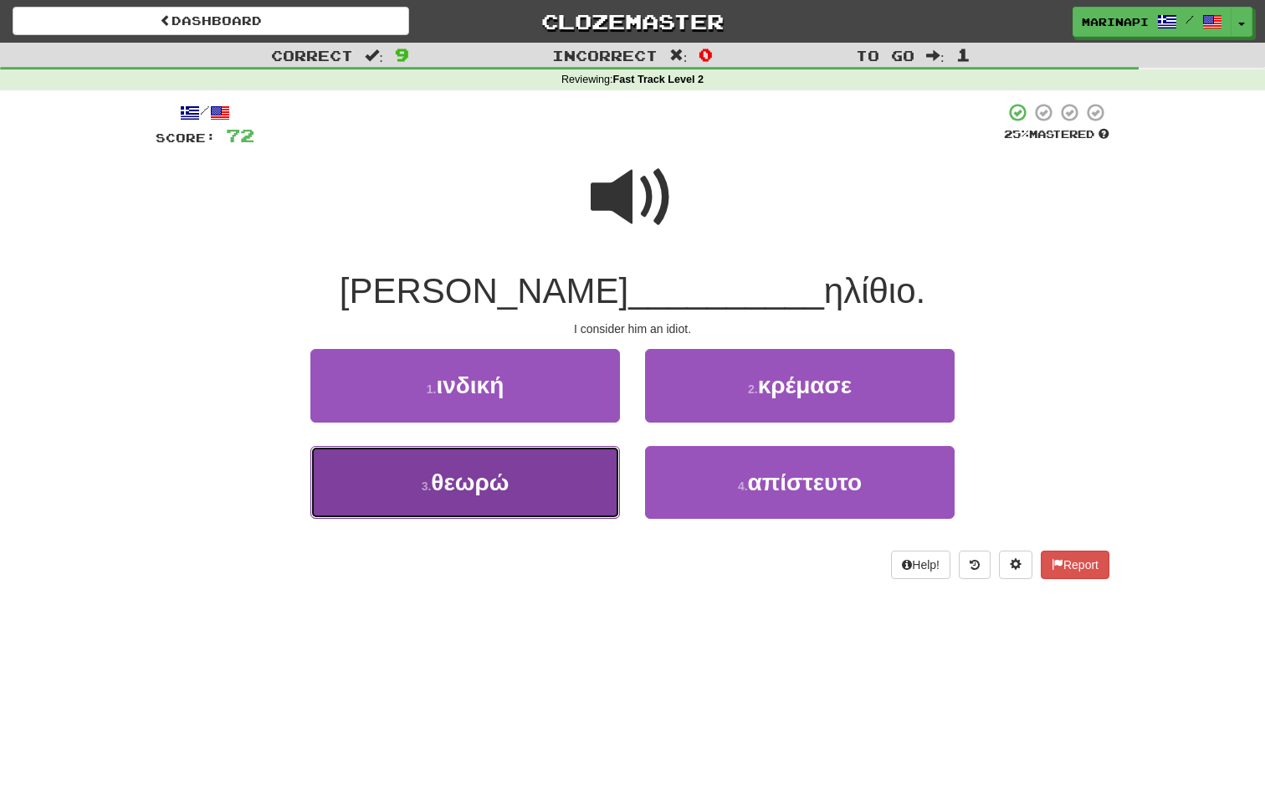
click at [559, 489] on button "3 . θεωρώ" at bounding box center [465, 482] width 310 height 73
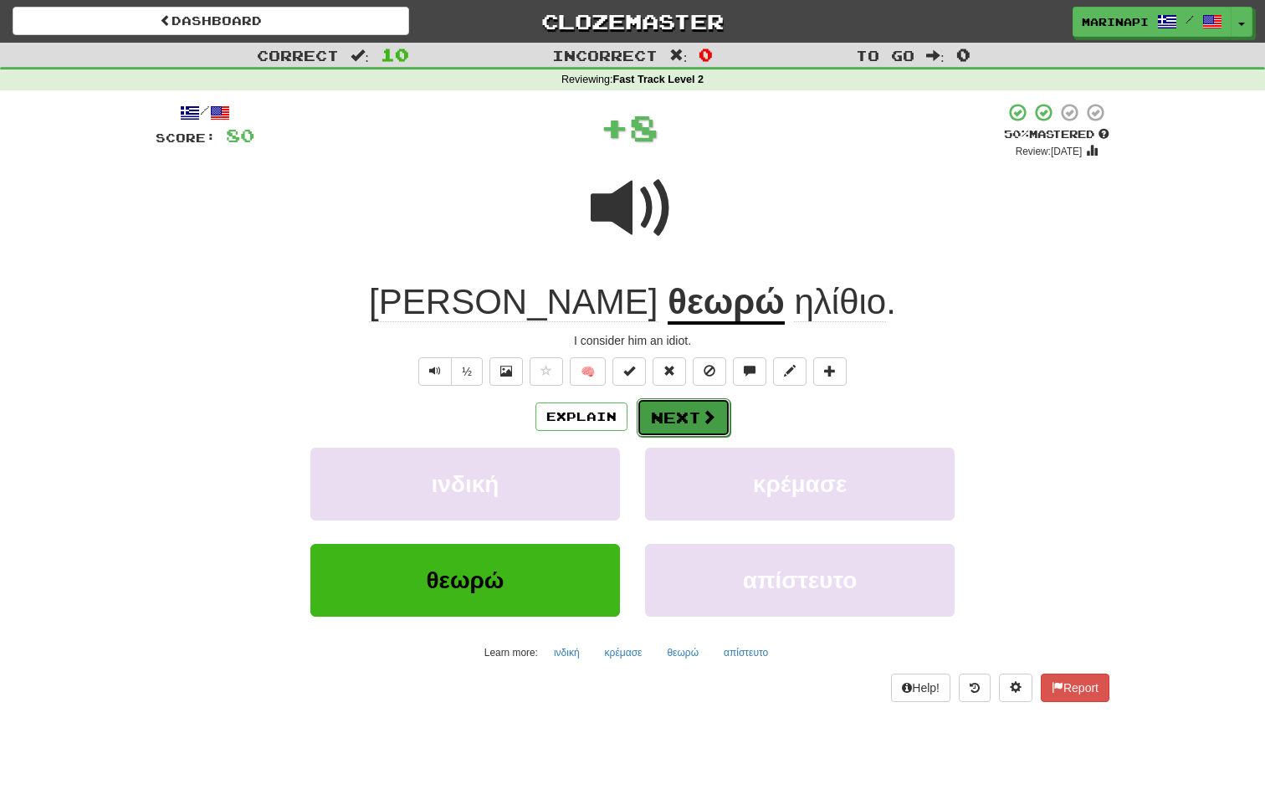
click at [673, 409] on button "Next" at bounding box center [684, 417] width 94 height 38
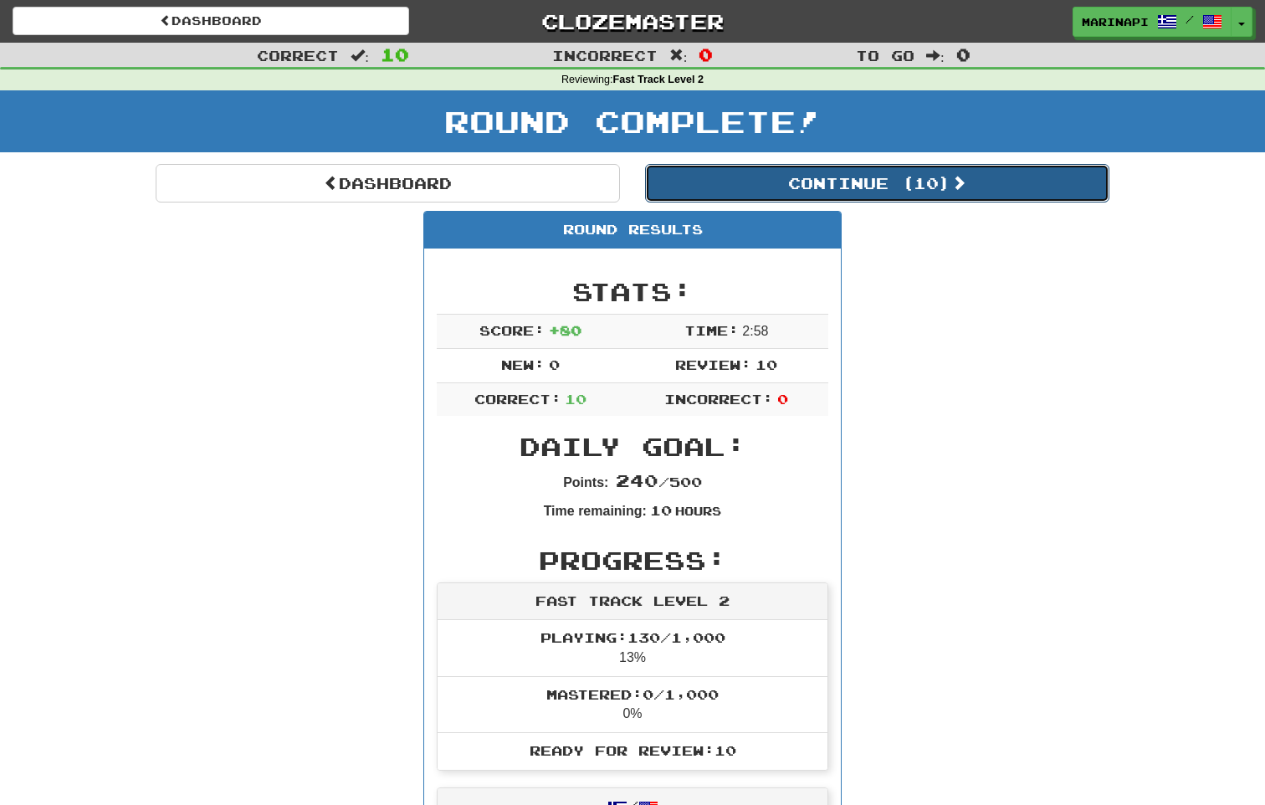
click at [1048, 172] on button "Continue ( 10 )" at bounding box center [877, 183] width 464 height 38
